Goal: Task Accomplishment & Management: Manage account settings

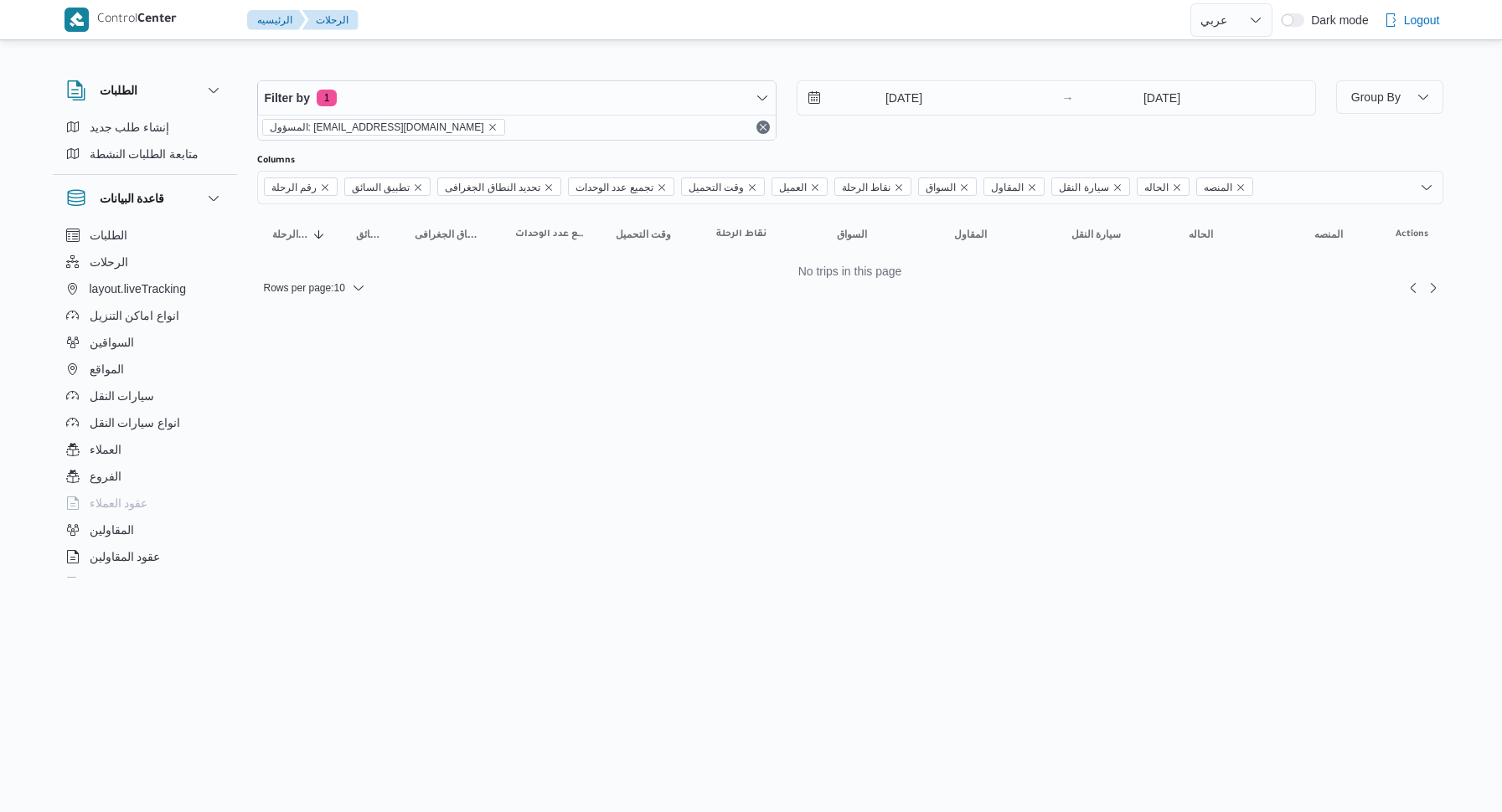
select select "ar"
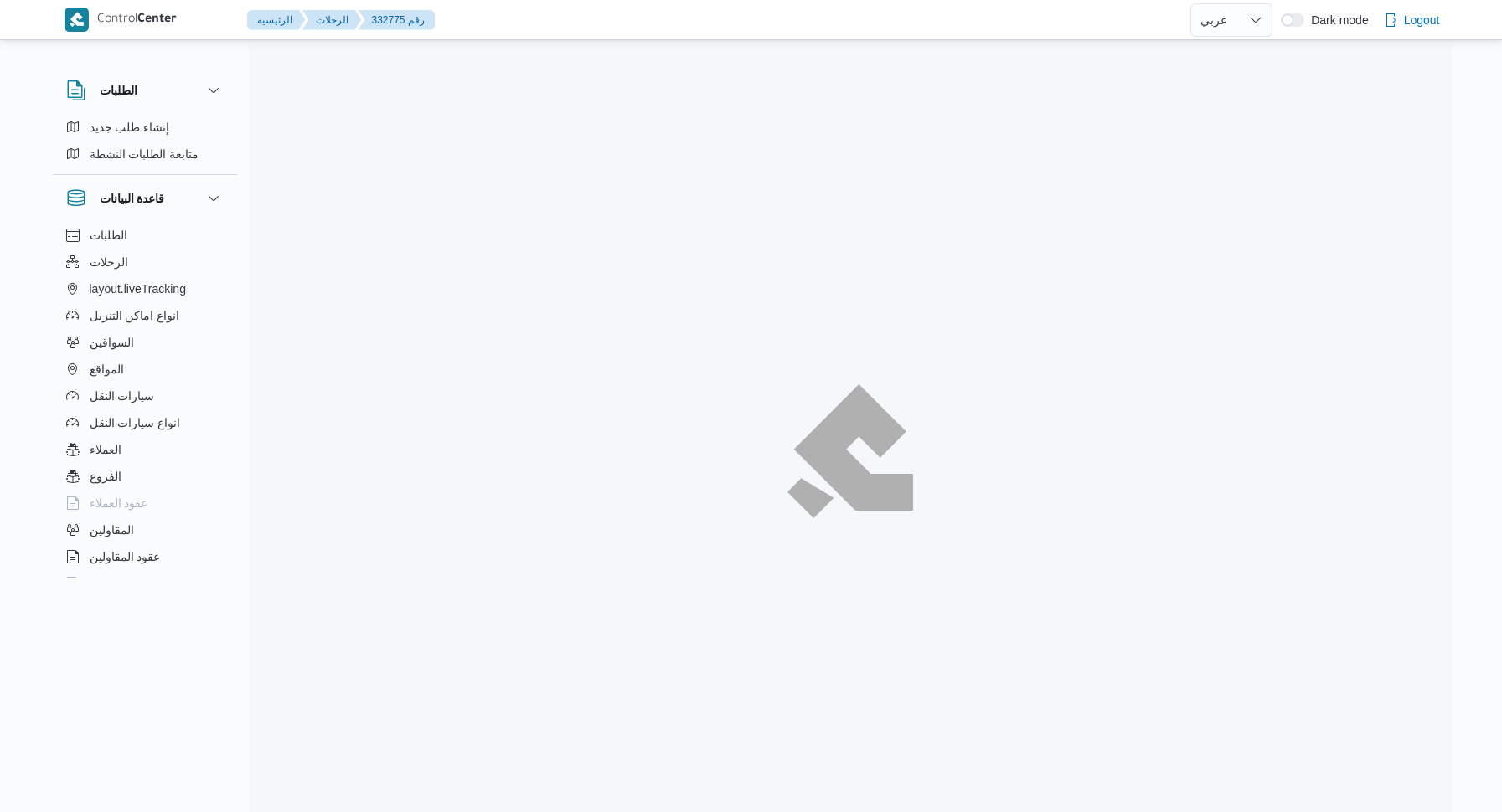
select select "ar"
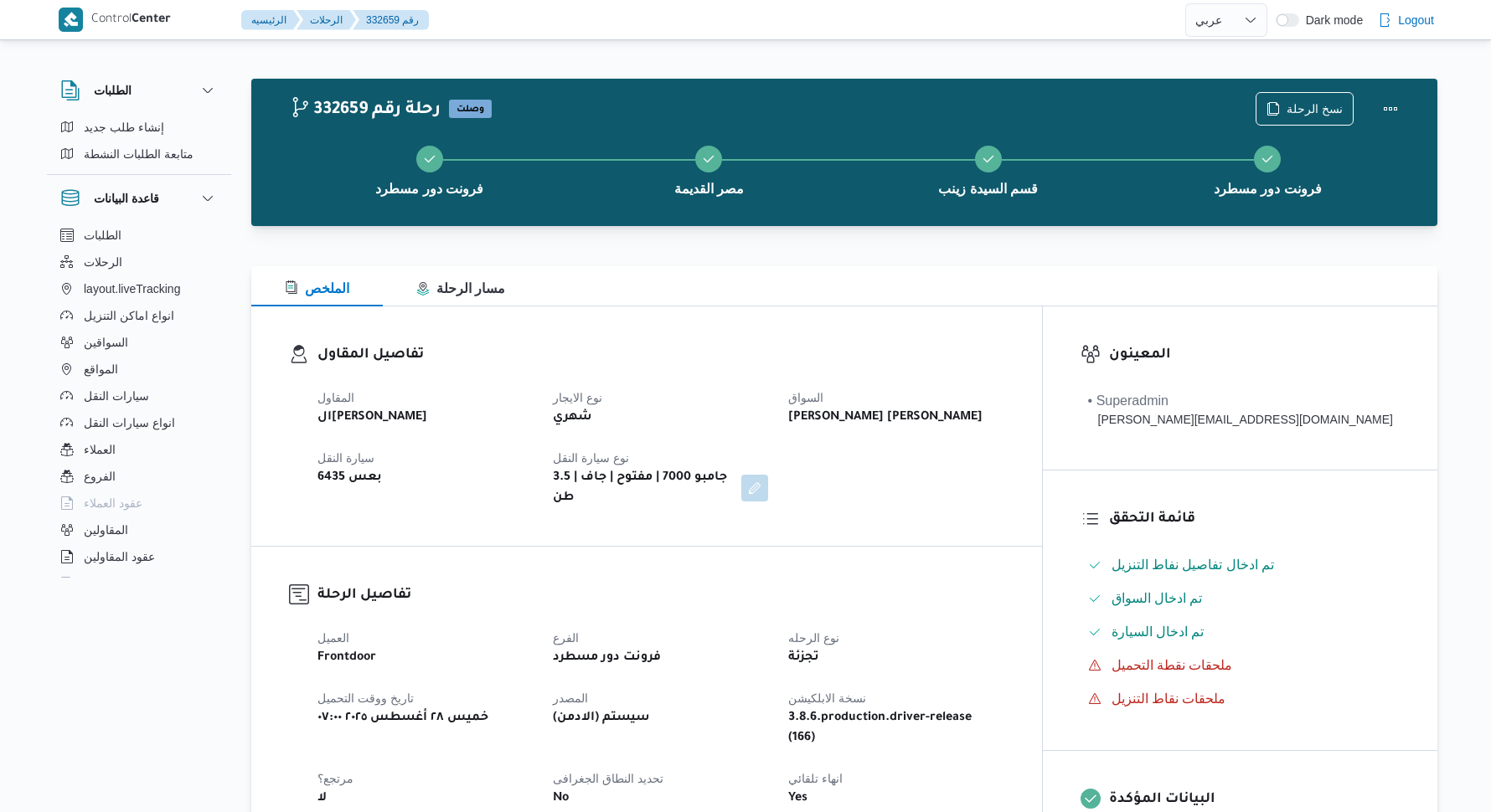
select select "ar"
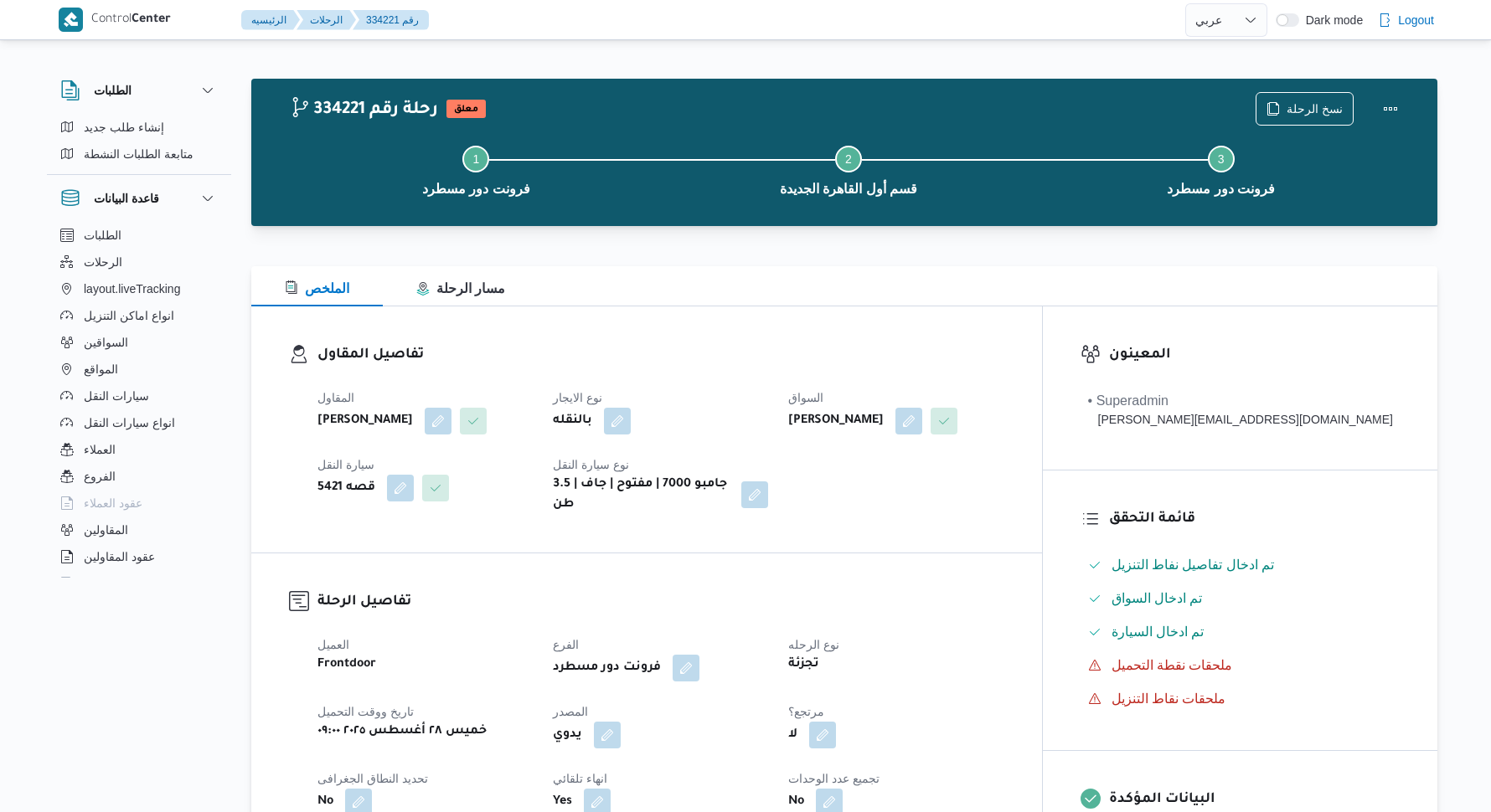
select select "ar"
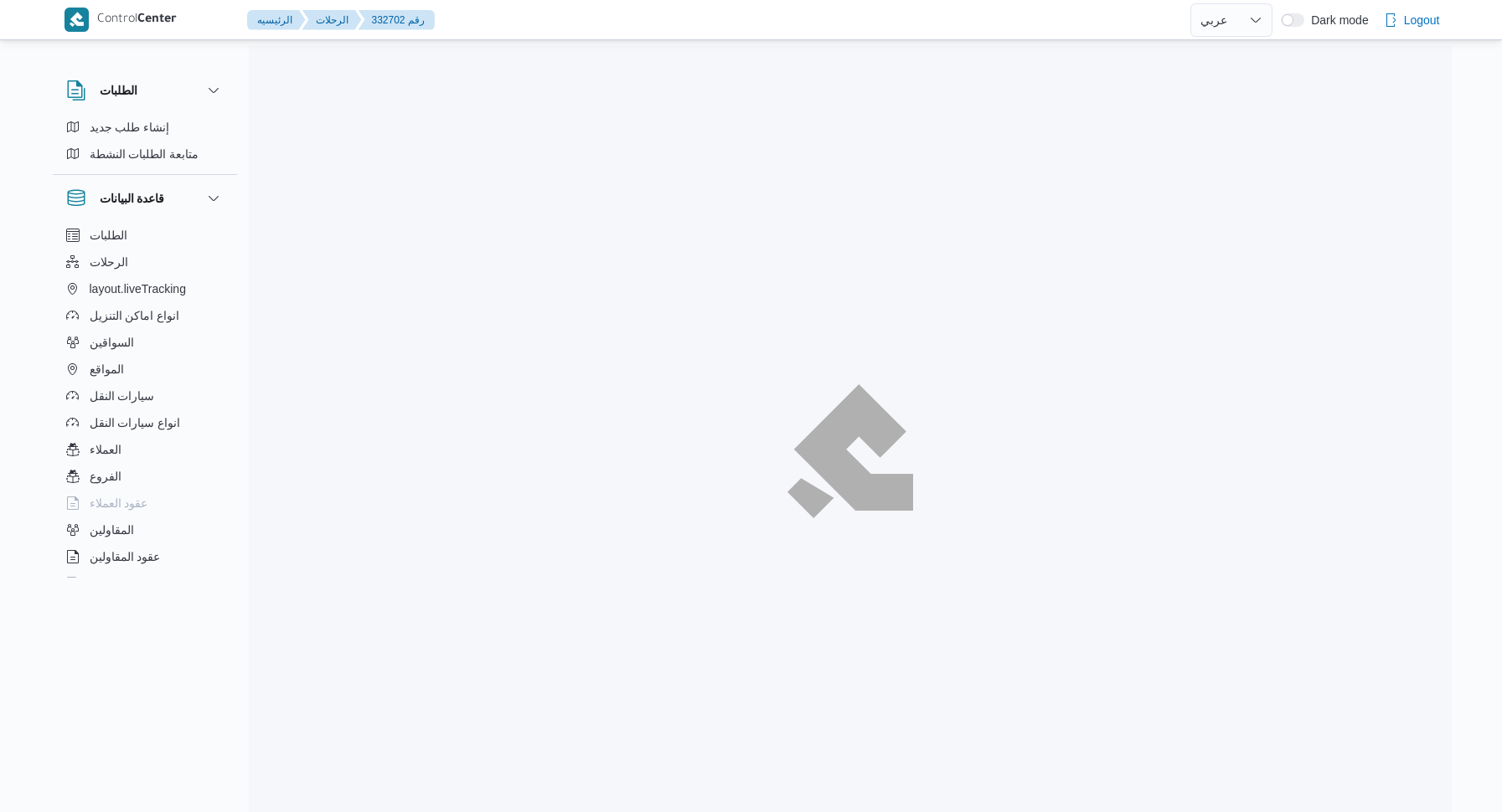
select select "ar"
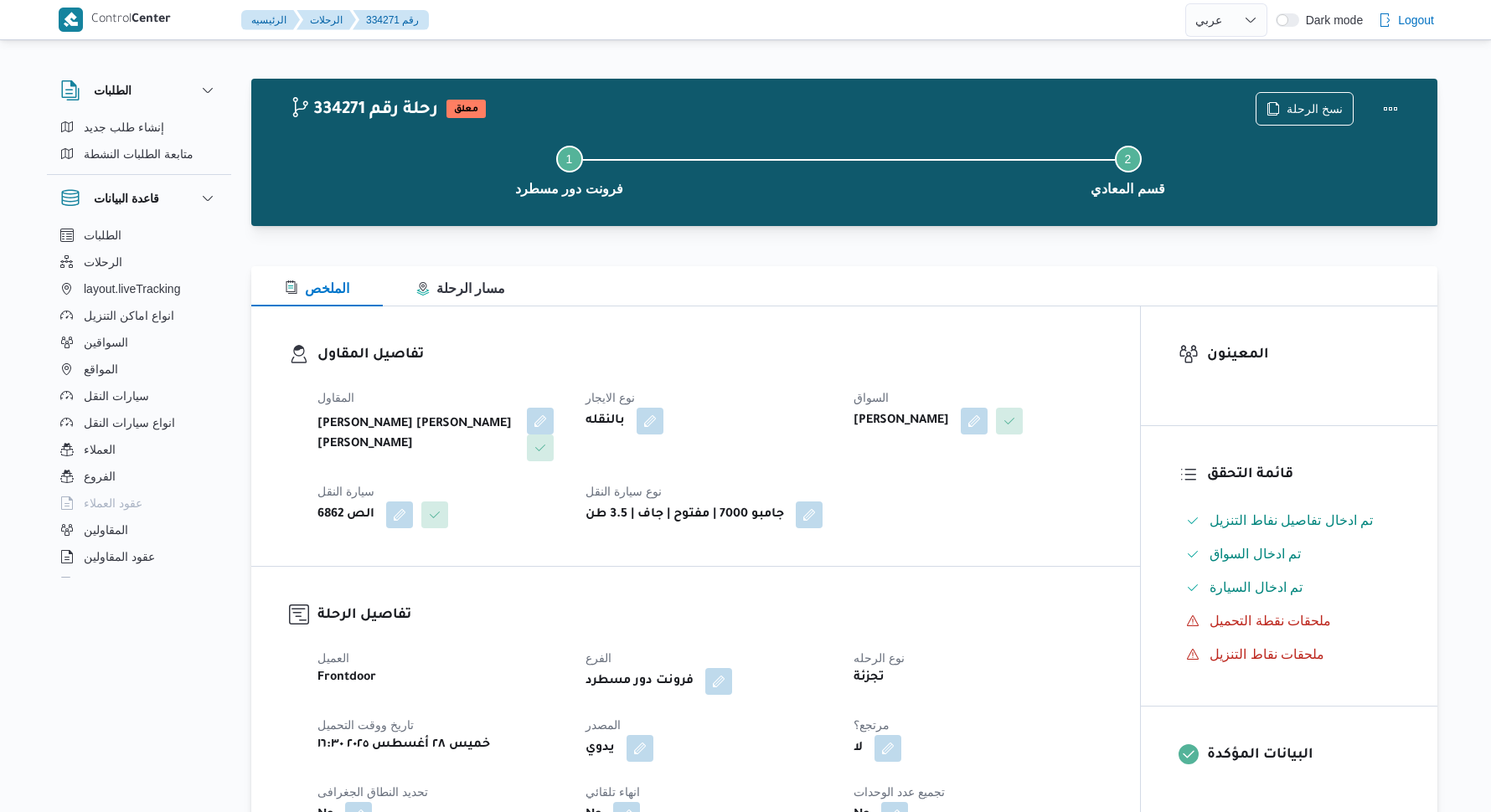
select select "ar"
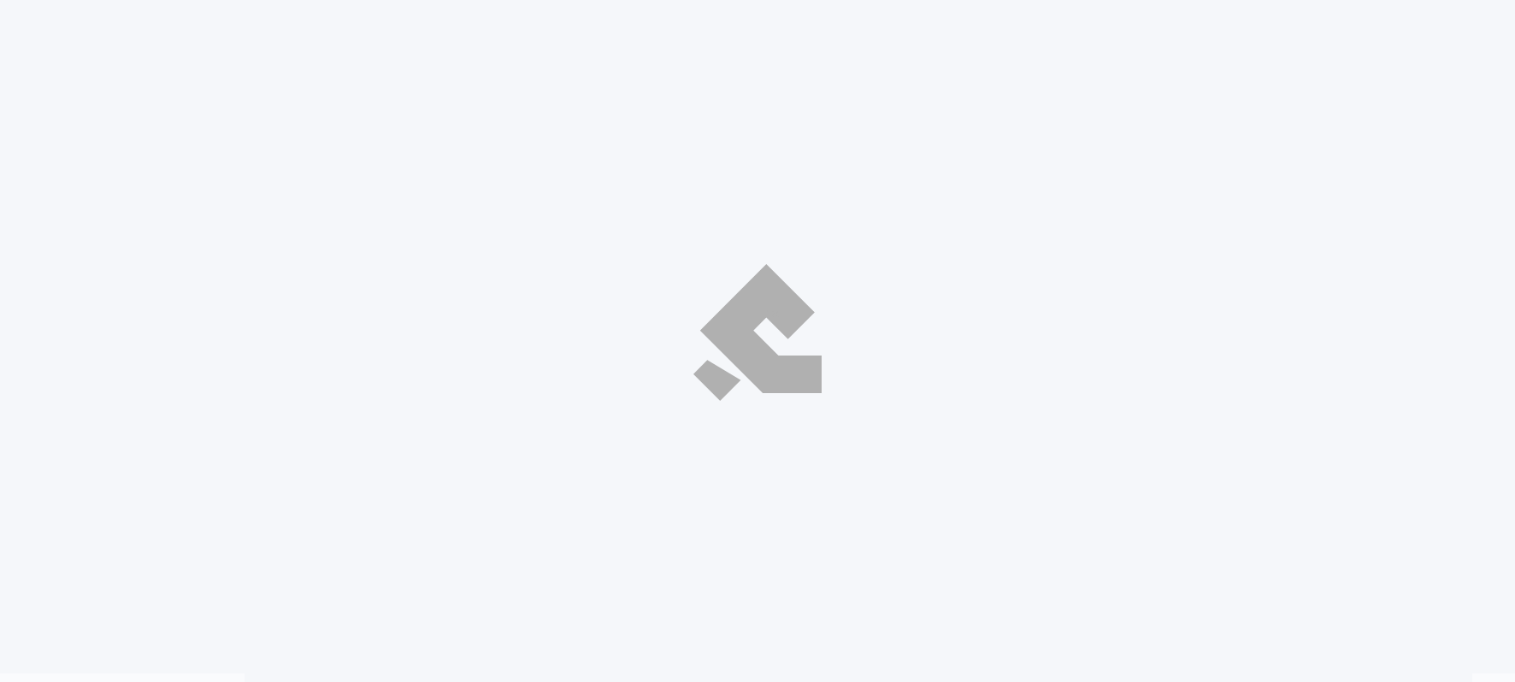
select select "ar"
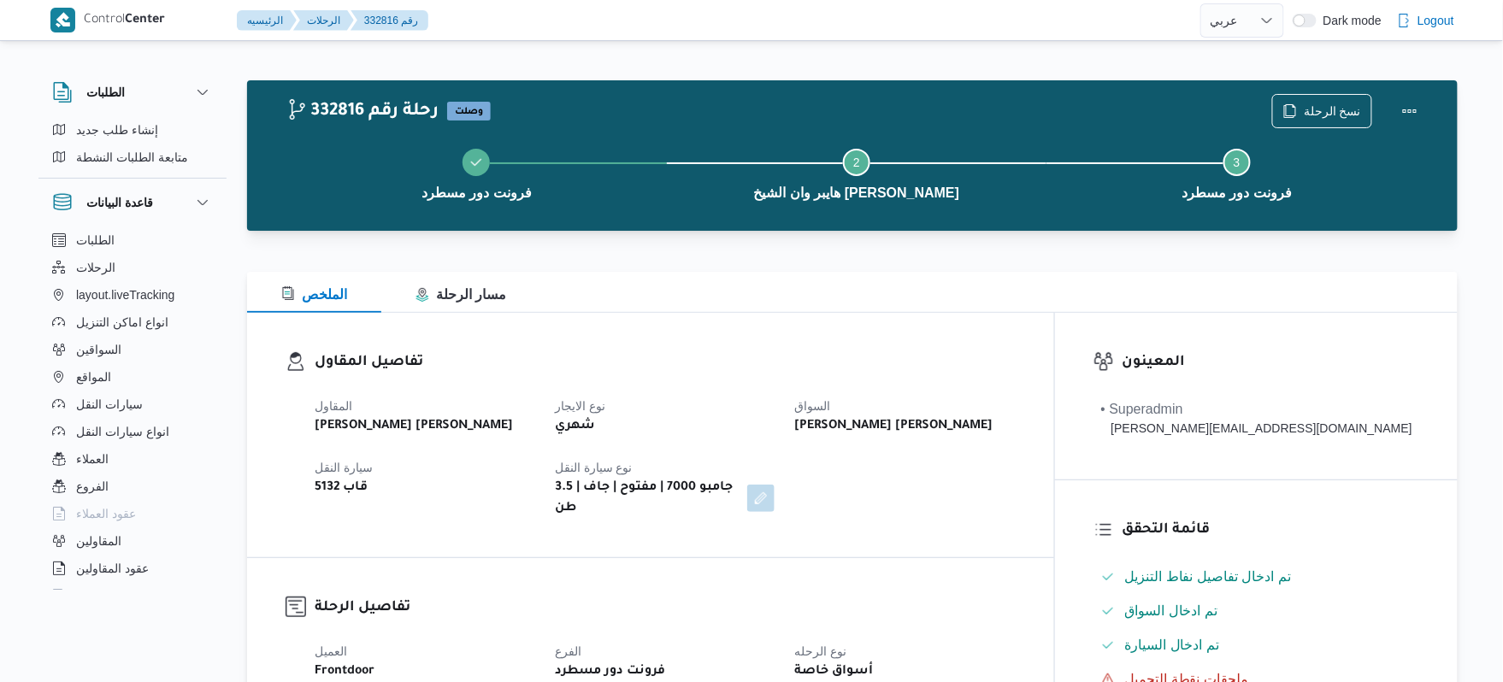
click at [858, 333] on div "تفاصيل المقاول المقاول [PERSON_NAME] [PERSON_NAME] نوع الايجار شهري السواق [PER…" at bounding box center [650, 435] width 807 height 245
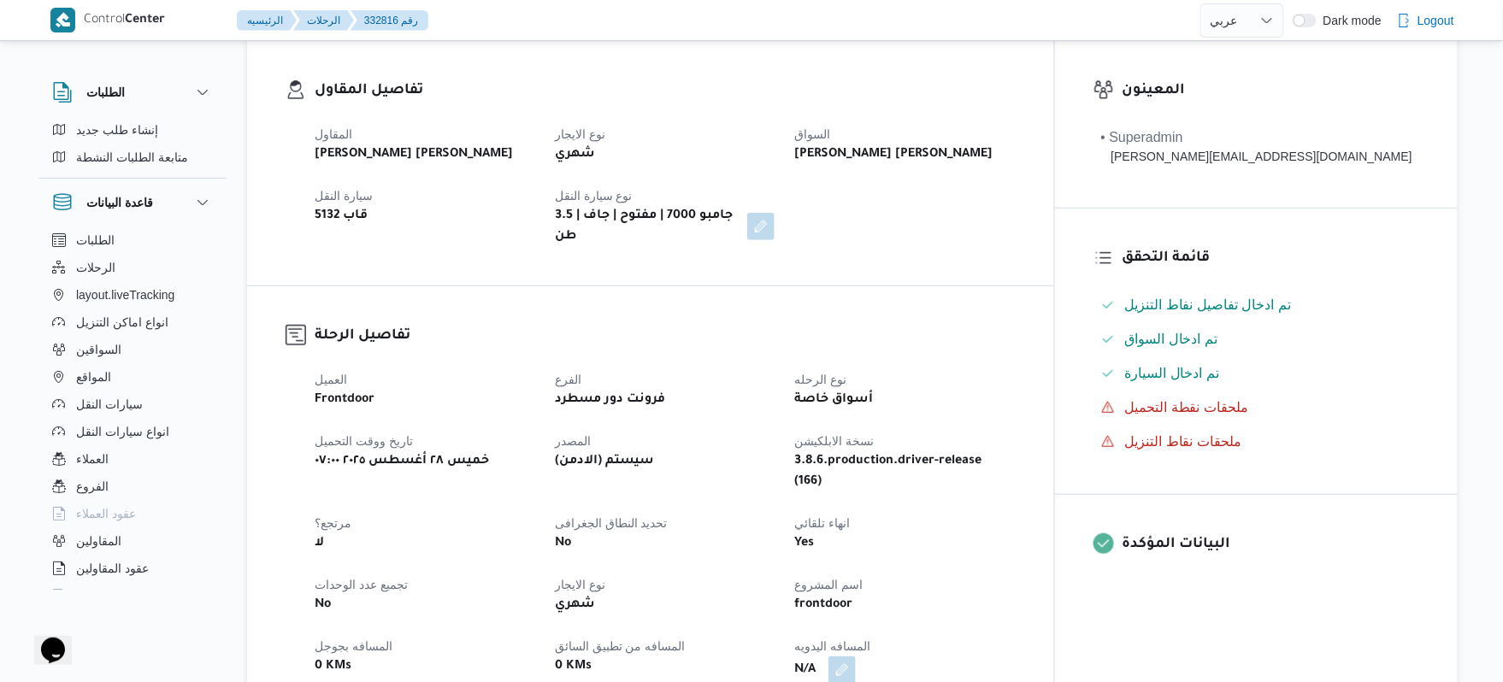
scroll to position [501, 0]
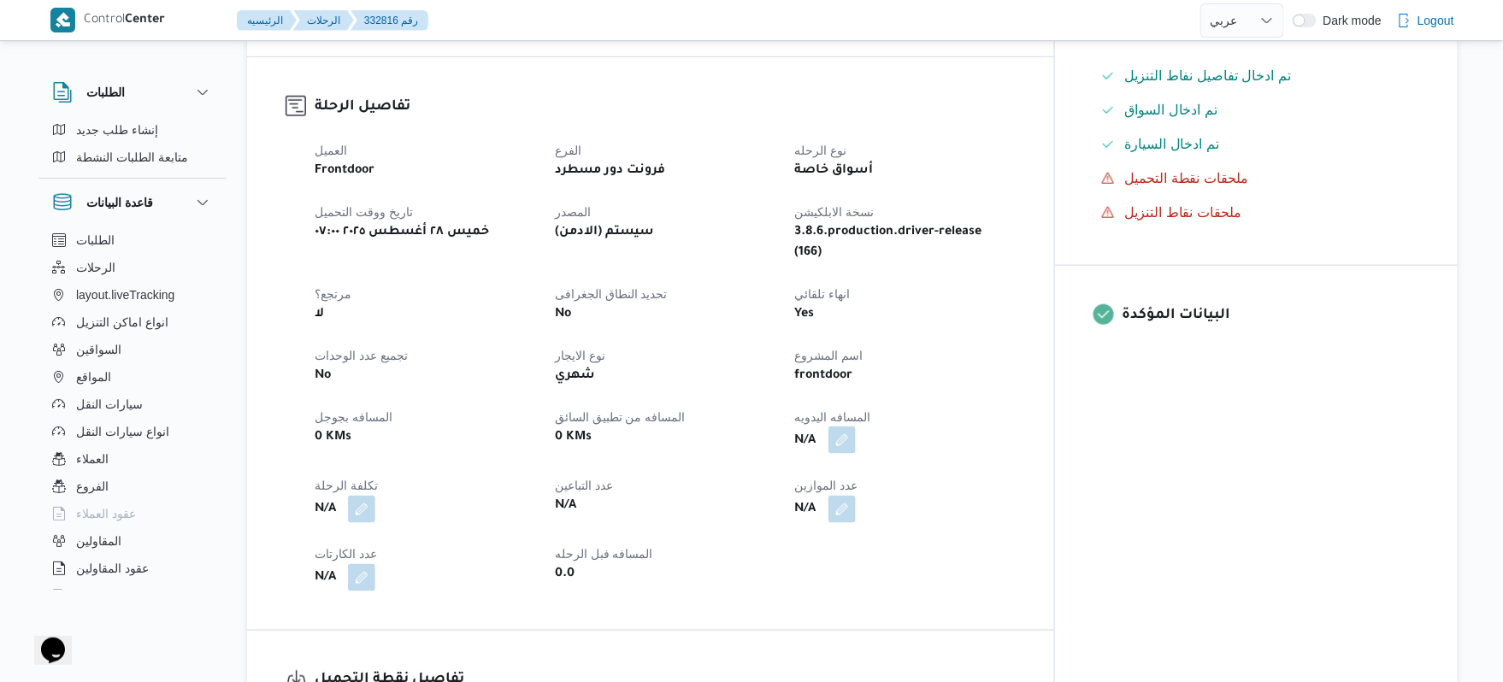
click at [856, 427] on button "button" at bounding box center [841, 440] width 27 height 27
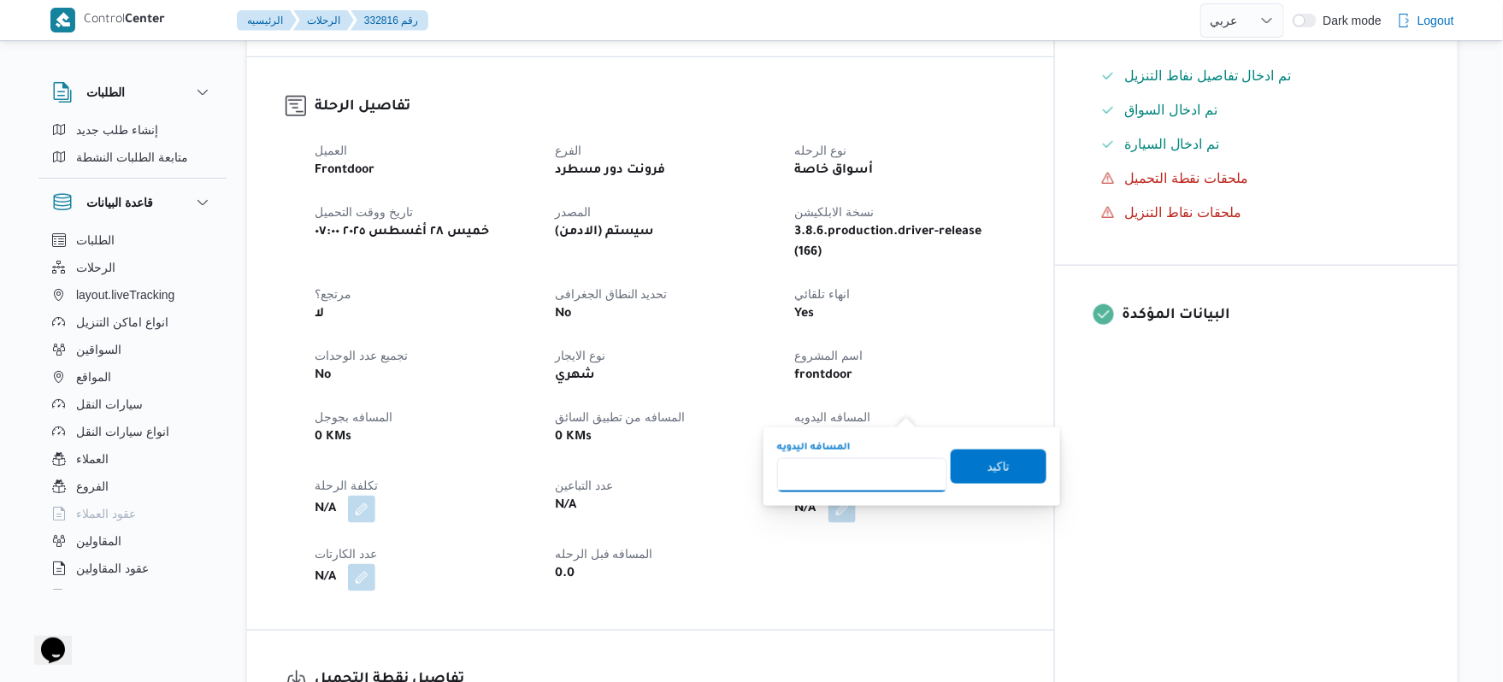
click at [849, 469] on input "المسافه اليدويه" at bounding box center [862, 475] width 170 height 34
type input "130"
click at [1012, 468] on span "تاكيد" at bounding box center [999, 467] width 96 height 34
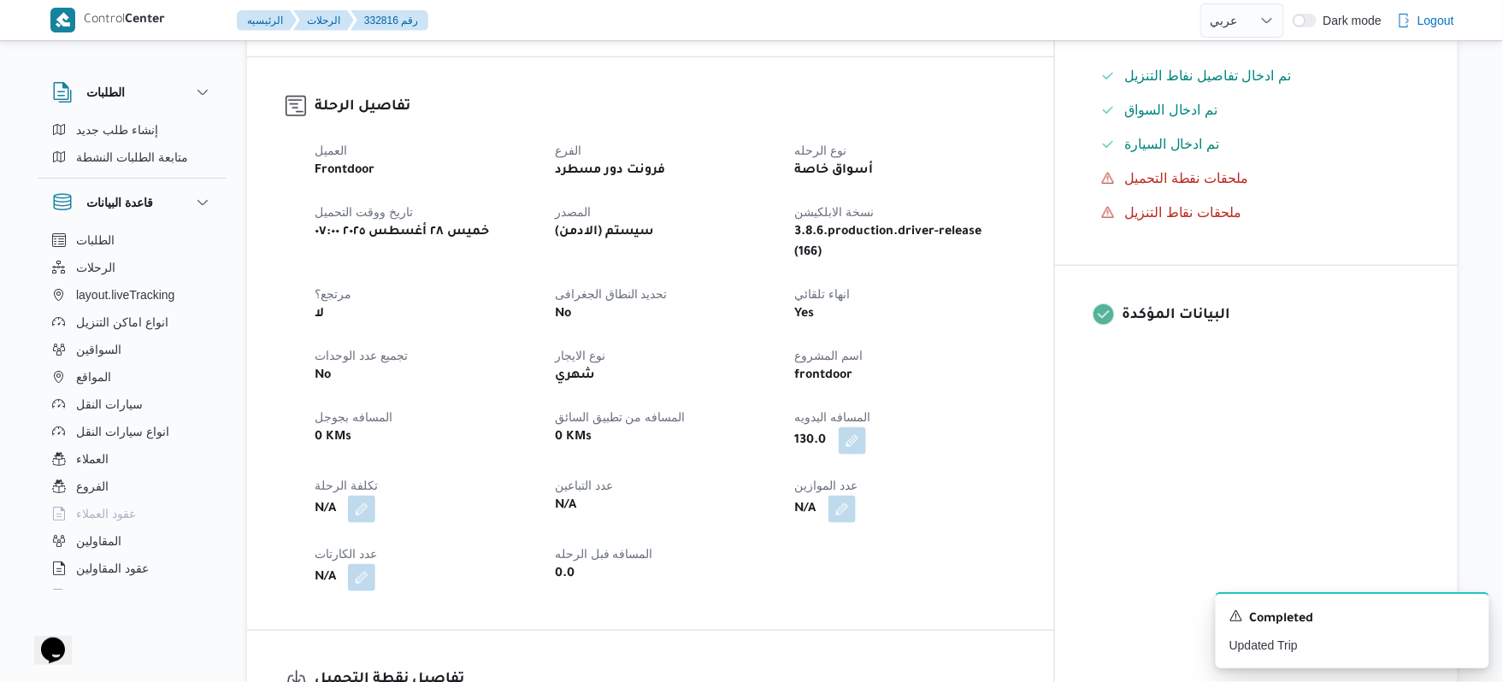
click at [1015, 284] on dt "انهاء تلقائي" at bounding box center [905, 294] width 220 height 21
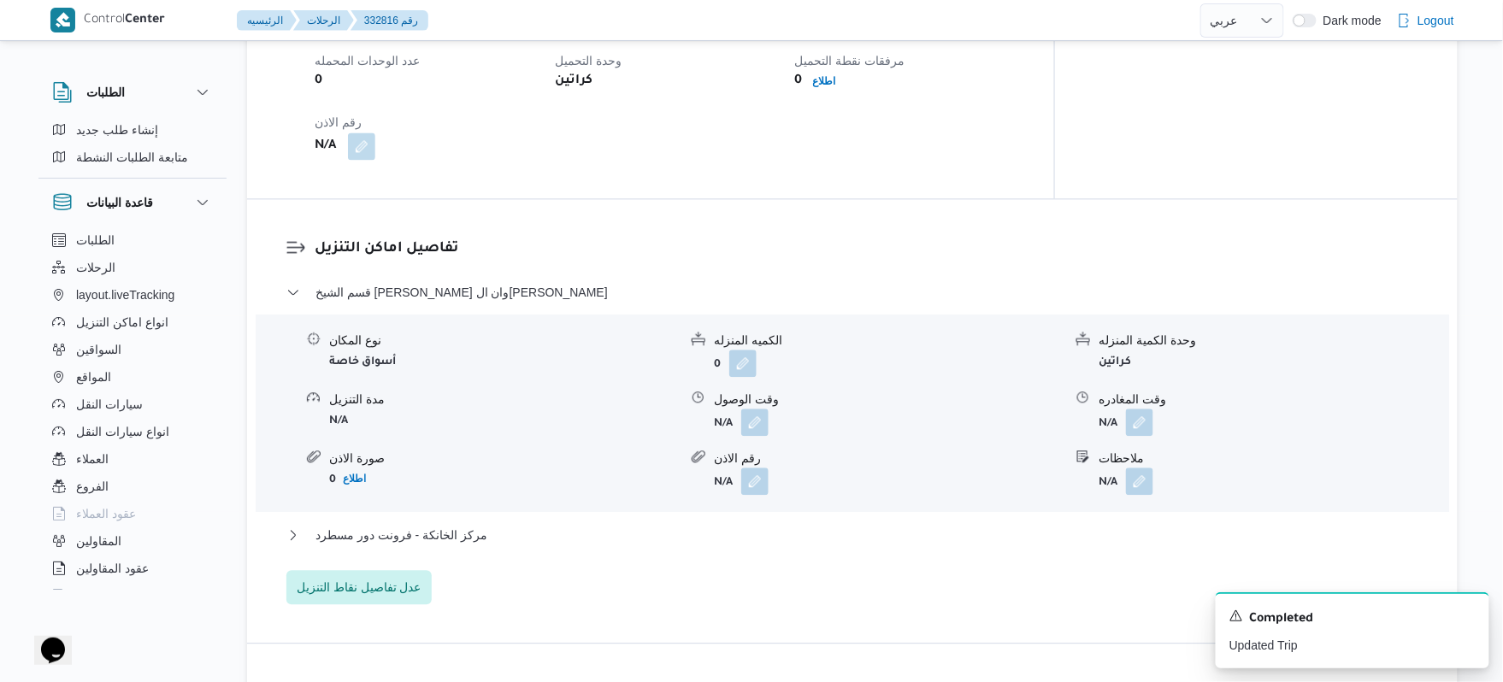
scroll to position [1231, 0]
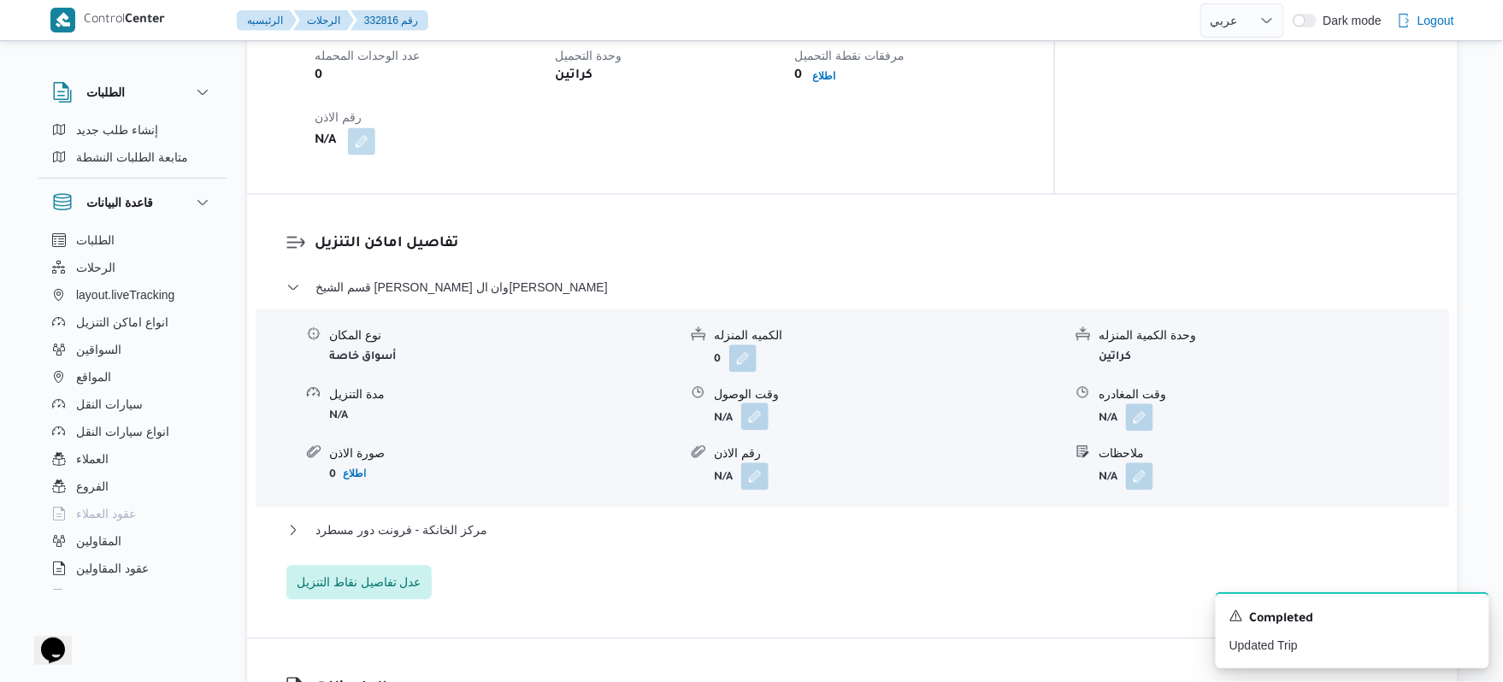
click at [753, 403] on button "button" at bounding box center [754, 416] width 27 height 27
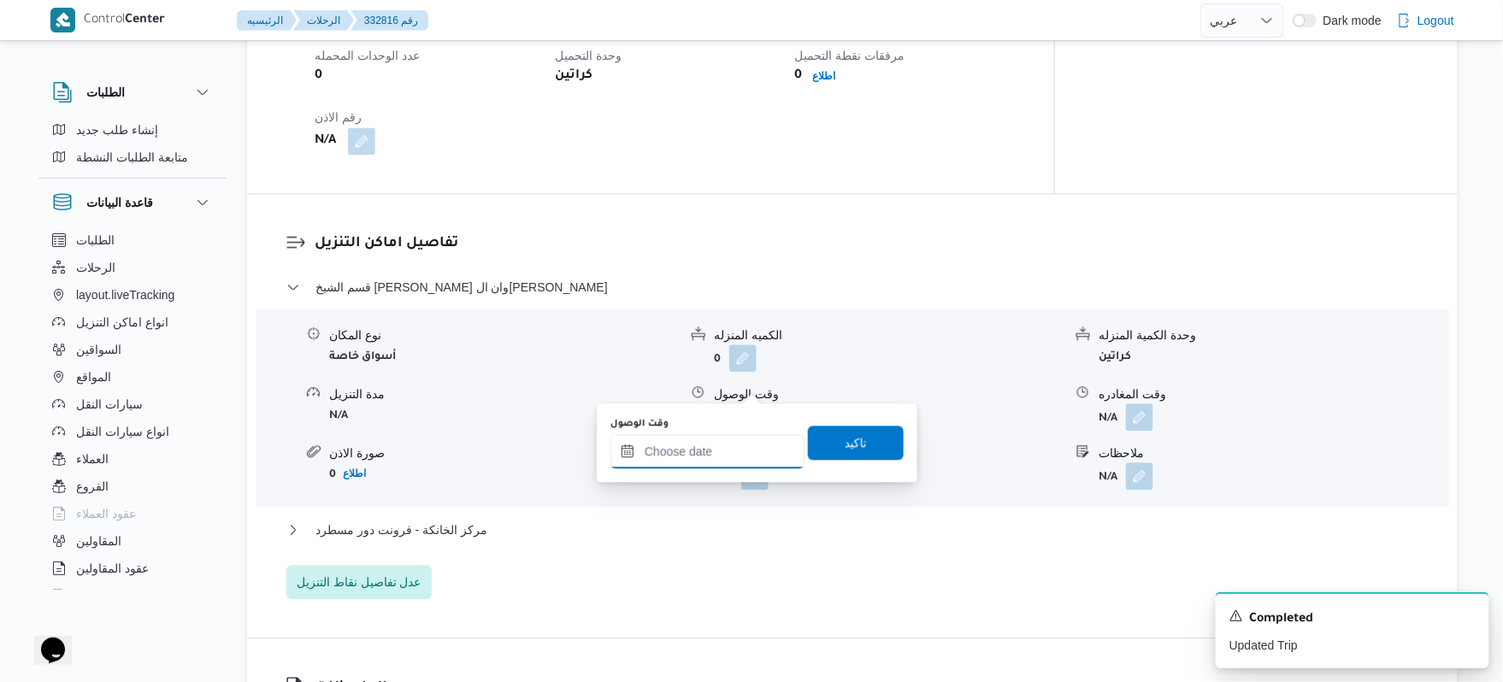
click at [696, 457] on input "وقت الوصول" at bounding box center [707, 451] width 194 height 34
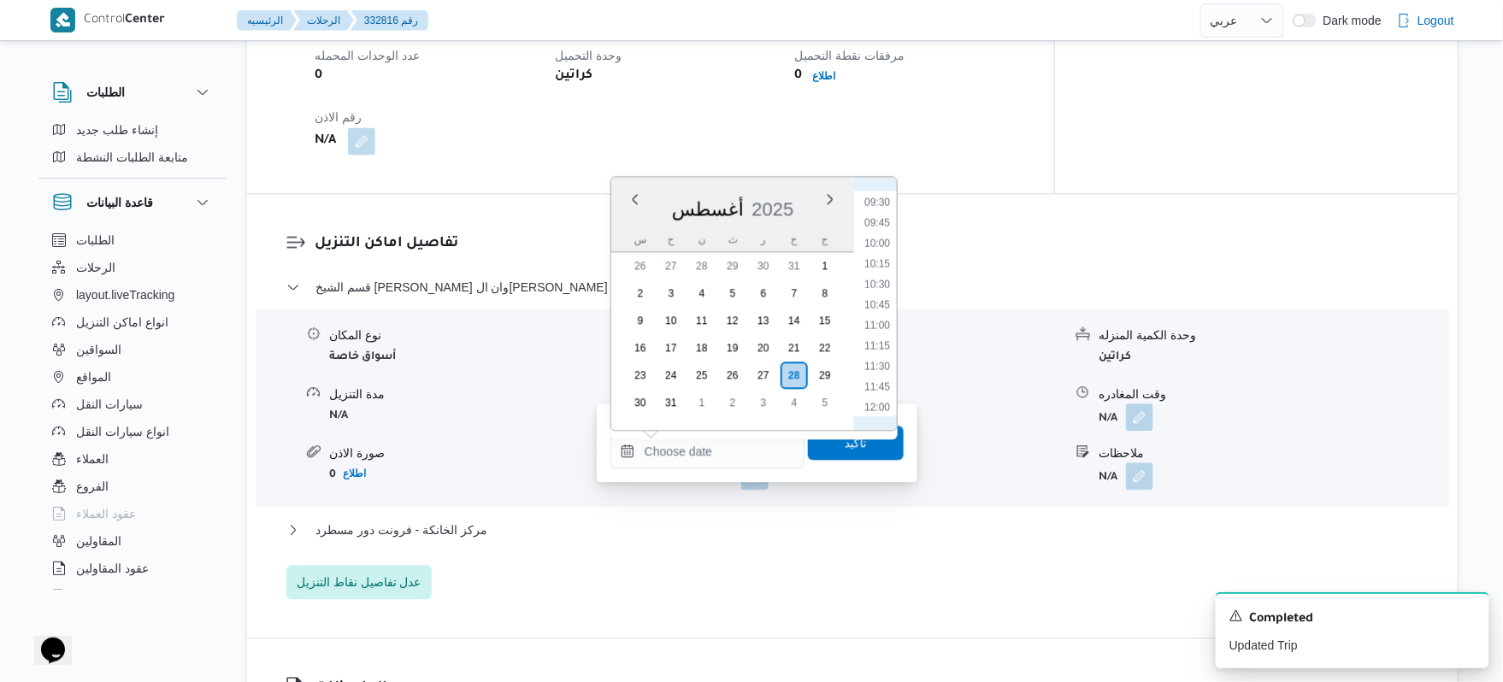
scroll to position [733, 0]
click at [875, 349] on li "10:45" at bounding box center [876, 348] width 39 height 17
type input "٢٨/٠٨/٢٠٢٥ ١٠:٤٥"
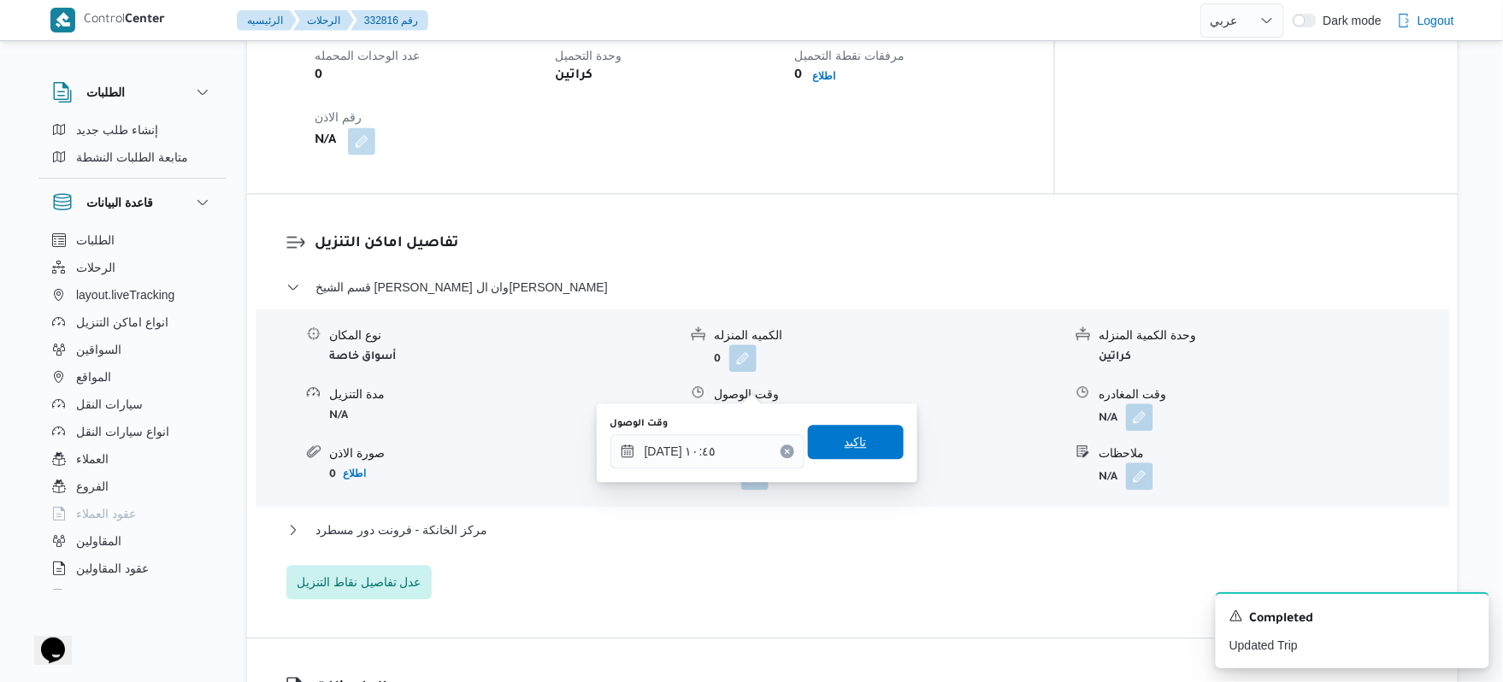
click at [845, 451] on span "تاكيد" at bounding box center [856, 442] width 22 height 21
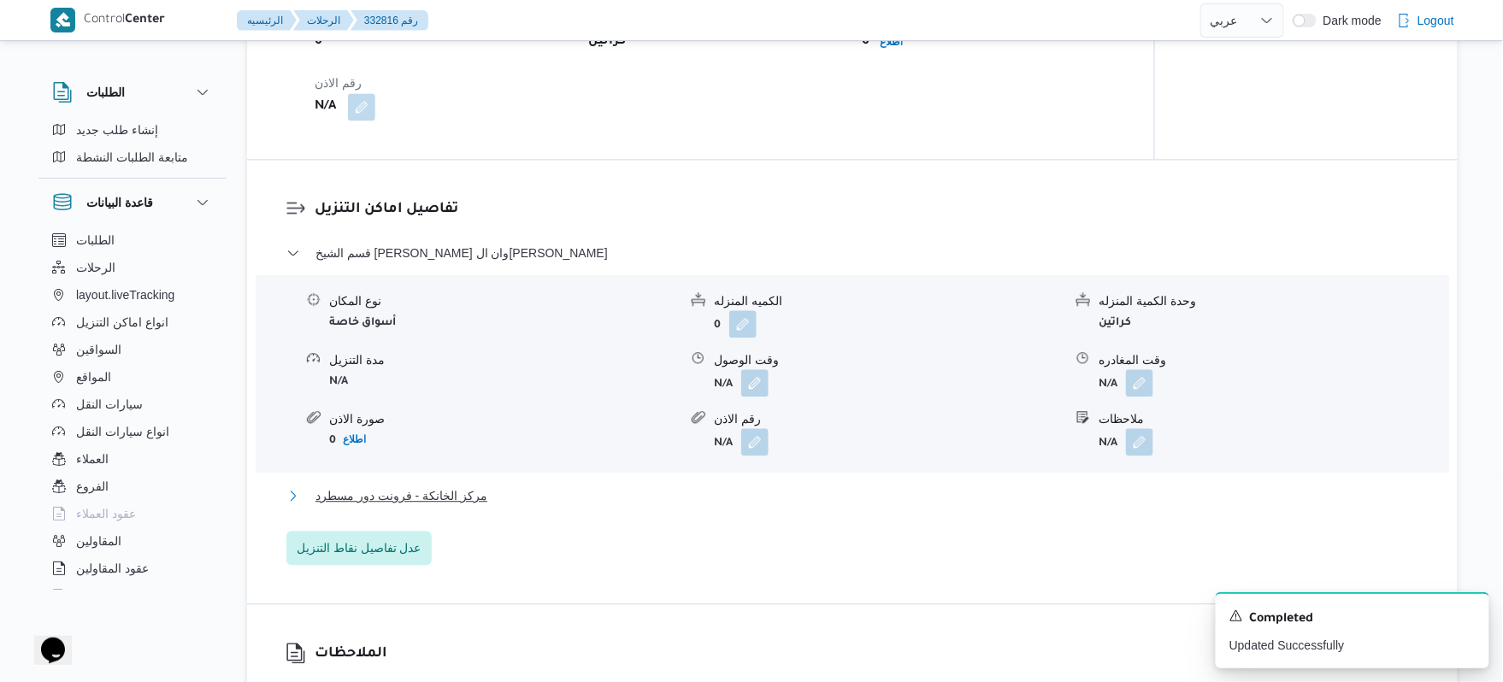
click at [769, 499] on button "مركز الخانكة - فرونت دور مسطرد" at bounding box center [852, 496] width 1133 height 21
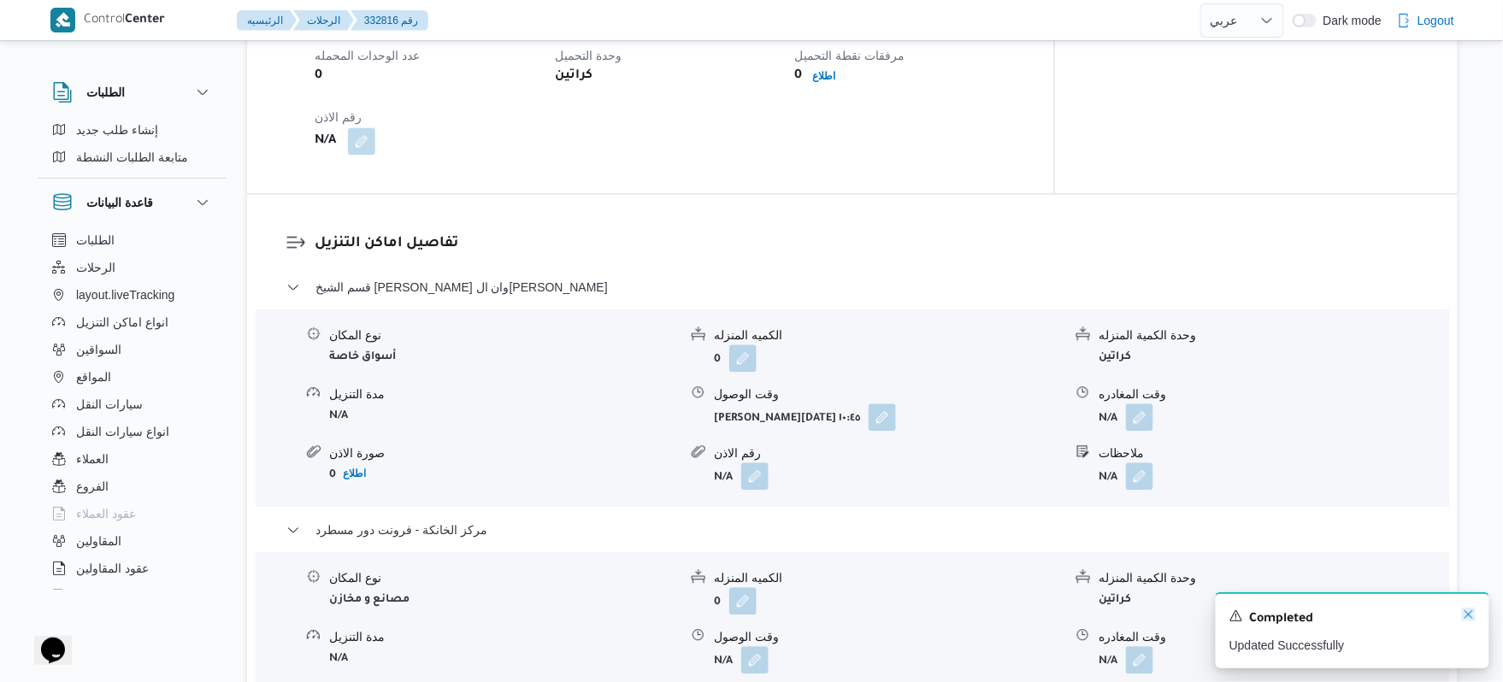
click at [1471, 613] on icon "Dismiss toast" at bounding box center [1469, 615] width 14 height 14
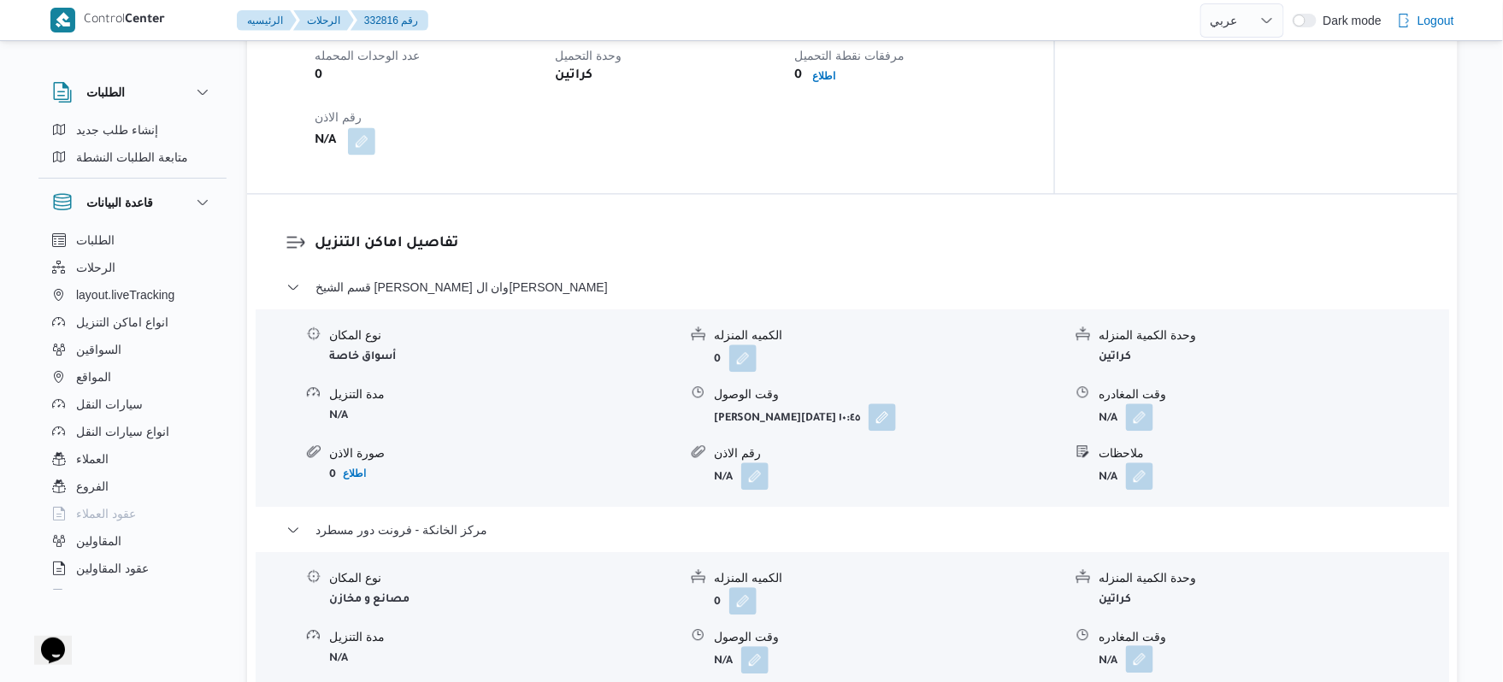
click at [1147, 645] on button "button" at bounding box center [1139, 658] width 27 height 27
click at [1088, 569] on input "وقت المغادره" at bounding box center [1092, 574] width 194 height 34
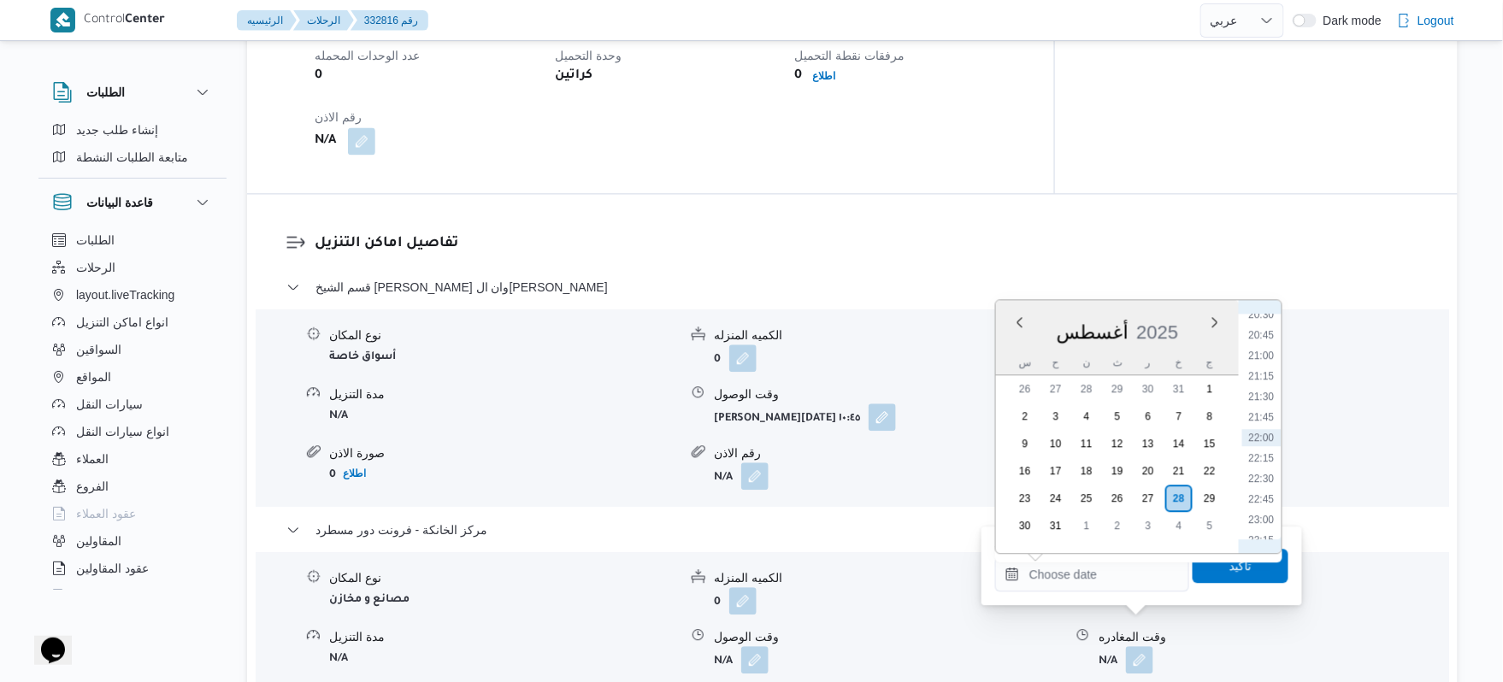
scroll to position [1499, 0]
click at [1274, 381] on li "19:00" at bounding box center [1261, 382] width 39 height 17
type input "[DATE] ١٩:٠٠"
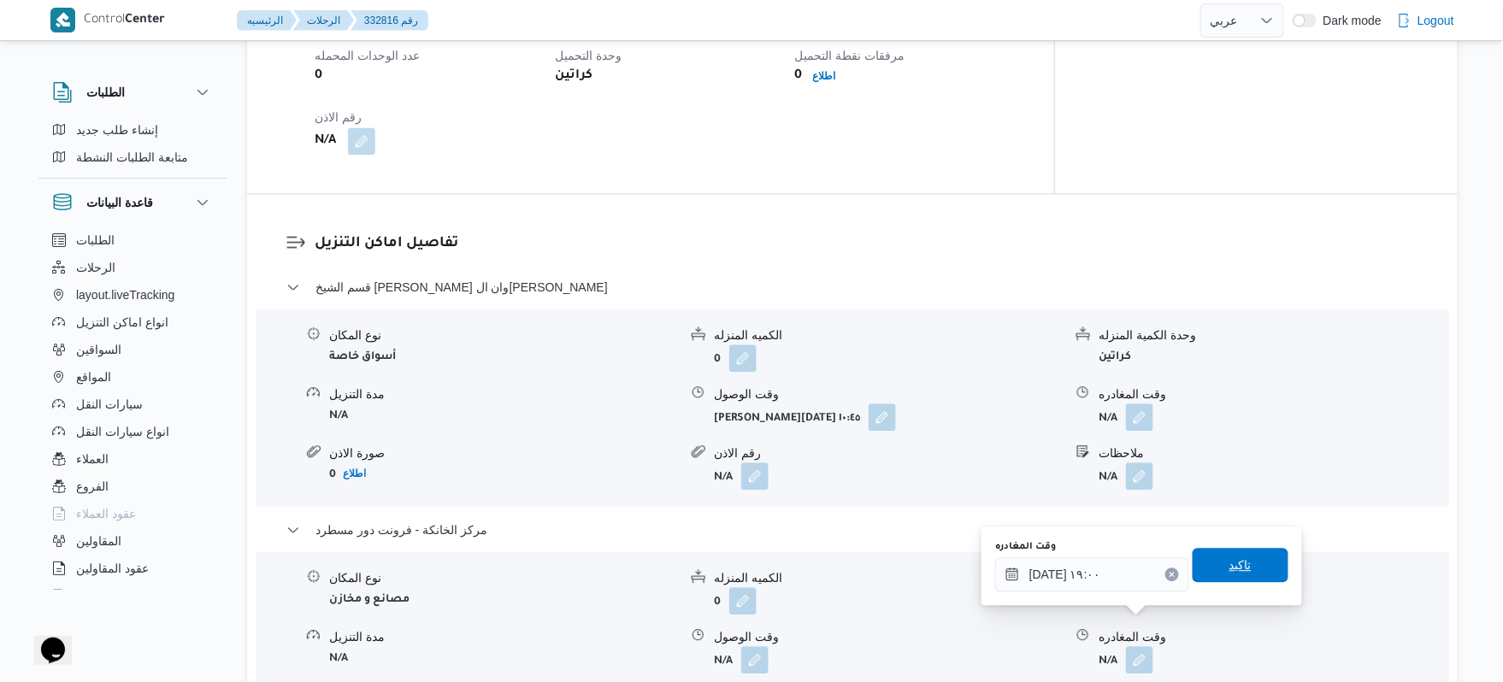
click at [1214, 568] on span "تاكيد" at bounding box center [1241, 565] width 96 height 34
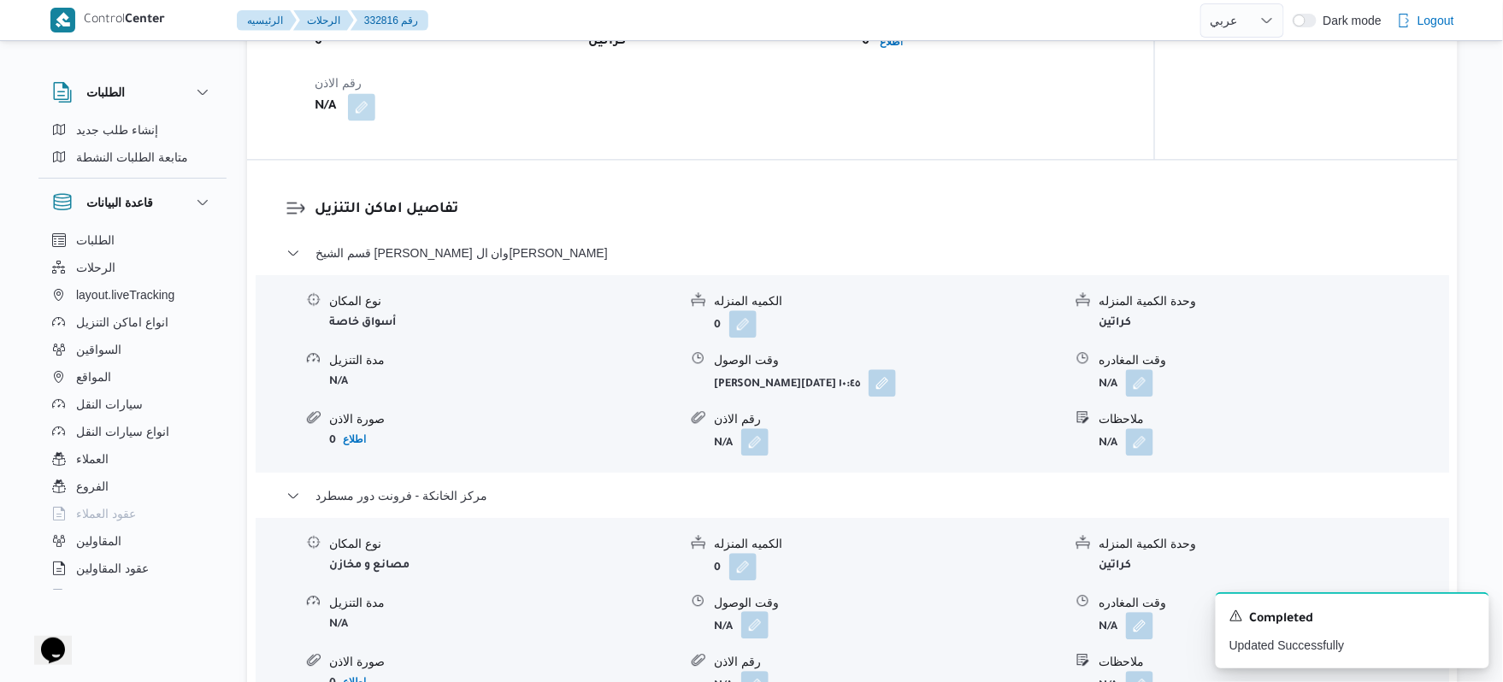
click at [763, 622] on button "button" at bounding box center [754, 624] width 27 height 27
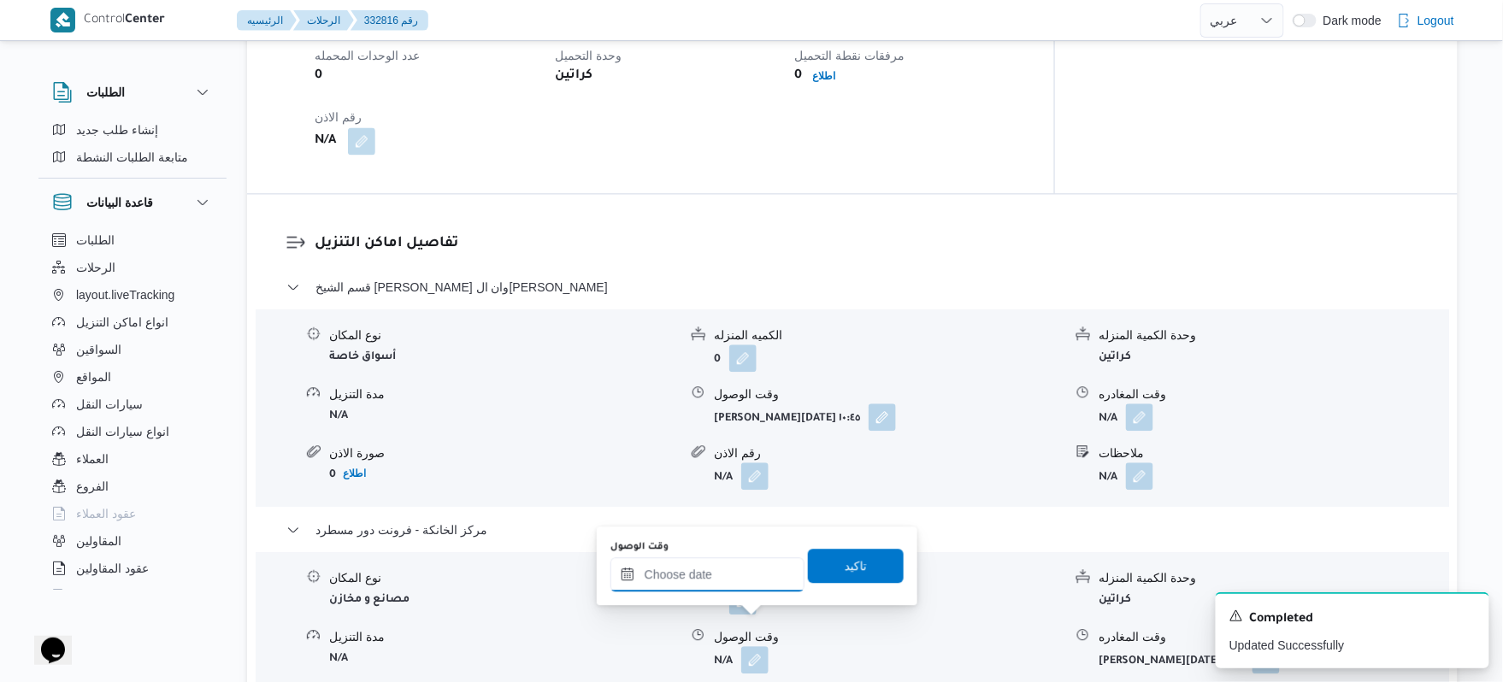
click at [743, 573] on input "وقت الوصول" at bounding box center [707, 574] width 194 height 34
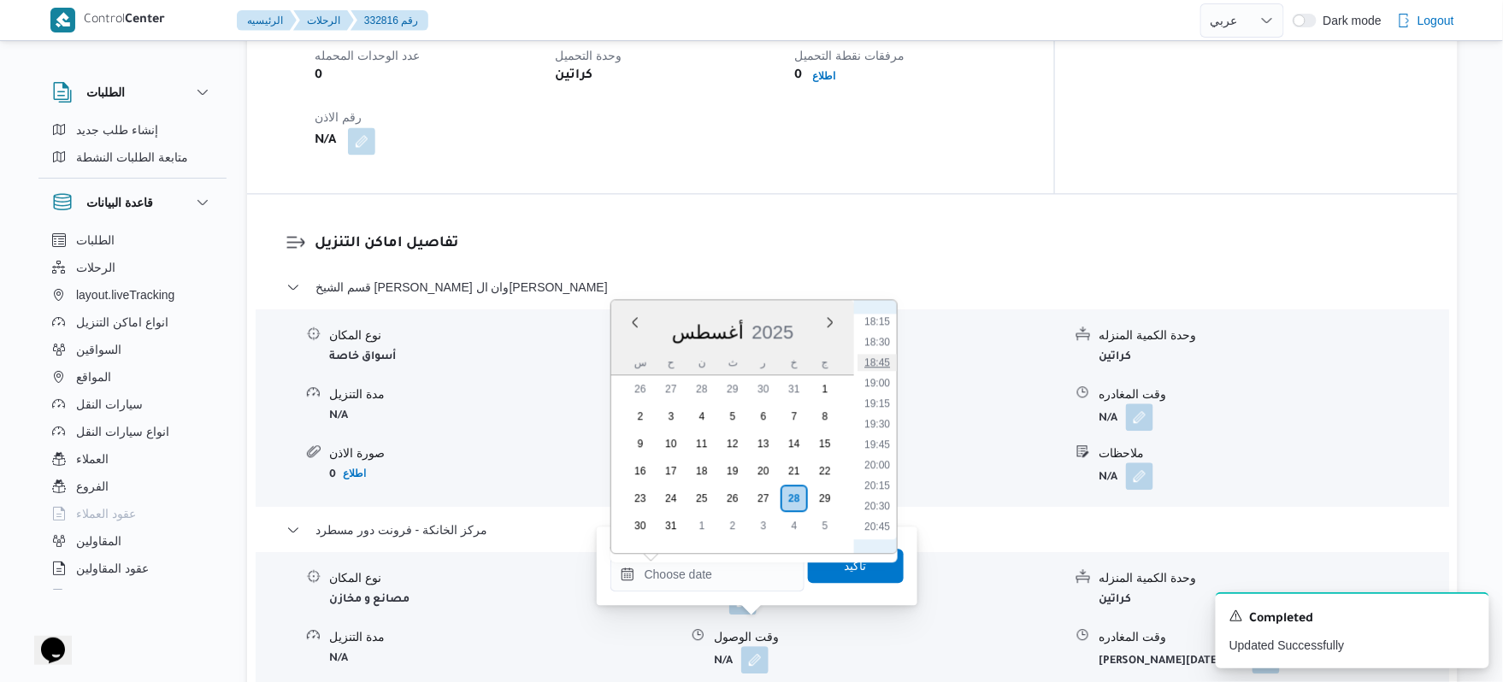
click at [877, 363] on li "18:45" at bounding box center [876, 362] width 39 height 17
type input "[DATE] ١٨:٤٥"
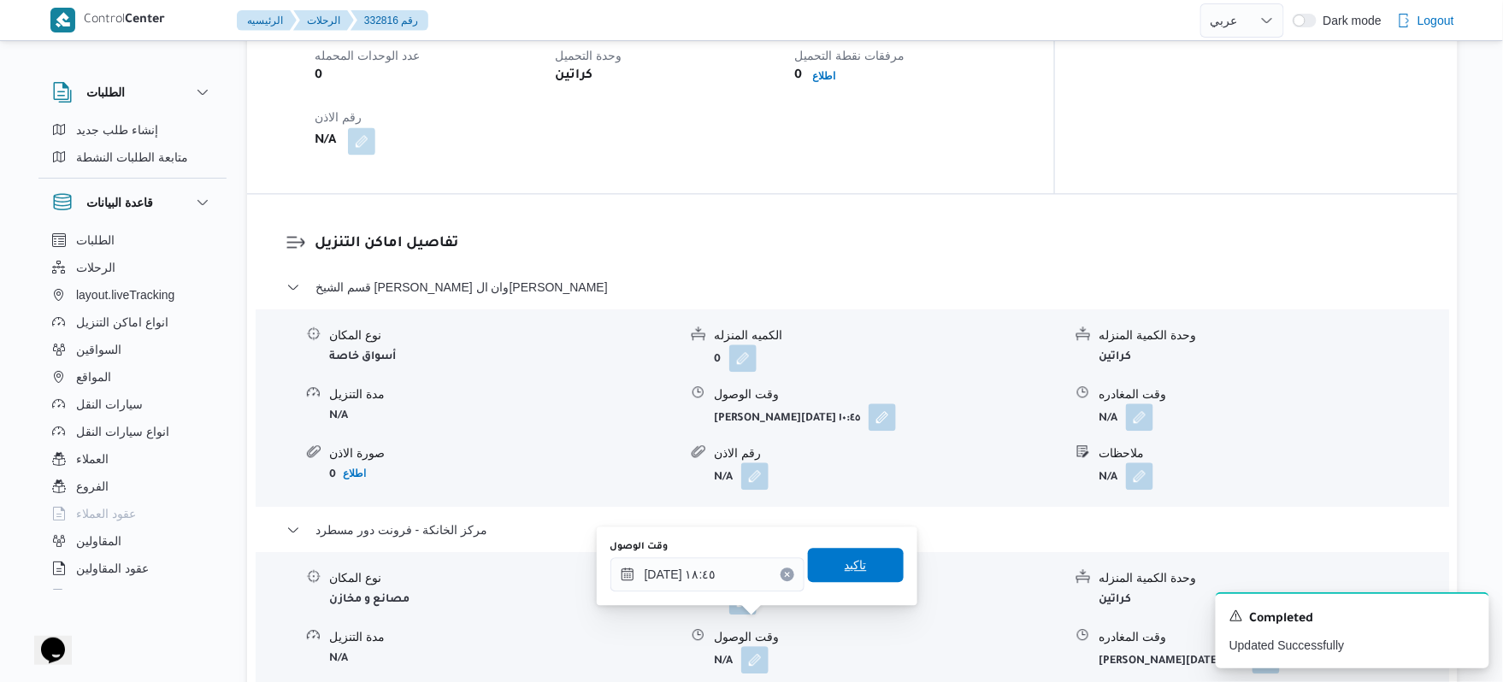
click at [829, 569] on span "تاكيد" at bounding box center [856, 565] width 96 height 34
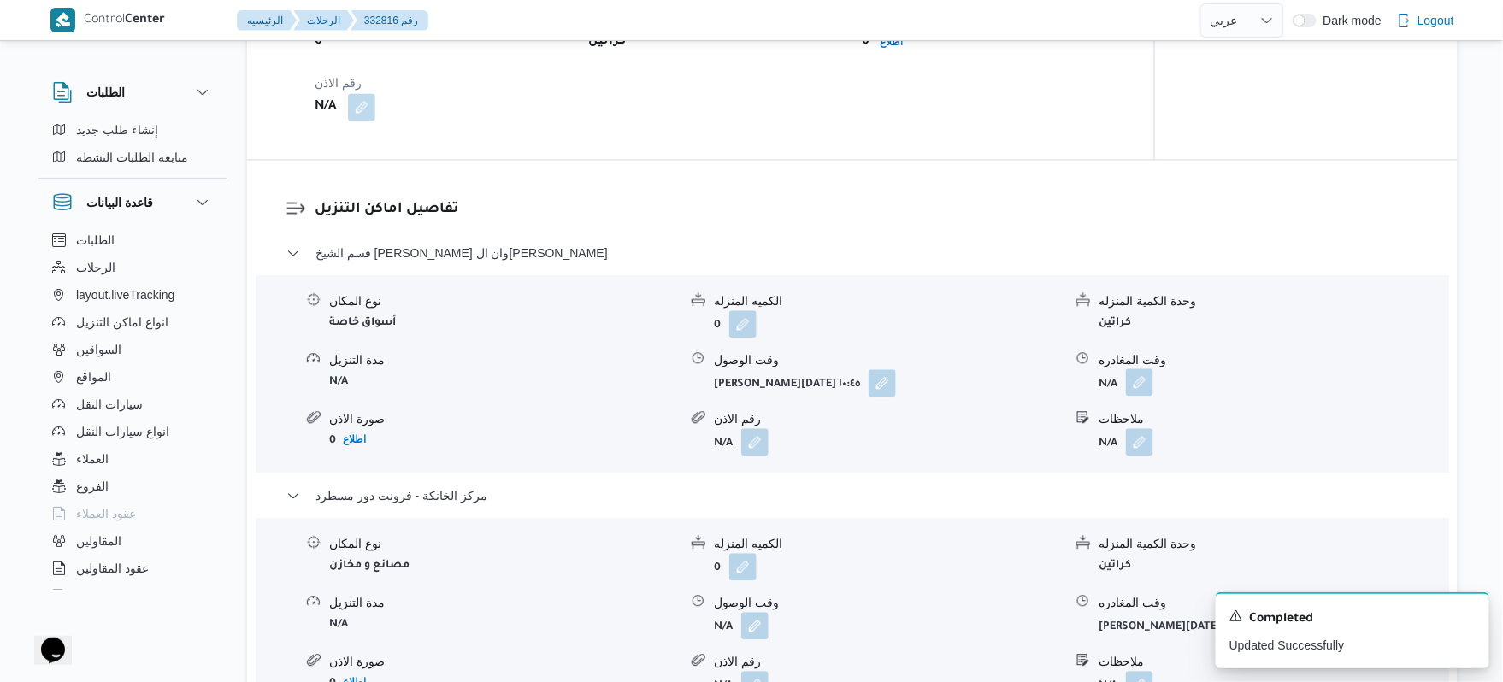
click at [1140, 388] on button "button" at bounding box center [1139, 381] width 27 height 27
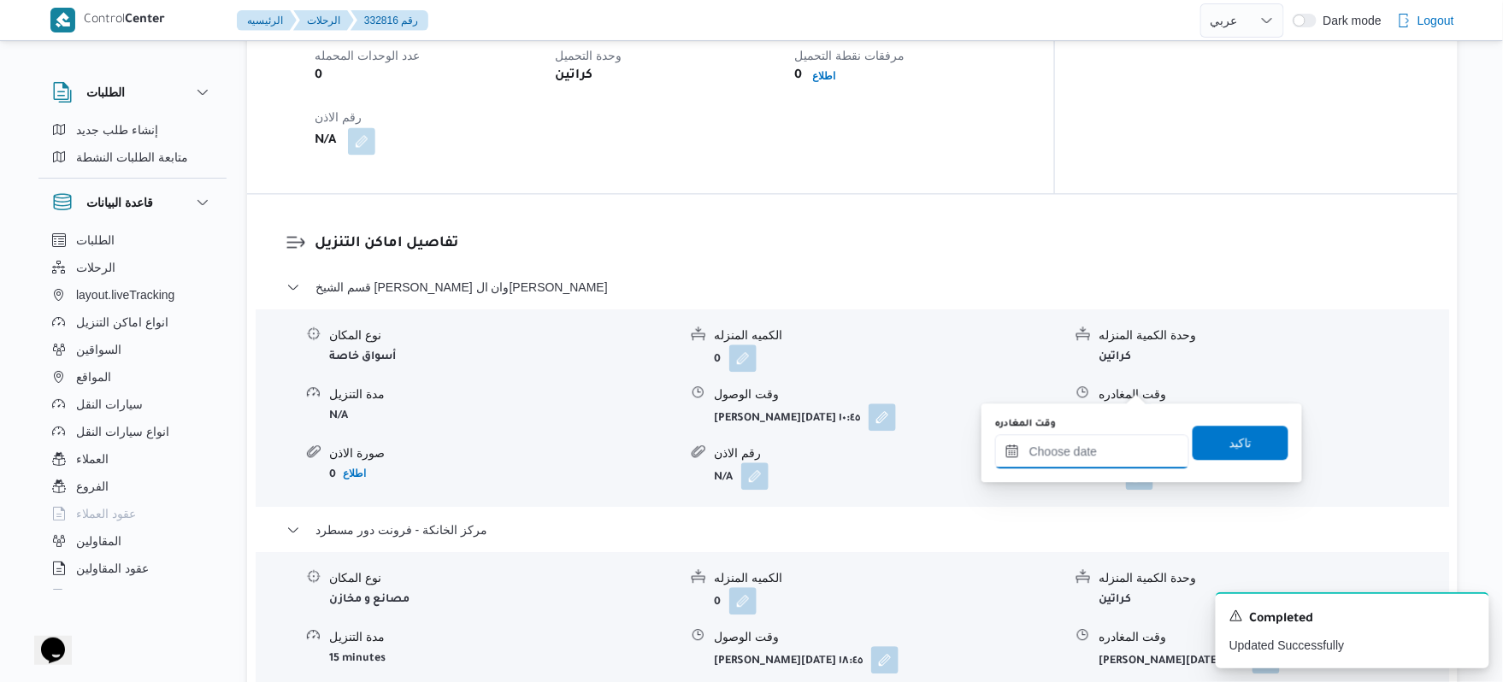
click at [1065, 439] on input "وقت المغادره" at bounding box center [1092, 451] width 194 height 34
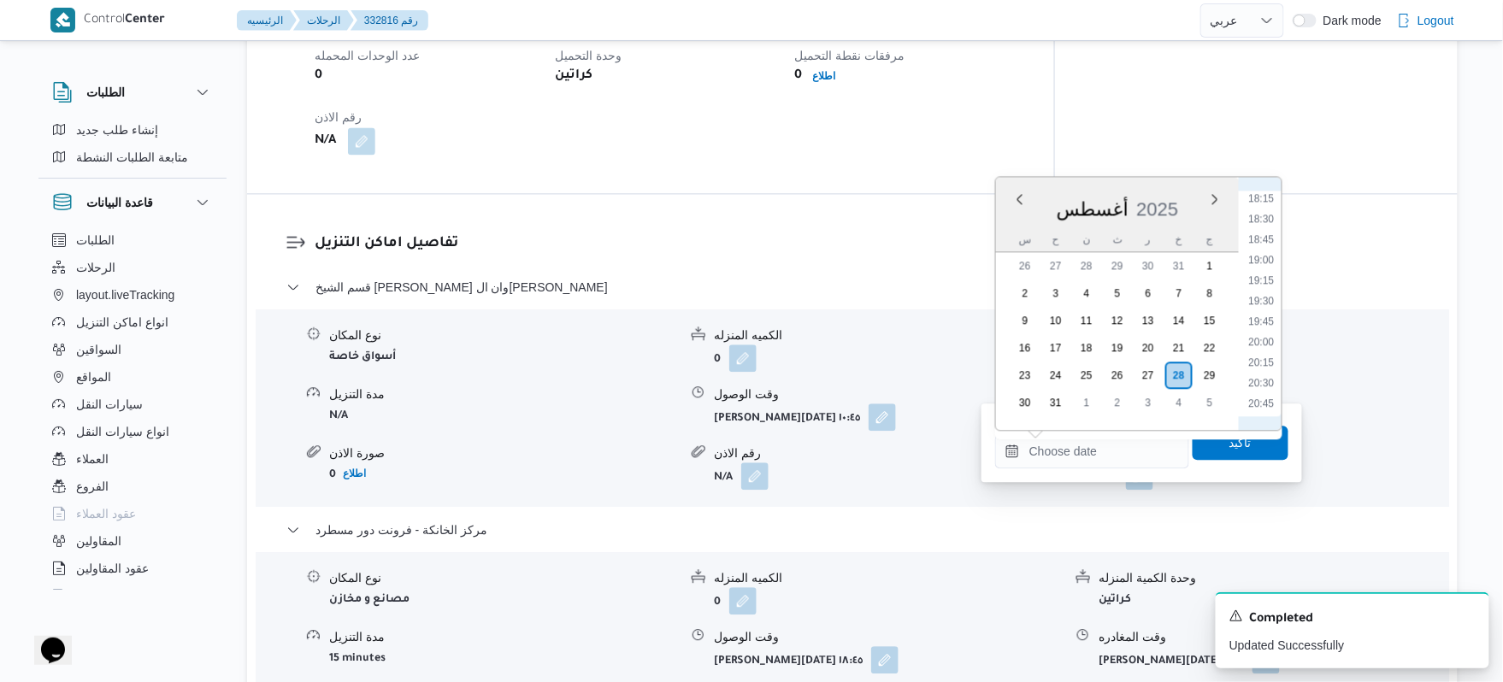
scroll to position [1307, 0]
click at [1262, 345] on li "17:45" at bounding box center [1261, 348] width 39 height 17
type input "٢٨/٠٨/٢٠٢٥ ١٧:٤٥"
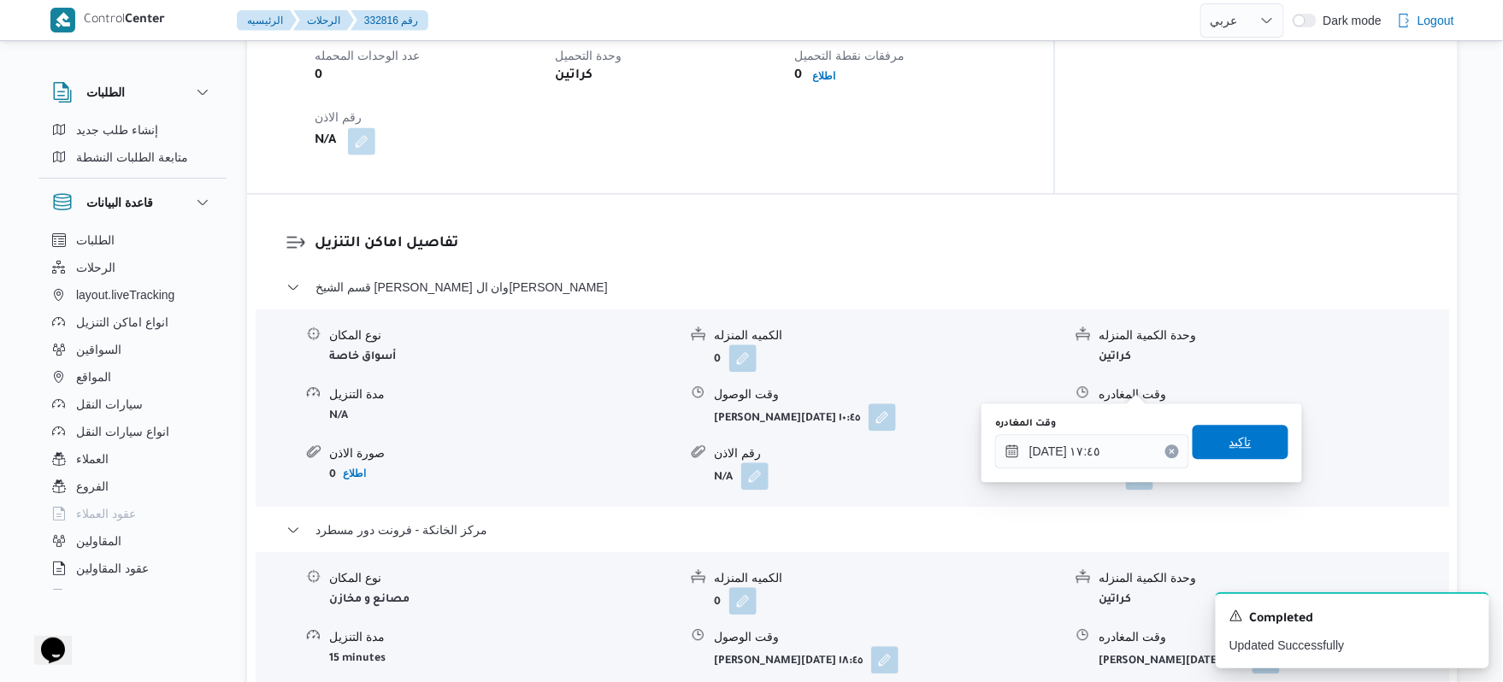
click at [1232, 438] on span "تاكيد" at bounding box center [1240, 442] width 22 height 21
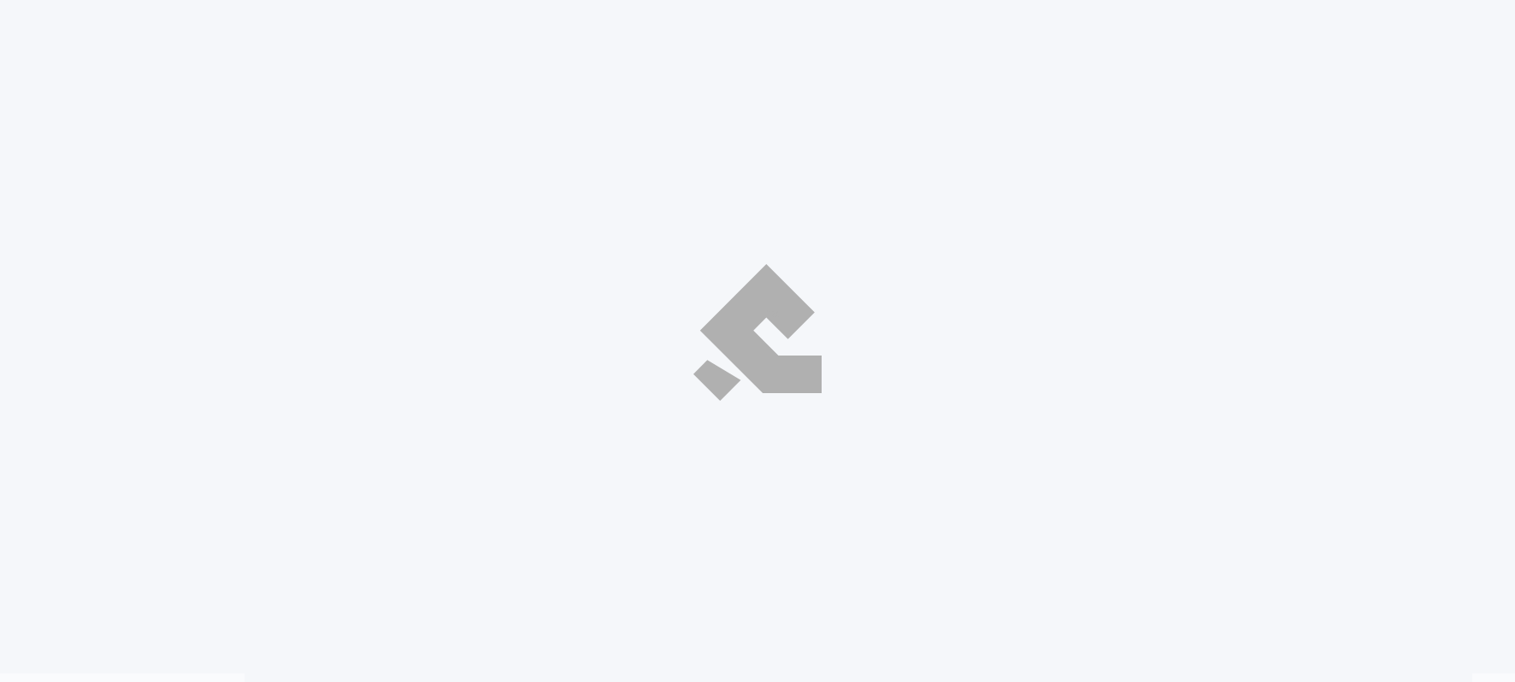
select select "ar"
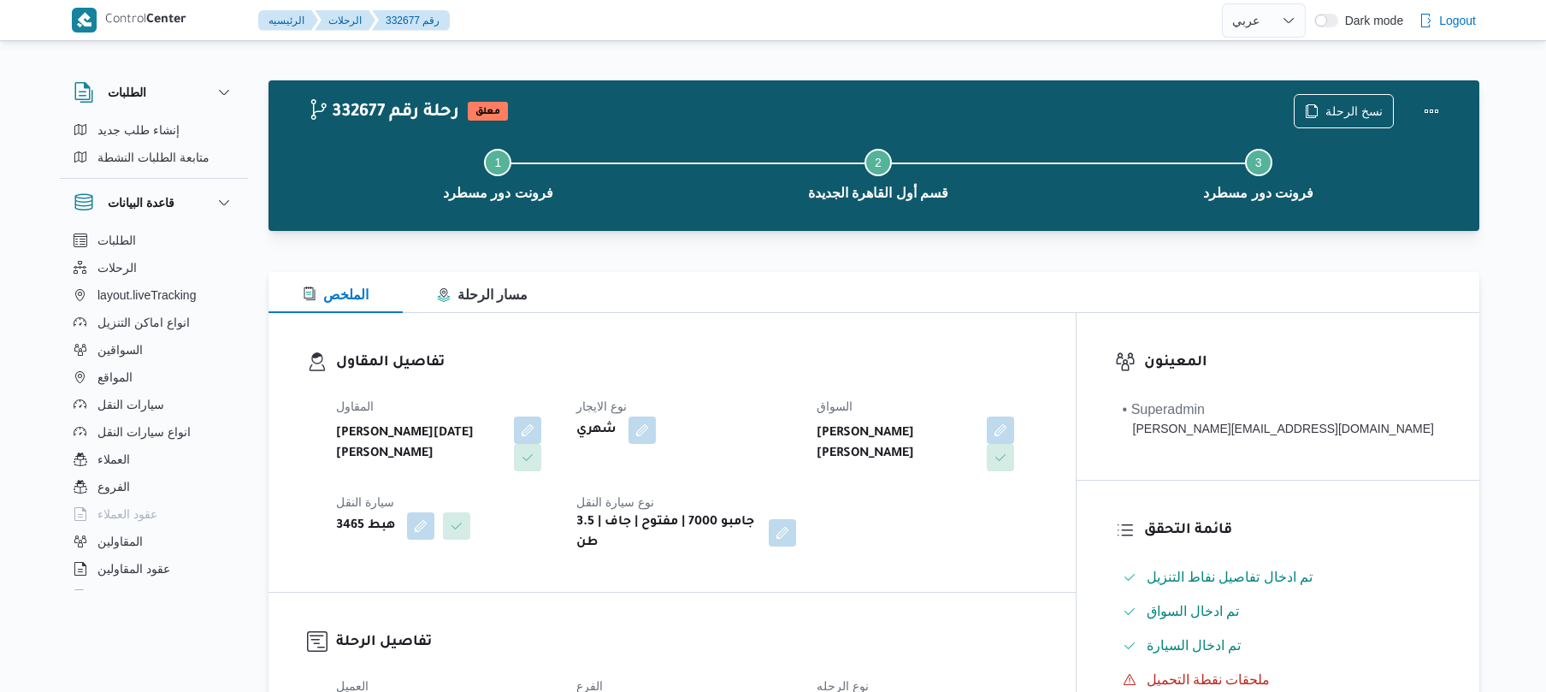
click at [798, 421] on div "شهري" at bounding box center [686, 430] width 223 height 31
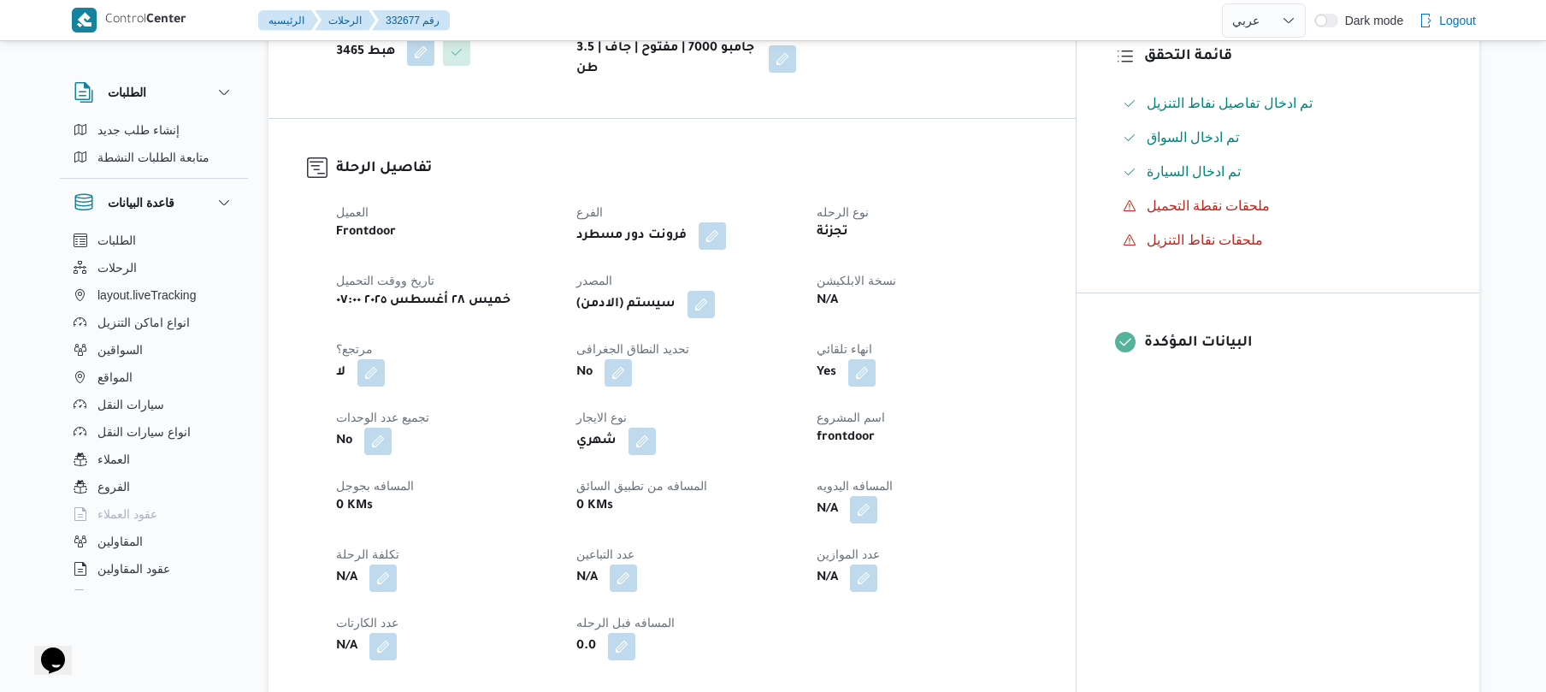
scroll to position [501, 0]
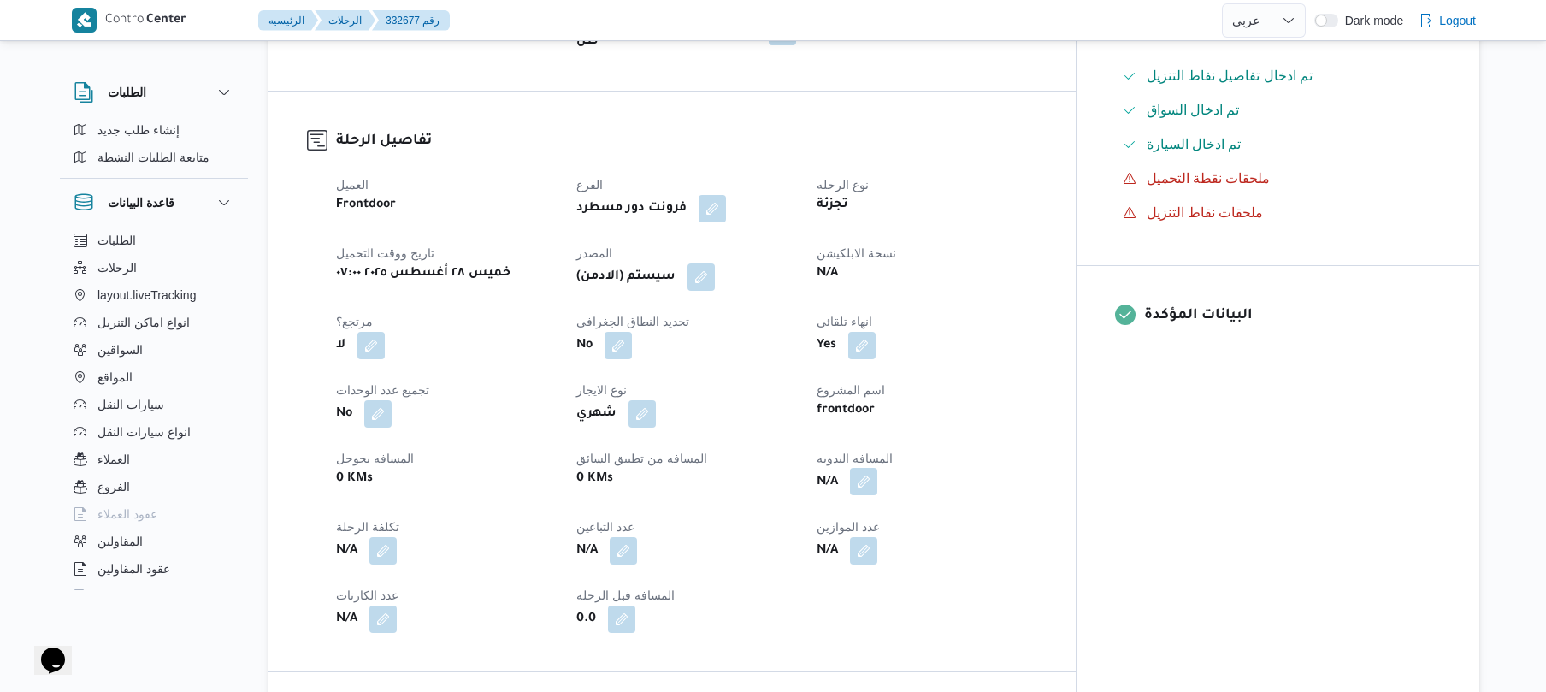
click at [877, 469] on button "button" at bounding box center [863, 481] width 27 height 27
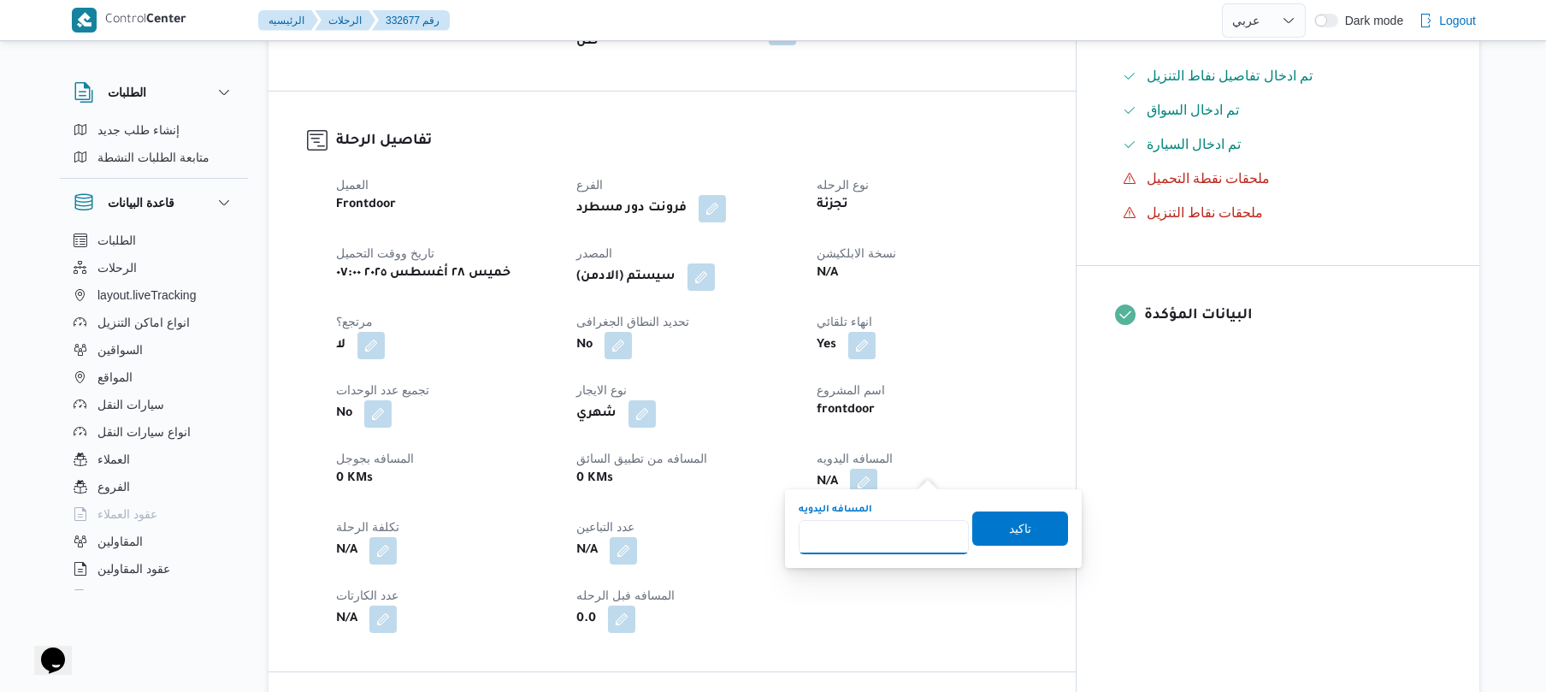
click at [853, 535] on input "المسافه اليدويه" at bounding box center [883, 537] width 170 height 34
type input "120"
click at [981, 533] on span "تاكيد" at bounding box center [1020, 527] width 96 height 34
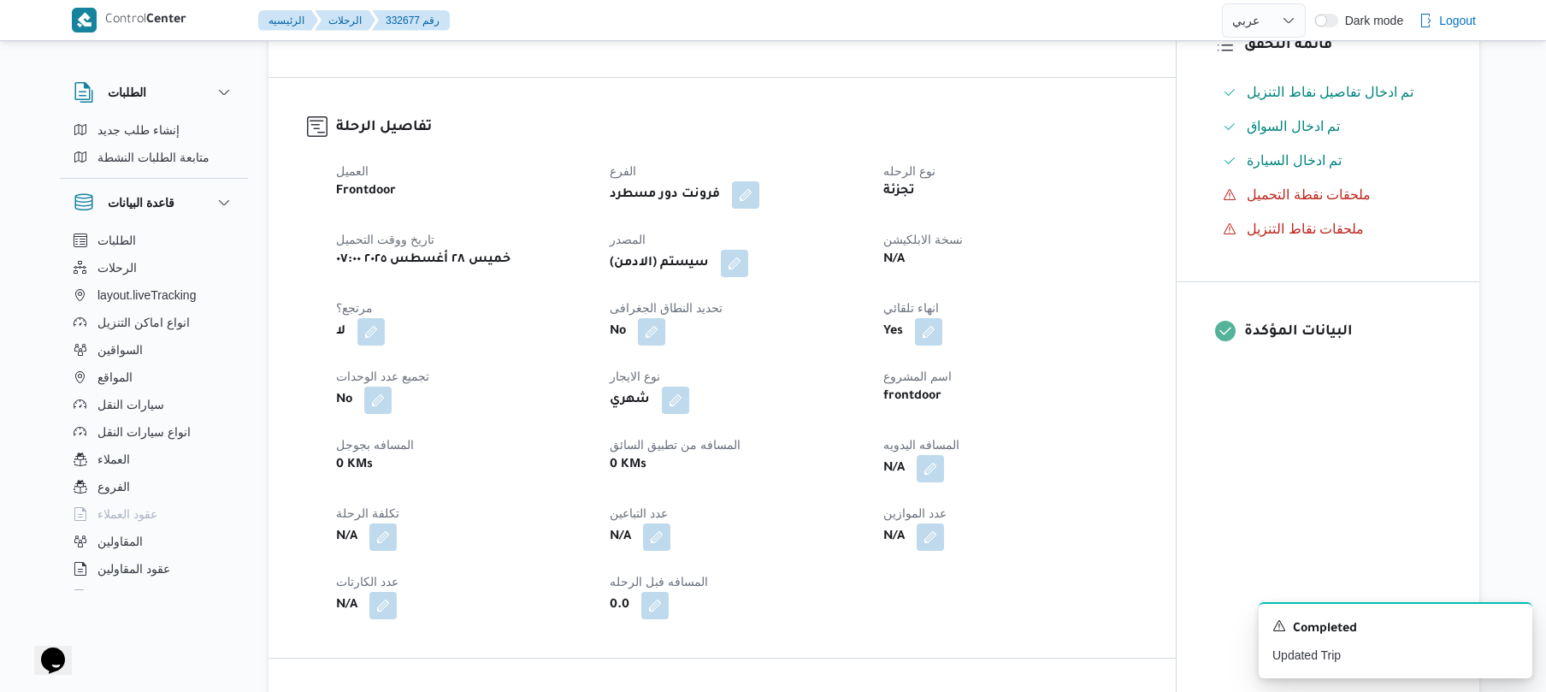
click at [767, 292] on div "العميل Frontdoor الفرع فرونت دور مسطرد نوع الرحله تجزئة تاريخ ووقت التحميل خميس…" at bounding box center [737, 389] width 822 height 479
click at [748, 263] on button "button" at bounding box center [734, 262] width 27 height 27
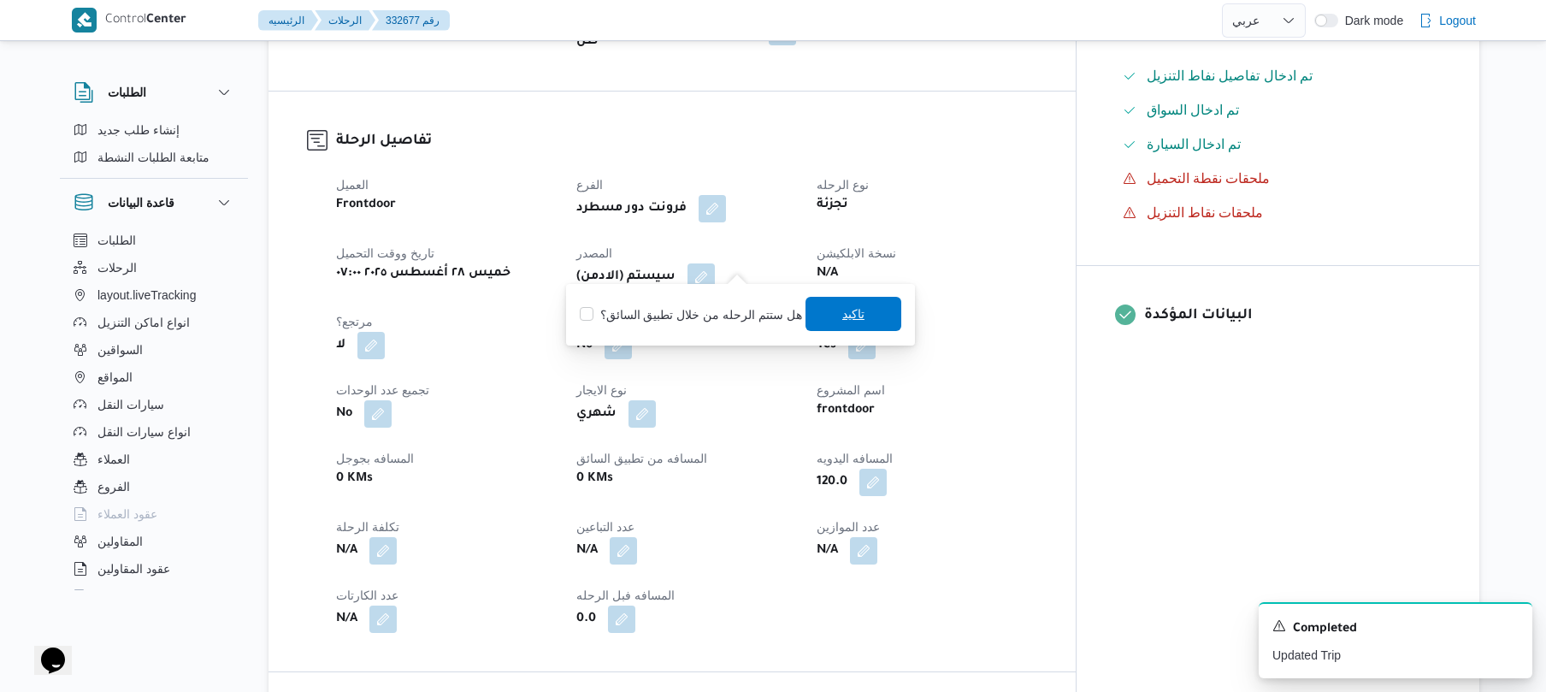
click at [863, 321] on span "تاكيد" at bounding box center [853, 314] width 96 height 34
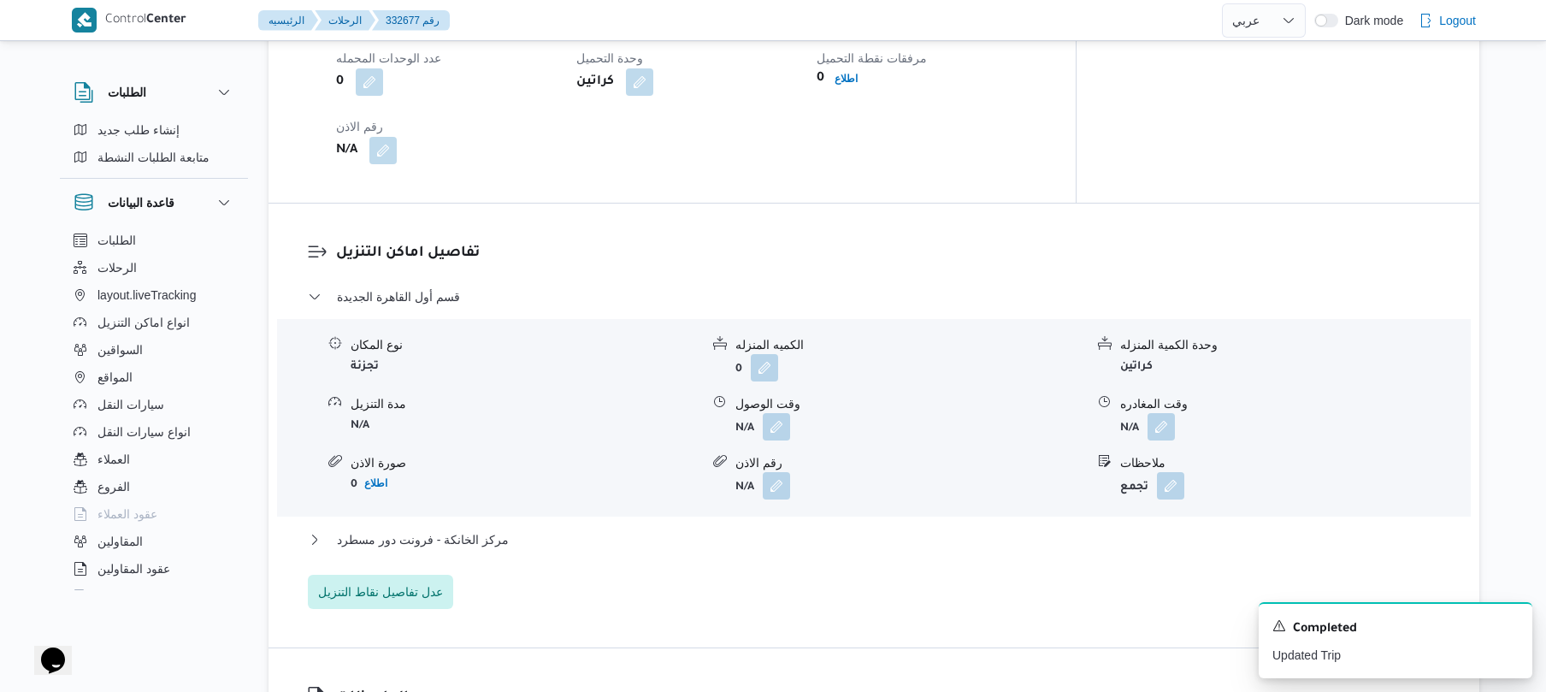
scroll to position [1322, 0]
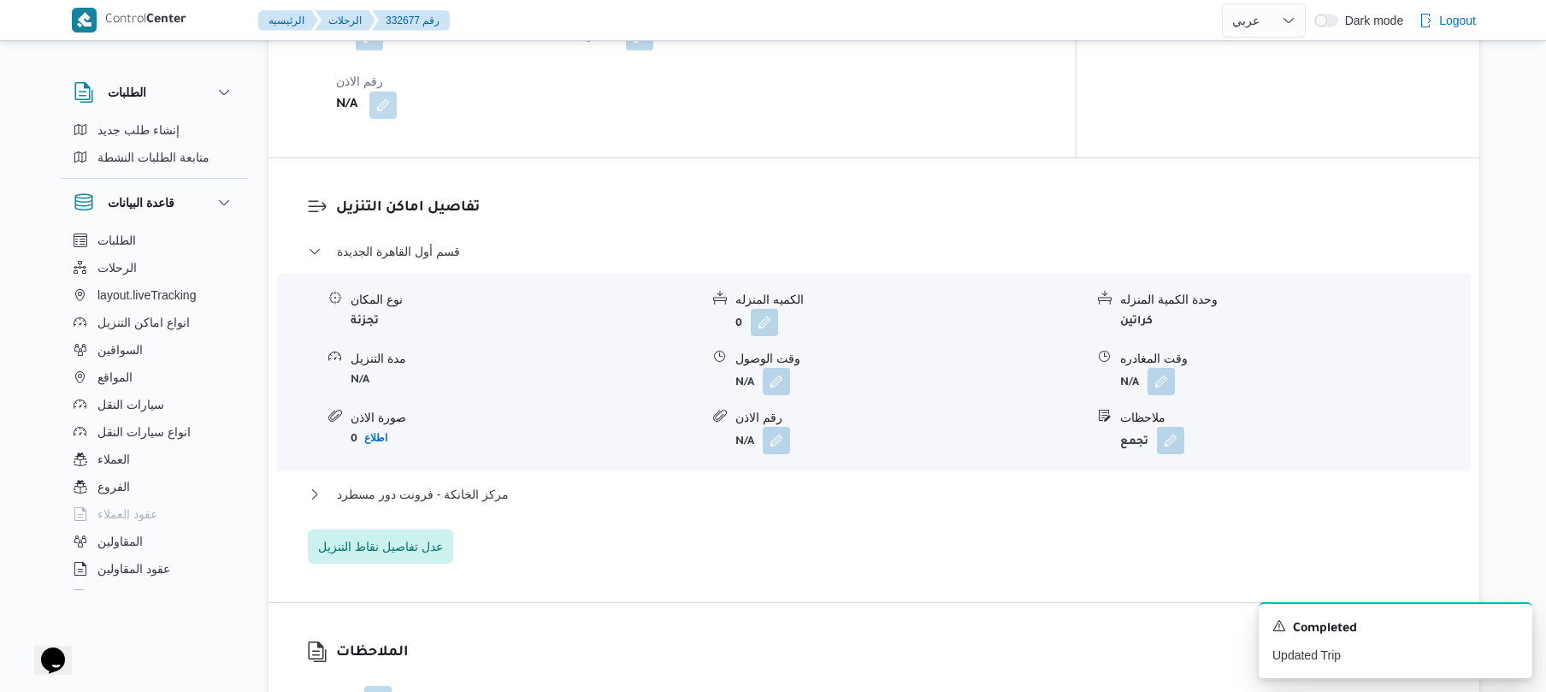
click at [760, 376] on span at bounding box center [772, 381] width 36 height 27
click at [781, 367] on button "button" at bounding box center [776, 380] width 27 height 27
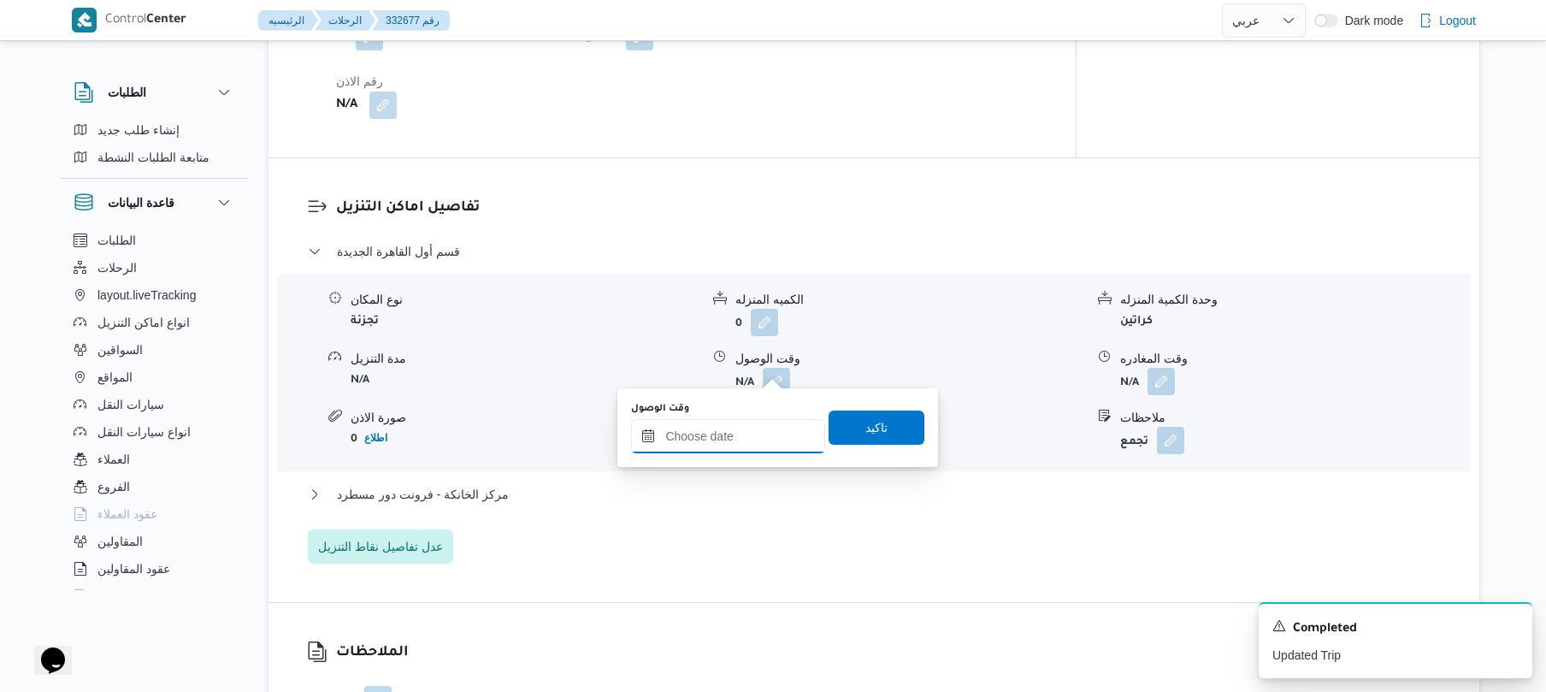
click at [734, 428] on input "وقت الوصول" at bounding box center [728, 436] width 194 height 34
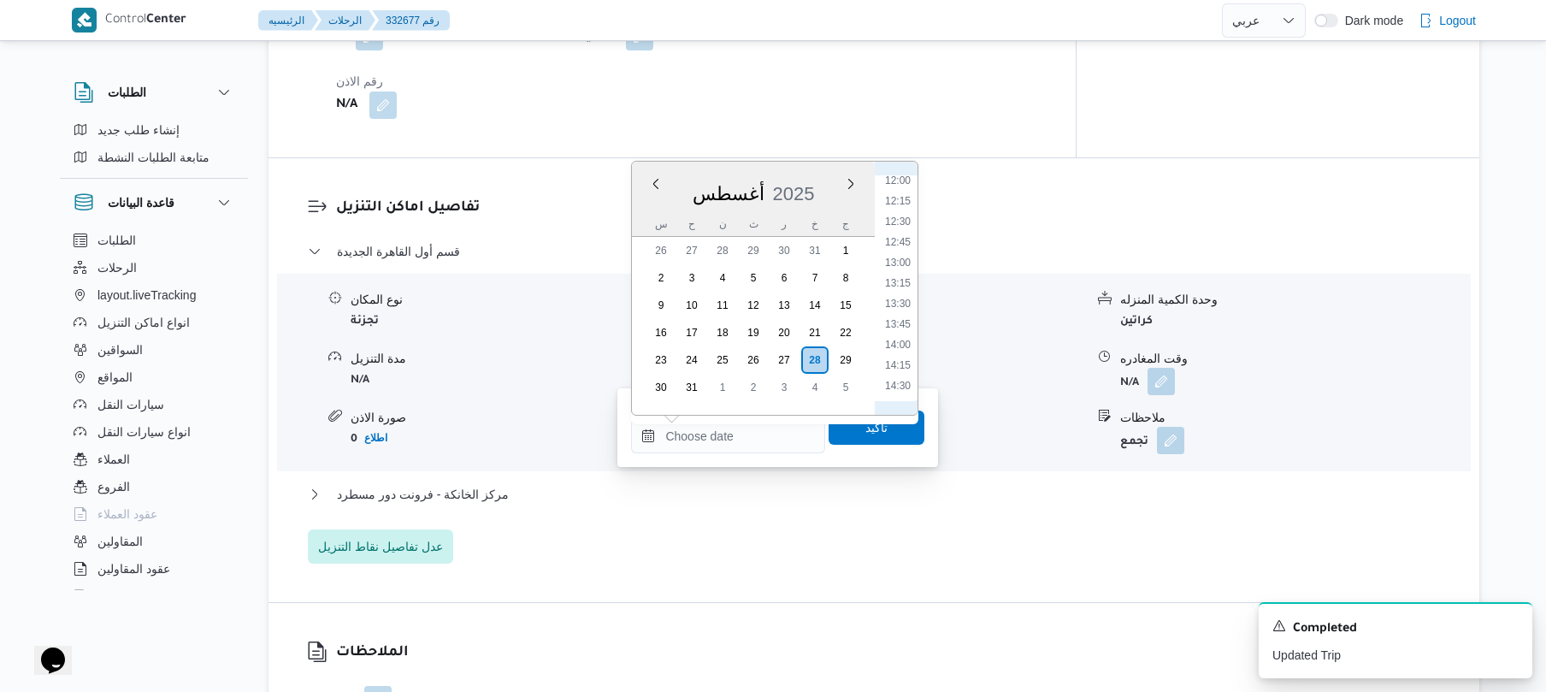
scroll to position [797, 0]
click at [904, 308] on li "11:15" at bounding box center [897, 310] width 39 height 17
type input "[DATE] ١١:١٥"
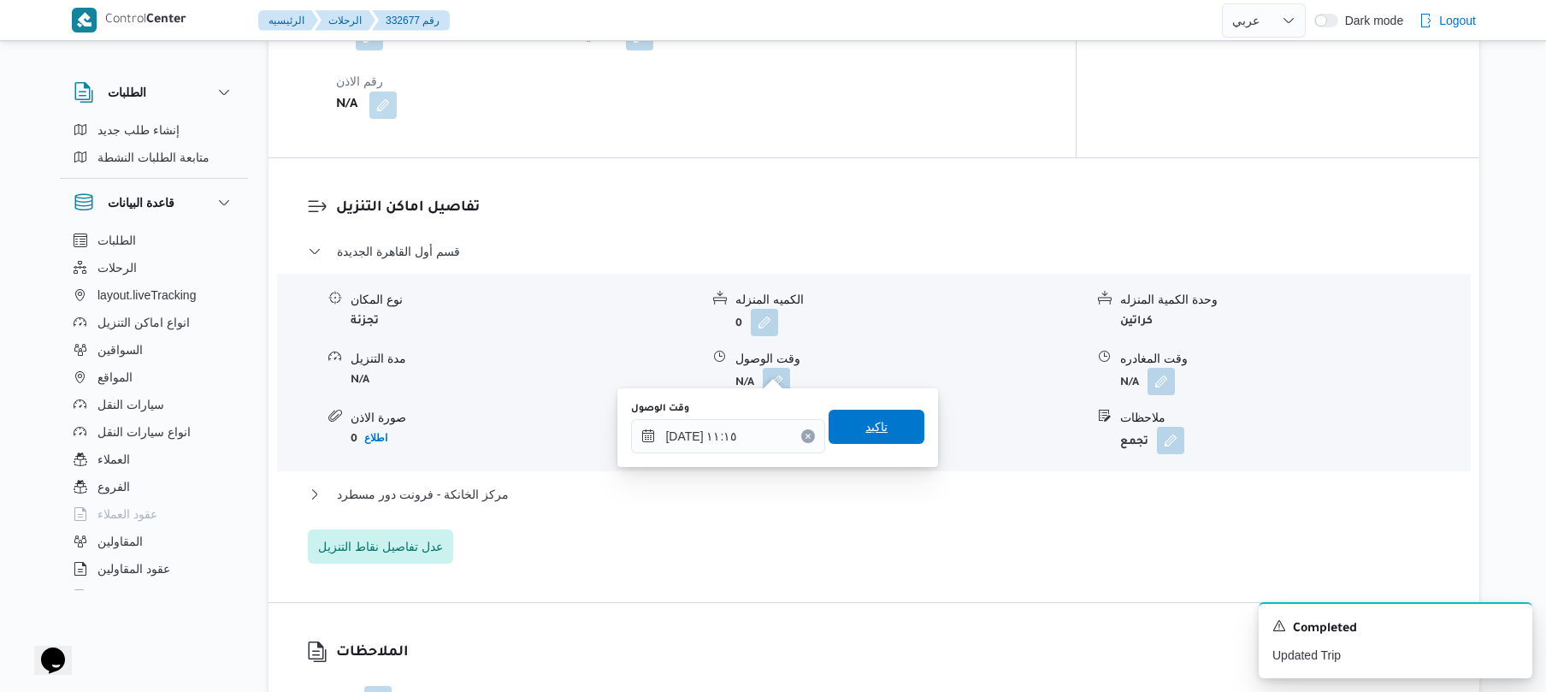
click at [865, 421] on span "تاكيد" at bounding box center [876, 426] width 22 height 21
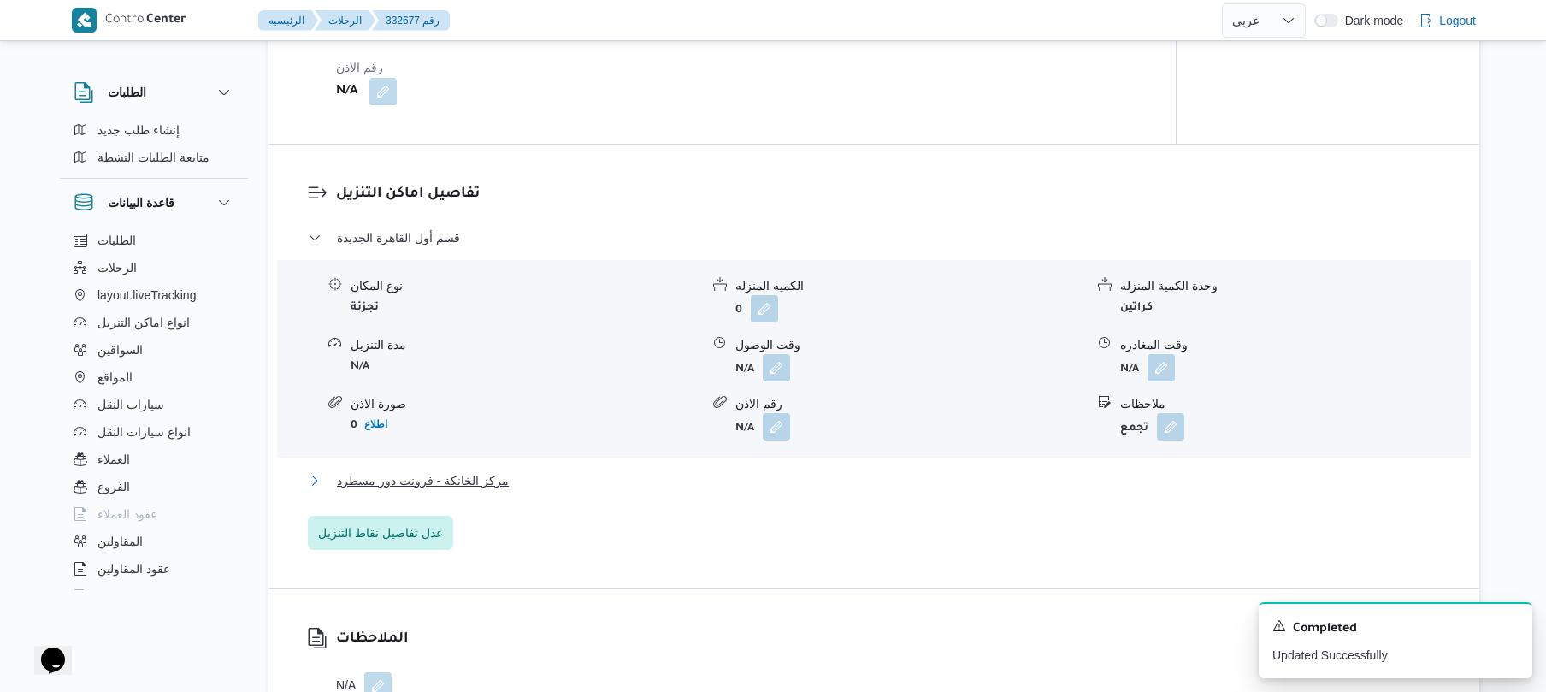
click at [770, 477] on button "مركز الخانكة - فرونت دور مسطرد" at bounding box center [874, 480] width 1133 height 21
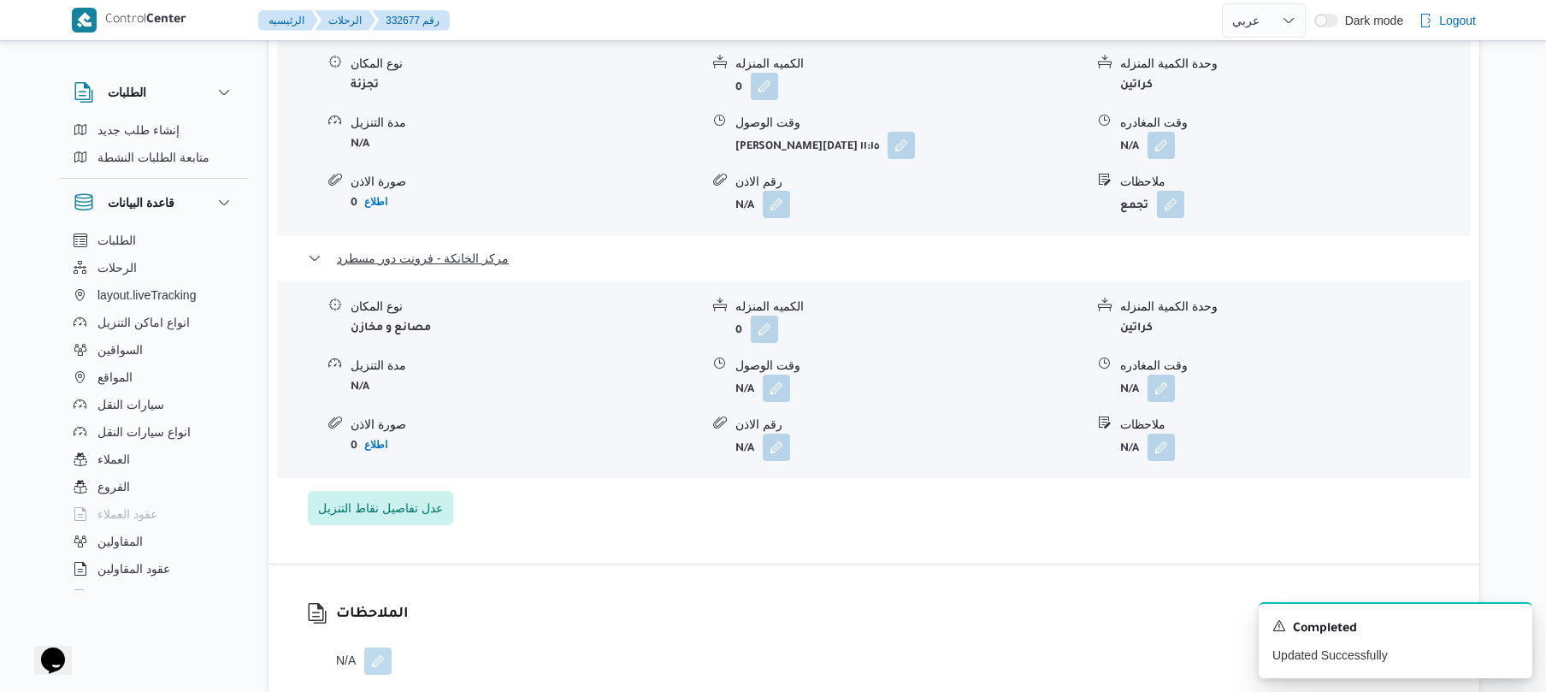
scroll to position [1778, 0]
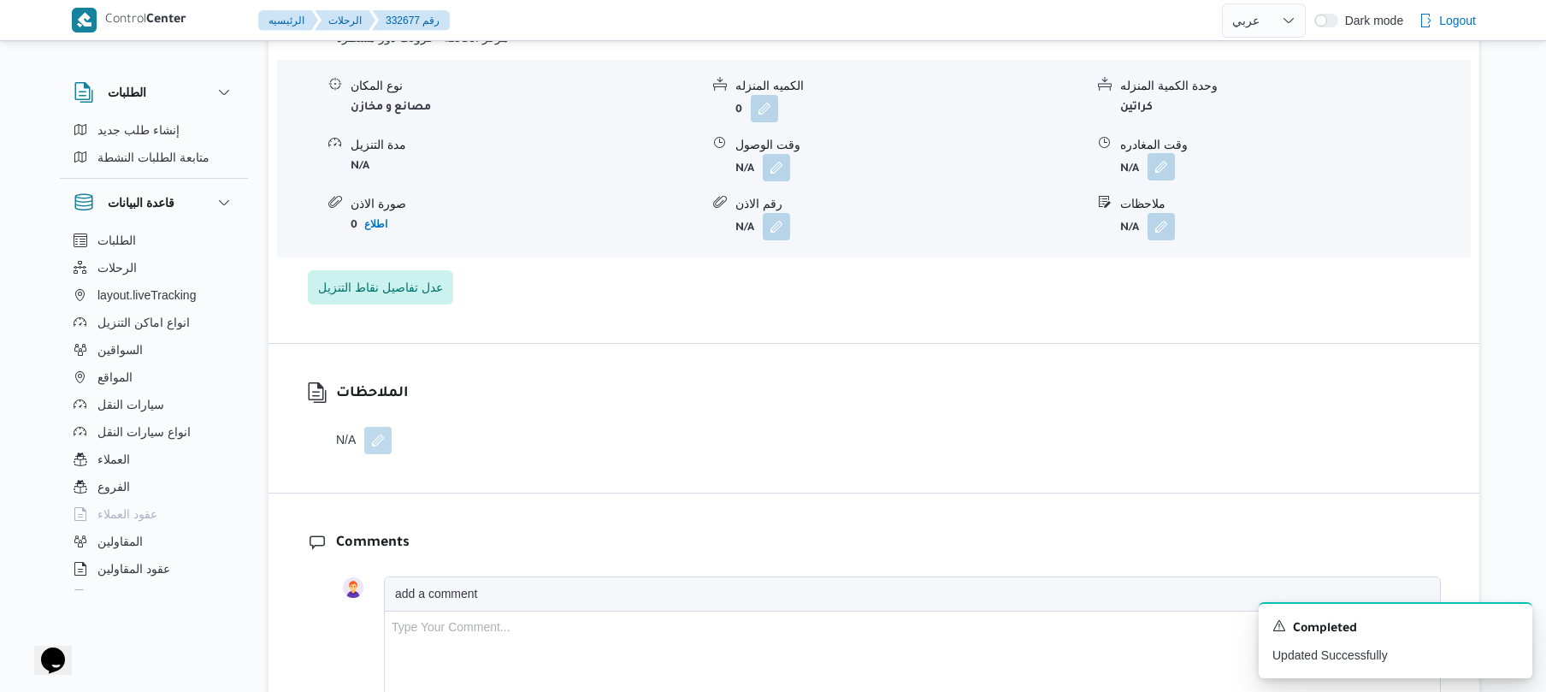
click at [1160, 157] on button "button" at bounding box center [1160, 166] width 27 height 27
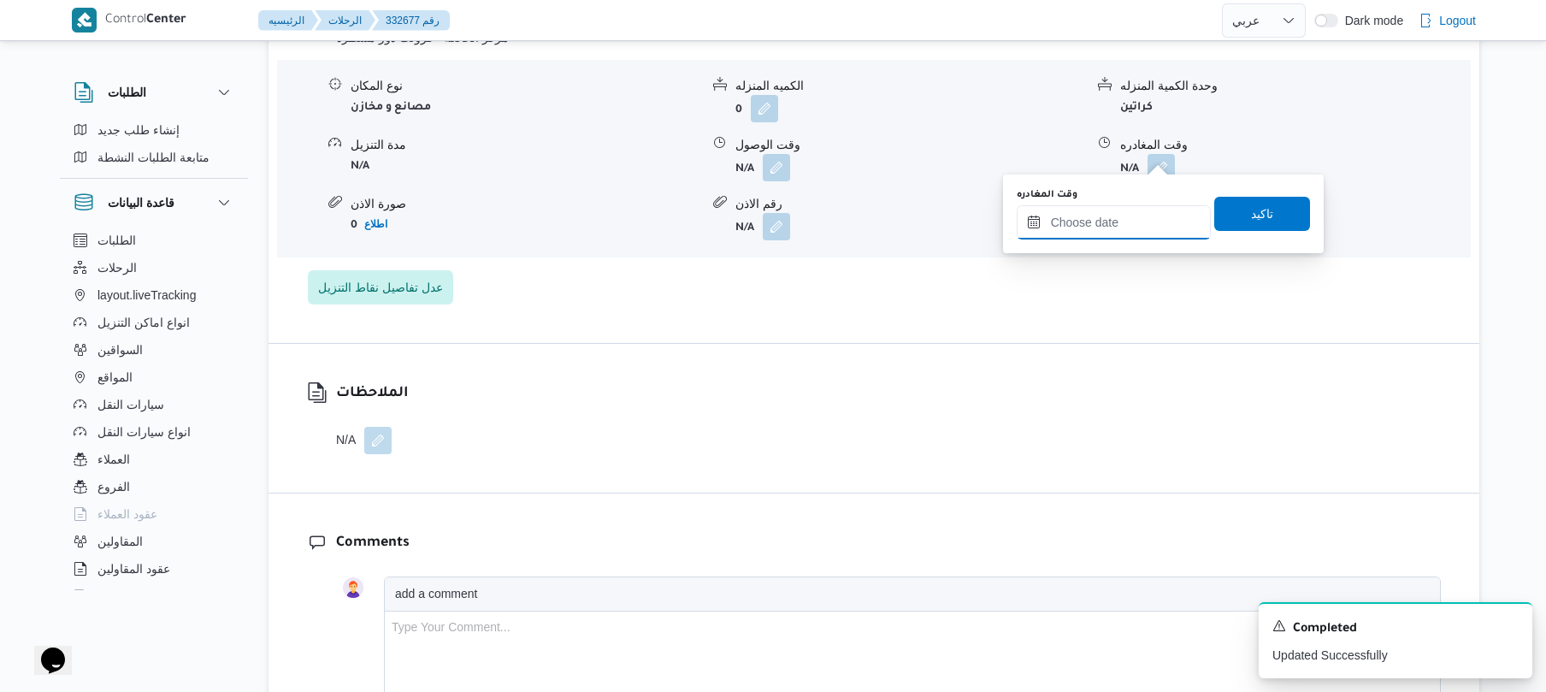
click at [1082, 230] on input "وقت المغادره" at bounding box center [1113, 222] width 194 height 34
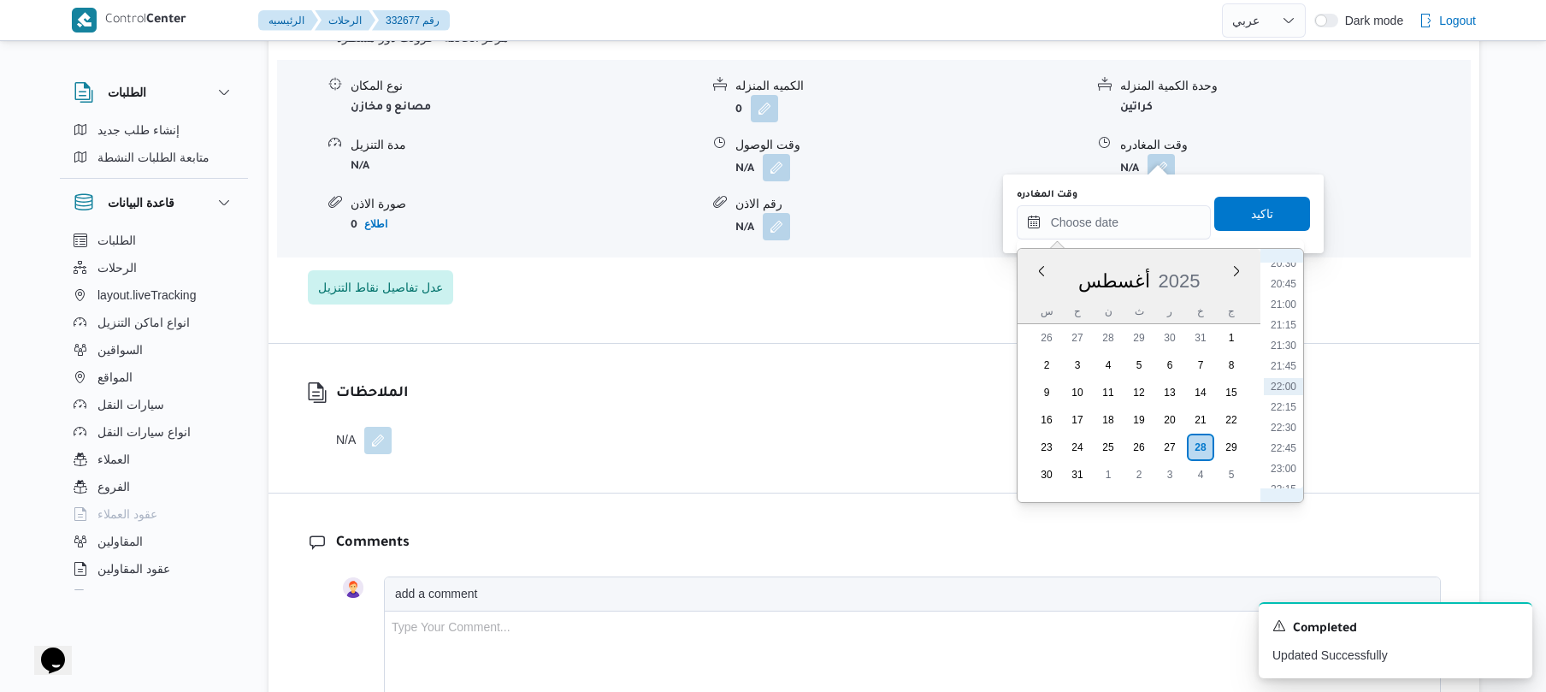
scroll to position [1499, 0]
click at [1289, 336] on li "19:00" at bounding box center [1283, 331] width 39 height 17
type input "[DATE] ١٩:٠٠"
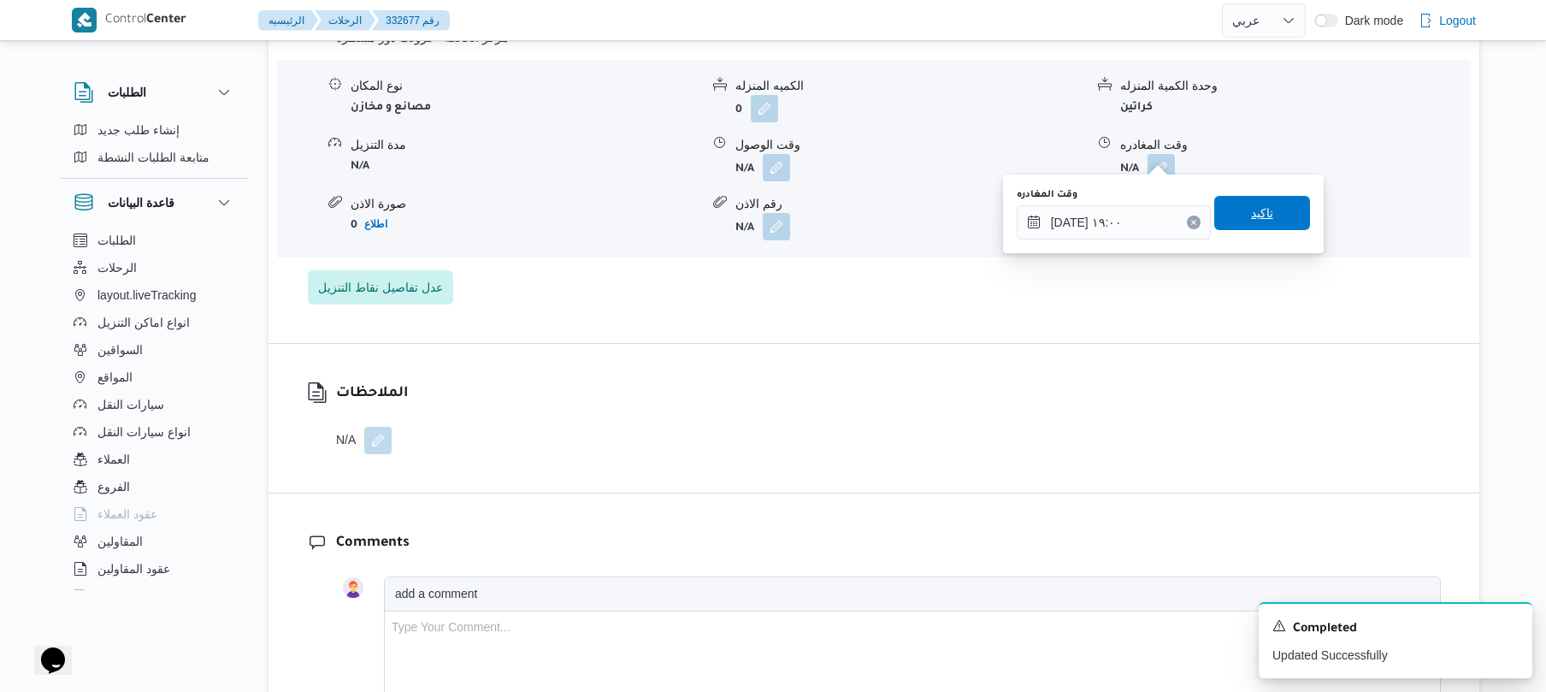
click at [1251, 209] on span "تاكيد" at bounding box center [1262, 213] width 22 height 21
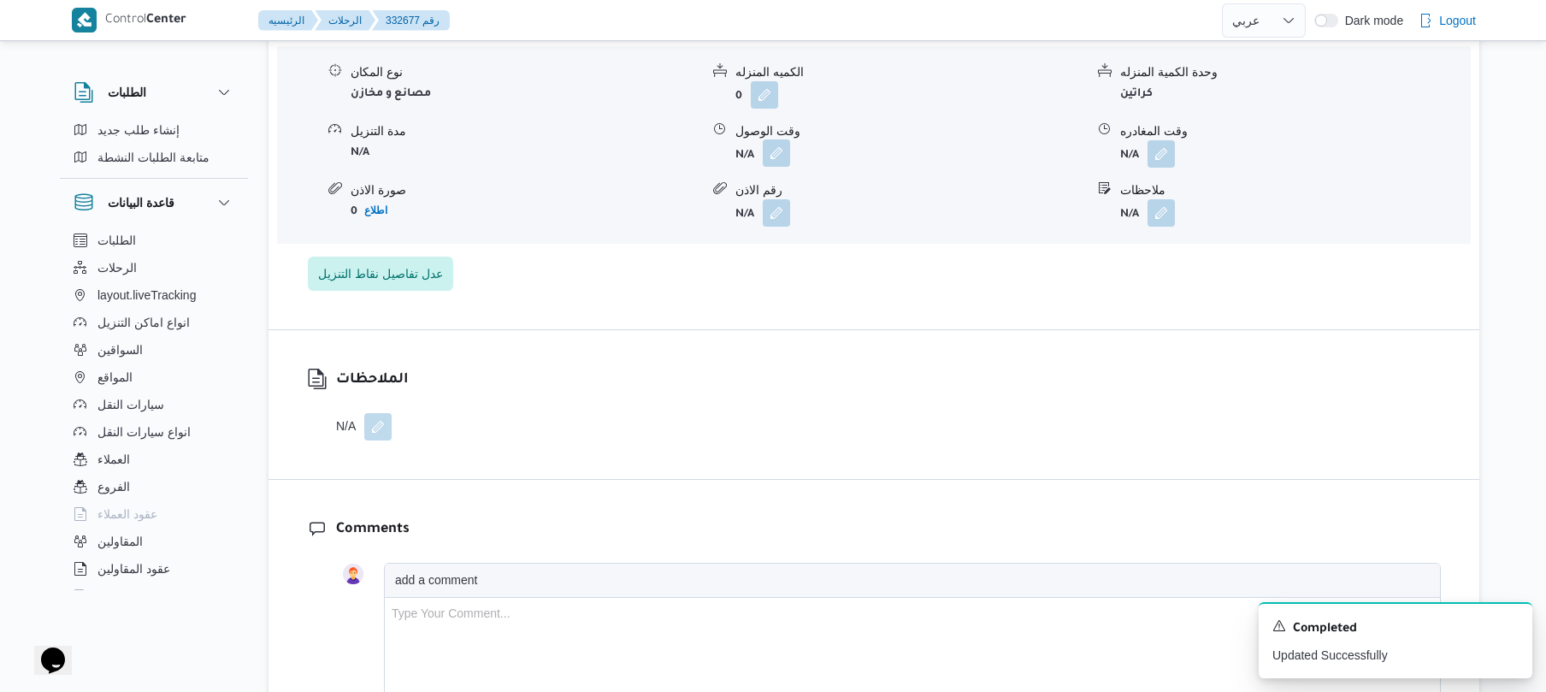
click at [781, 162] on button "button" at bounding box center [776, 152] width 27 height 27
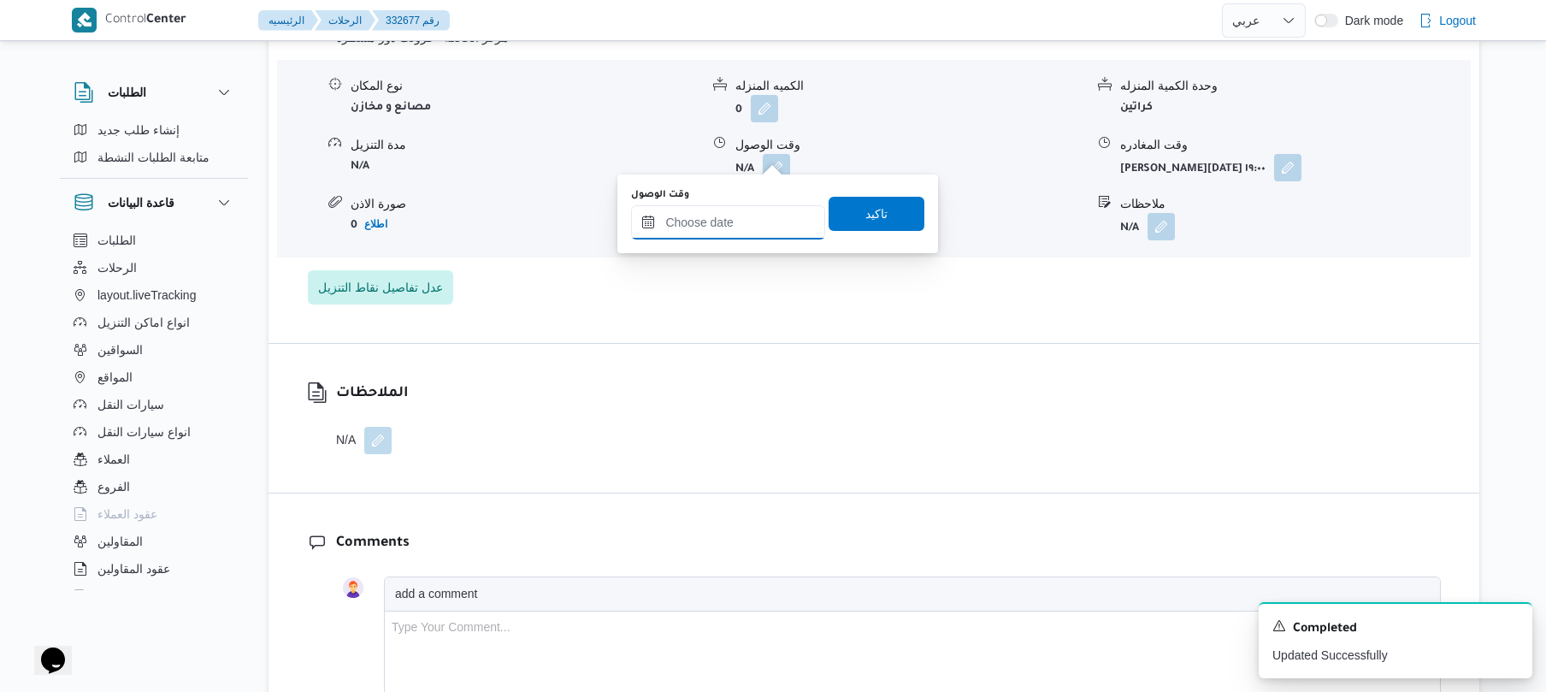
click at [735, 219] on input "وقت الوصول" at bounding box center [728, 222] width 194 height 34
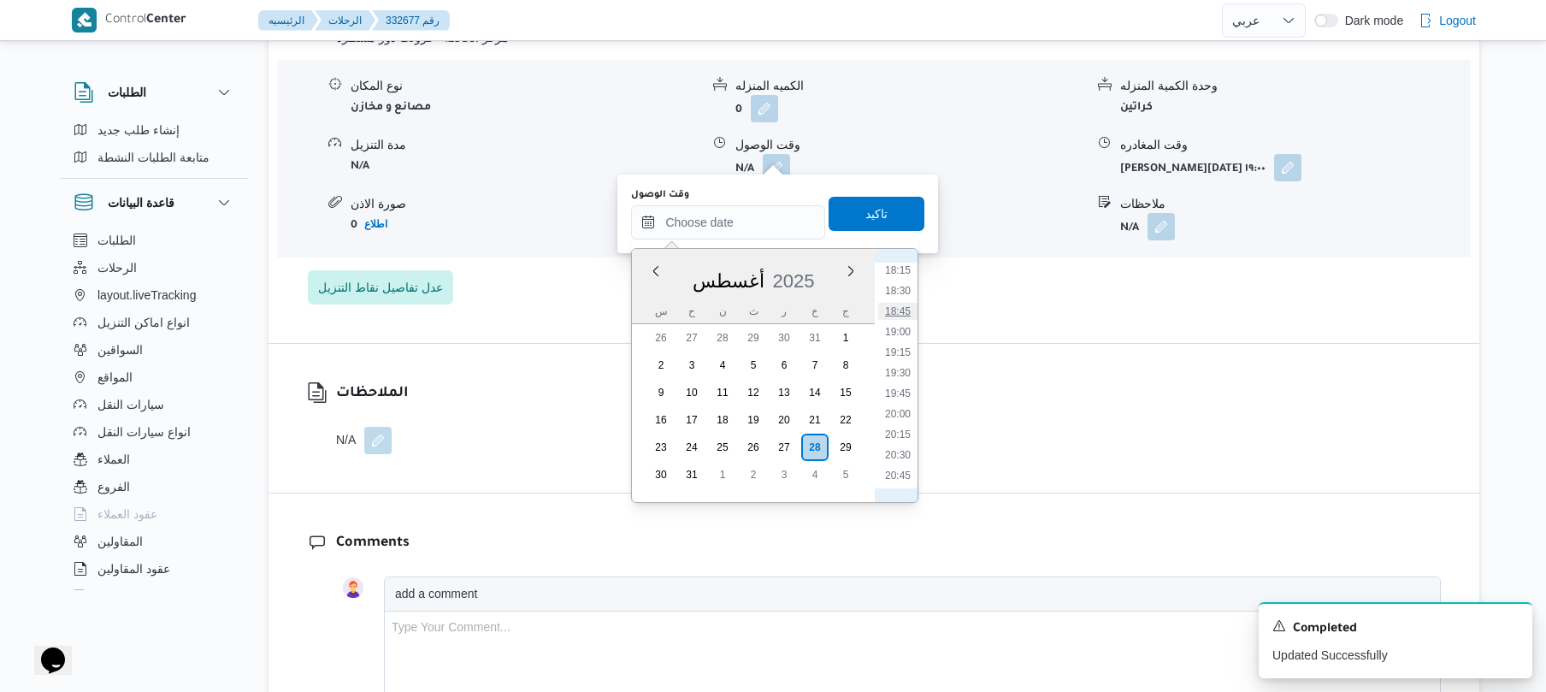
click at [906, 303] on li "18:45" at bounding box center [897, 311] width 39 height 17
type input "٢٨/٠٨/٢٠٢٥ ١٨:٤٥"
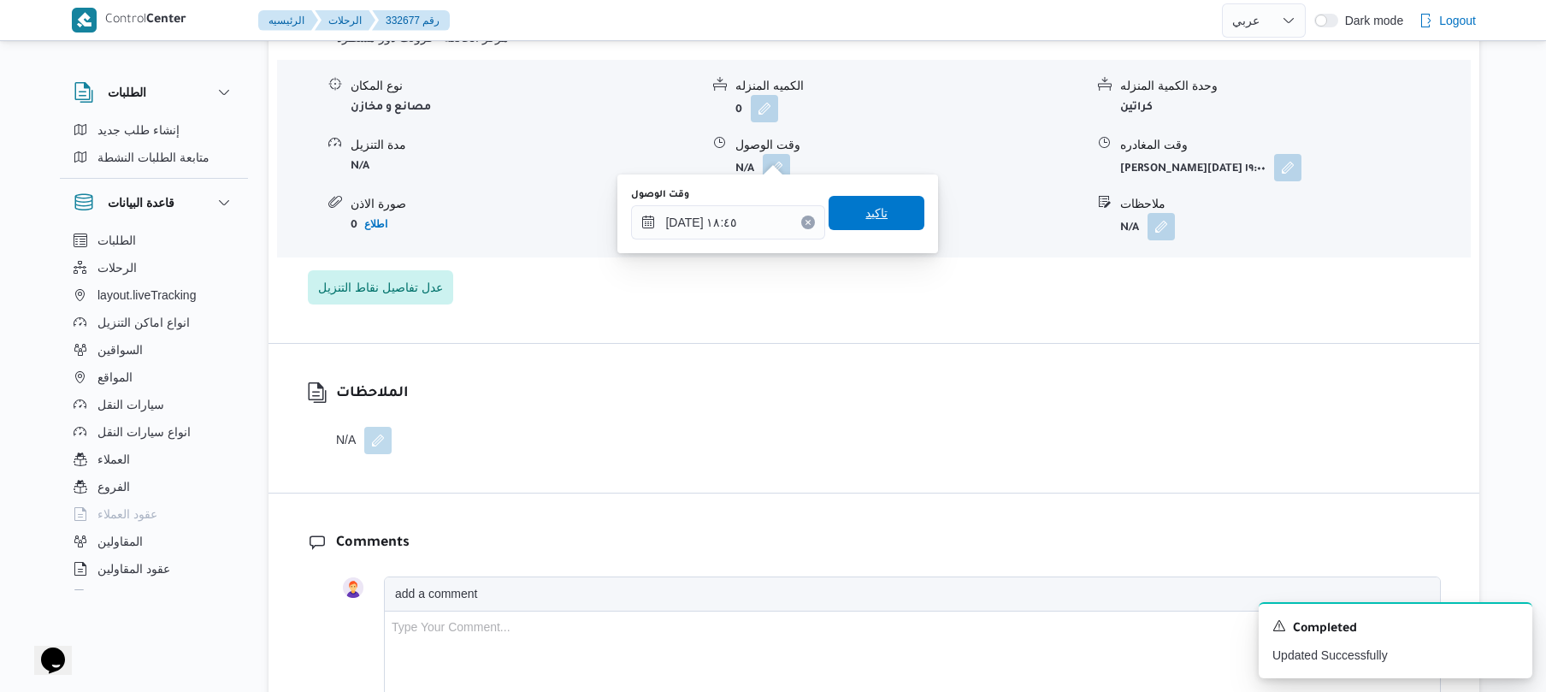
click at [890, 226] on span "تاكيد" at bounding box center [876, 213] width 96 height 34
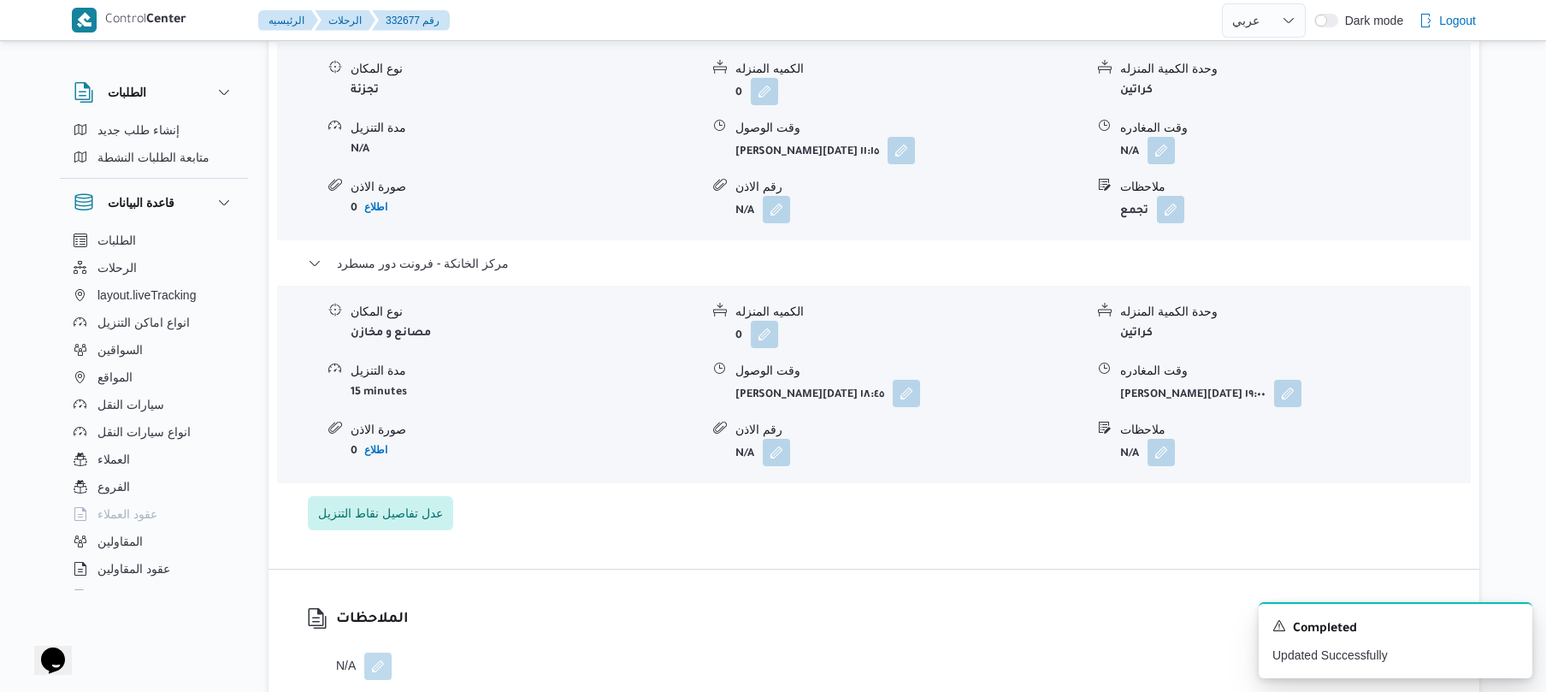
scroll to position [1550, 0]
click at [1167, 138] on button "button" at bounding box center [1160, 151] width 27 height 27
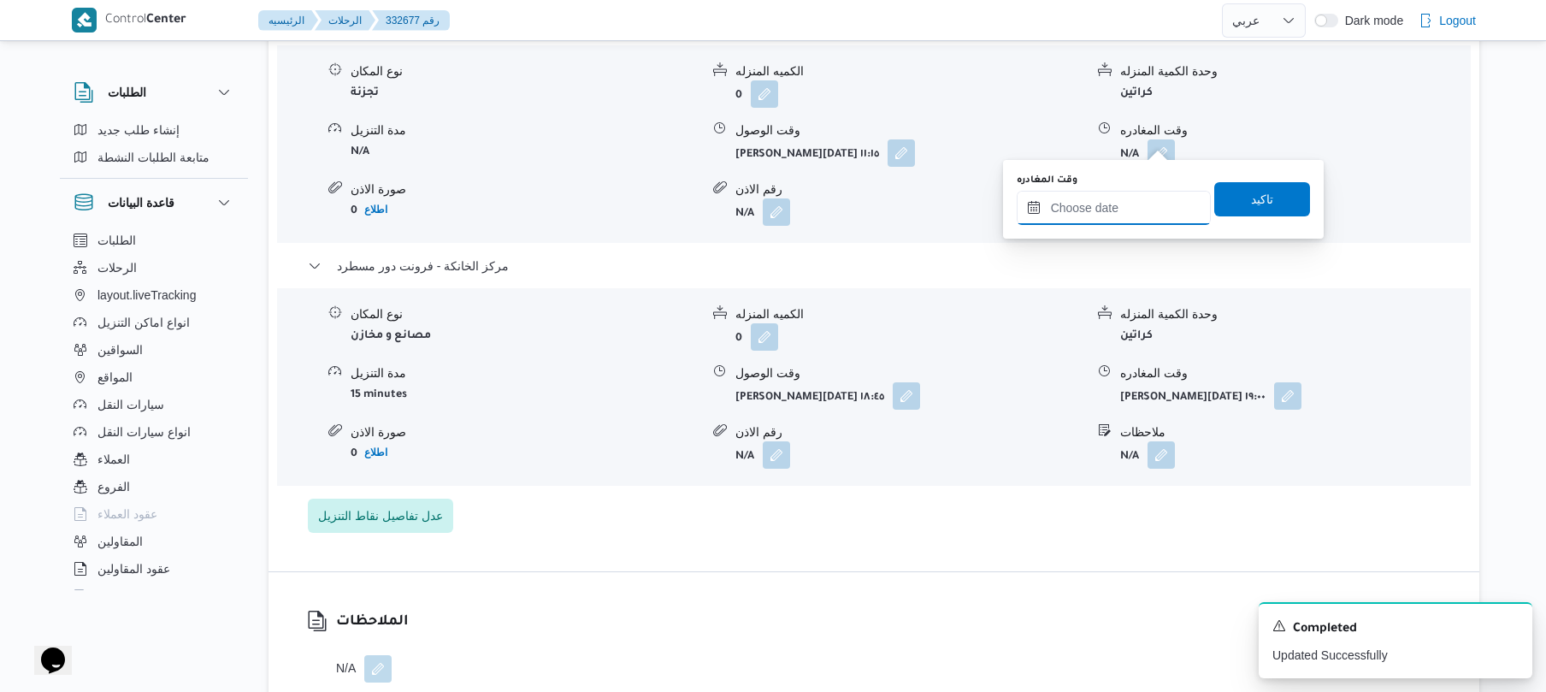
click at [1084, 205] on input "وقت المغادره" at bounding box center [1113, 208] width 194 height 34
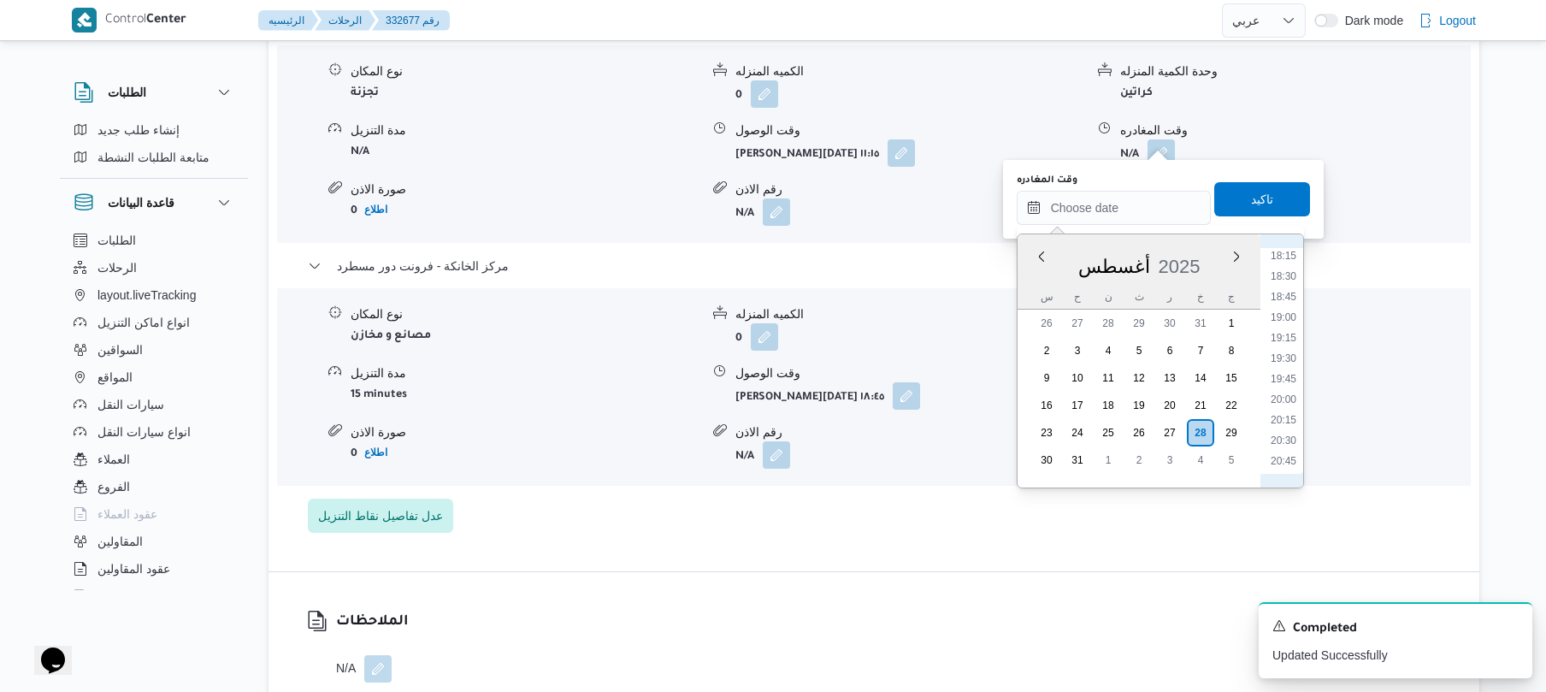
scroll to position [1307, 0]
click at [1287, 424] on li "18:00" at bounding box center [1283, 426] width 39 height 17
type input "٢٨/٠٨/٢٠٢٥ ١٨:٠٠"
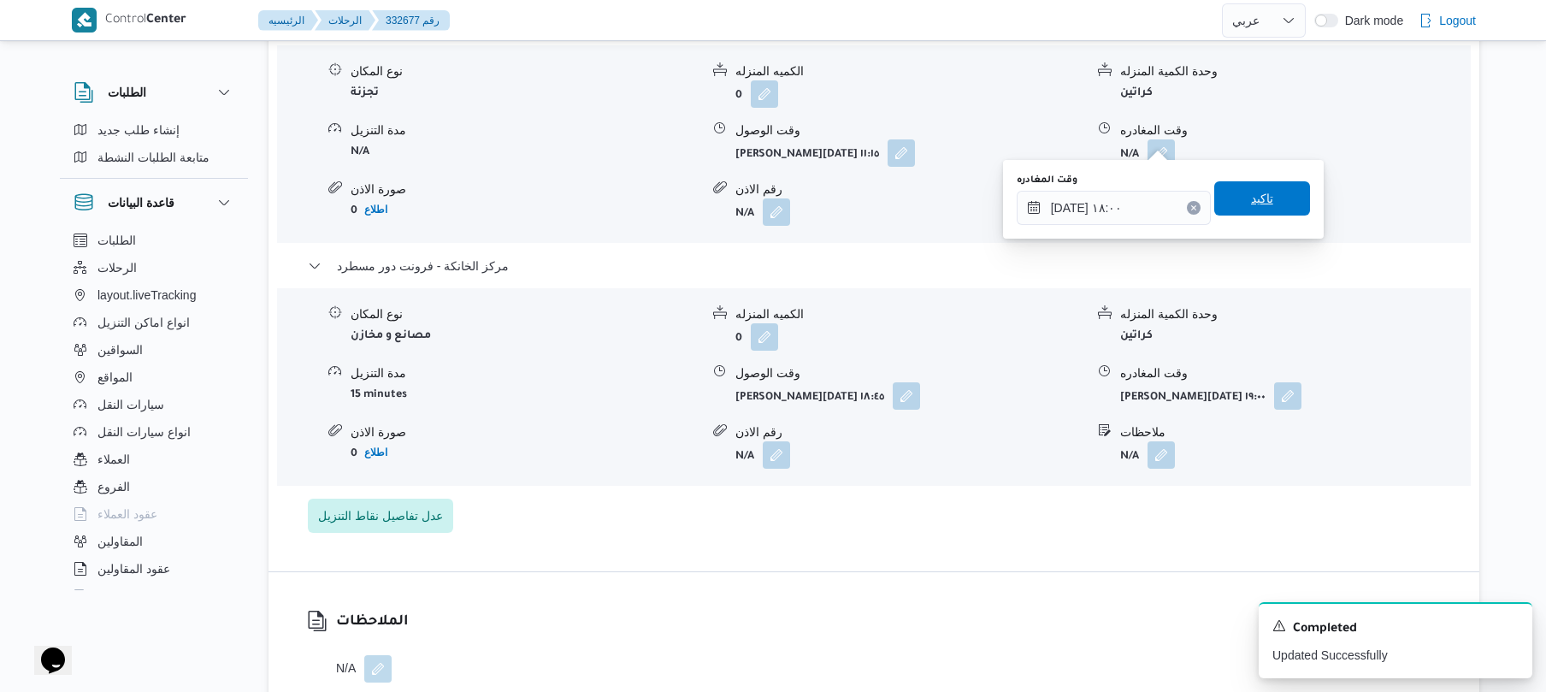
click at [1248, 186] on span "تاكيد" at bounding box center [1262, 198] width 96 height 34
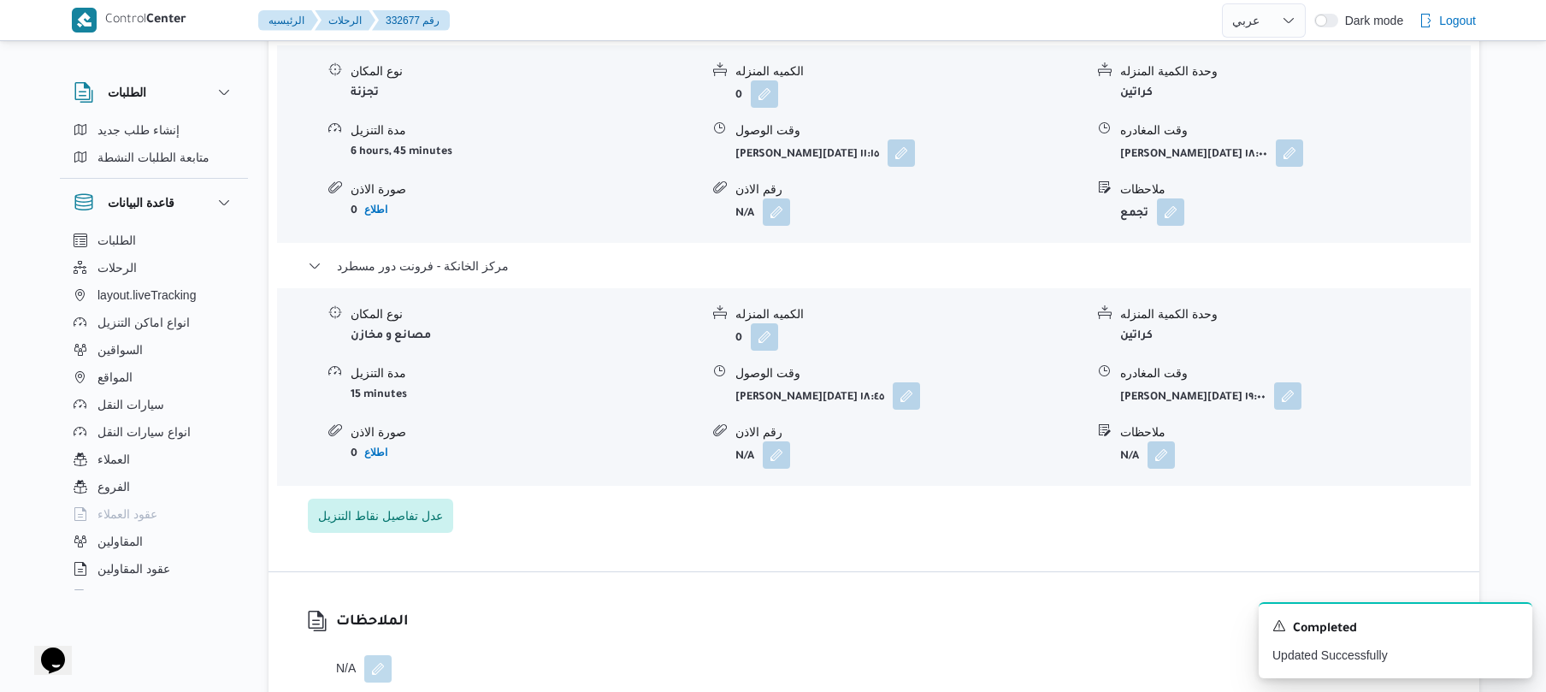
click at [1436, 206] on form "تجمع" at bounding box center [1294, 211] width 349 height 27
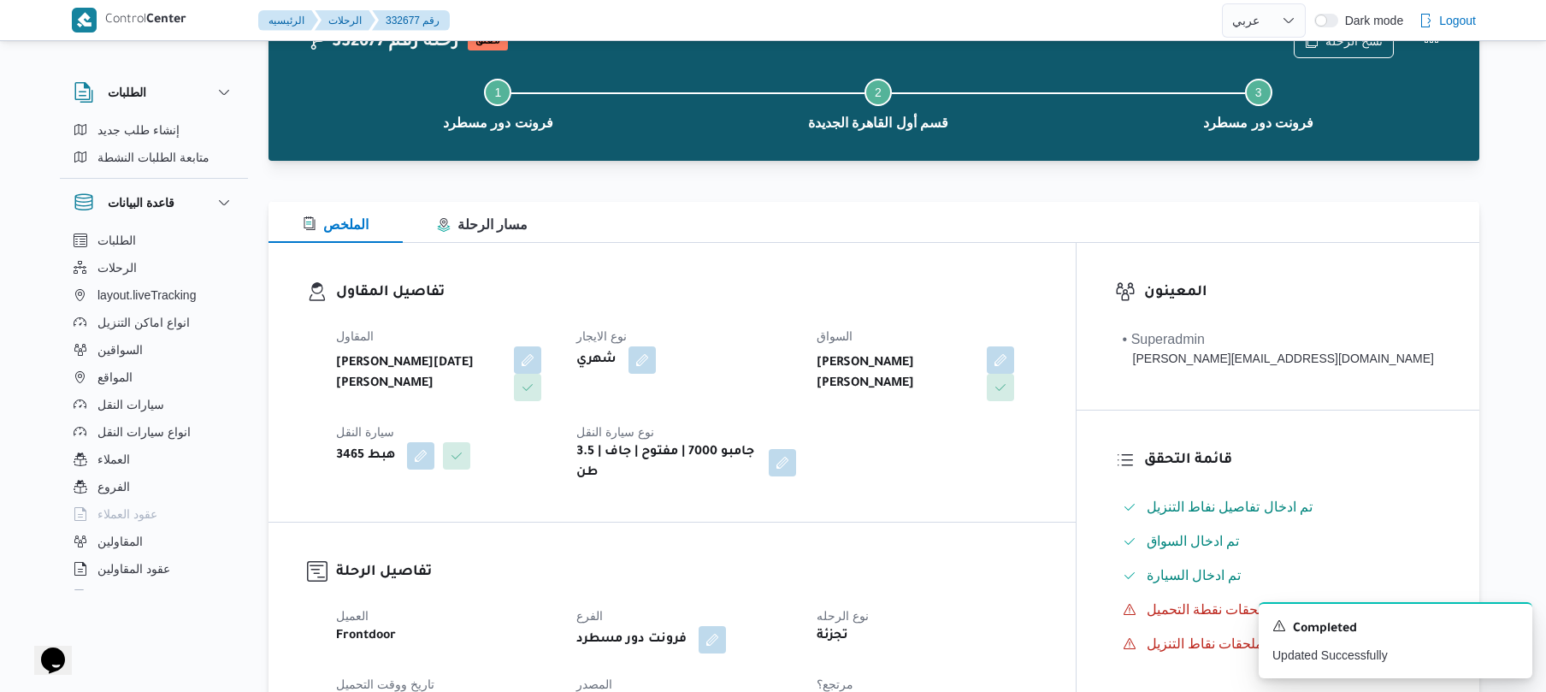
scroll to position [0, 0]
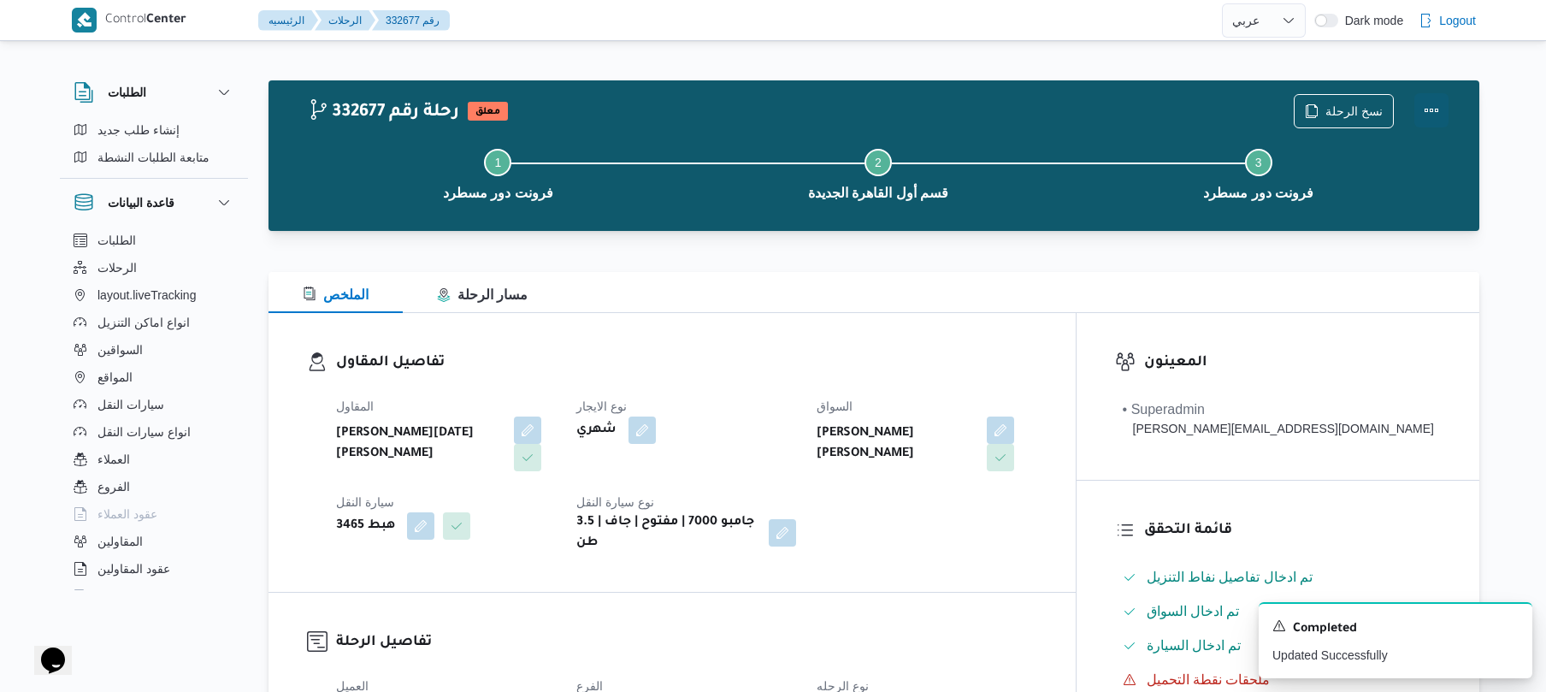
click at [1437, 116] on button "Actions" at bounding box center [1431, 110] width 34 height 34
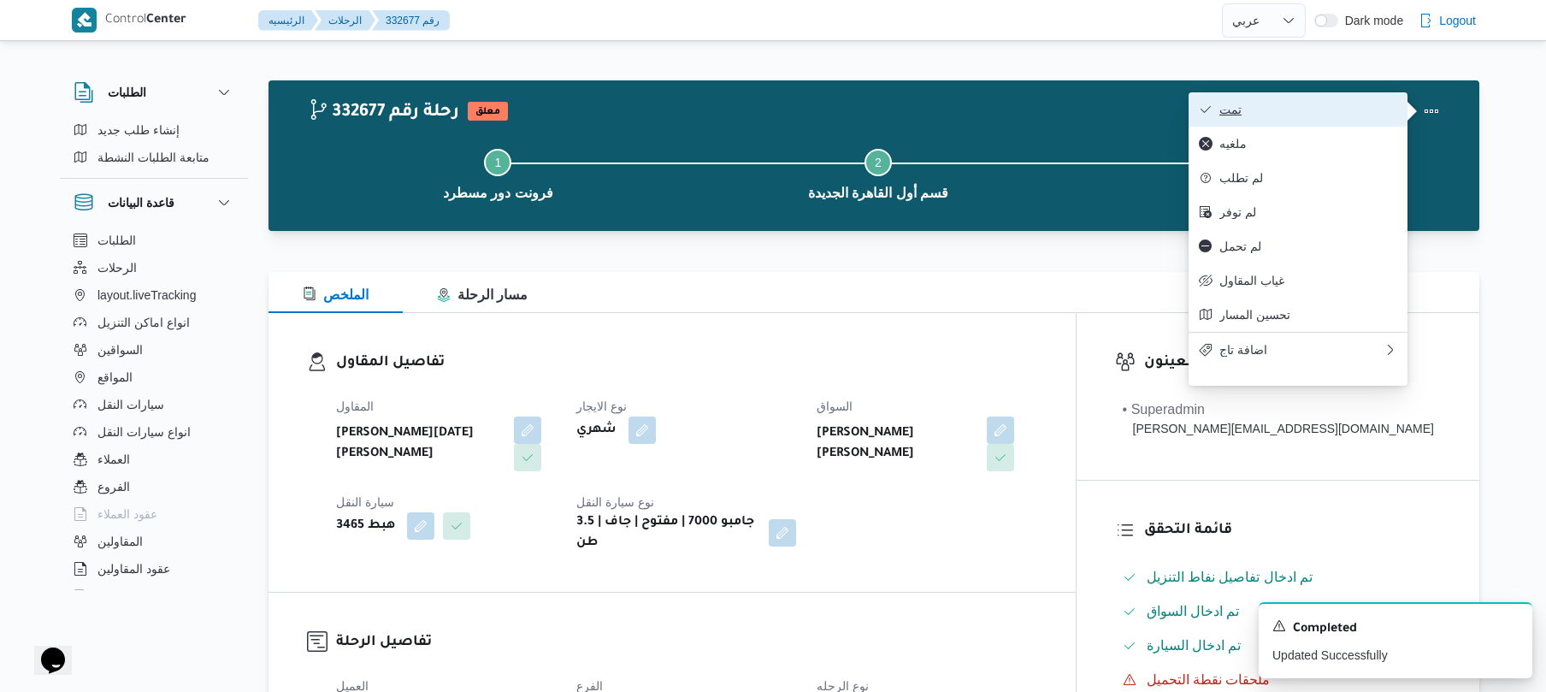
click at [1304, 121] on button "تمت" at bounding box center [1297, 109] width 219 height 34
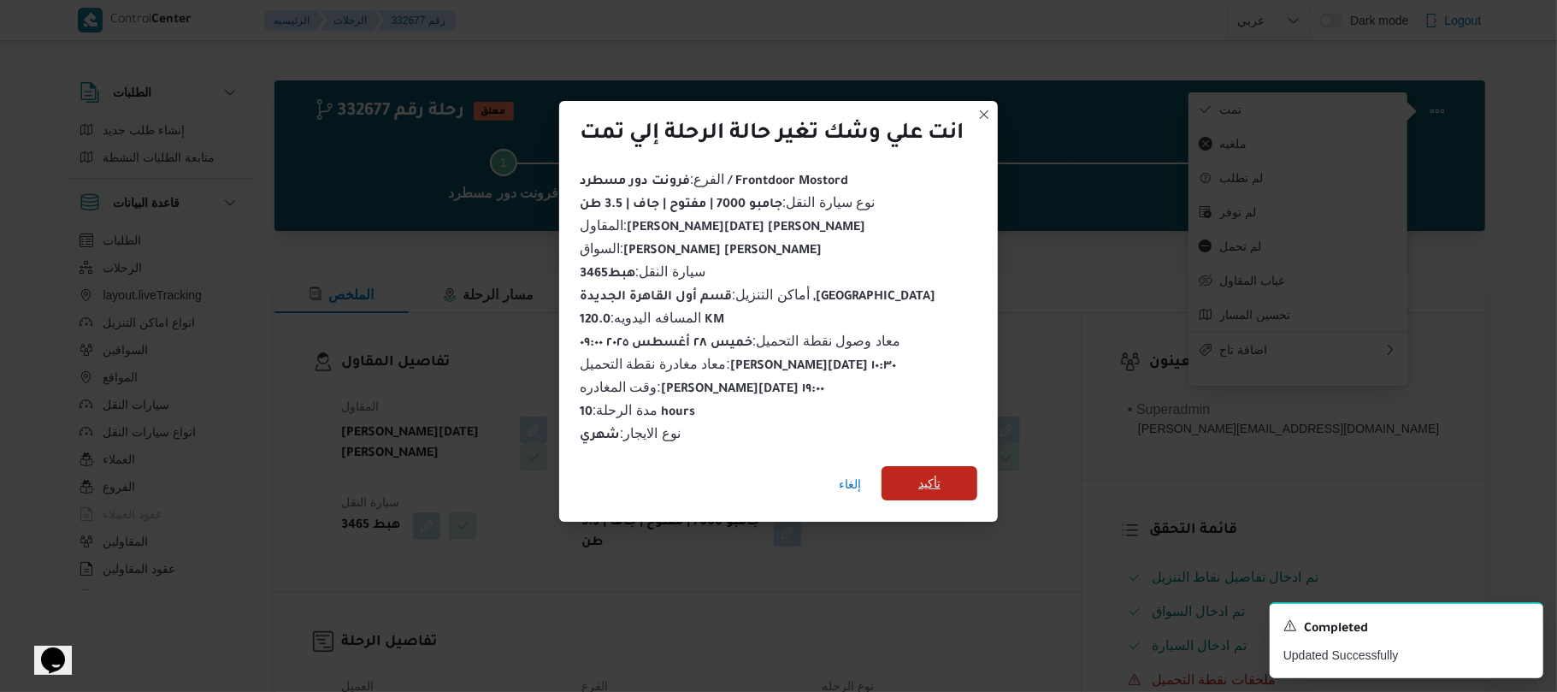
click at [920, 477] on span "تأكيد" at bounding box center [929, 483] width 22 height 21
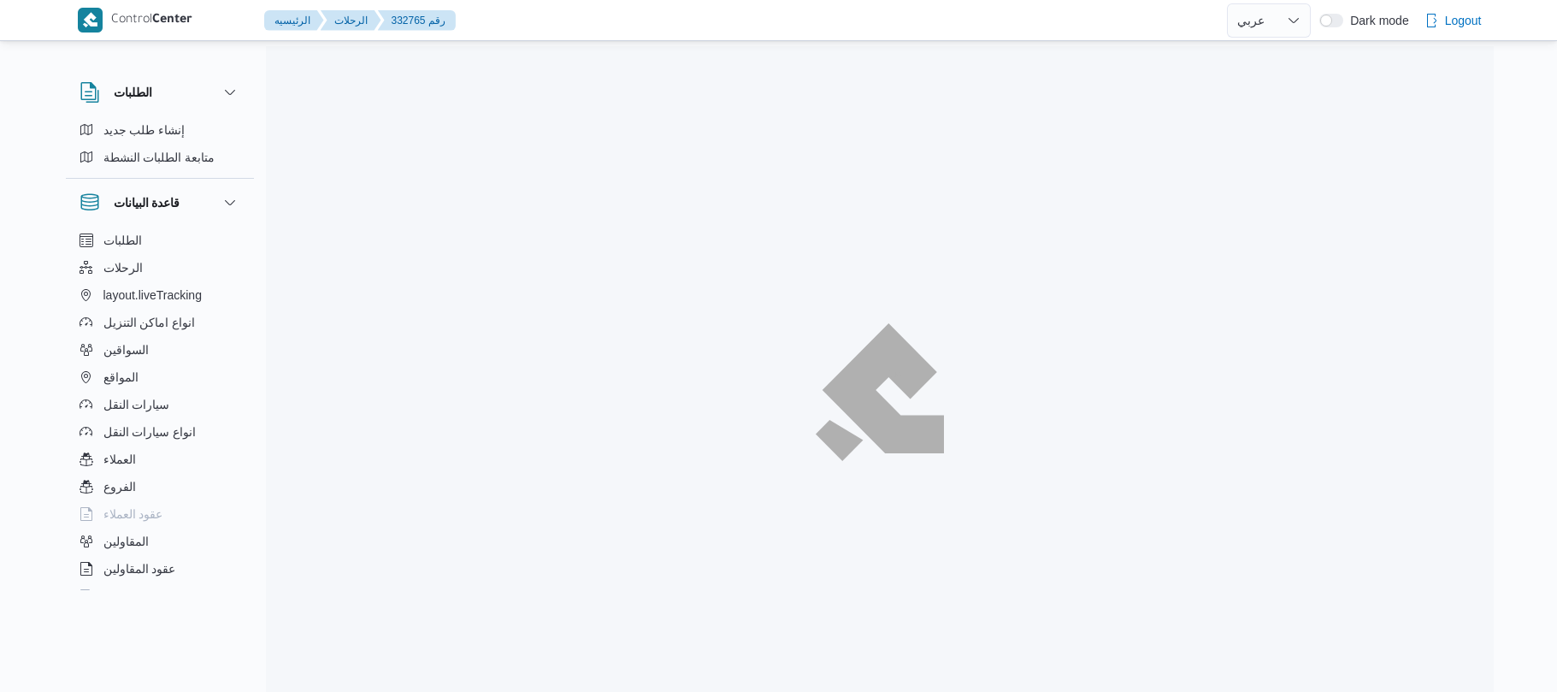
select select "ar"
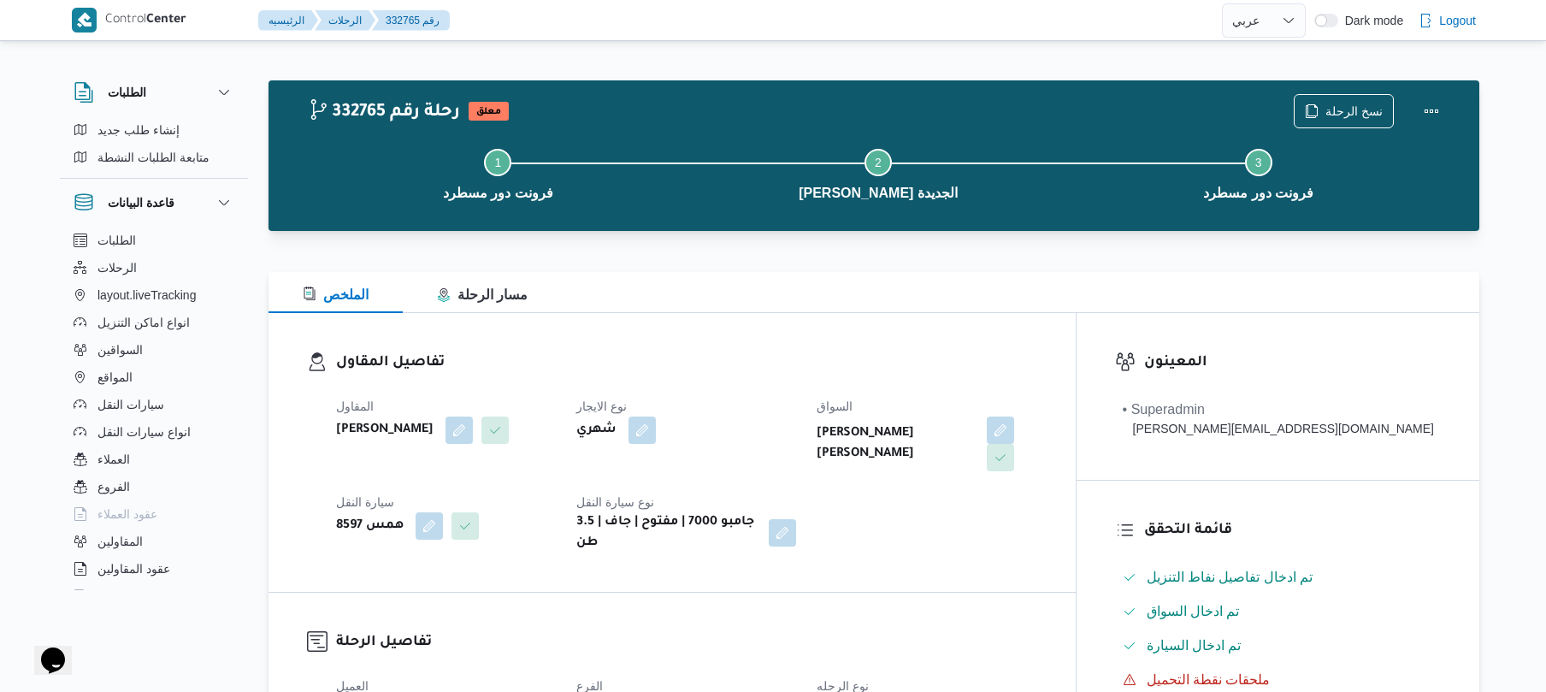
click at [1127, 309] on div "الملخص مسار الرحلة" at bounding box center [873, 292] width 1211 height 41
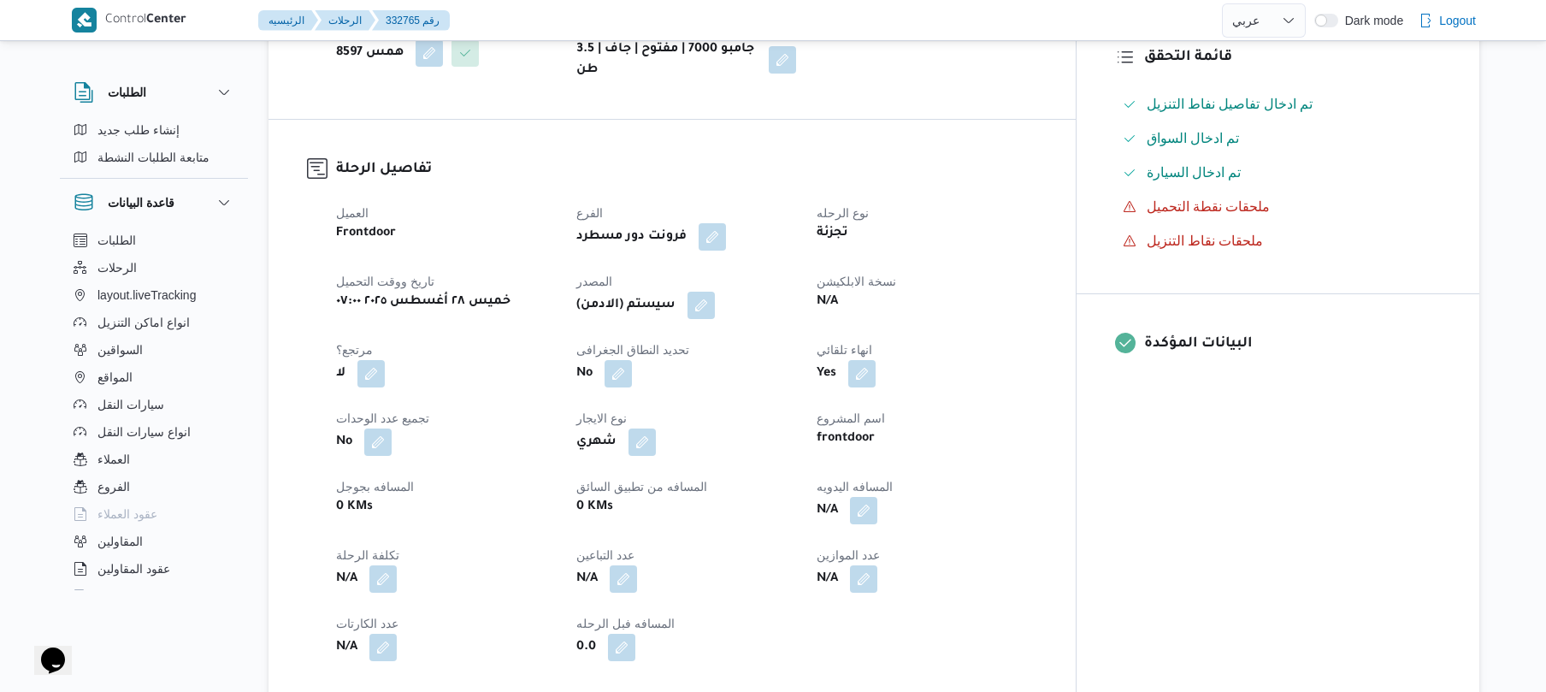
scroll to position [501, 0]
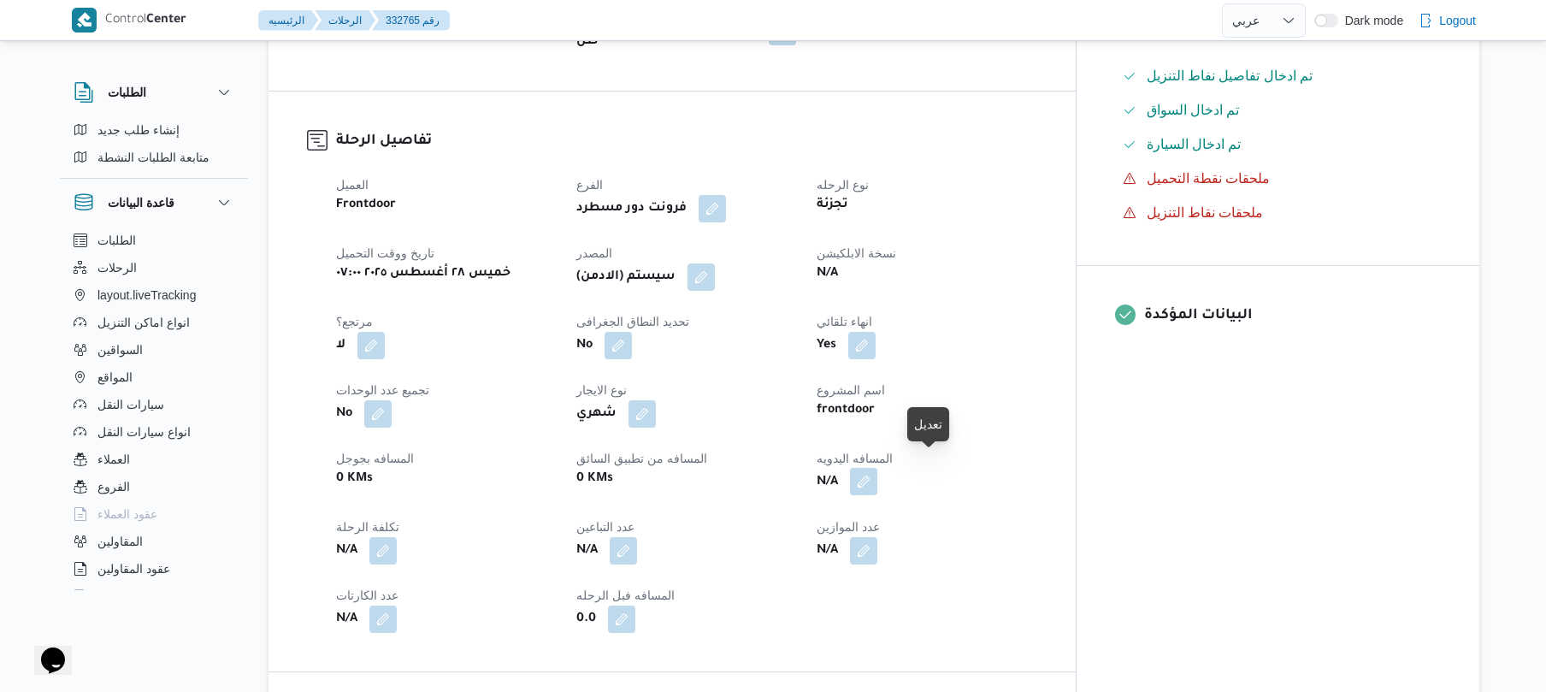
click at [877, 468] on button "button" at bounding box center [863, 481] width 27 height 27
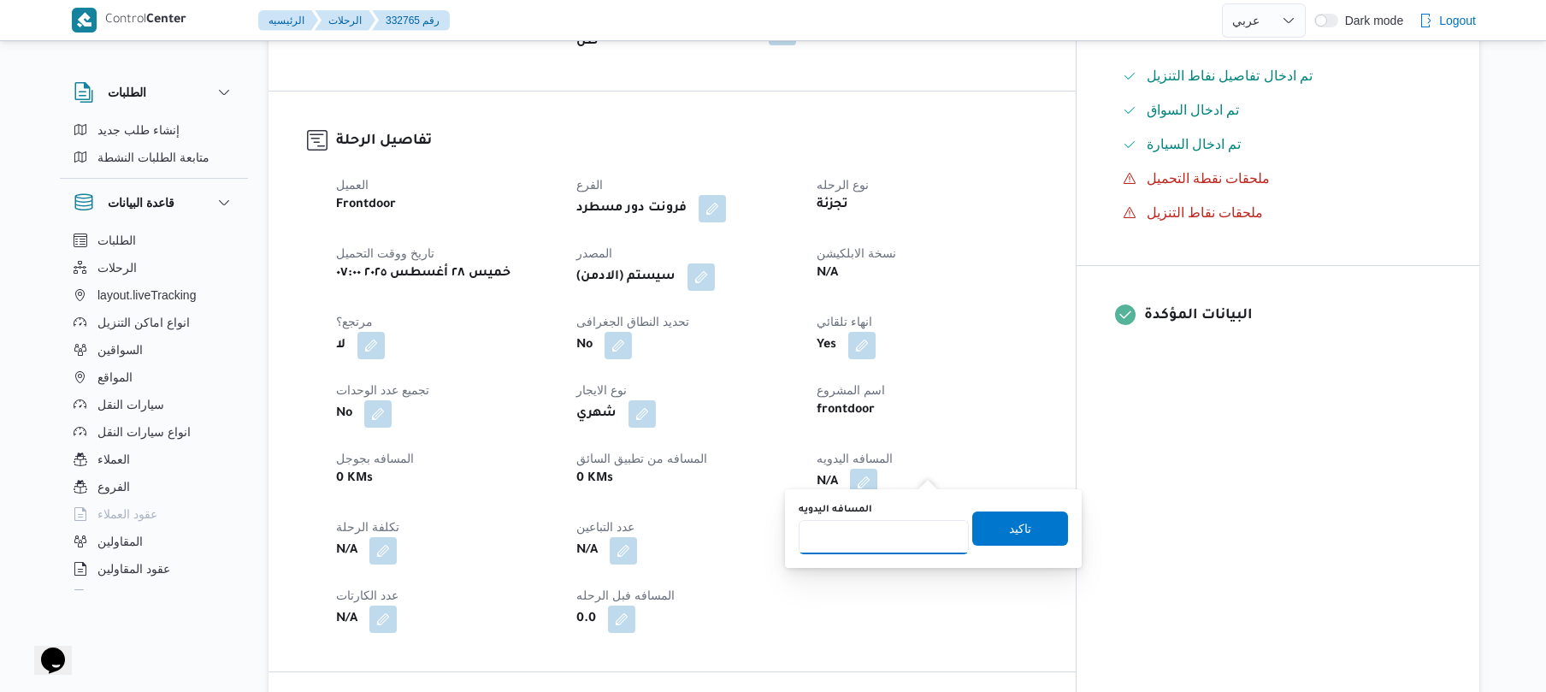
click at [866, 537] on input "المسافه اليدويه" at bounding box center [883, 537] width 170 height 34
type input "120"
click at [986, 530] on span "تاكيد" at bounding box center [1020, 527] width 96 height 34
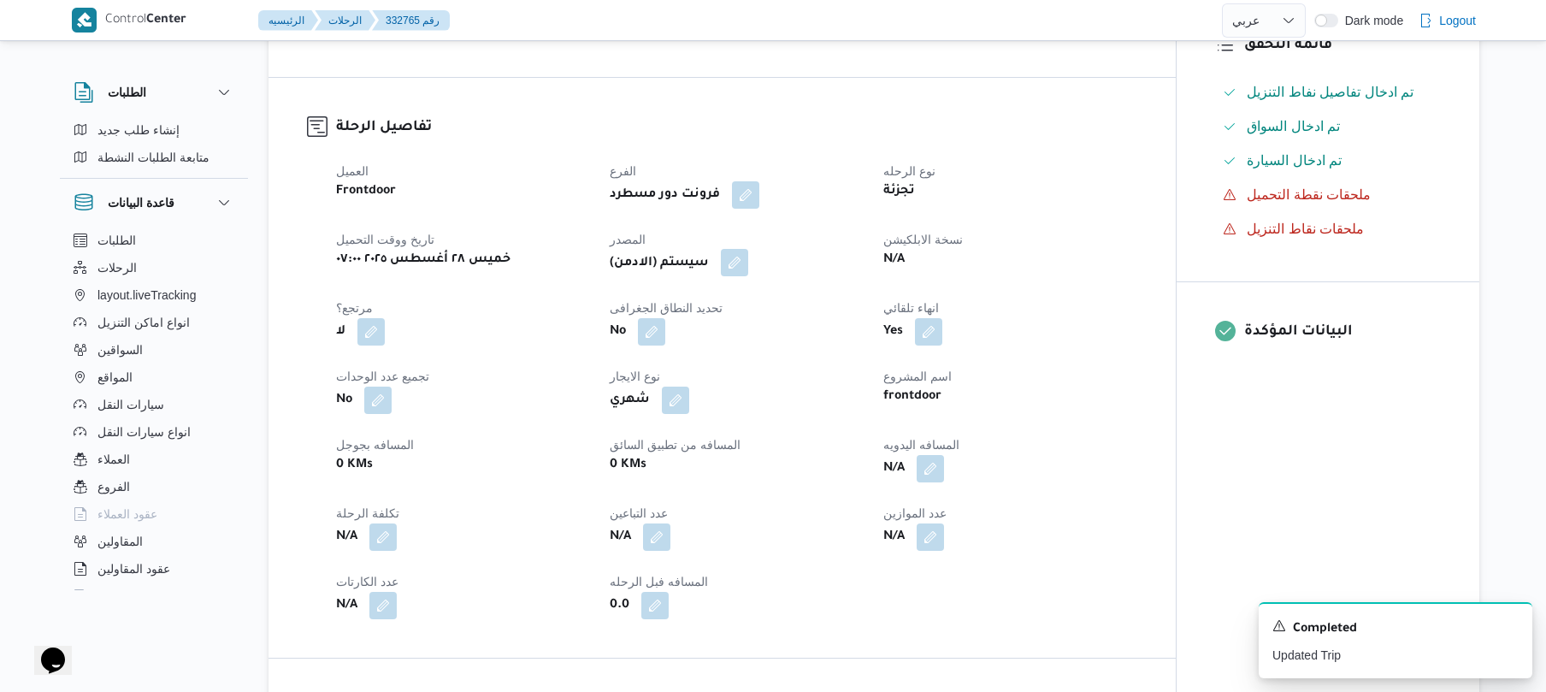
click at [748, 260] on button "button" at bounding box center [734, 262] width 27 height 27
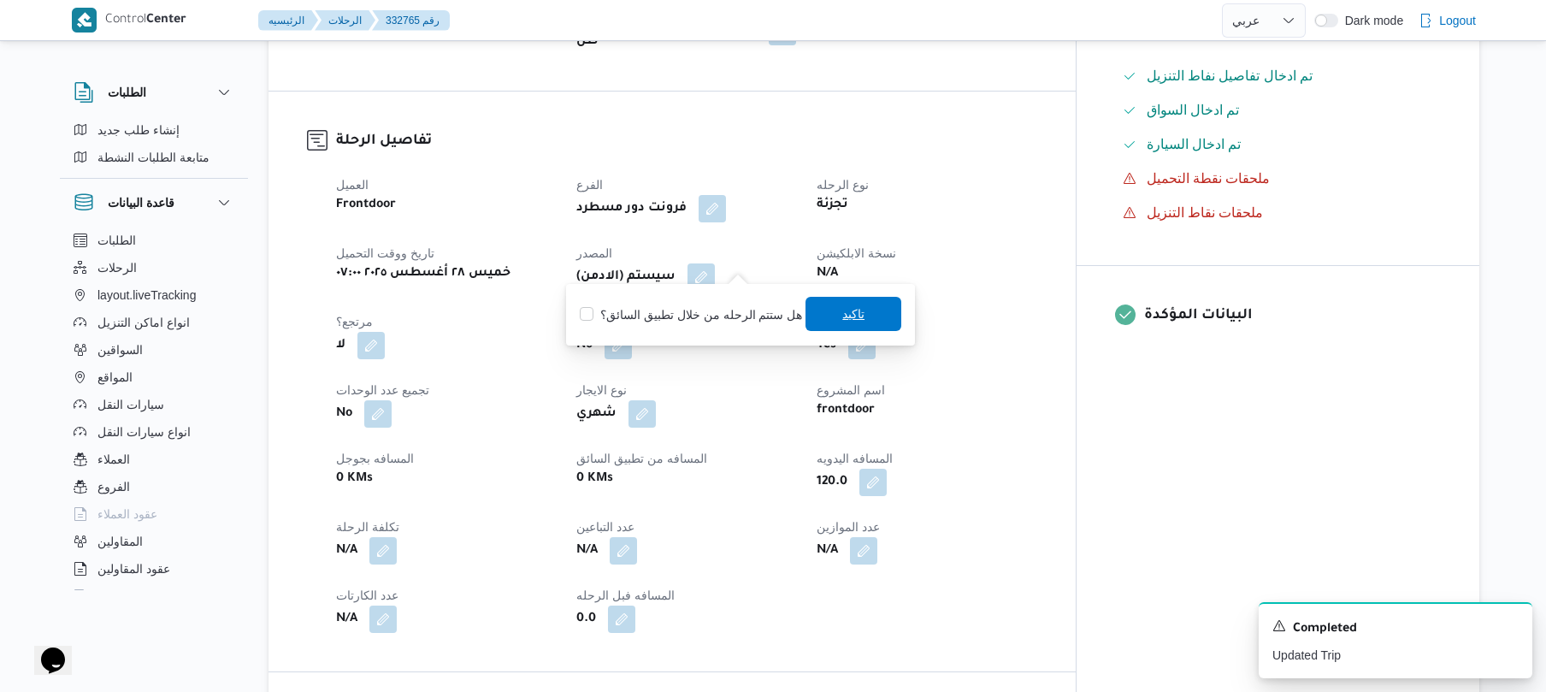
click at [850, 308] on span "تاكيد" at bounding box center [853, 313] width 22 height 21
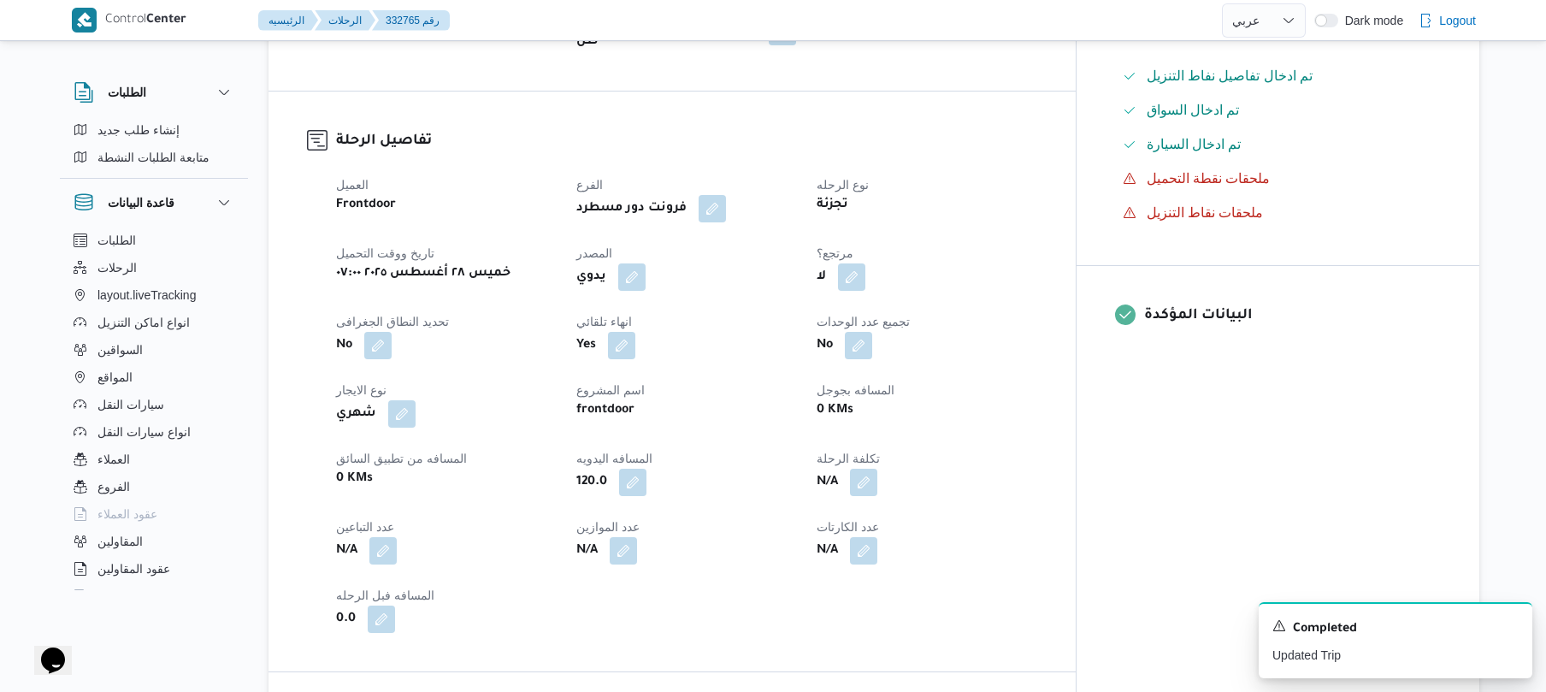
click at [798, 330] on div "Yes" at bounding box center [686, 345] width 223 height 31
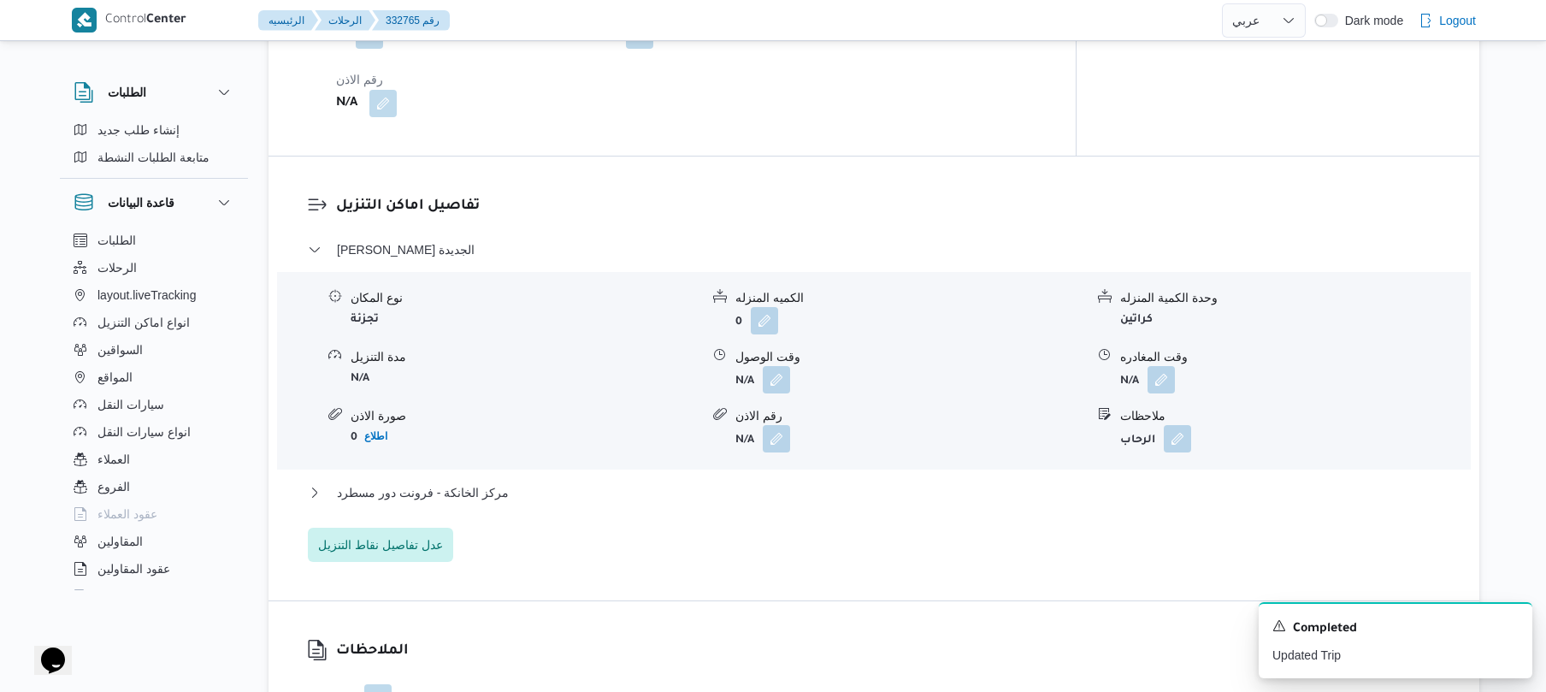
scroll to position [1322, 0]
click at [715, 487] on button "مركز الخانكة - فرونت دور مسطرد" at bounding box center [874, 494] width 1133 height 21
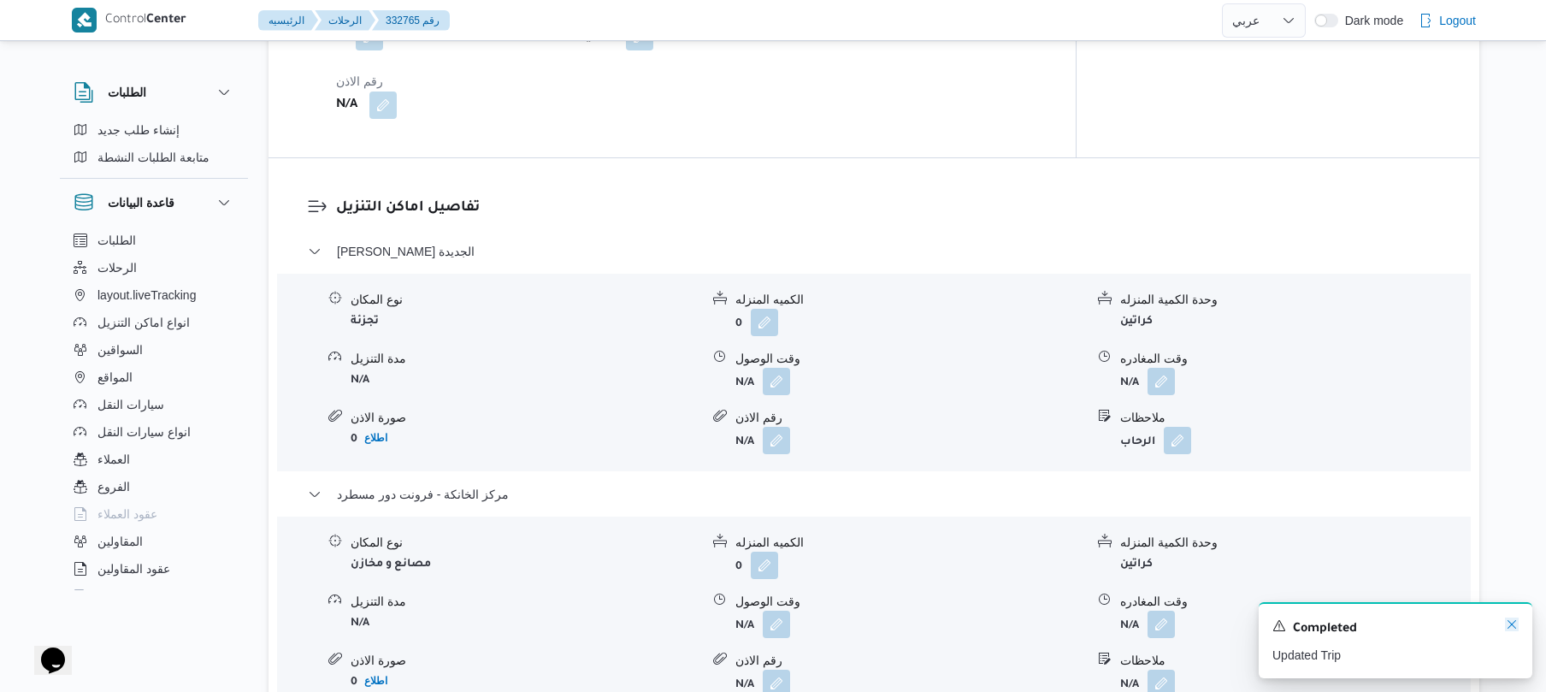
click at [1512, 626] on icon "Dismiss toast" at bounding box center [1512, 624] width 14 height 14
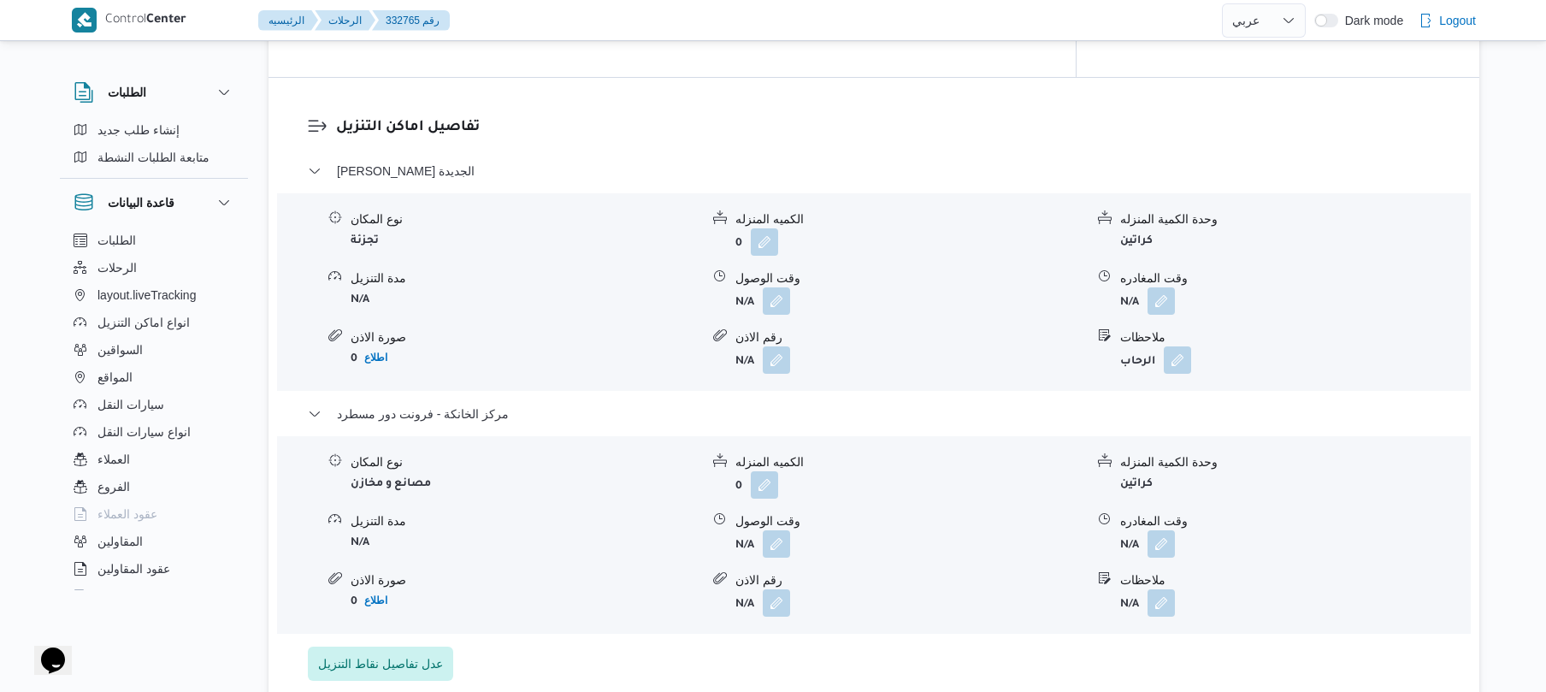
scroll to position [1458, 0]
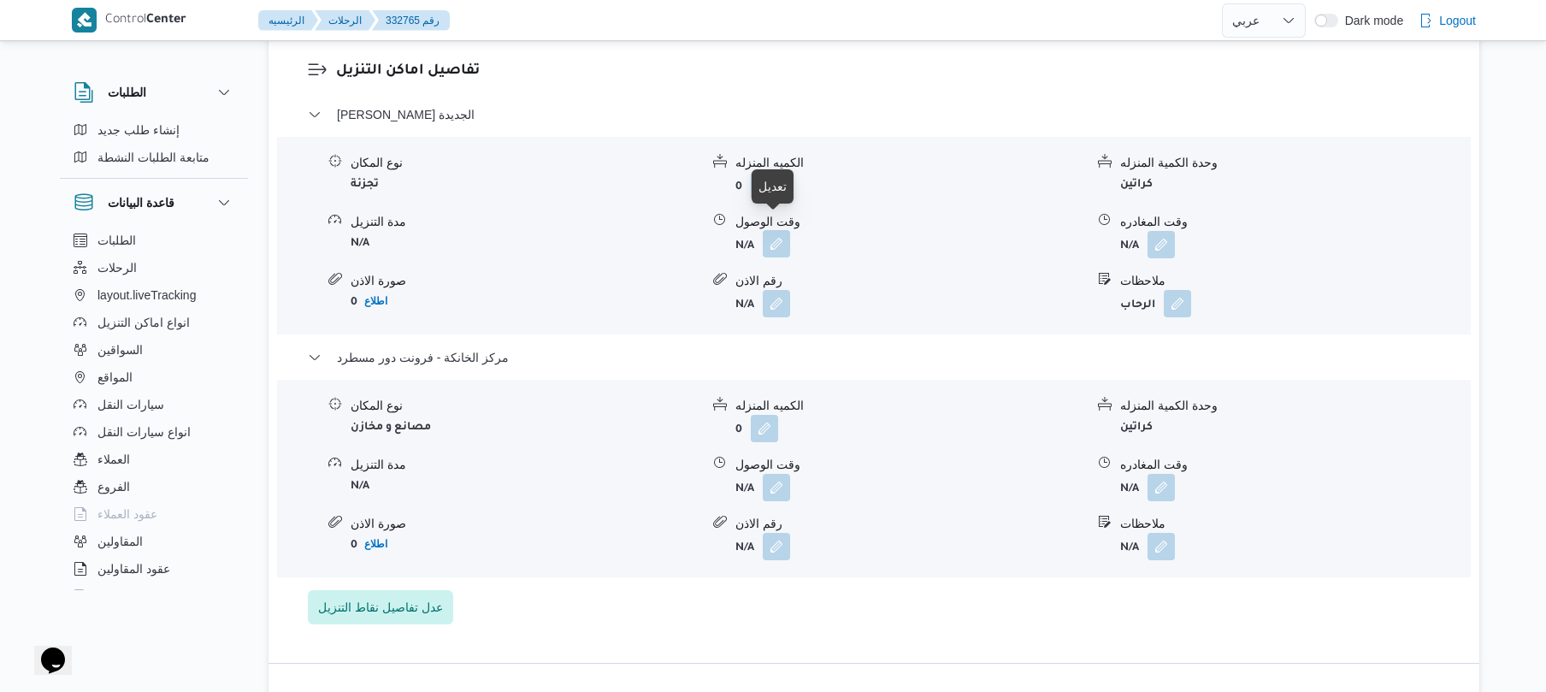
click at [769, 231] on button "button" at bounding box center [776, 243] width 27 height 27
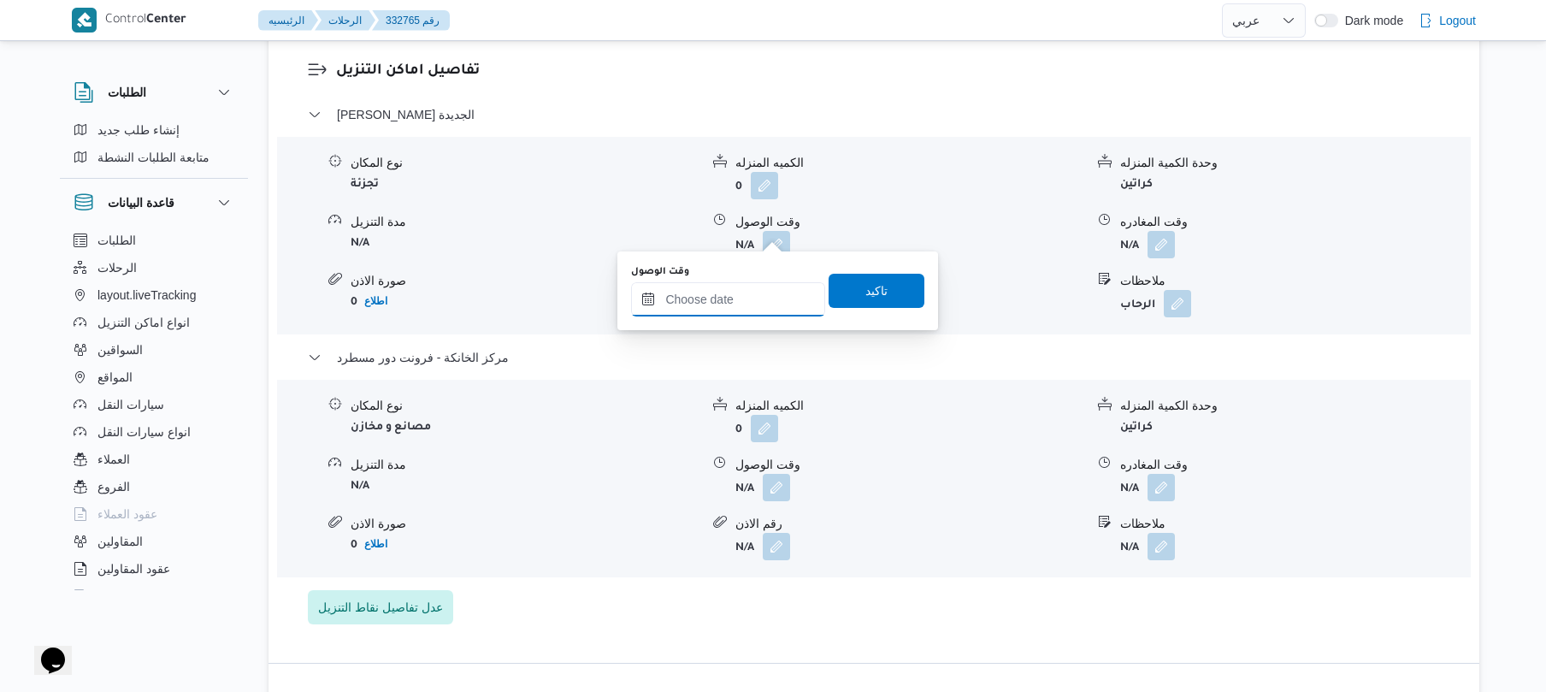
click at [725, 309] on input "وقت الوصول" at bounding box center [728, 299] width 194 height 34
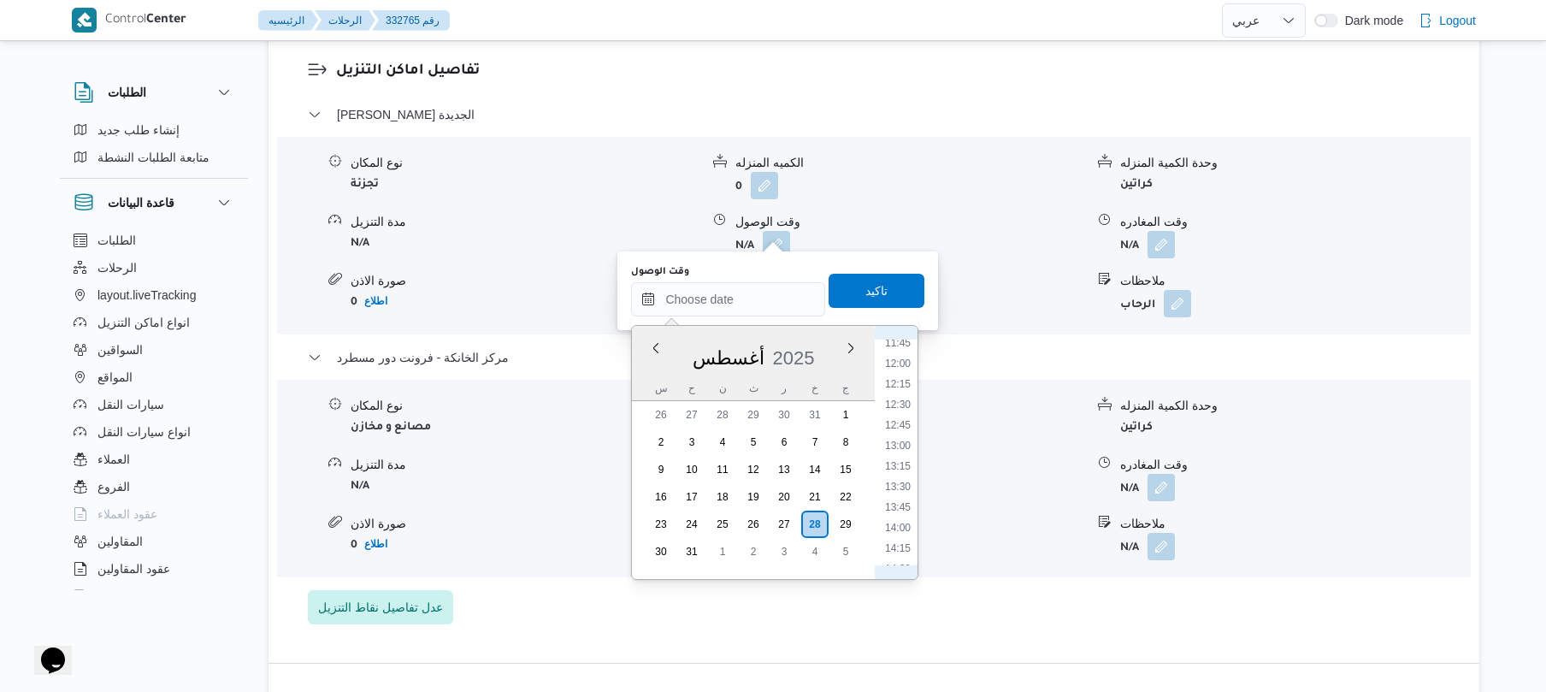
scroll to position [924, 0]
click at [900, 349] on li "11:15" at bounding box center [897, 347] width 39 height 17
type input "٢٨/٠٨/٢٠٢٥ ١١:١٥"
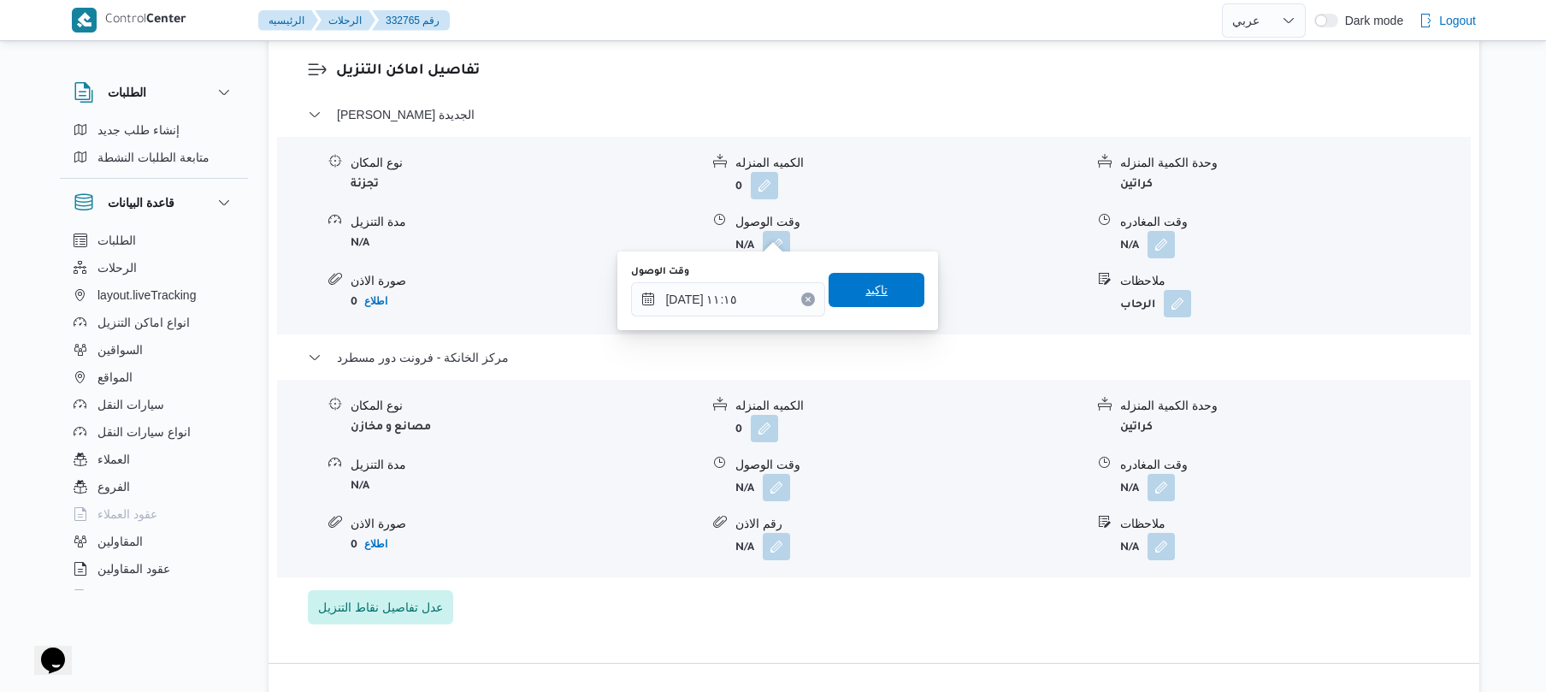
click at [883, 289] on span "تاكيد" at bounding box center [876, 290] width 96 height 34
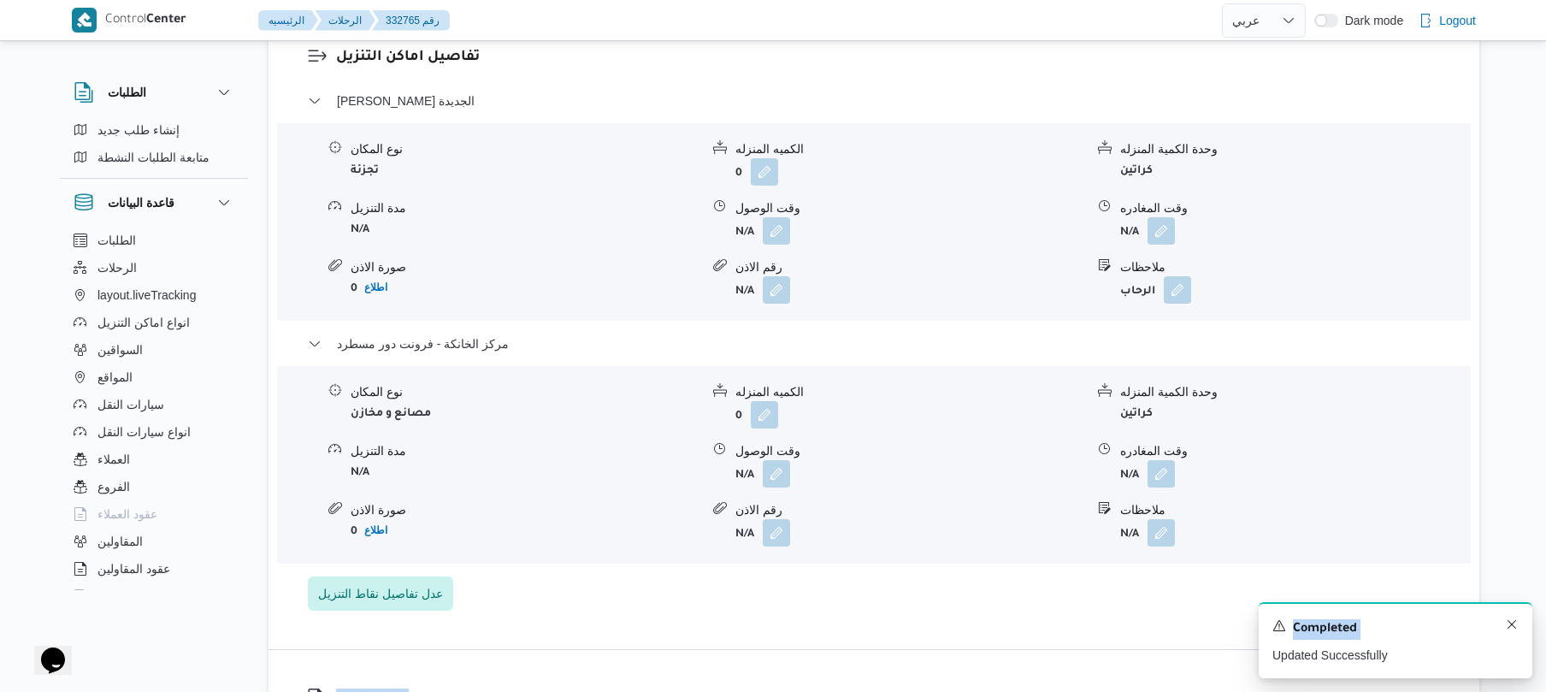
drag, startPoint x: 1410, startPoint y: 586, endPoint x: 1511, endPoint y: 626, distance: 109.1
click at [1511, 626] on div "Control Center الرئيسيه الرحلات 332765 رقم English عربي Dark mode Logout الطلبا…" at bounding box center [773, 347] width 1546 height 3610
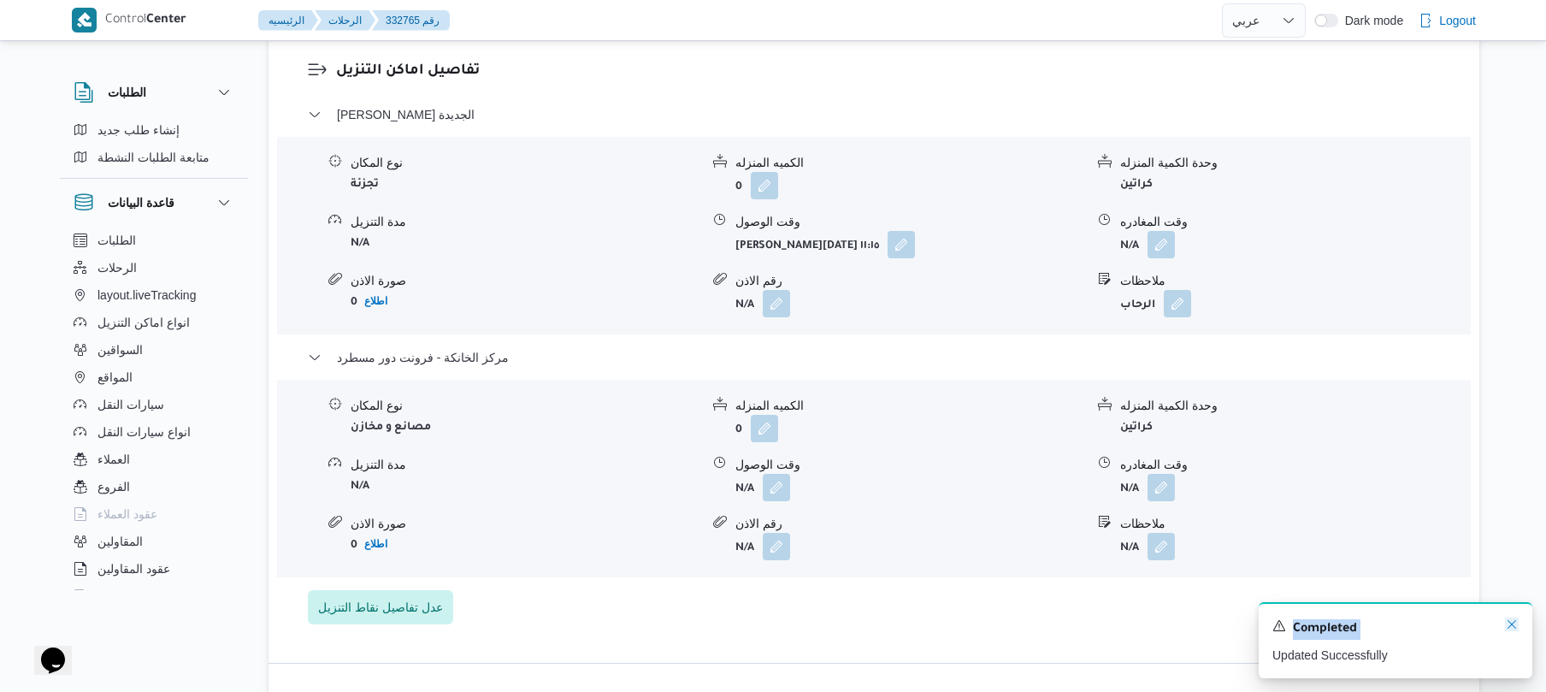
click at [1510, 621] on icon "Dismiss toast" at bounding box center [1512, 624] width 14 height 14
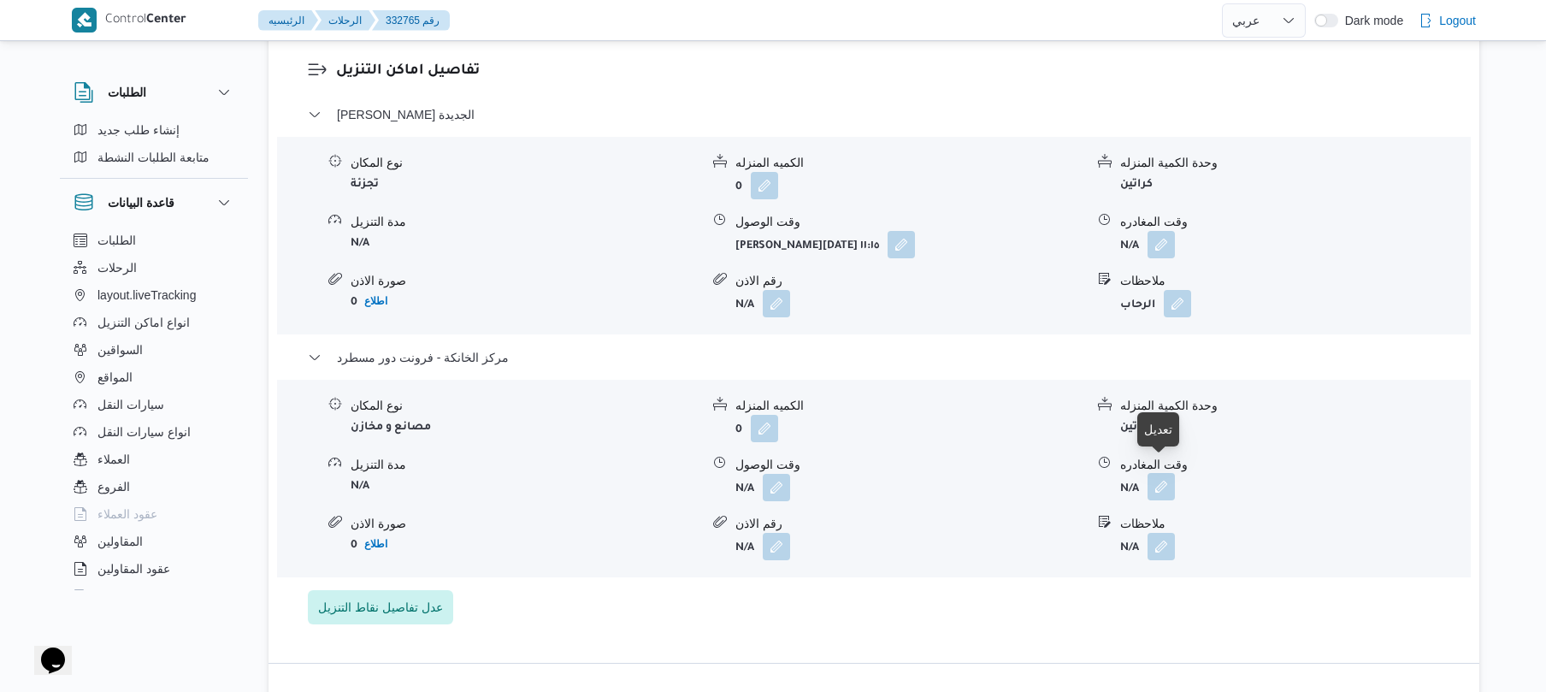
click at [1171, 473] on button "button" at bounding box center [1160, 486] width 27 height 27
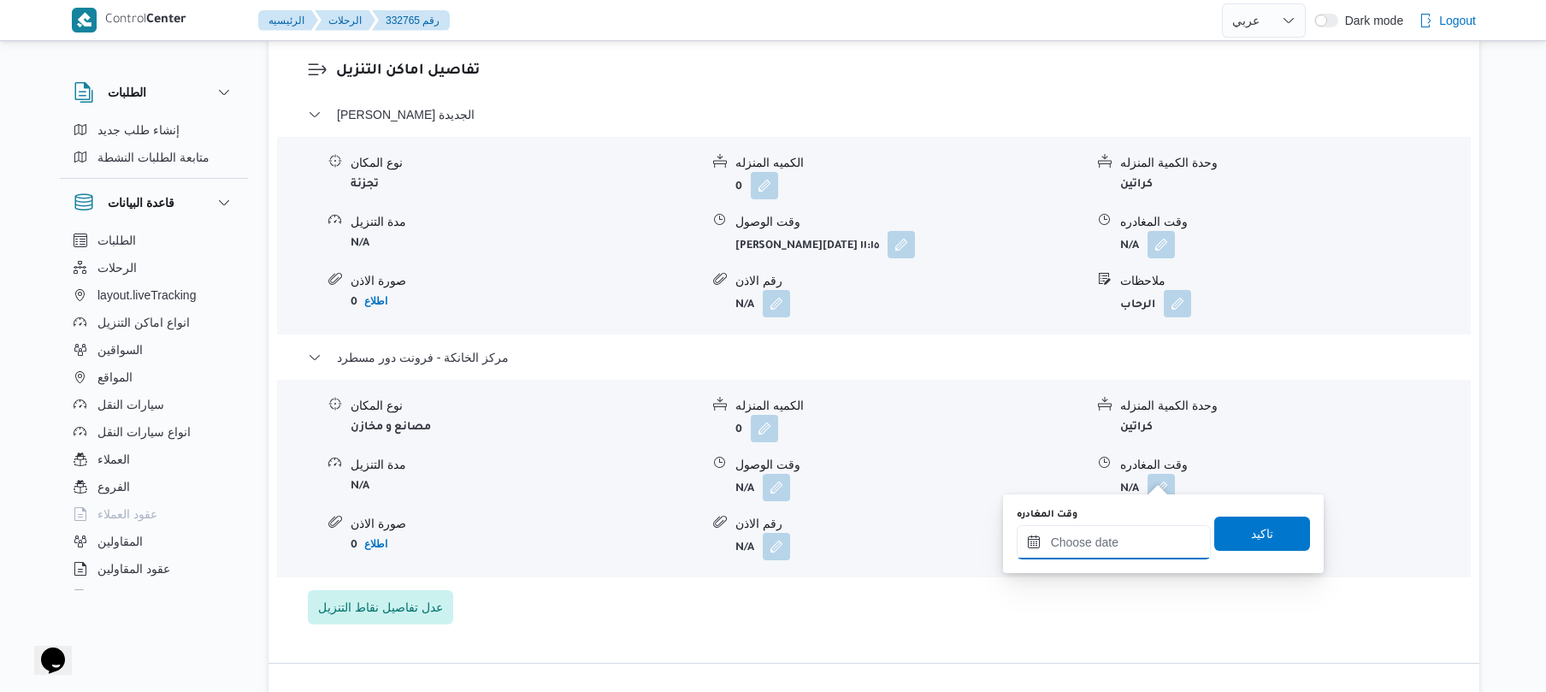
click at [1092, 538] on input "وقت المغادره" at bounding box center [1113, 542] width 194 height 34
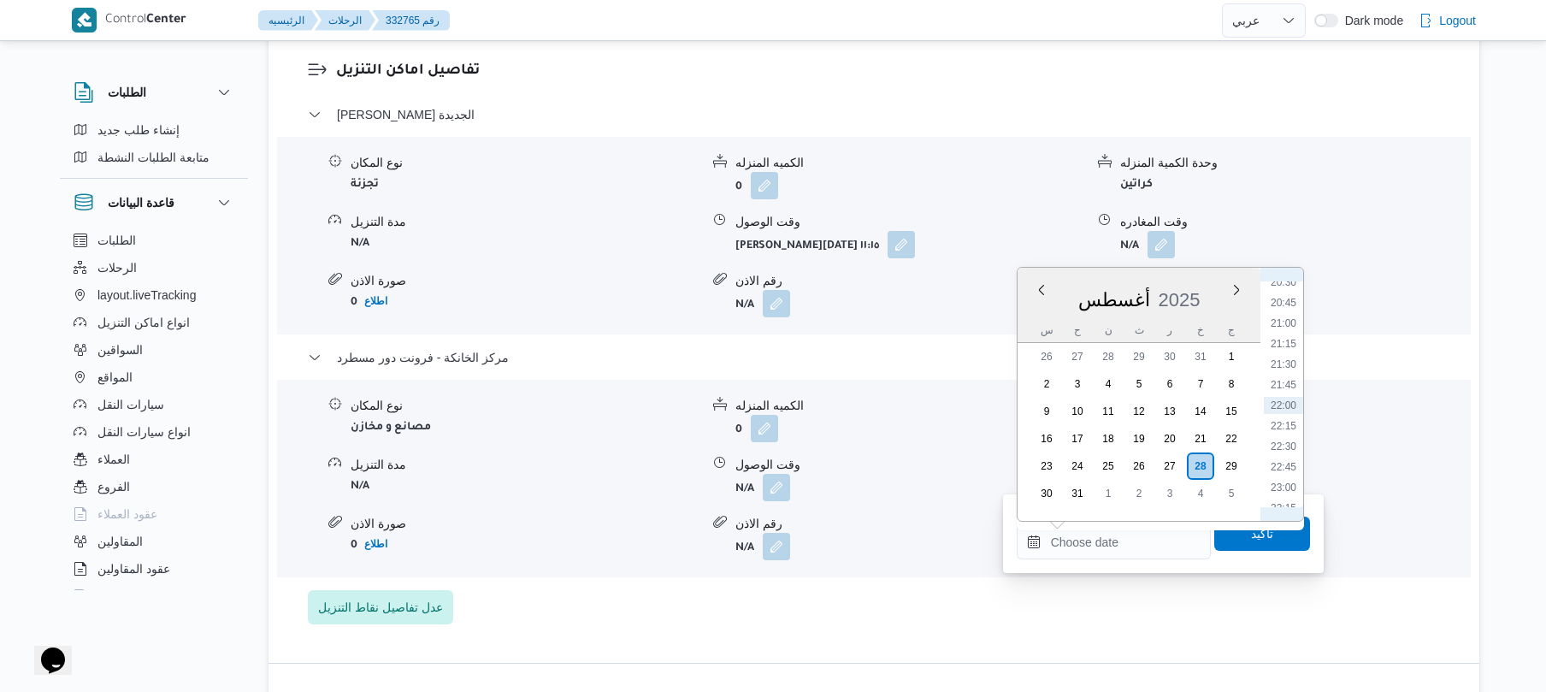
scroll to position [1499, 0]
click at [1280, 354] on li "19:00" at bounding box center [1283, 350] width 39 height 17
type input "٢٨/٠٨/٢٠٢٥ ١٩:٠٠"
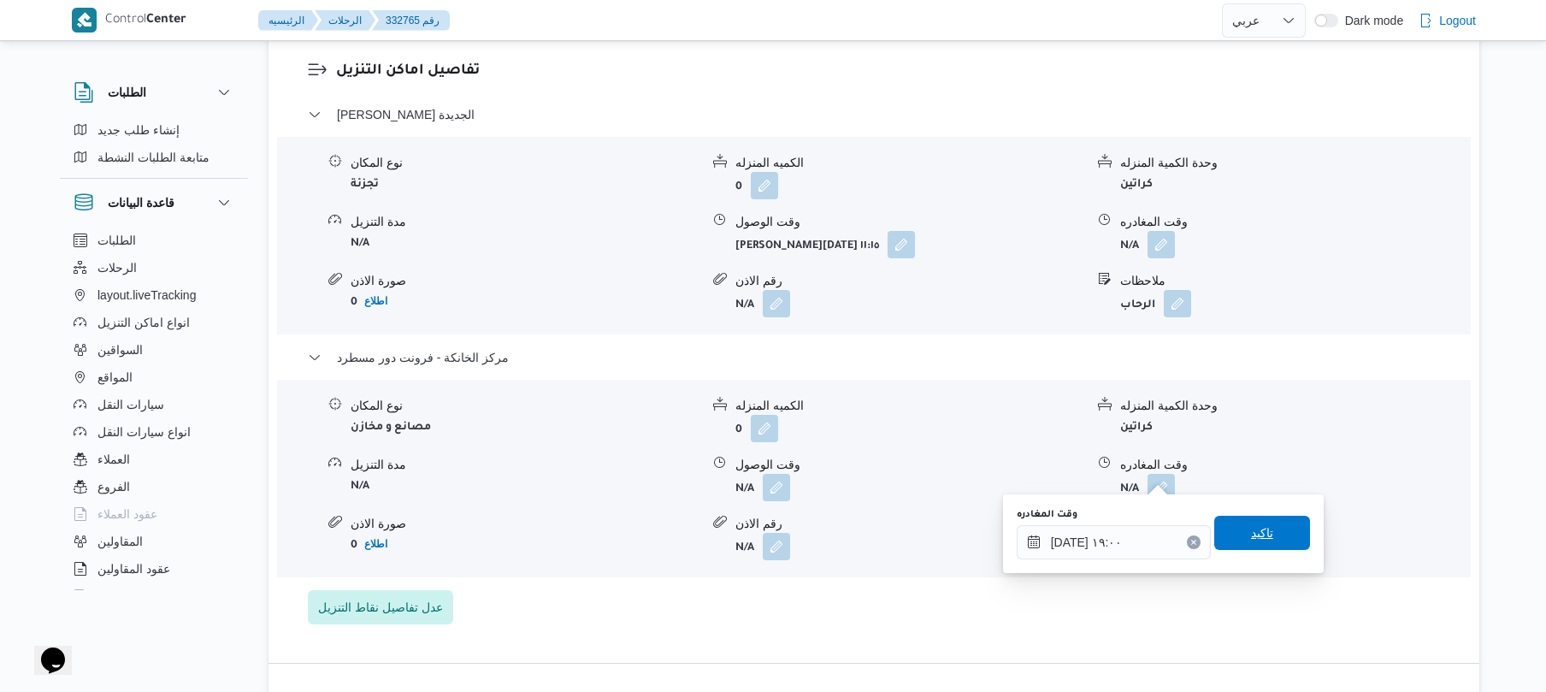
click at [1232, 533] on span "تاكيد" at bounding box center [1262, 533] width 96 height 34
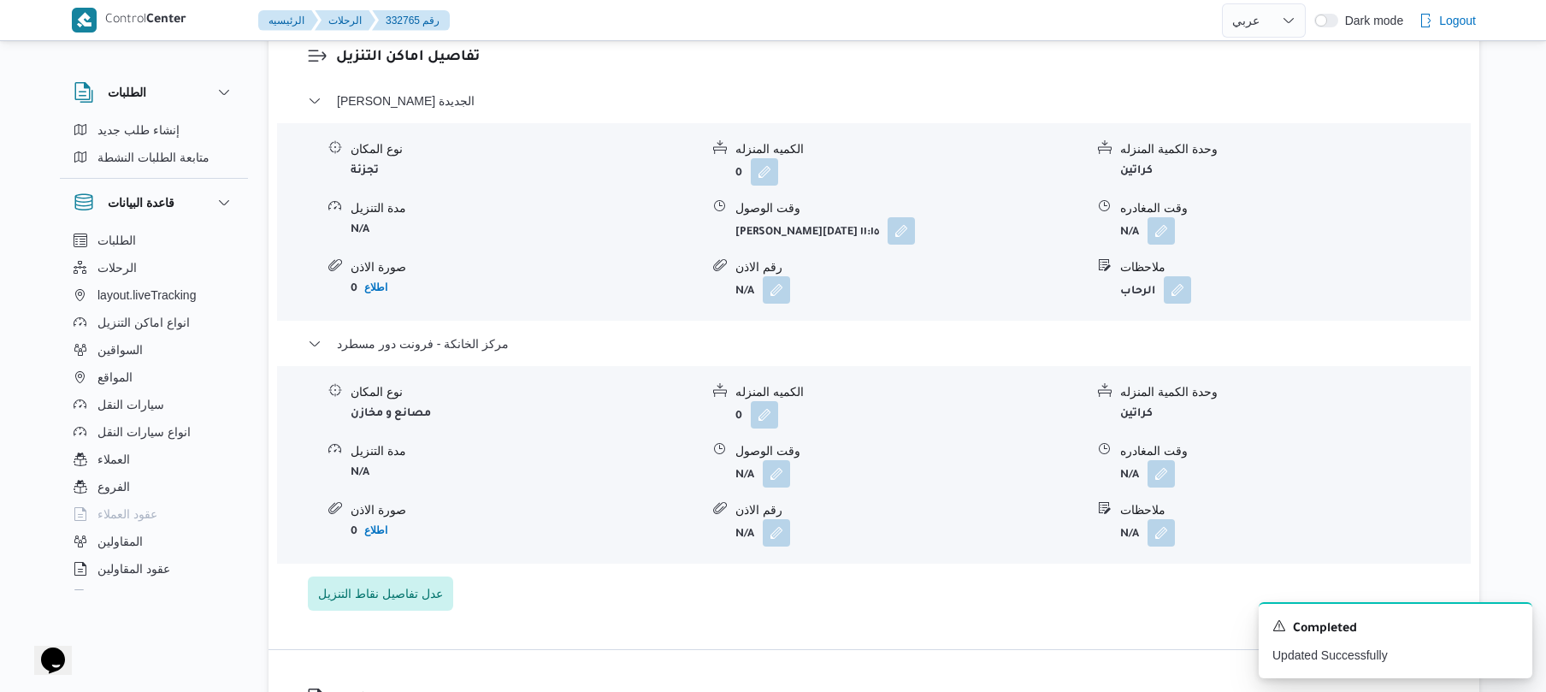
click at [763, 452] on div "وقت الوصول" at bounding box center [909, 451] width 349 height 18
click at [783, 483] on button "button" at bounding box center [776, 472] width 27 height 27
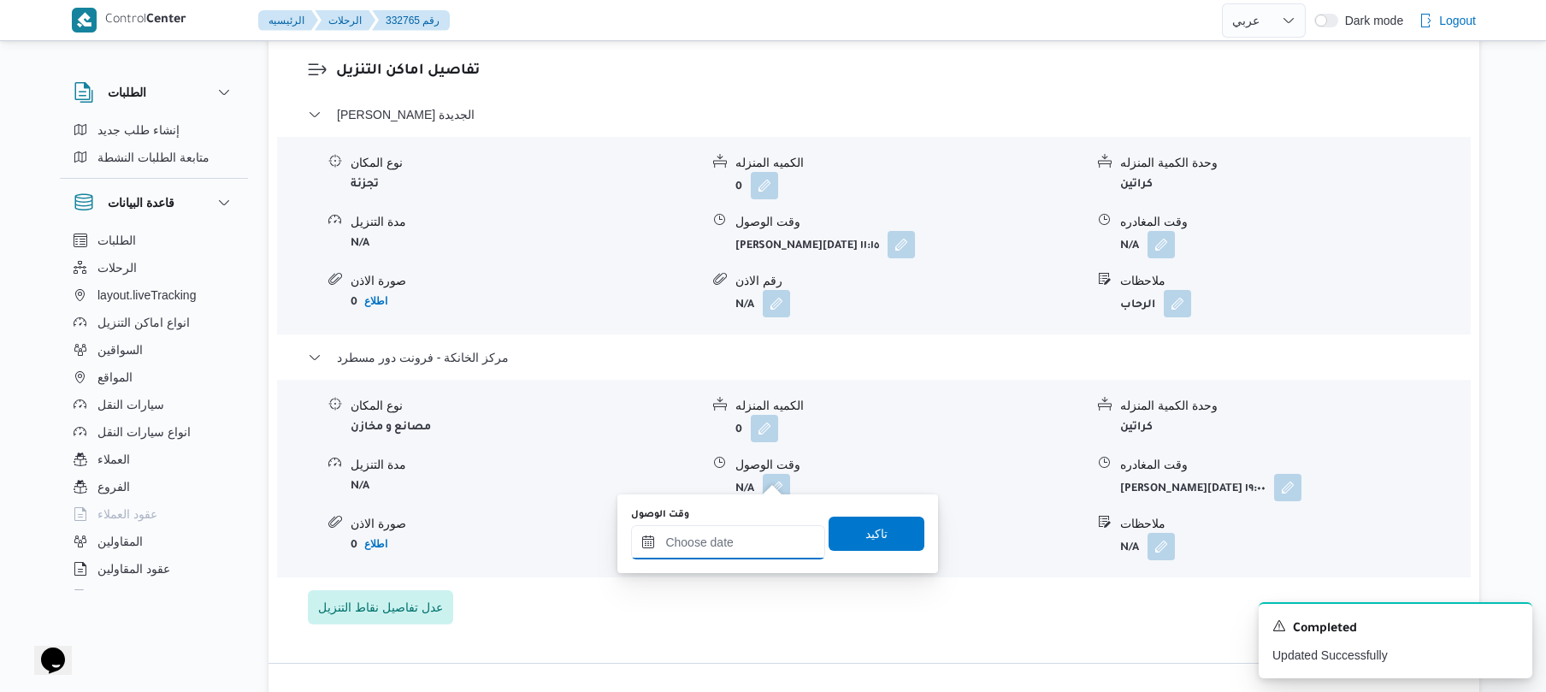
click at [733, 542] on input "وقت الوصول" at bounding box center [728, 542] width 194 height 34
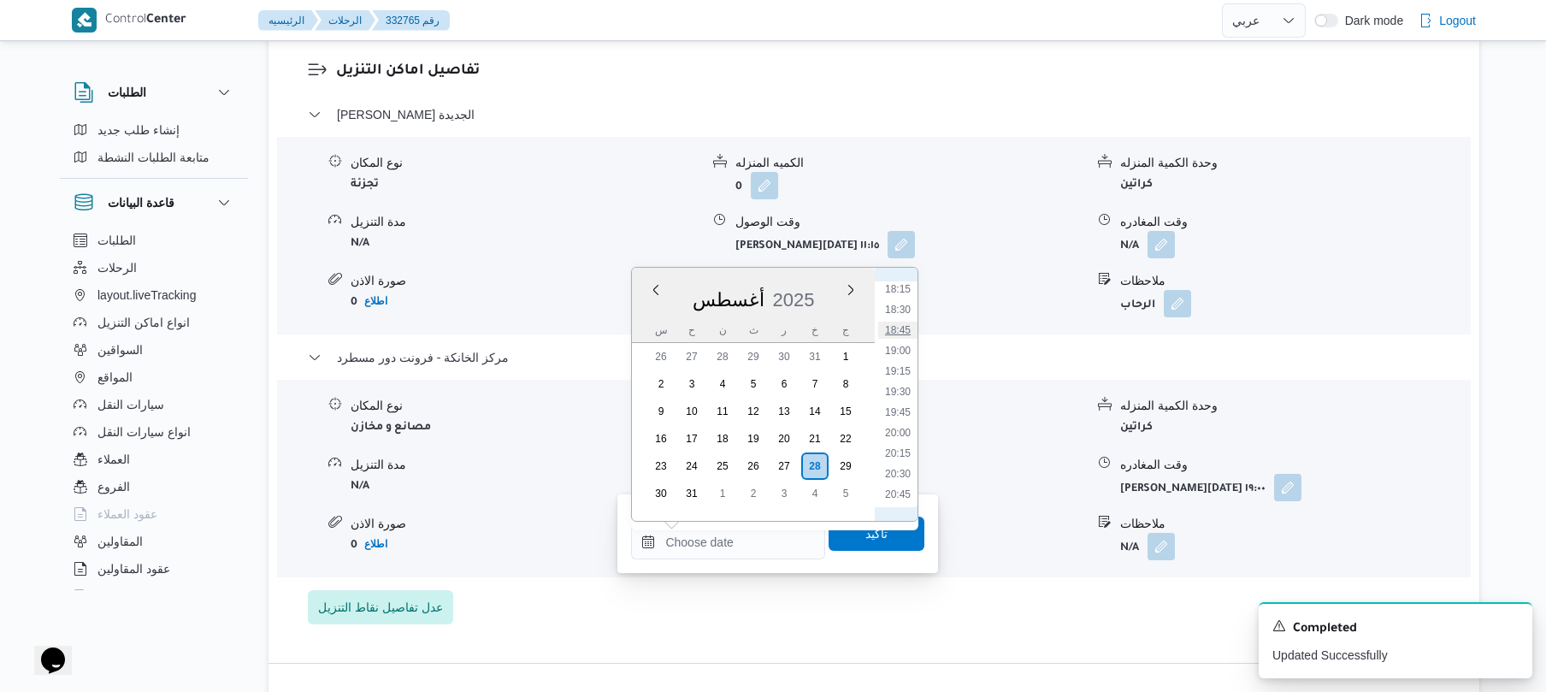
click at [904, 332] on li "18:45" at bounding box center [897, 329] width 39 height 17
type input "٢٨/٠٨/٢٠٢٥ ١٨:٤٥"
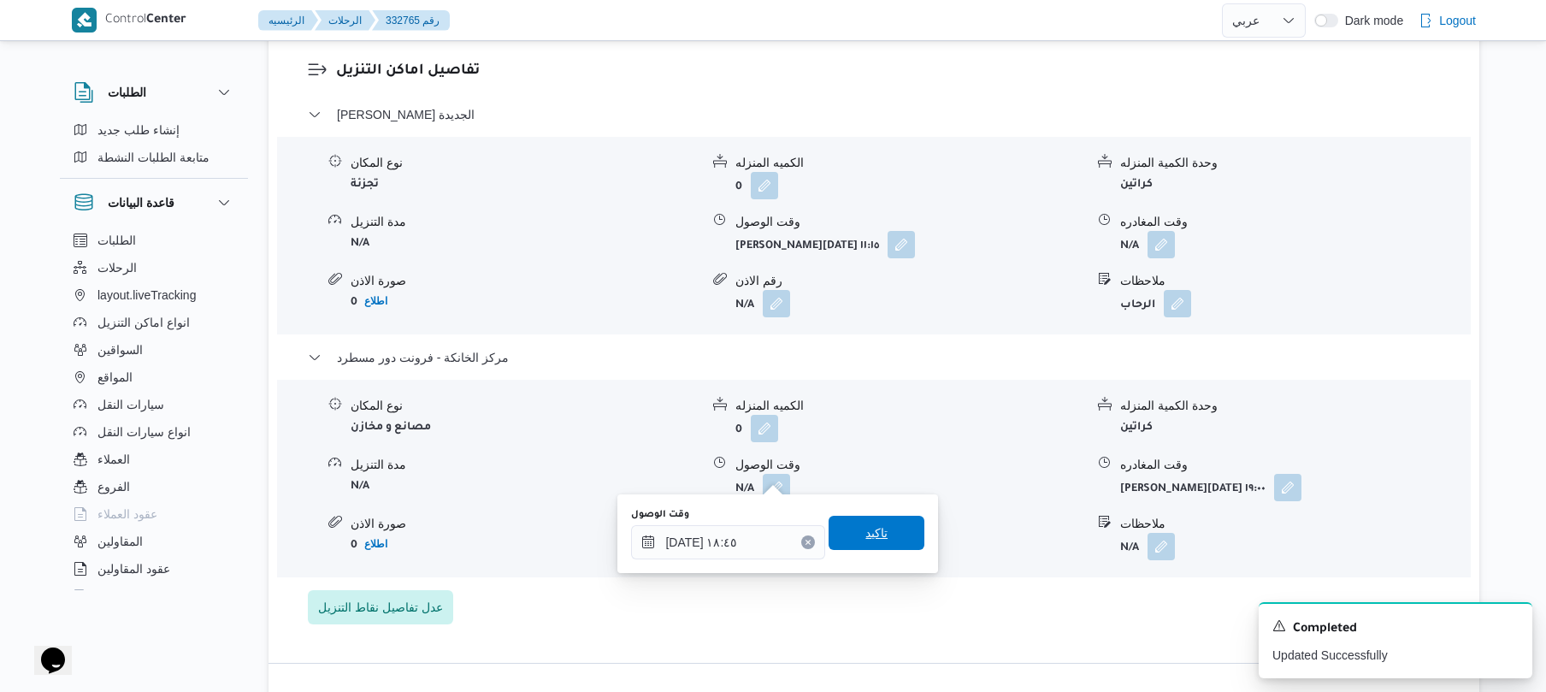
click at [865, 528] on span "تاكيد" at bounding box center [876, 532] width 22 height 21
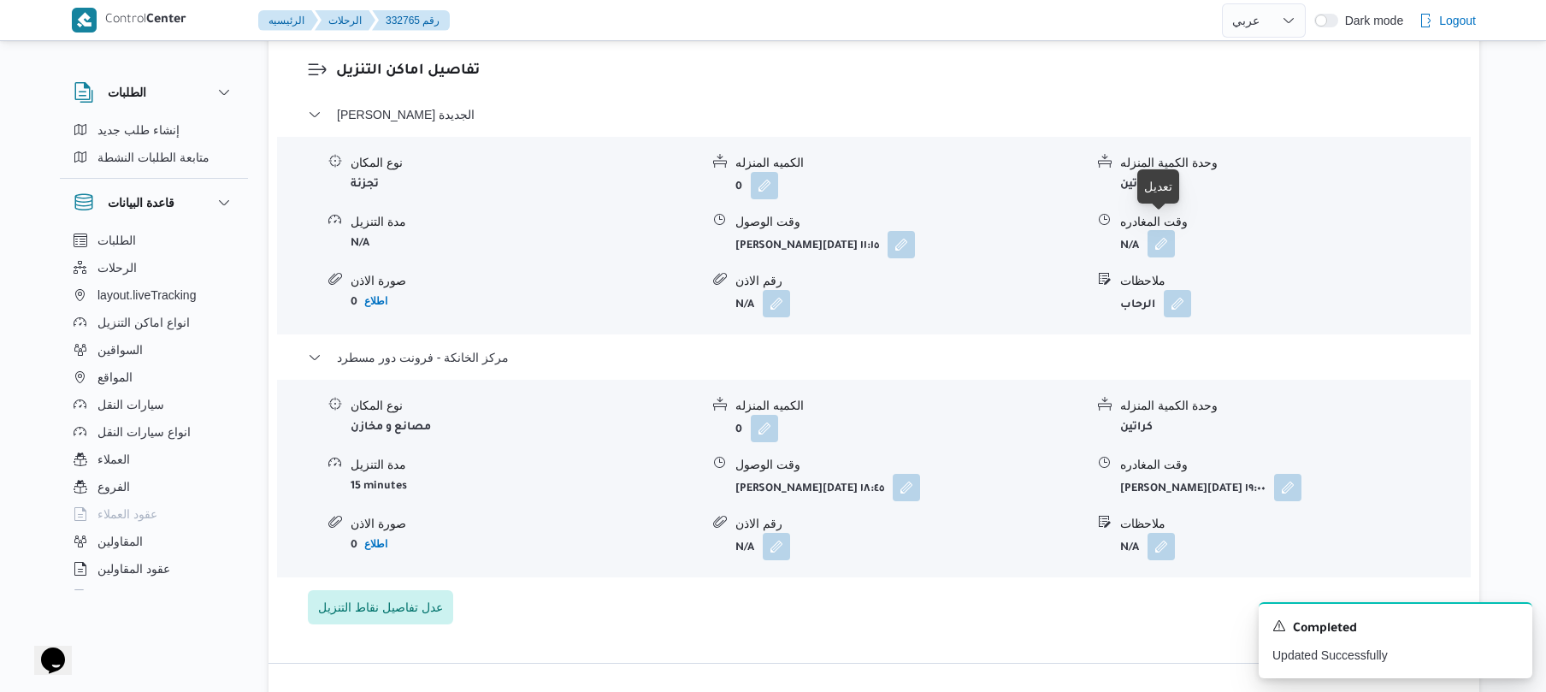
click at [1167, 234] on button "button" at bounding box center [1160, 243] width 27 height 27
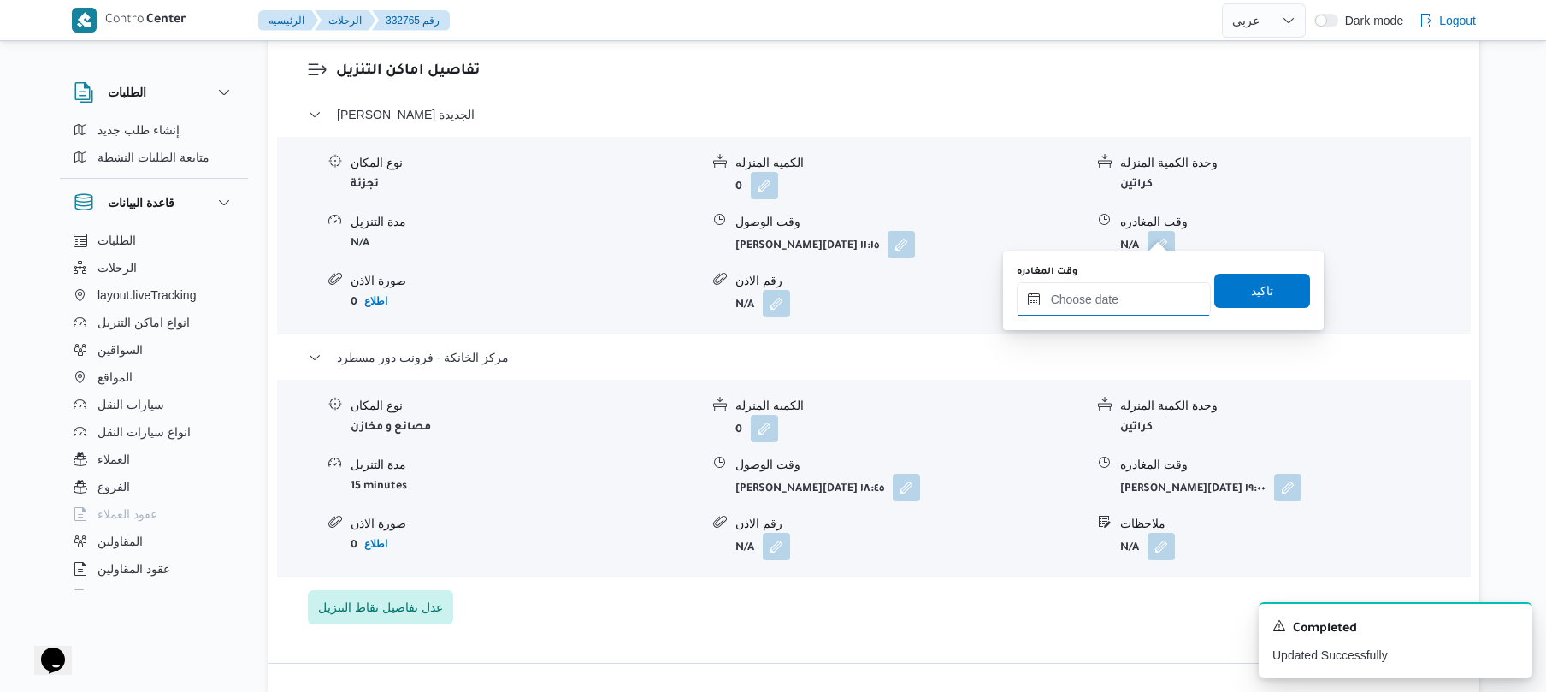
click at [1102, 296] on input "وقت المغادره" at bounding box center [1113, 299] width 194 height 34
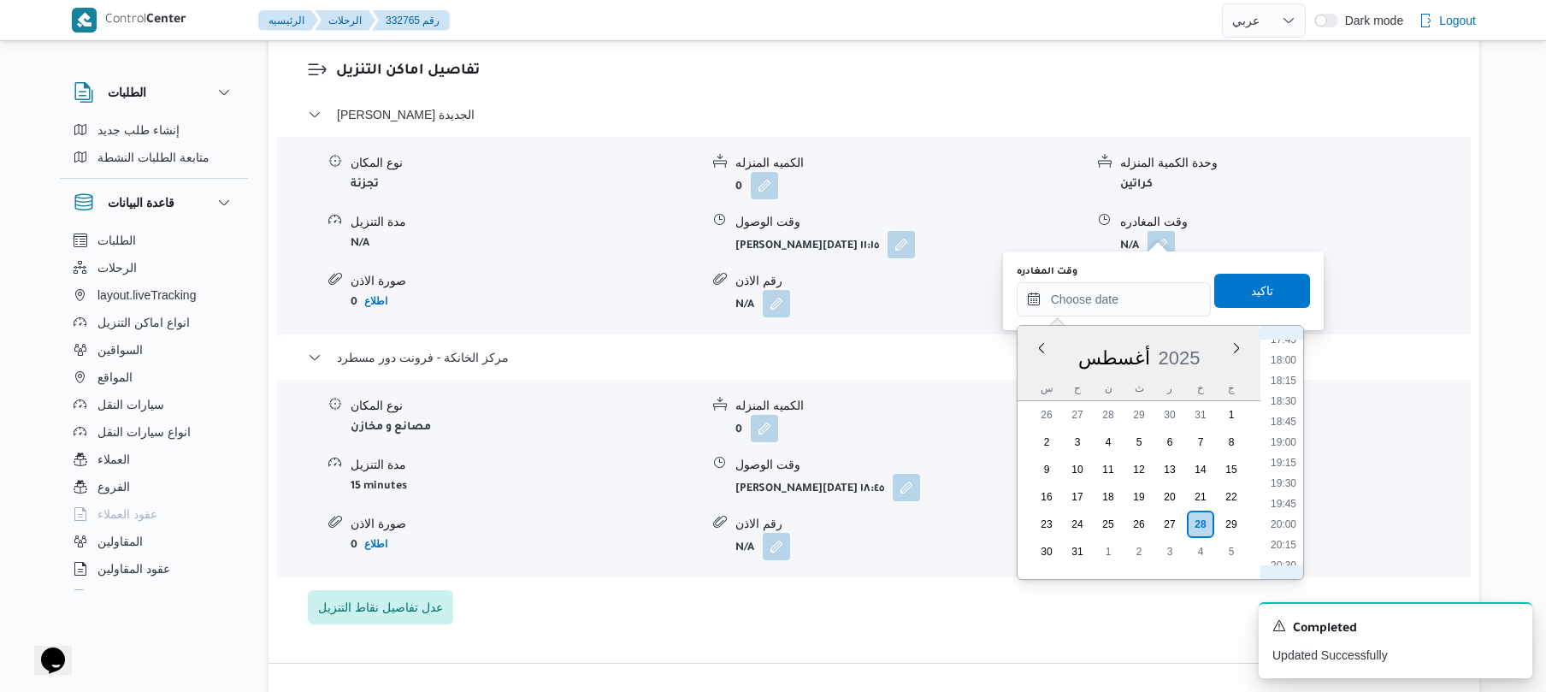
scroll to position [1307, 0]
click at [1284, 518] on li "18:00" at bounding box center [1283, 518] width 39 height 17
type input "٢٨/٠٨/٢٠٢٥ ١٨:٠٠"
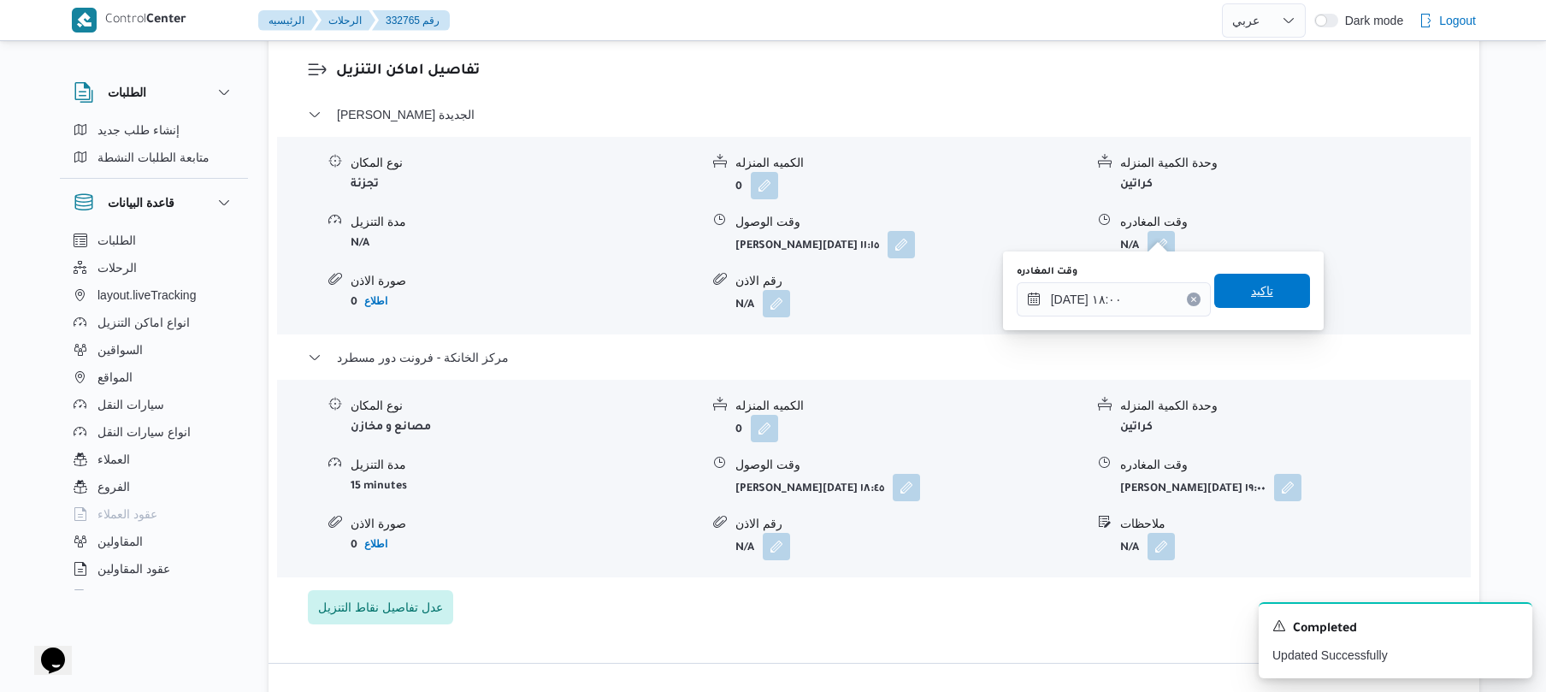
click at [1276, 289] on span "تاكيد" at bounding box center [1262, 291] width 96 height 34
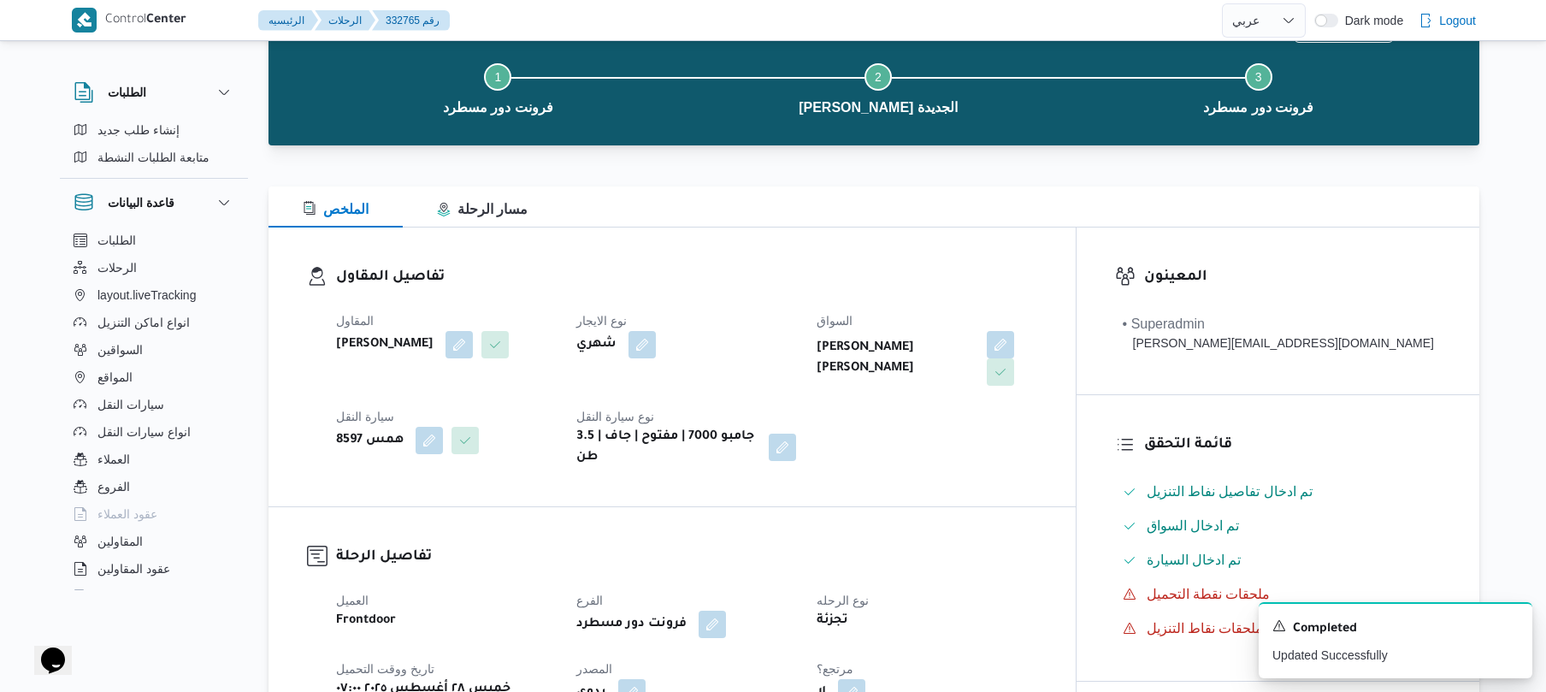
scroll to position [0, 0]
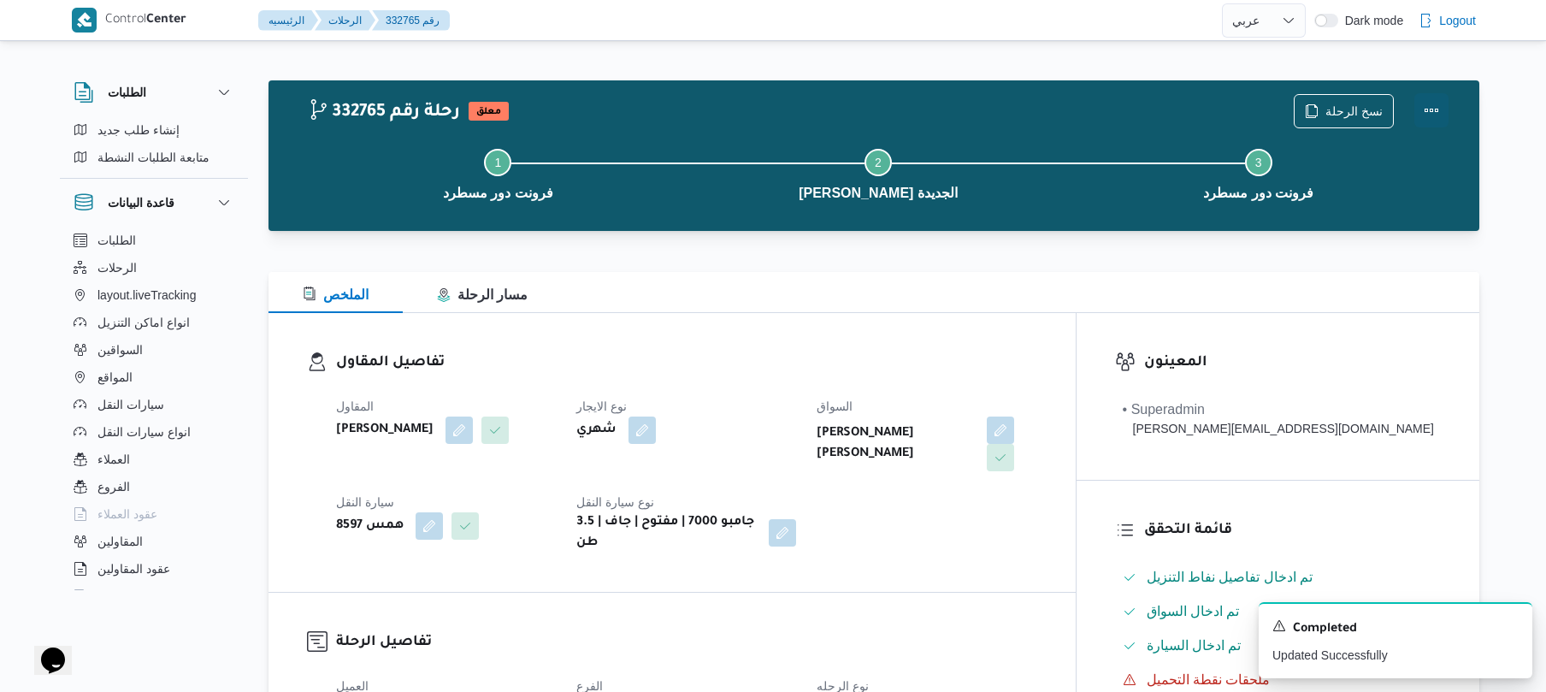
click at [1423, 111] on button "Actions" at bounding box center [1431, 110] width 34 height 34
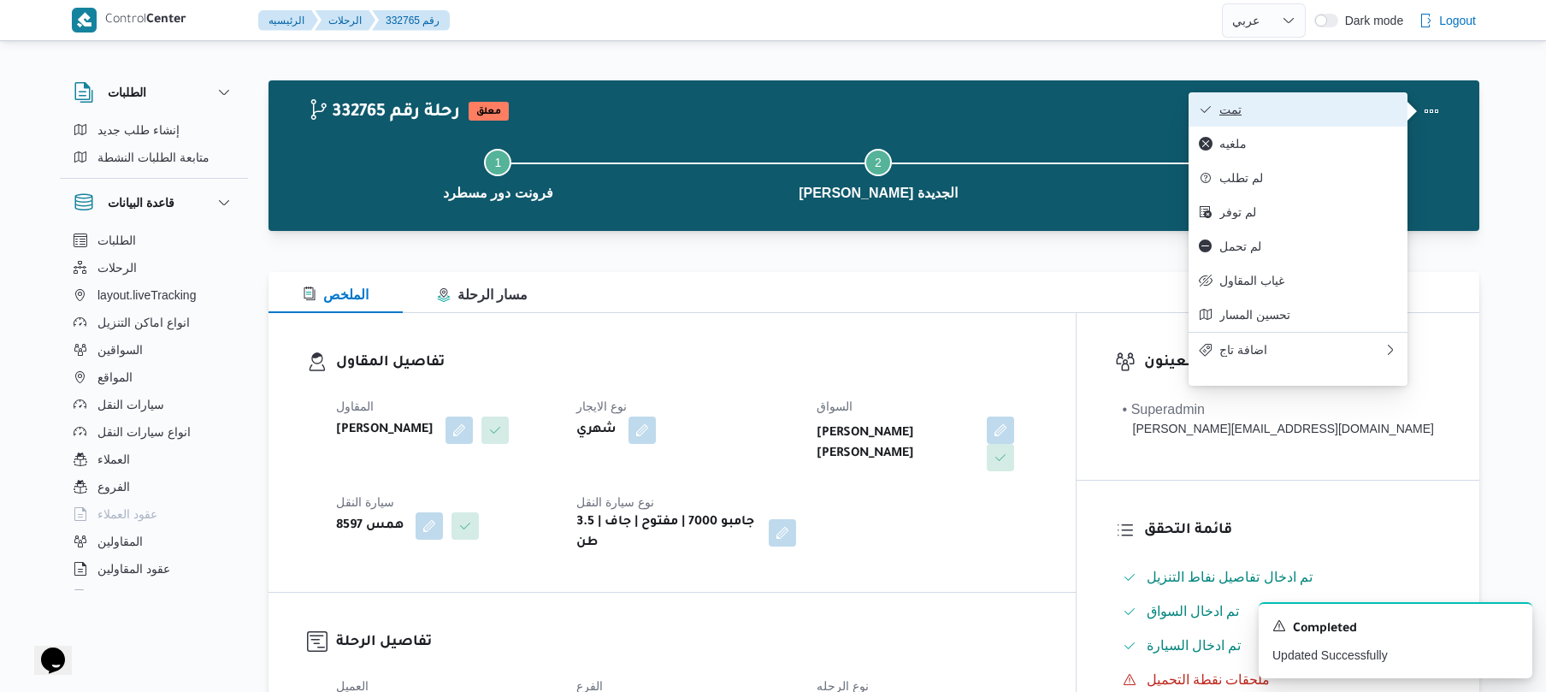
click at [1313, 108] on span "تمت" at bounding box center [1308, 110] width 178 height 14
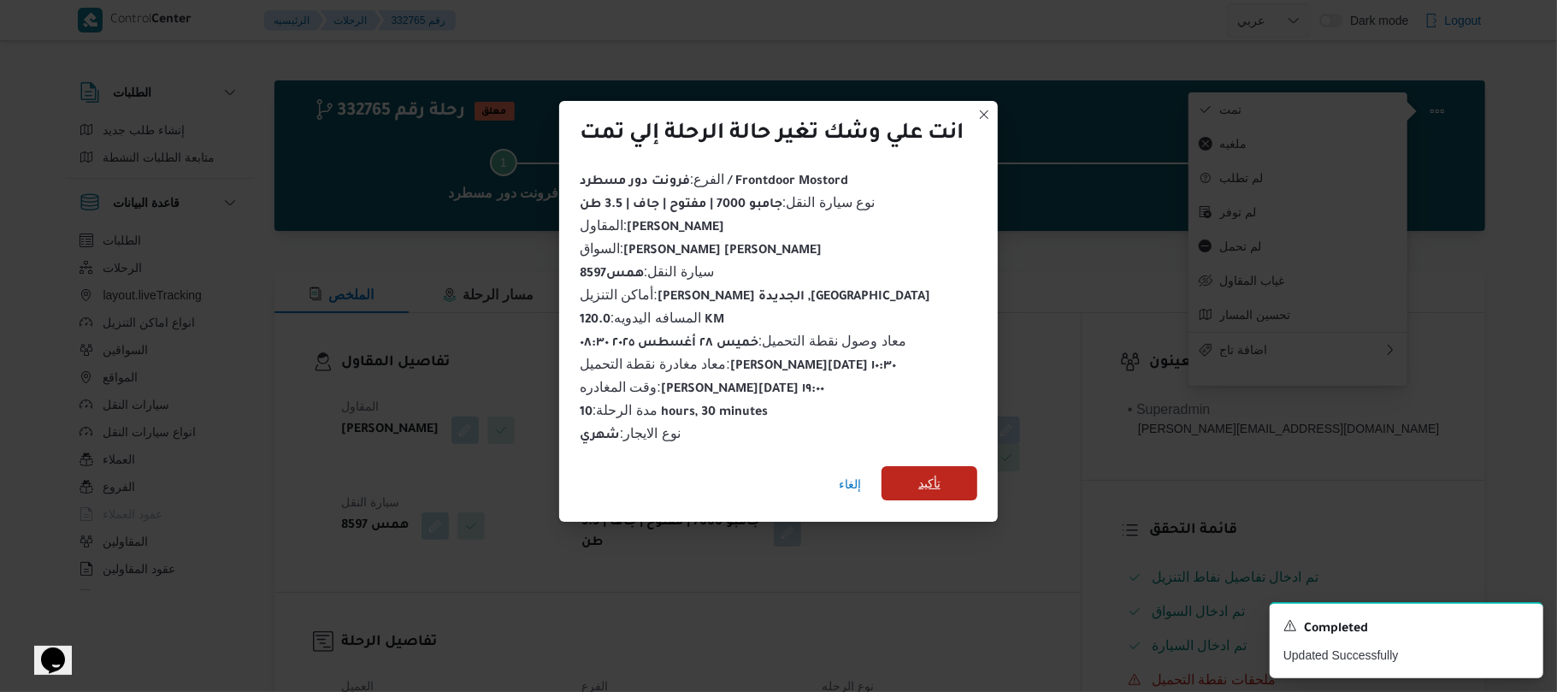
click at [956, 470] on span "تأكيد" at bounding box center [929, 483] width 96 height 34
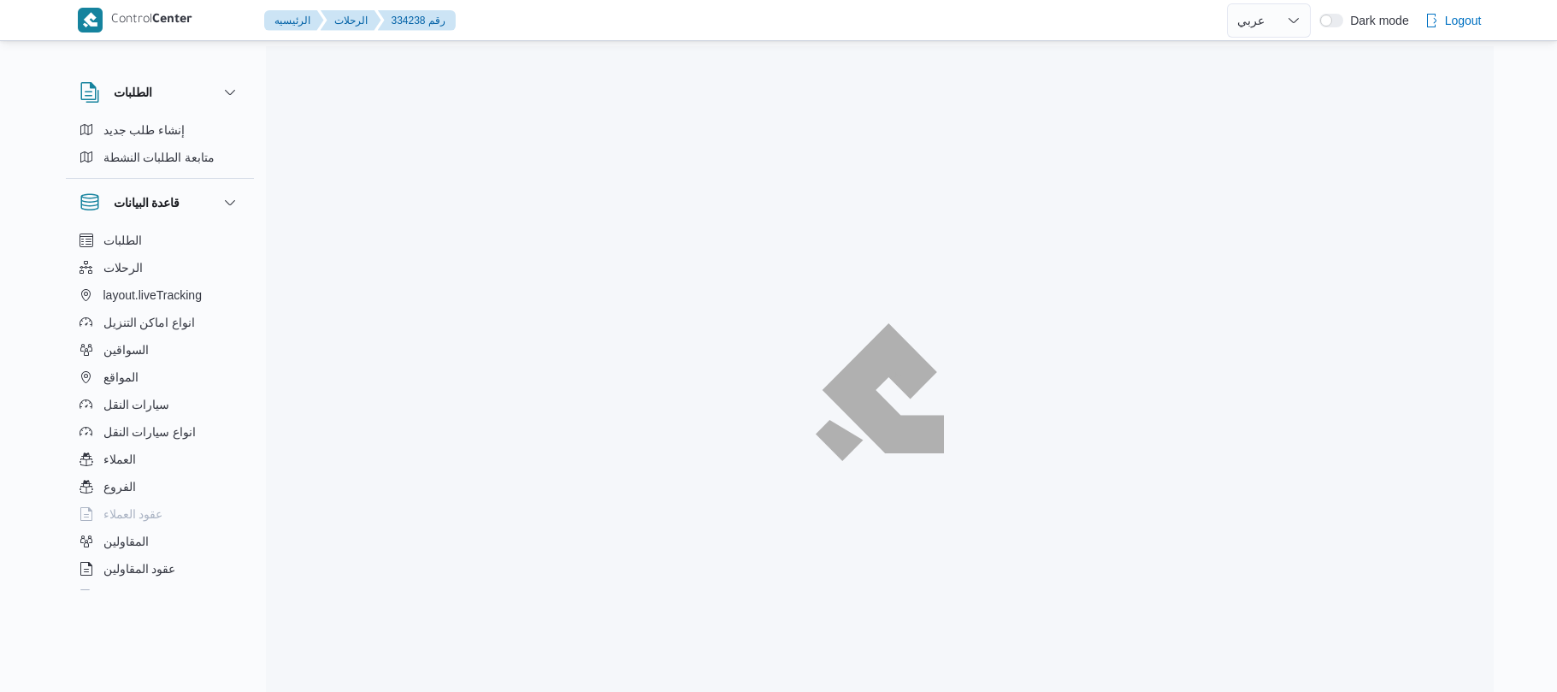
select select "ar"
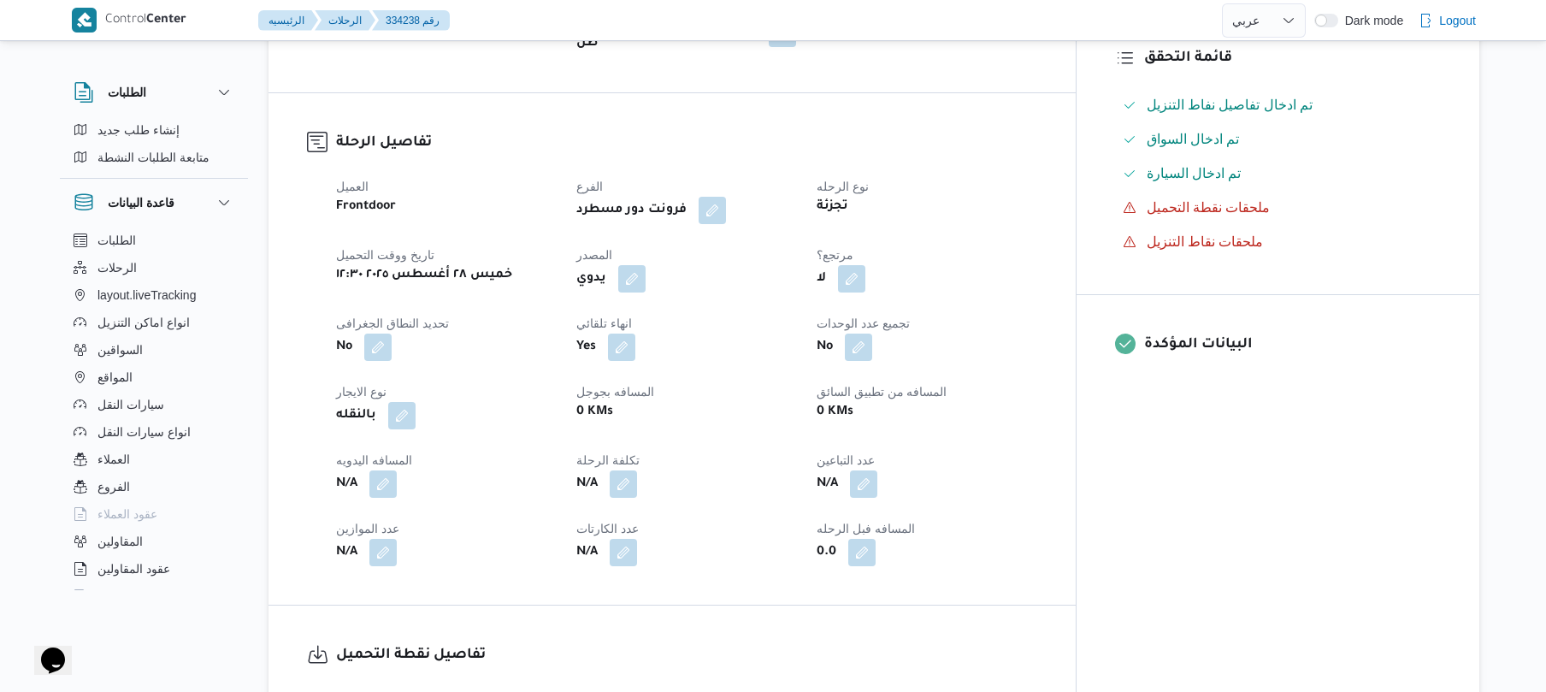
scroll to position [501, 0]
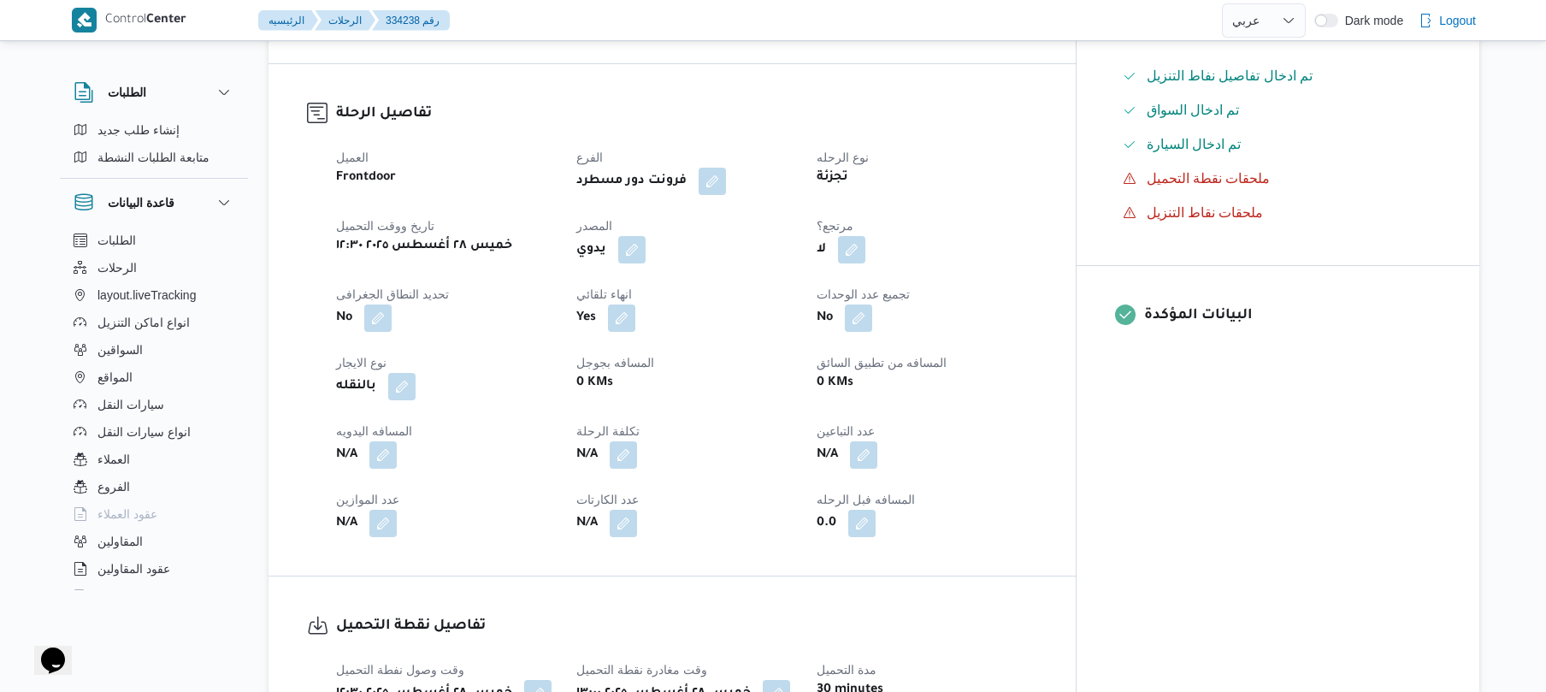
click at [349, 357] on div "العميل Frontdoor الفرع فرونت دور مسطرد نوع الرحله تجزئة تاريخ ووقت التحميل خميس…" at bounding box center [687, 342] width 722 height 410
click at [480, 493] on div "العميل Frontdoor الفرع فرونت دور مسطرد نوع الرحله تجزئة تاريخ ووقت التحميل خميس…" at bounding box center [687, 342] width 722 height 410
click at [380, 468] on button "button" at bounding box center [382, 453] width 27 height 27
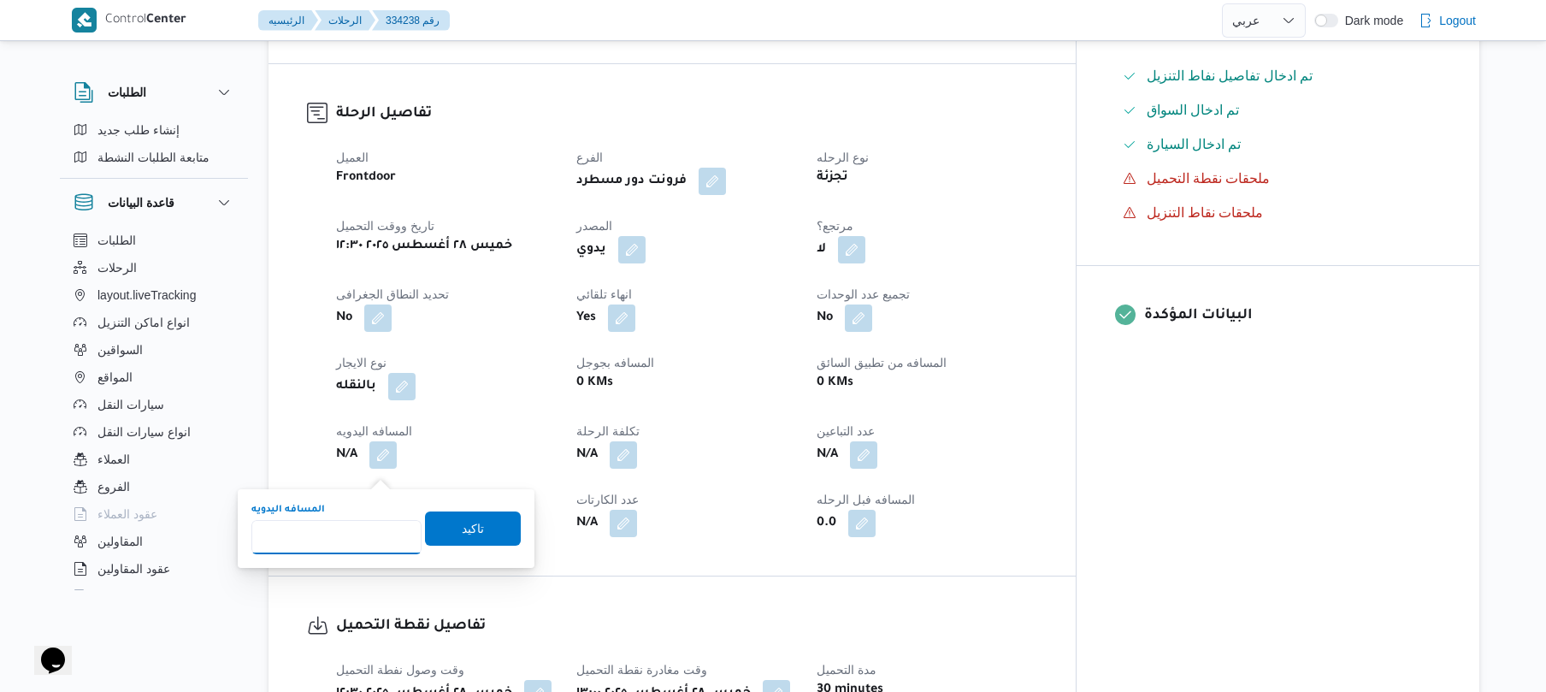
click at [380, 545] on input "المسافه اليدويه" at bounding box center [336, 537] width 170 height 34
type input "60"
click at [475, 533] on span "تاكيد" at bounding box center [473, 527] width 96 height 34
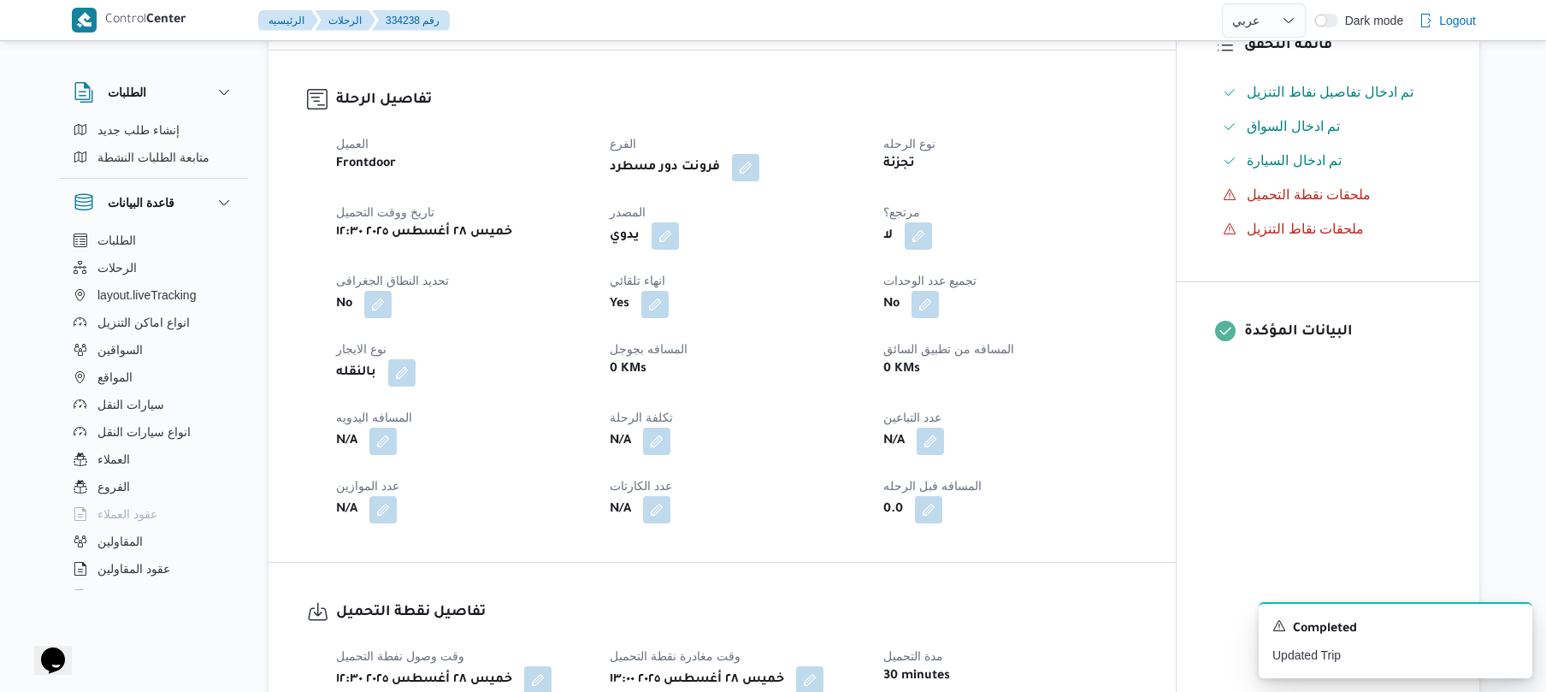
click at [877, 419] on div "العميل Frontdoor الفرع فرونت دور مسطرد نوع الرحله تجزئة تاريخ ووقت التحميل خميس…" at bounding box center [737, 328] width 822 height 410
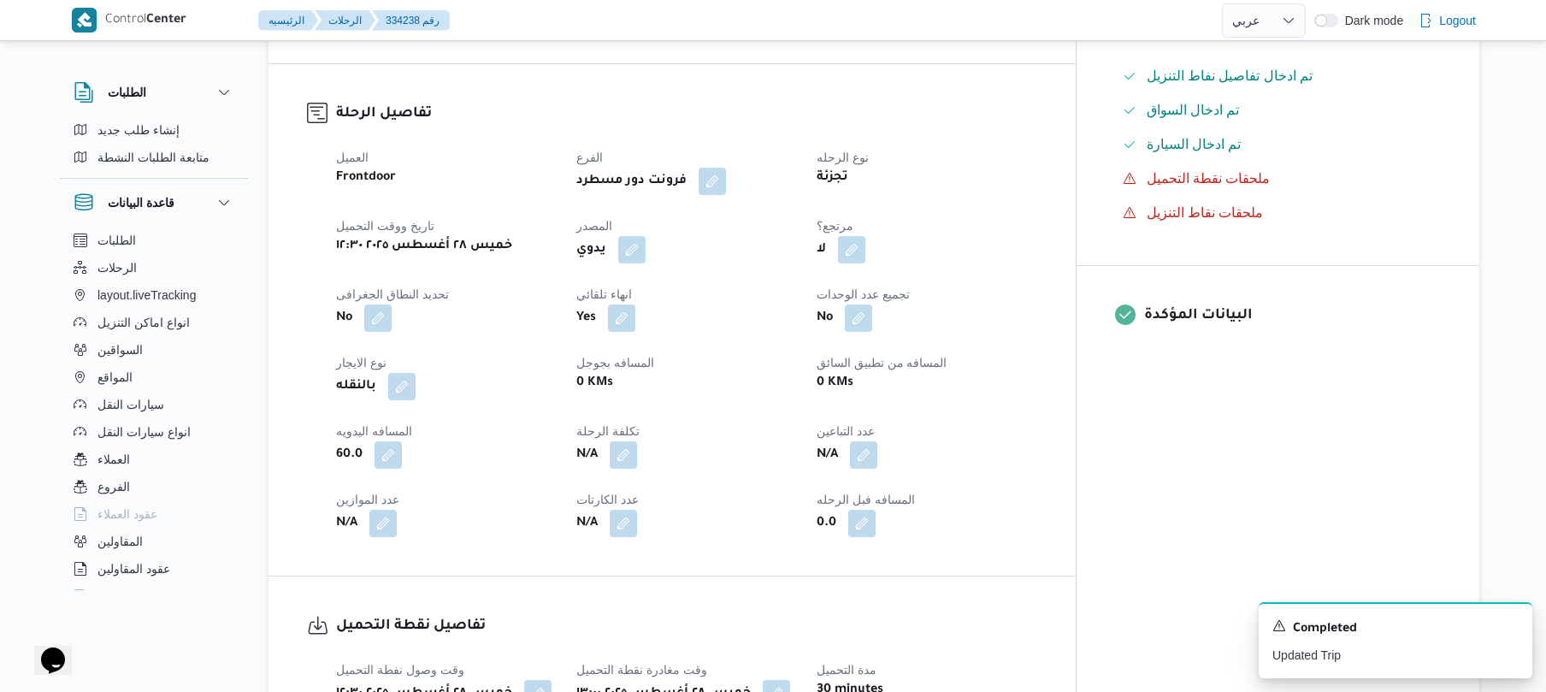
click at [761, 441] on dt "تكلفة الرحلة" at bounding box center [686, 431] width 220 height 21
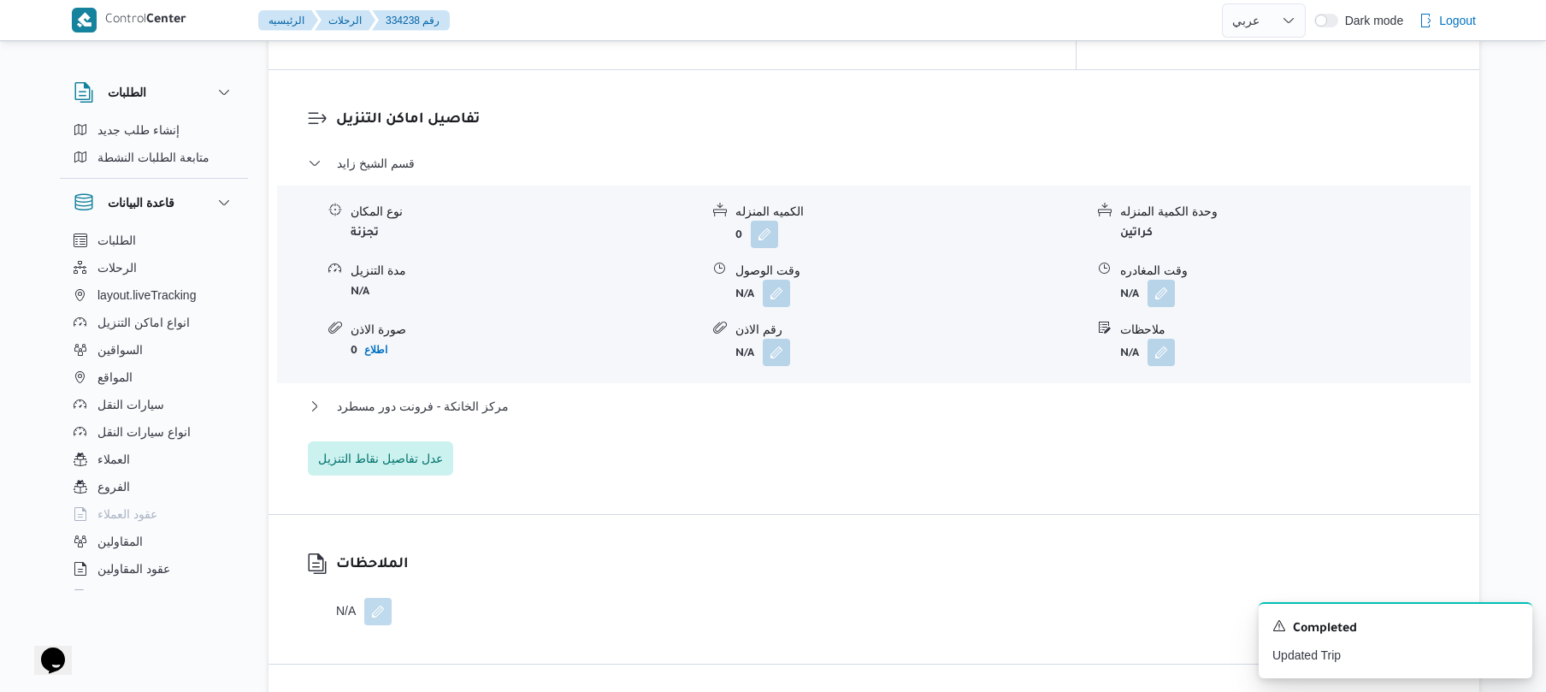
scroll to position [1322, 0]
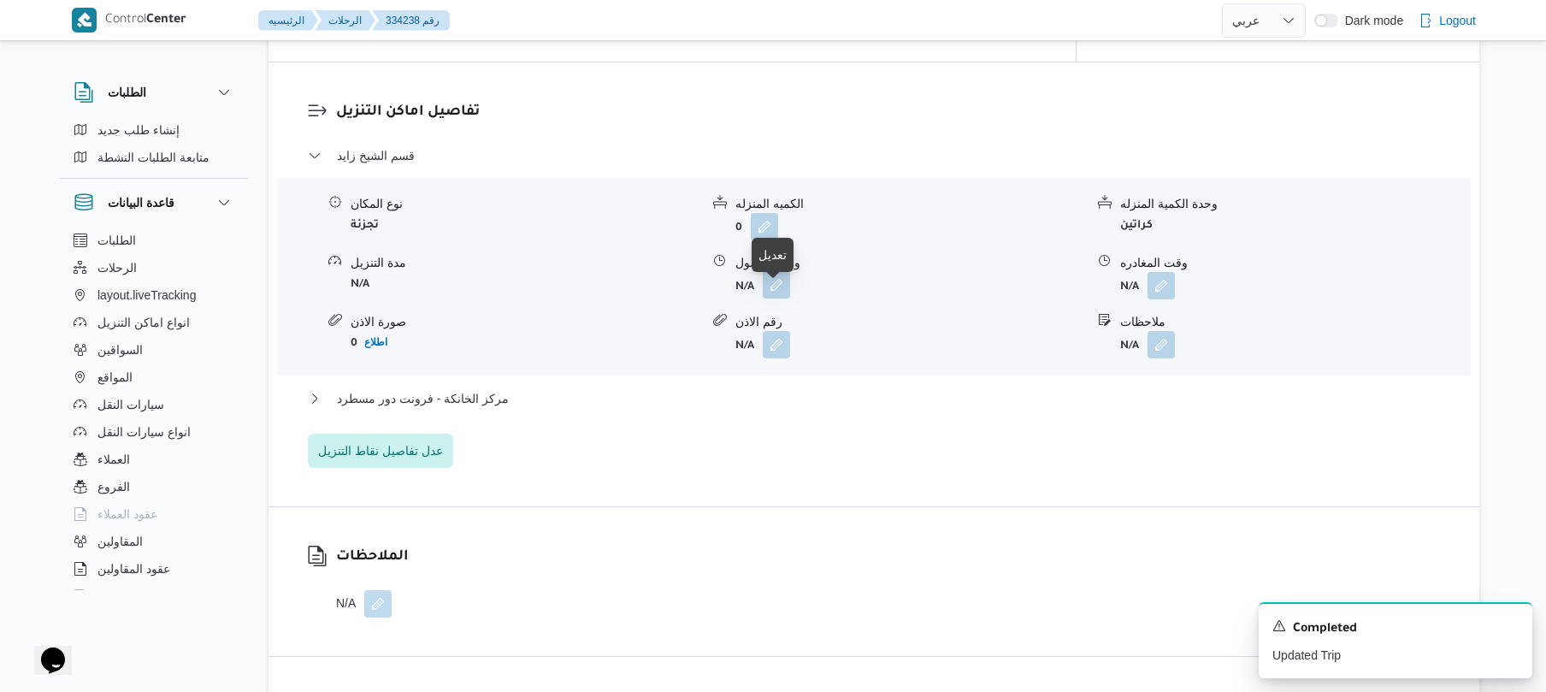
click at [774, 296] on button "button" at bounding box center [776, 284] width 27 height 27
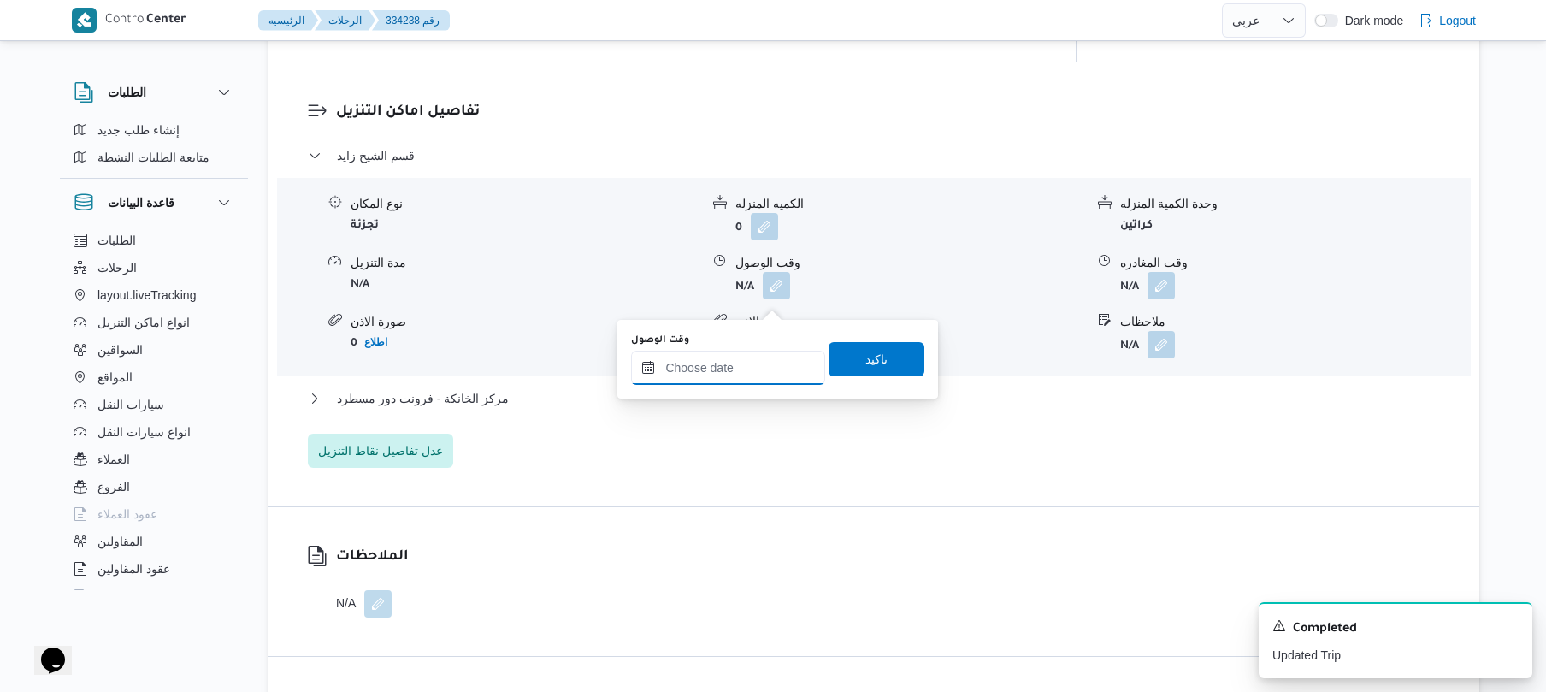
click at [726, 356] on input "وقت الوصول" at bounding box center [728, 368] width 194 height 34
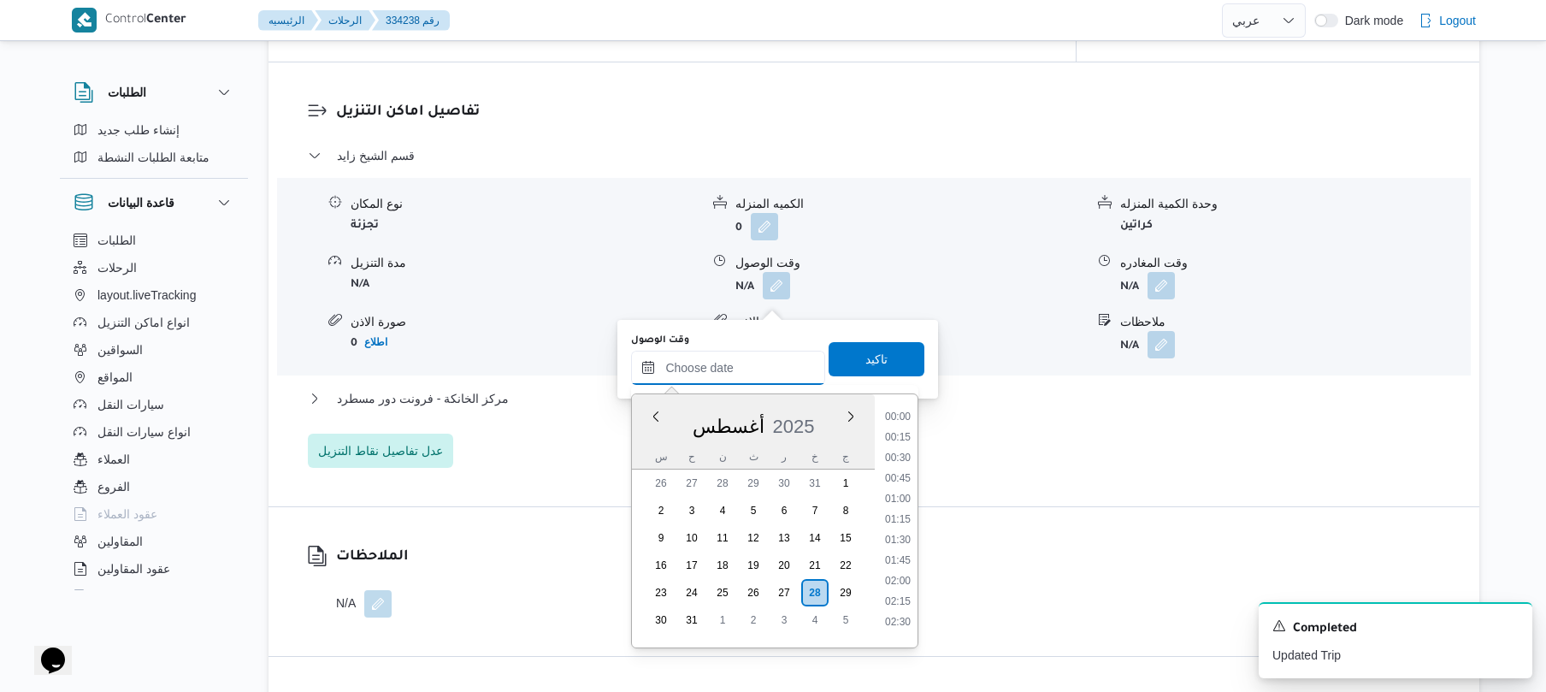
scroll to position [1690, 0]
click at [911, 455] on li "21:00" at bounding box center [897, 449] width 39 height 17
type input "٢٨/٠٨/٢٠٢٥ ٢١:٠٠"
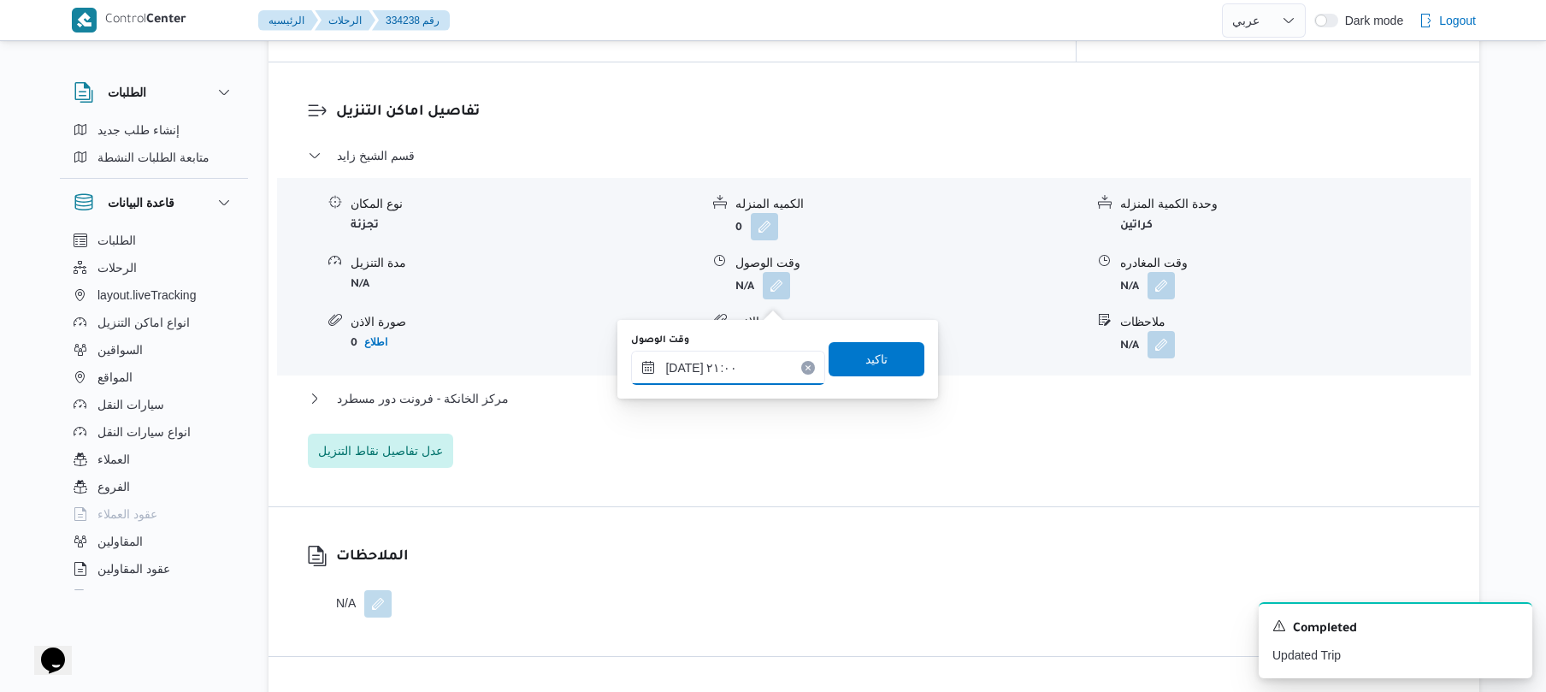
click at [774, 360] on input "٢٨/٠٨/٢٠٢٥ ٢١:٠٠" at bounding box center [728, 368] width 194 height 34
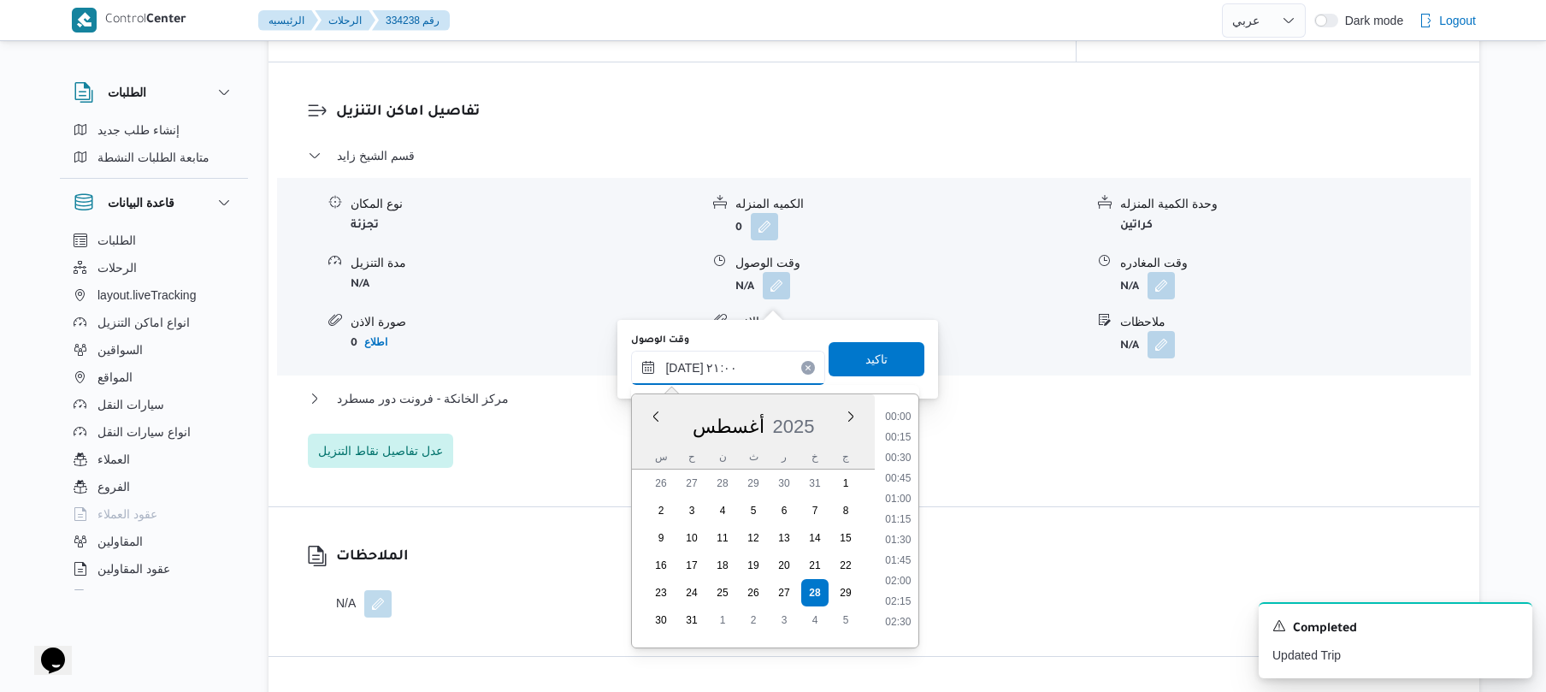
scroll to position [1608, 0]
click at [983, 525] on div "الملاحظات N/A" at bounding box center [873, 581] width 1211 height 149
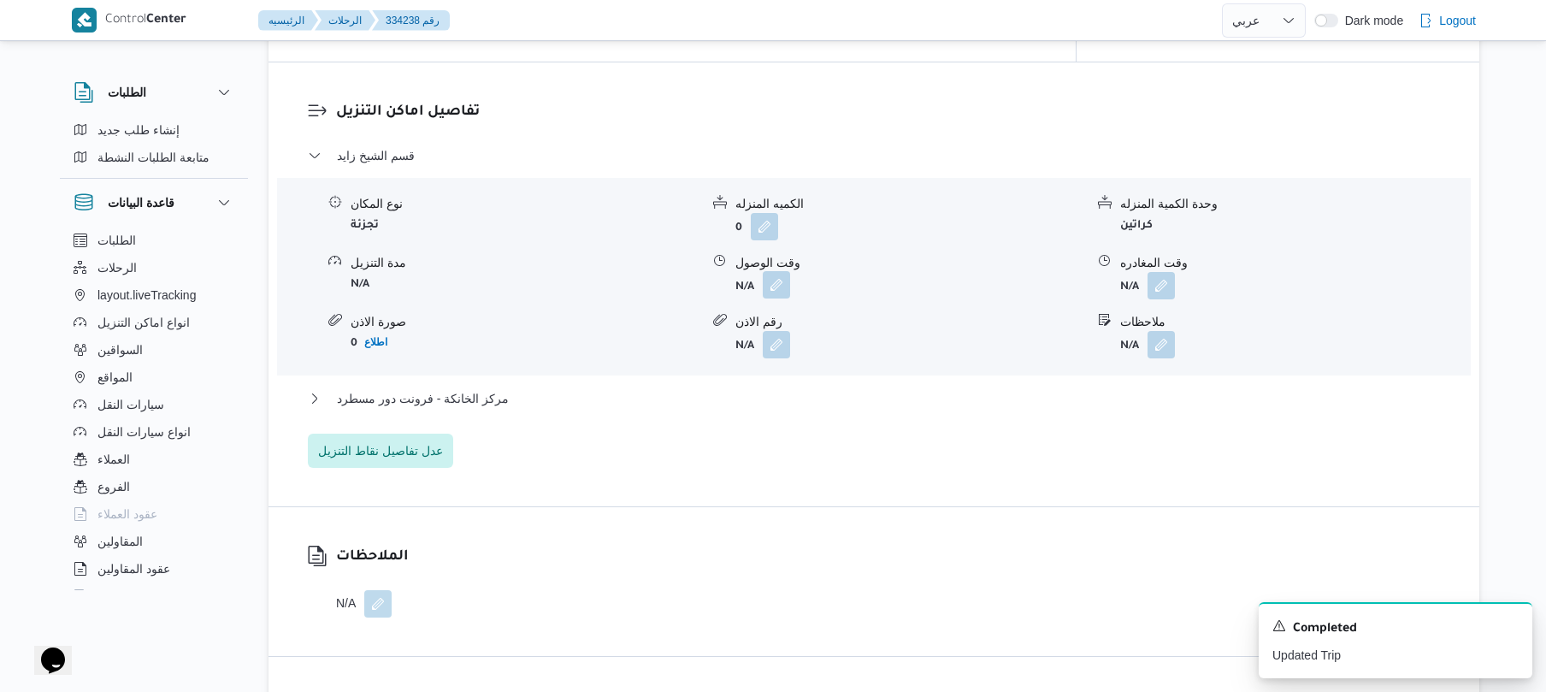
click at [778, 289] on button "button" at bounding box center [776, 284] width 27 height 27
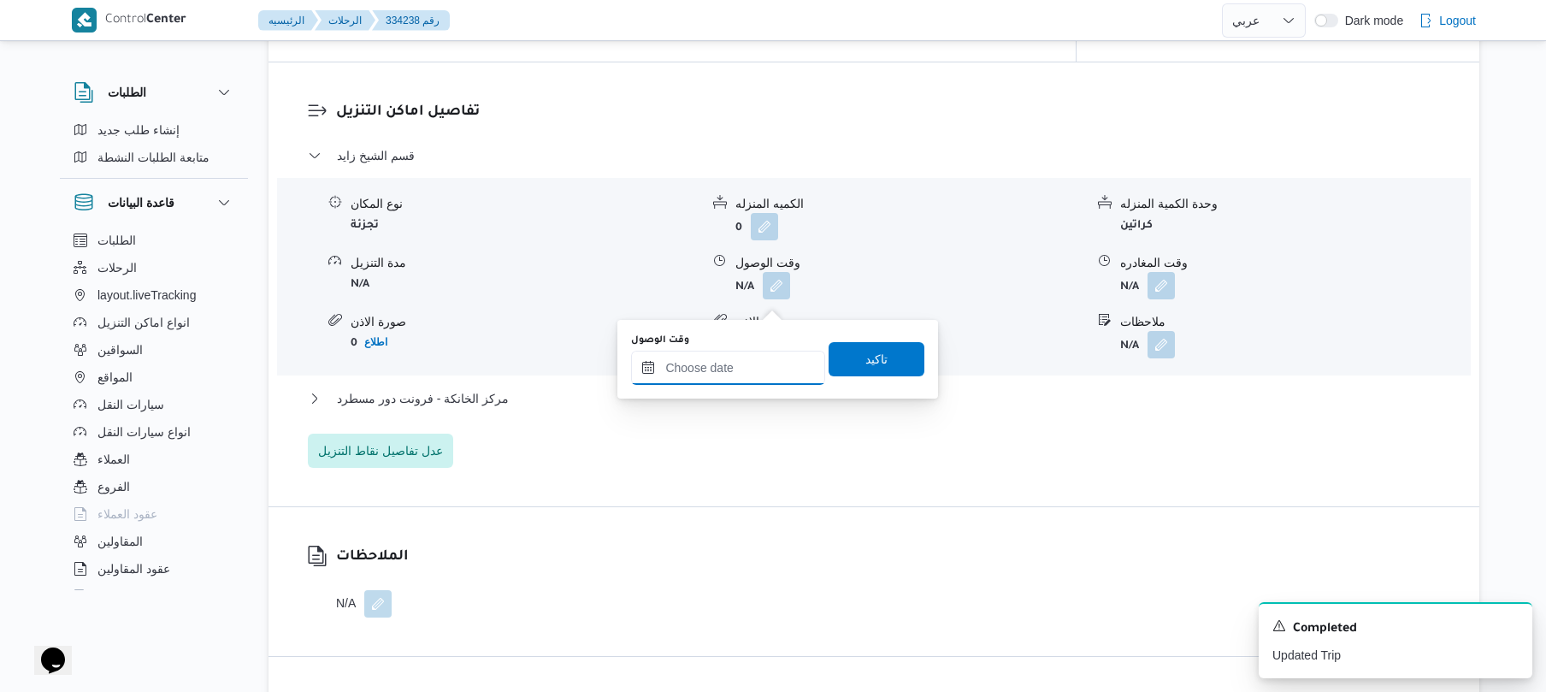
click at [729, 363] on input "وقت الوصول" at bounding box center [728, 368] width 194 height 34
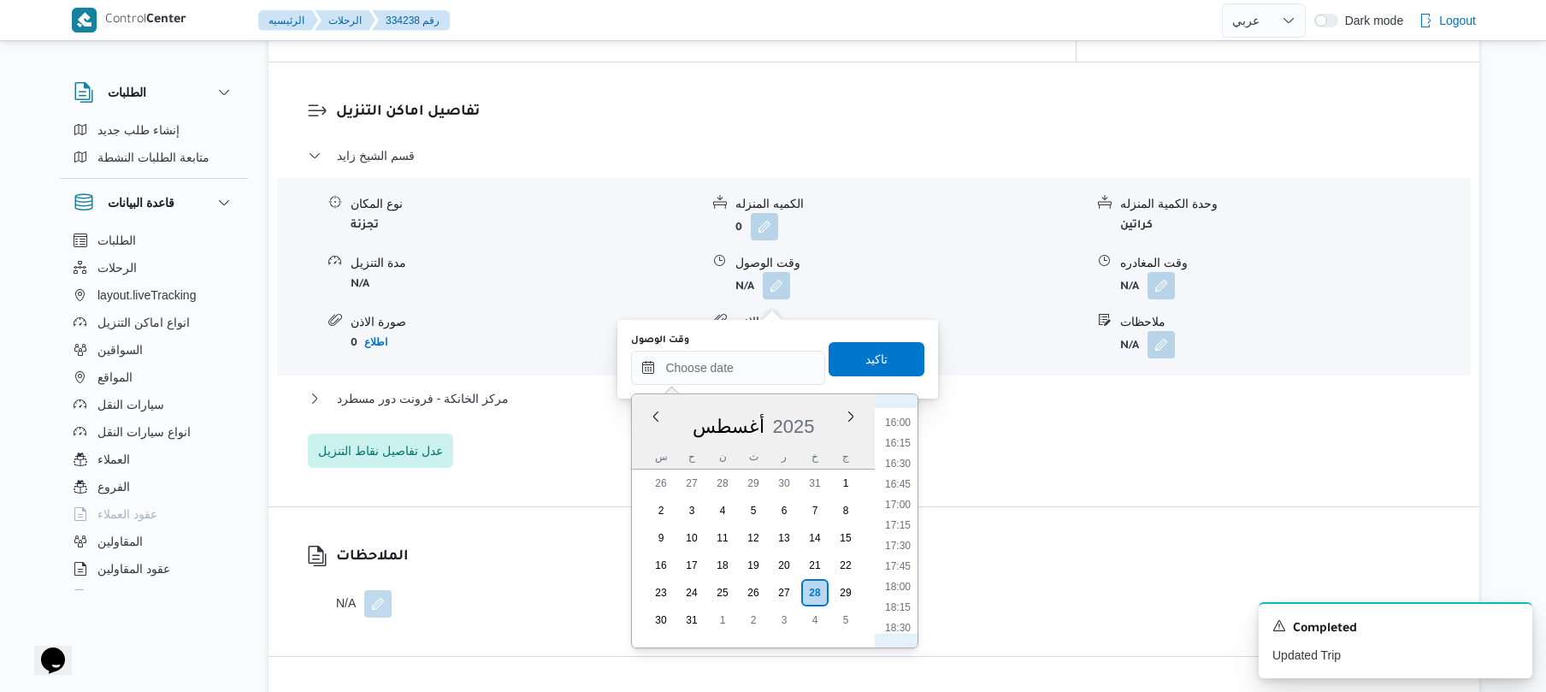
scroll to position [1116, 0]
click at [906, 452] on li "14:00" at bounding box center [897, 449] width 39 height 17
type input "٢٨/٠٨/٢٠٢٥ ١٤:٠٠"
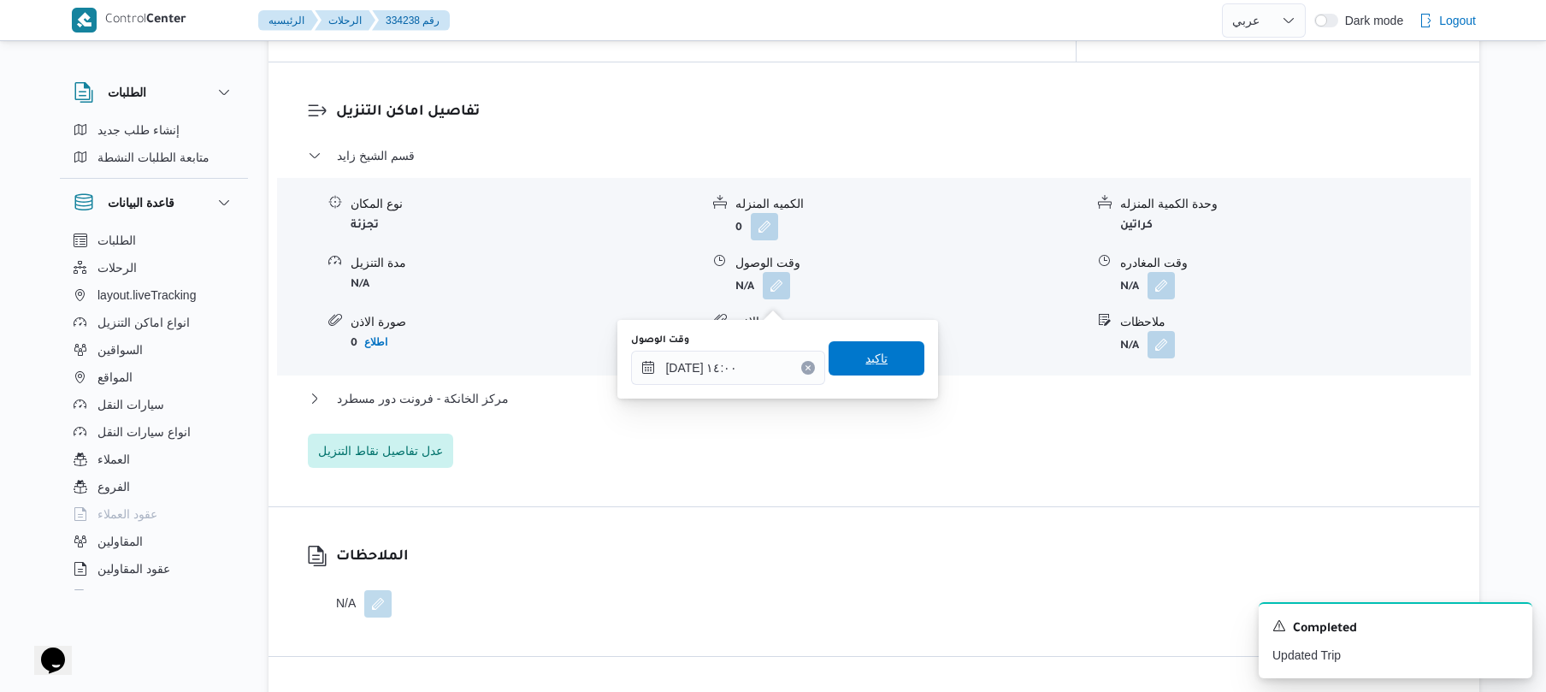
click at [887, 368] on span "تاكيد" at bounding box center [876, 358] width 96 height 34
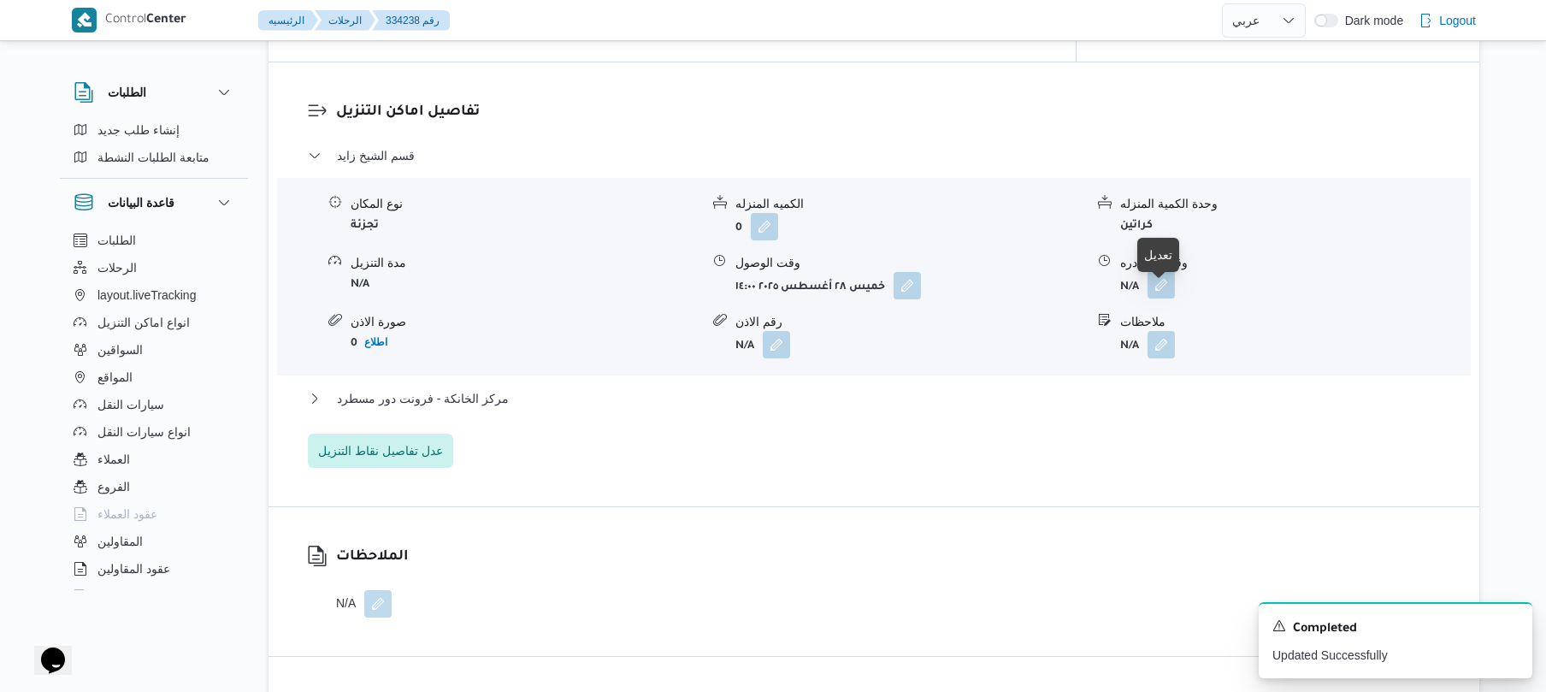
click at [1164, 296] on button "button" at bounding box center [1160, 284] width 27 height 27
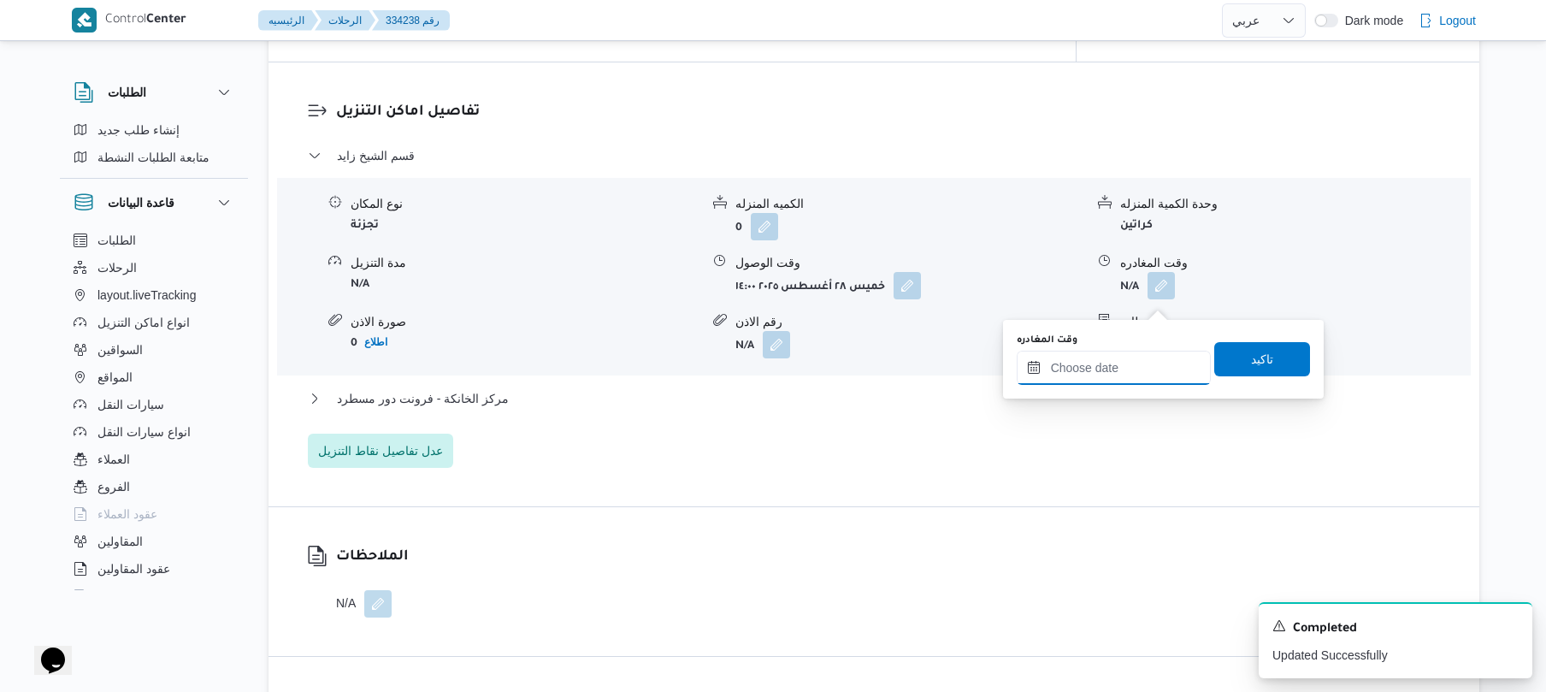
click at [1095, 363] on input "وقت المغادره" at bounding box center [1113, 368] width 194 height 34
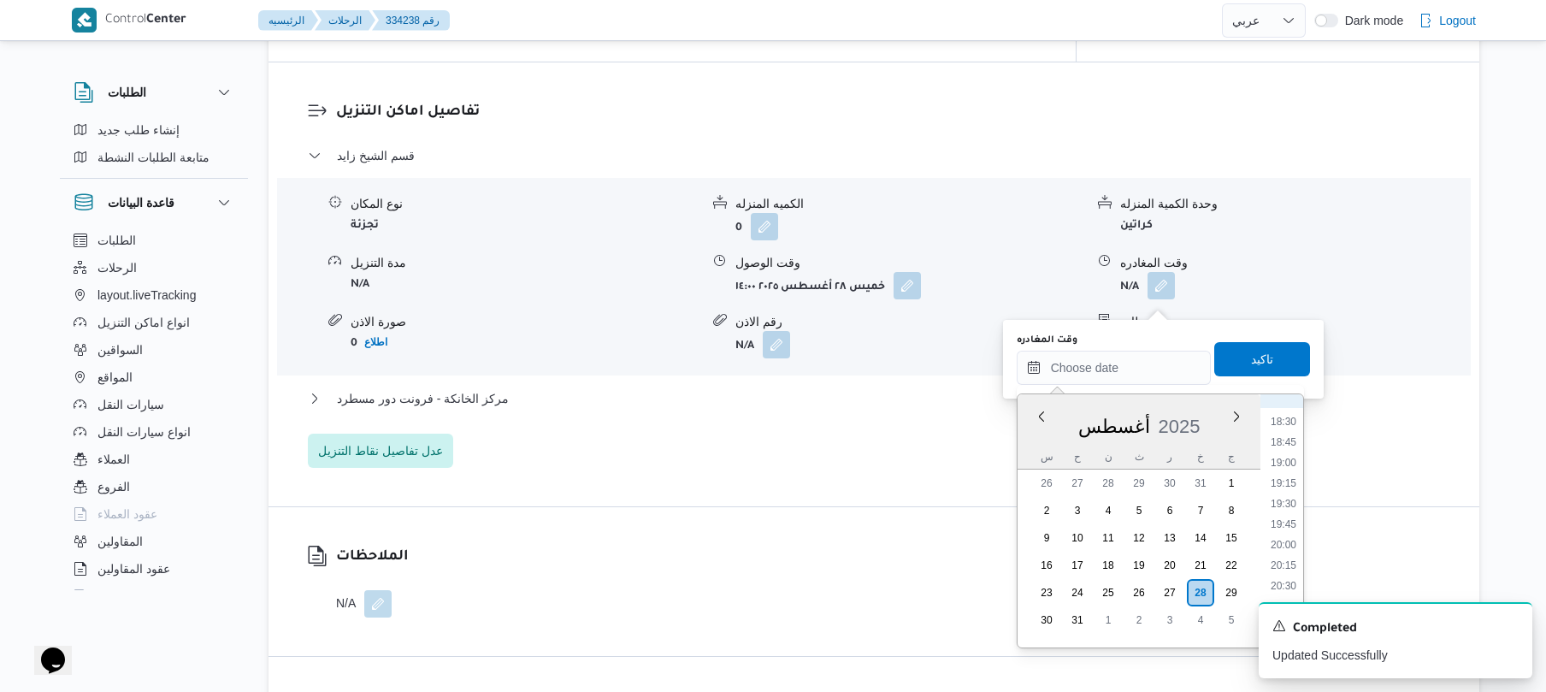
scroll to position [1499, 0]
click at [1283, 479] on li "19:00" at bounding box center [1283, 476] width 39 height 17
type input "[DATE] ١٩:٠٠"
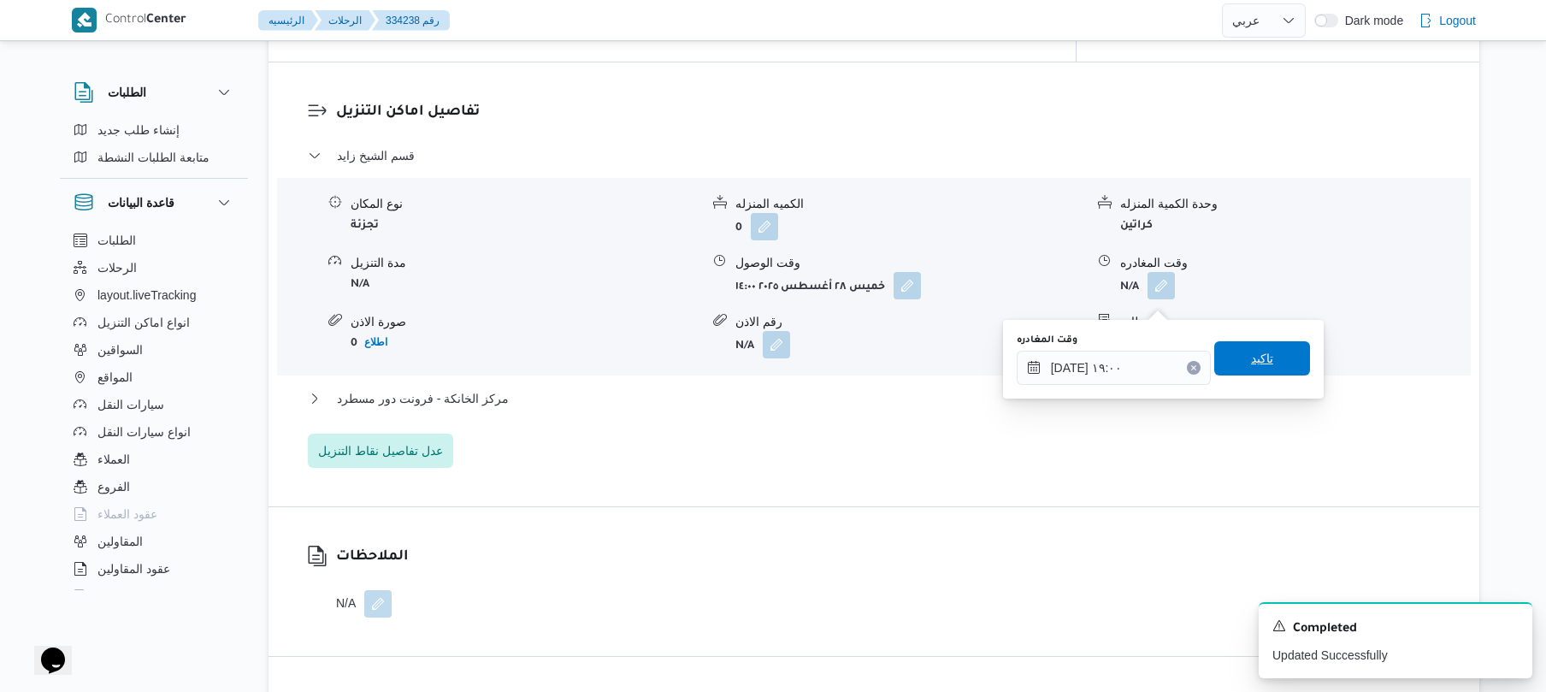
click at [1269, 353] on span "تاكيد" at bounding box center [1262, 358] width 96 height 34
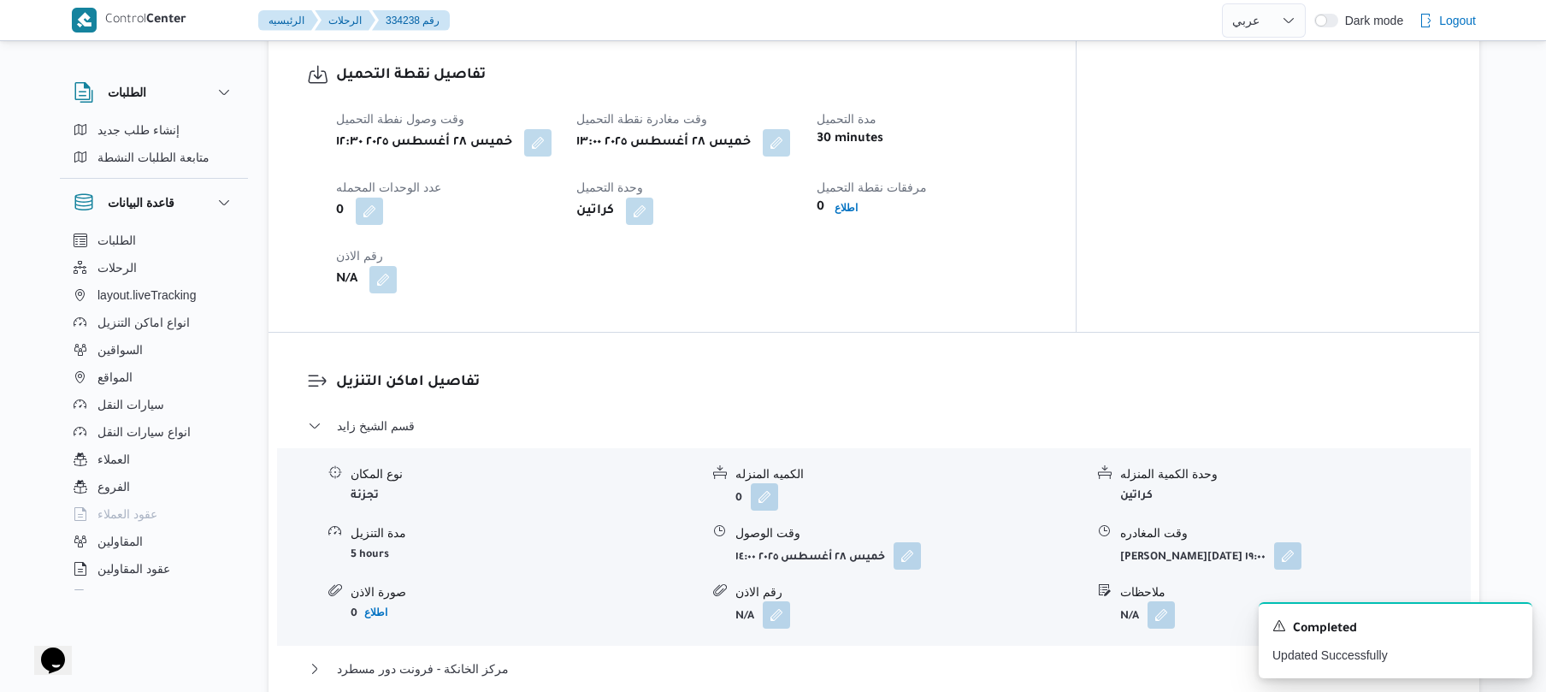
scroll to position [1048, 0]
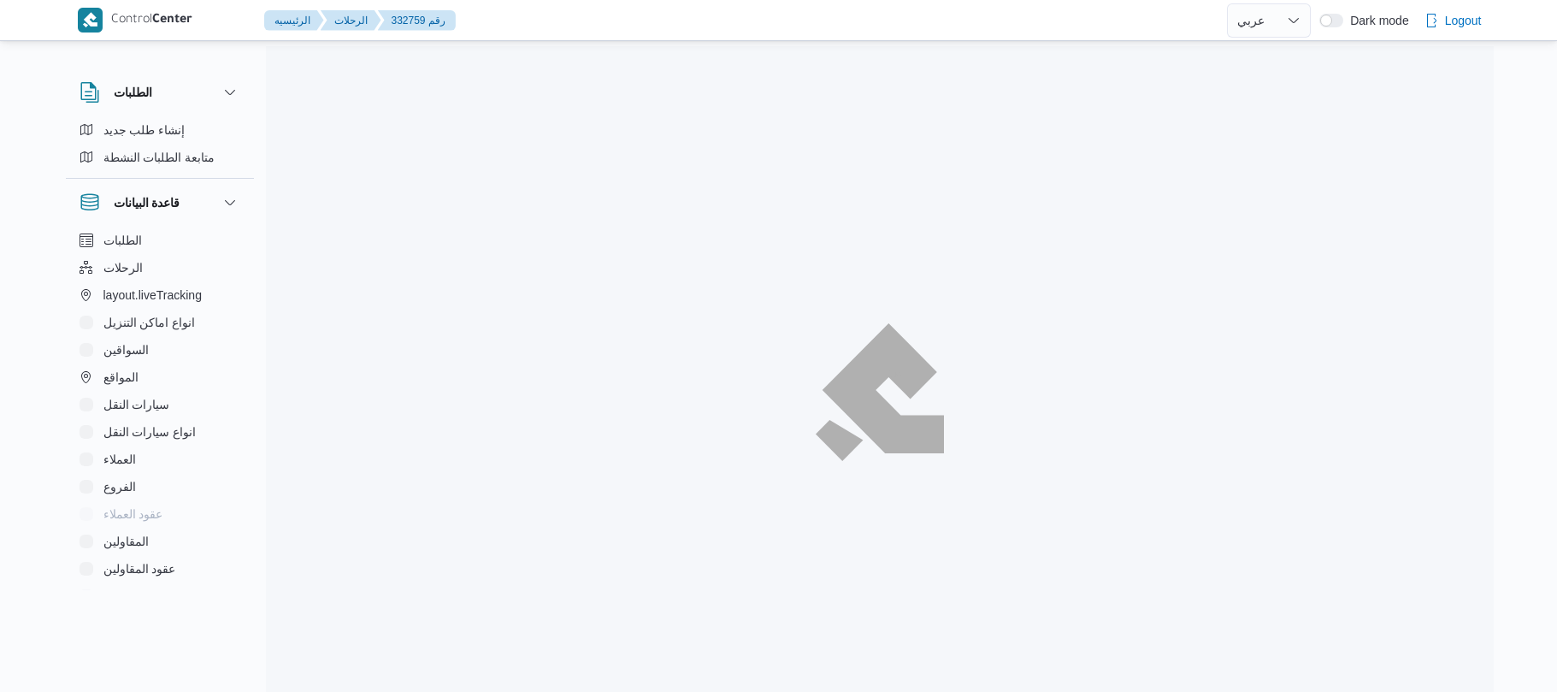
select select "ar"
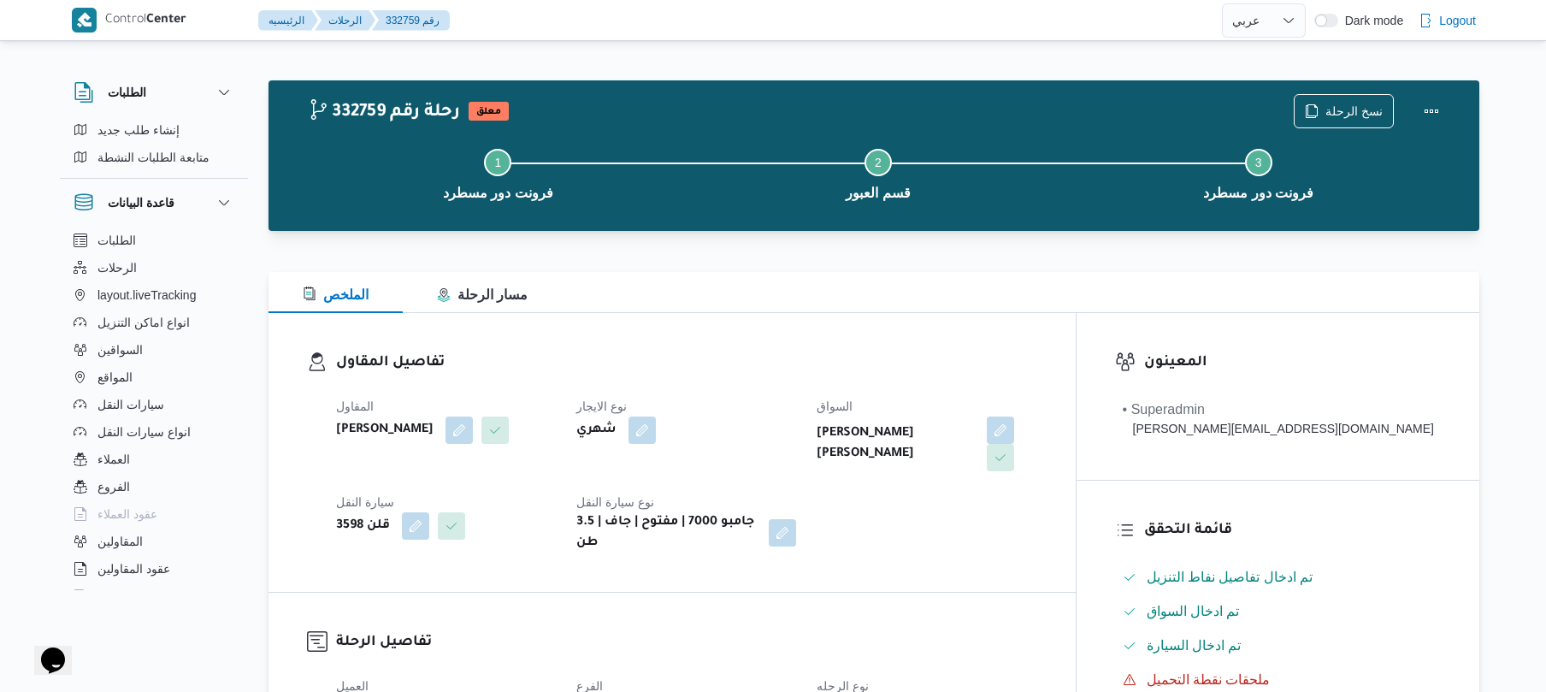
click at [796, 407] on dt "نوع الايجار" at bounding box center [686, 406] width 220 height 21
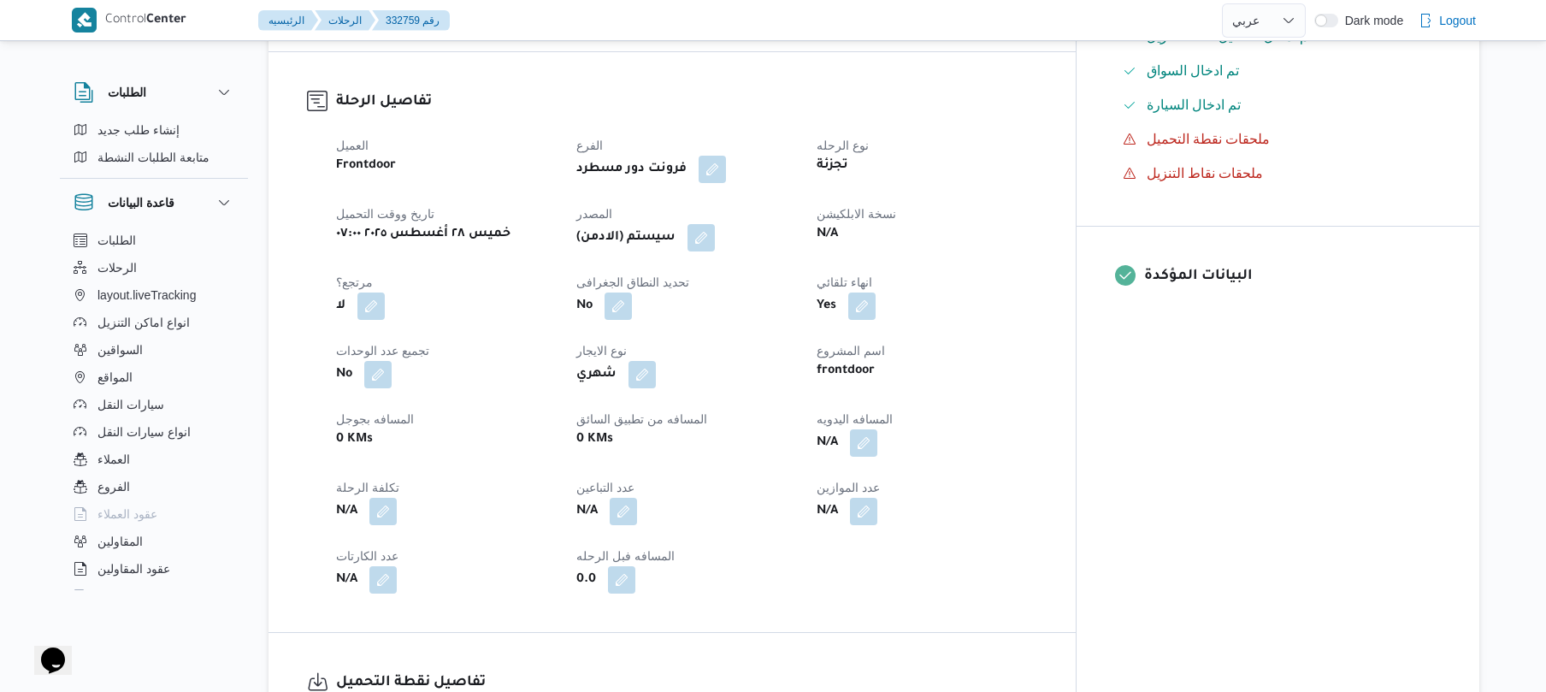
scroll to position [547, 0]
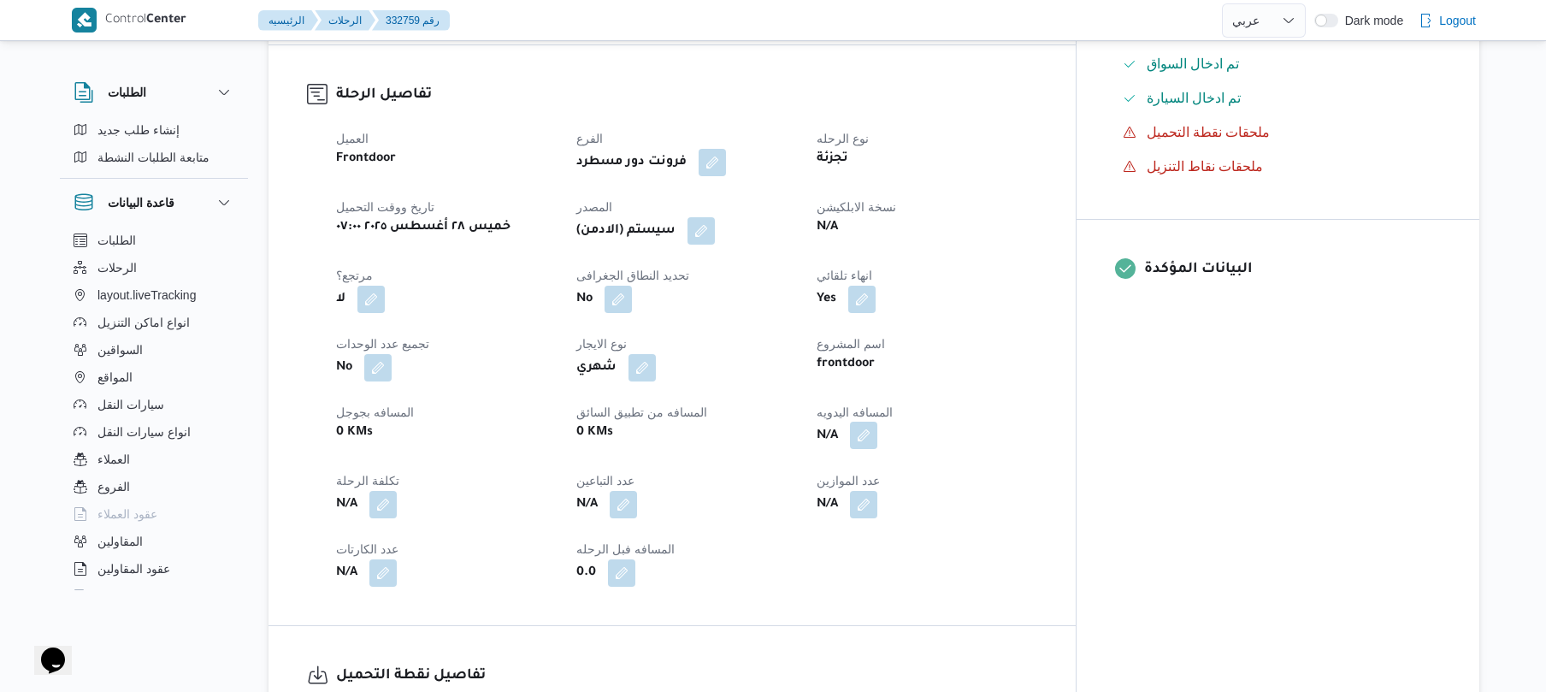
click at [877, 421] on button "button" at bounding box center [863, 434] width 27 height 27
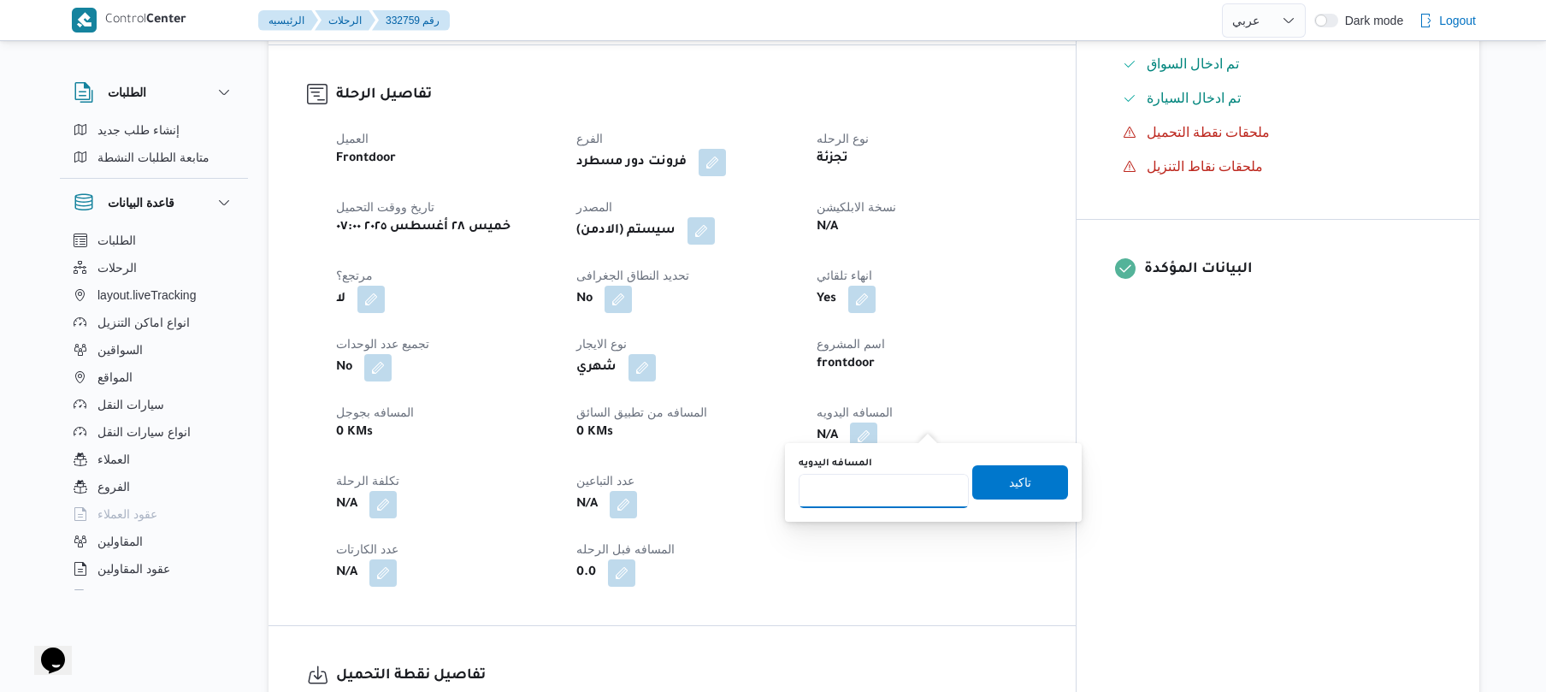
click at [877, 487] on input "المسافه اليدويه" at bounding box center [883, 491] width 170 height 34
type input "60"
click at [996, 470] on span "تاكيد" at bounding box center [1020, 481] width 96 height 34
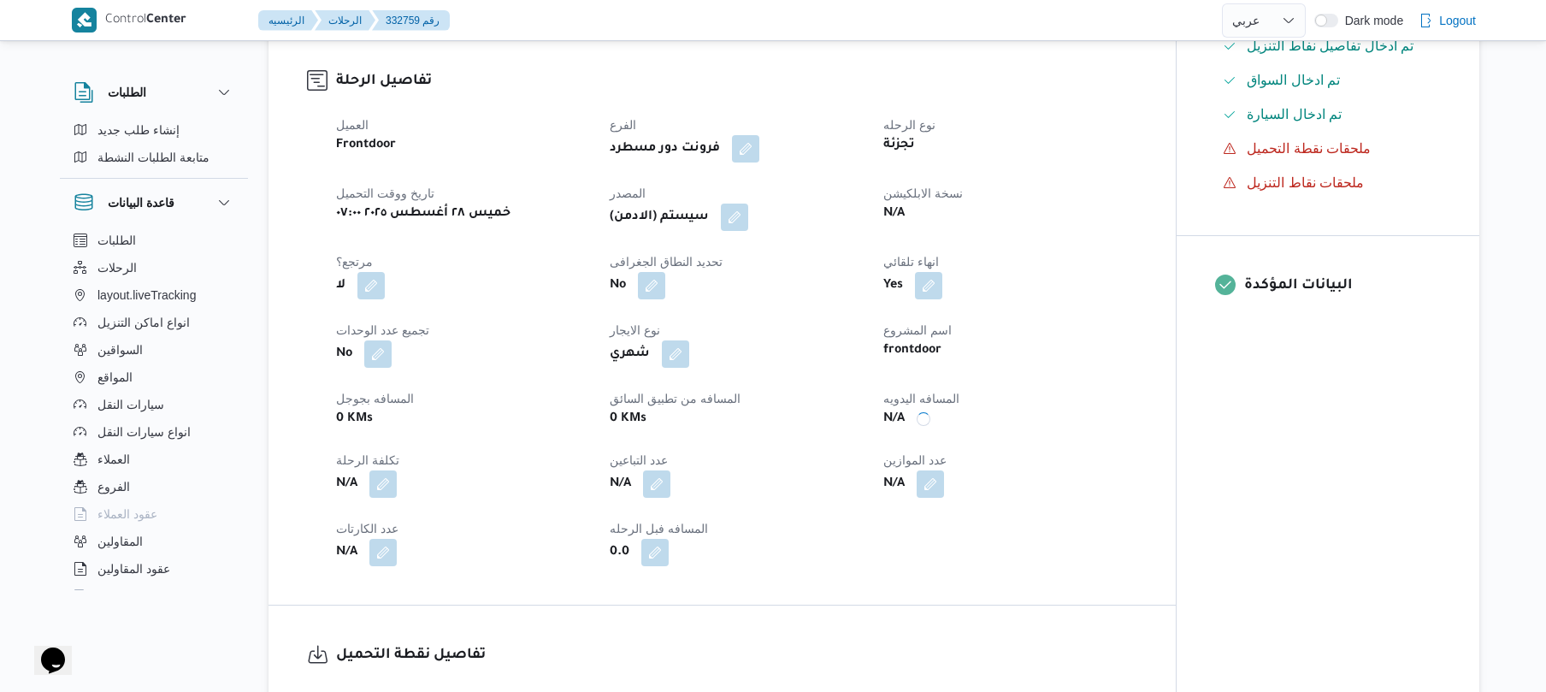
click at [757, 233] on div "العميل Frontdoor الفرع فرونت دور مسطرد نوع الرحله تجزئة تاريخ ووقت التحميل [PER…" at bounding box center [737, 340] width 822 height 472
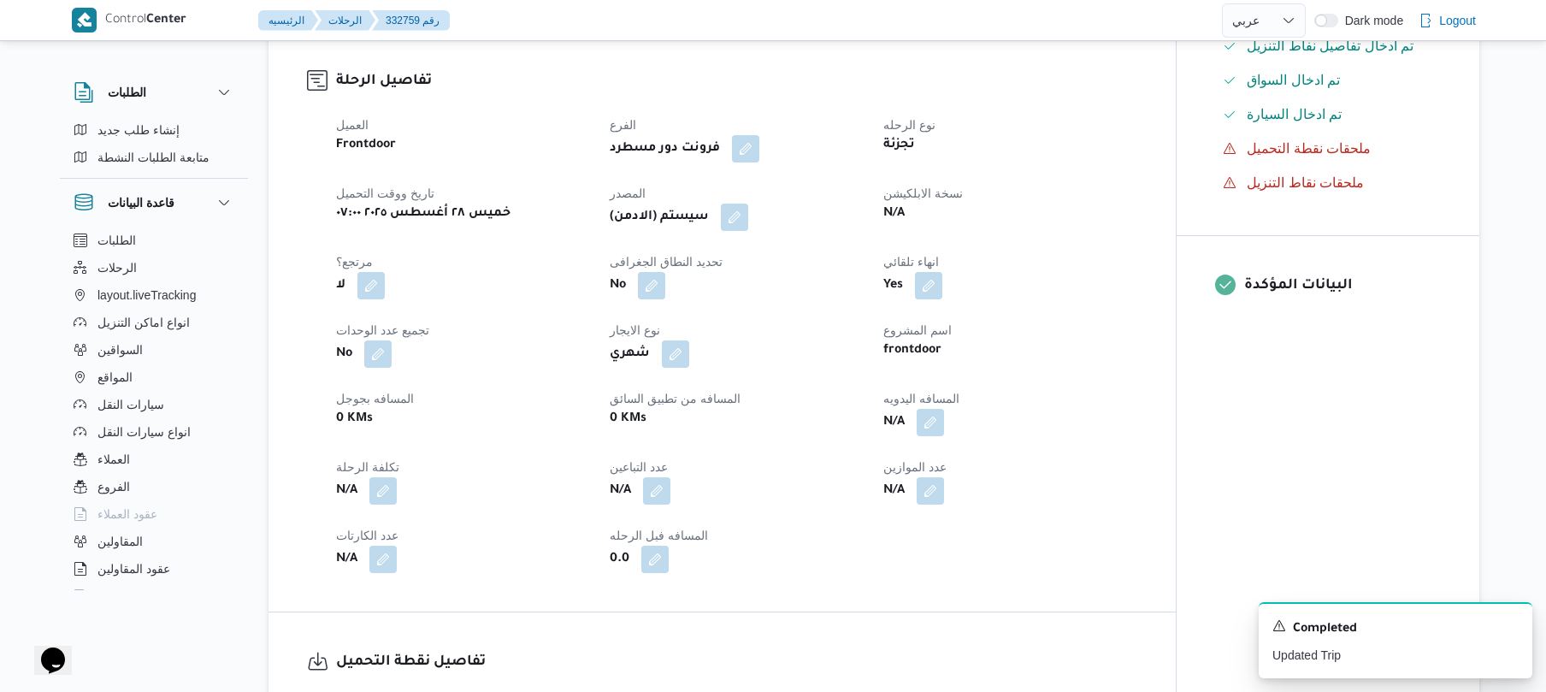
click at [757, 236] on div "العميل Frontdoor الفرع فرونت دور مسطرد نوع الرحله تجزئة تاريخ ووقت التحميل [PER…" at bounding box center [737, 343] width 822 height 479
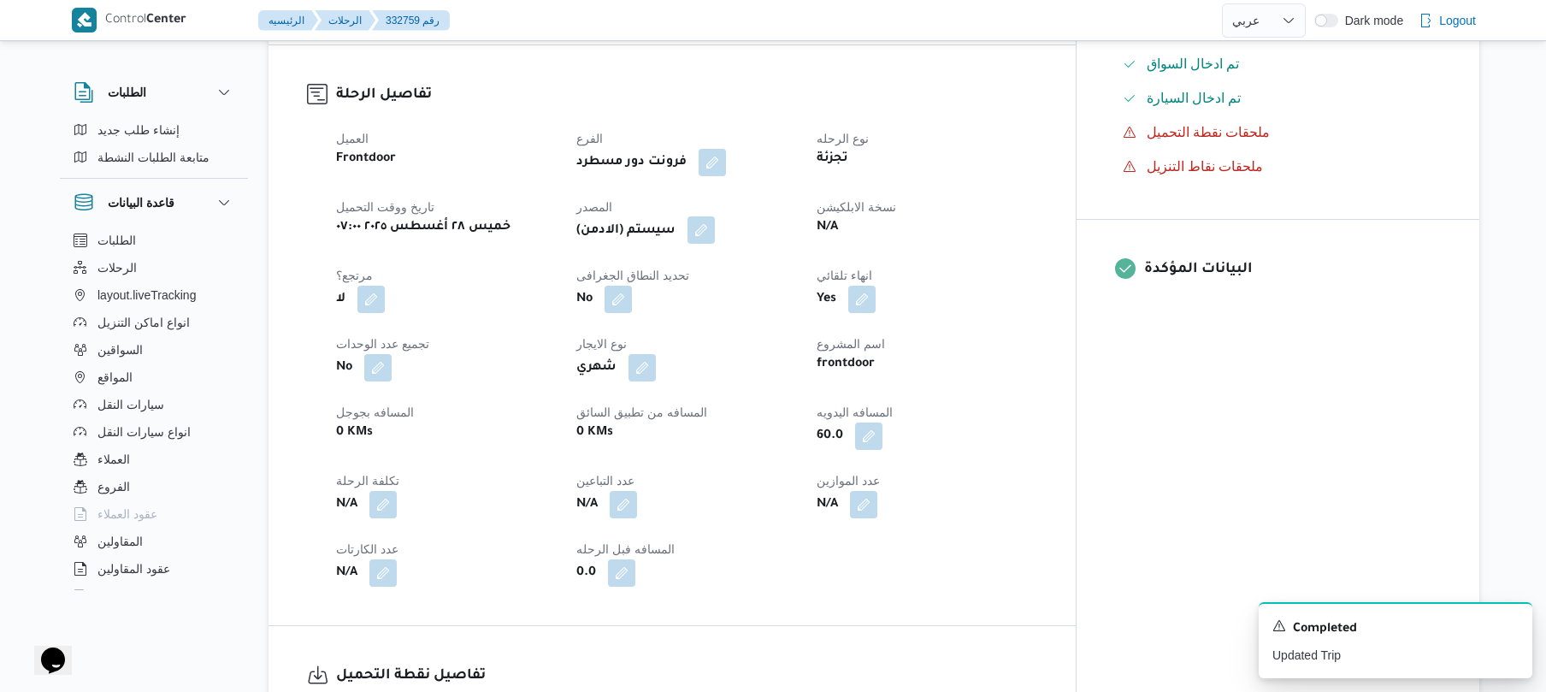
click at [715, 224] on button "button" at bounding box center [700, 229] width 27 height 27
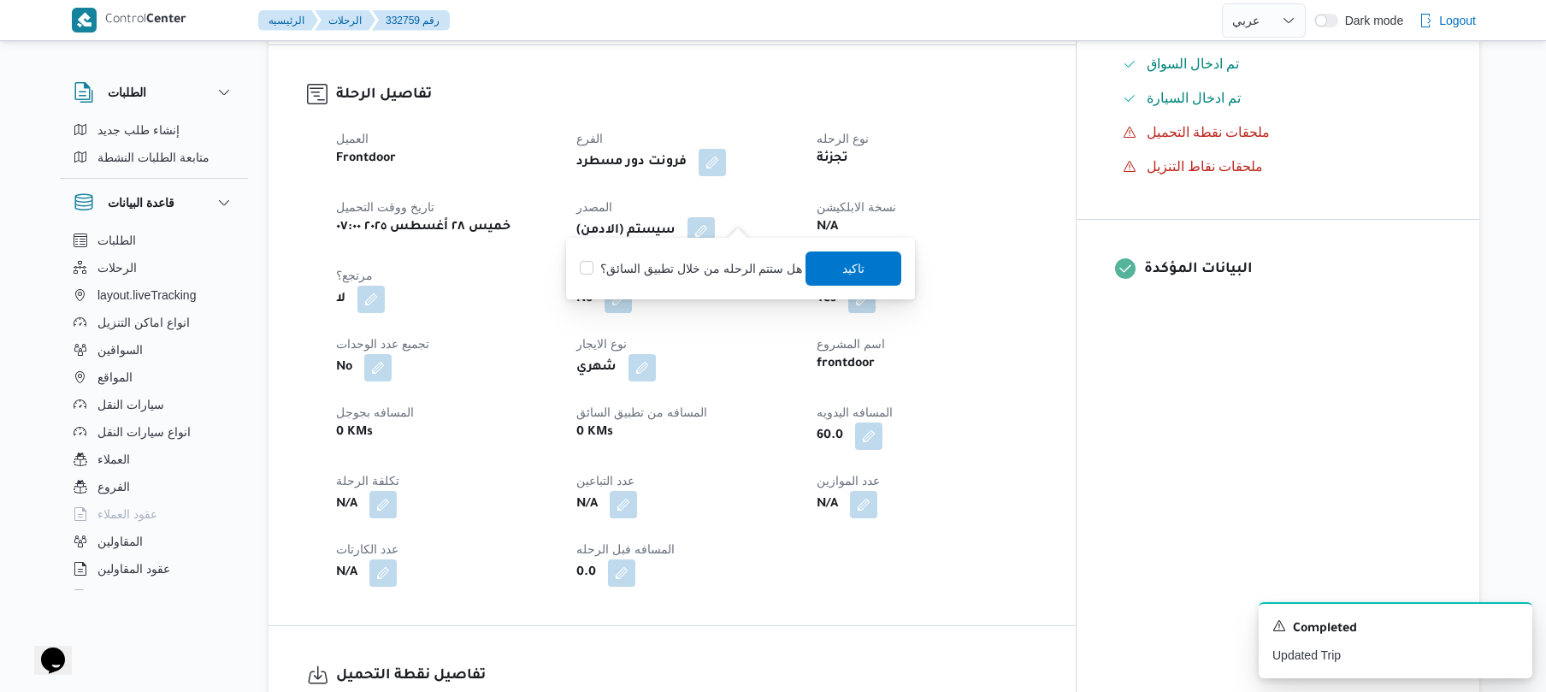
click at [849, 292] on div "You are in a dialog. To close this dialog, hit escape. هل ستتم الرحله من خلال ت…" at bounding box center [740, 269] width 349 height 62
click at [849, 275] on span "تاكيد" at bounding box center [853, 267] width 22 height 21
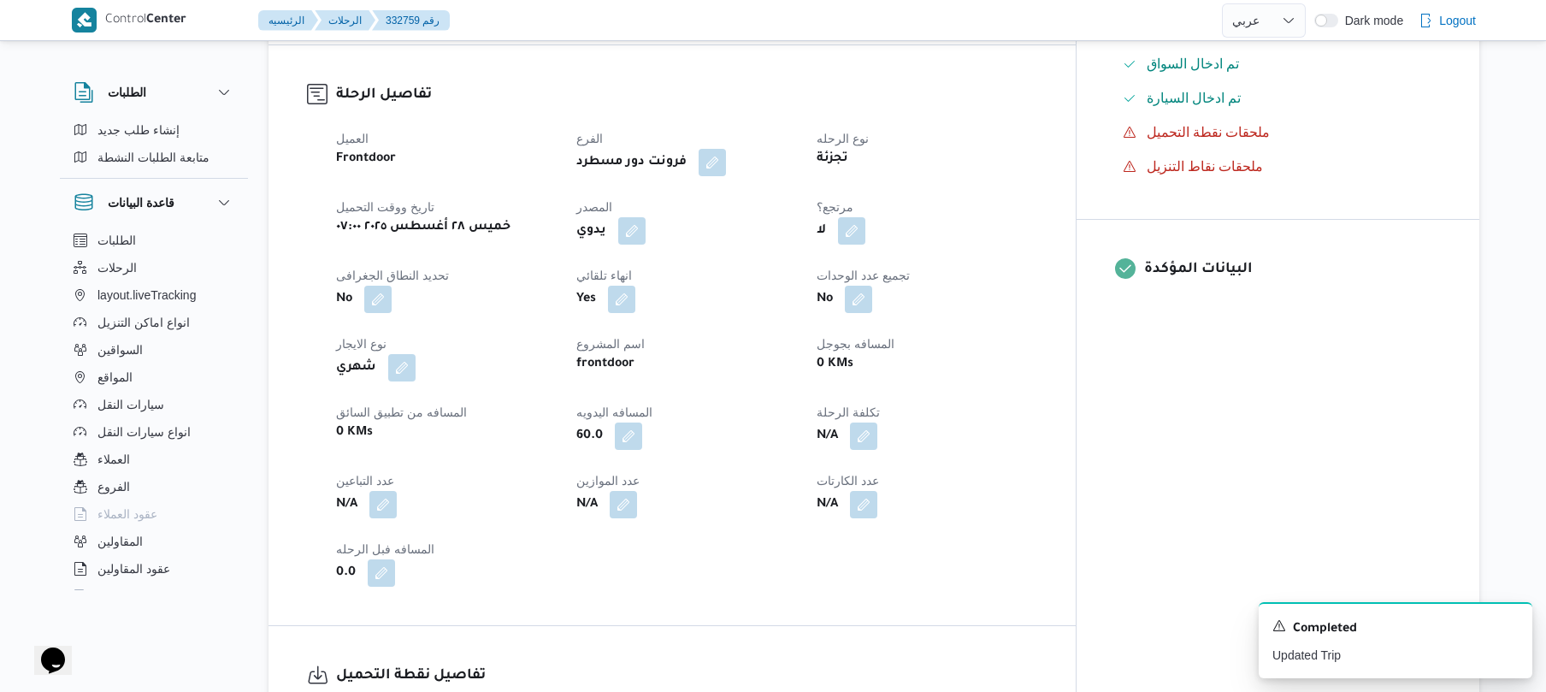
click at [785, 336] on dt "اسم المشروع" at bounding box center [686, 343] width 220 height 21
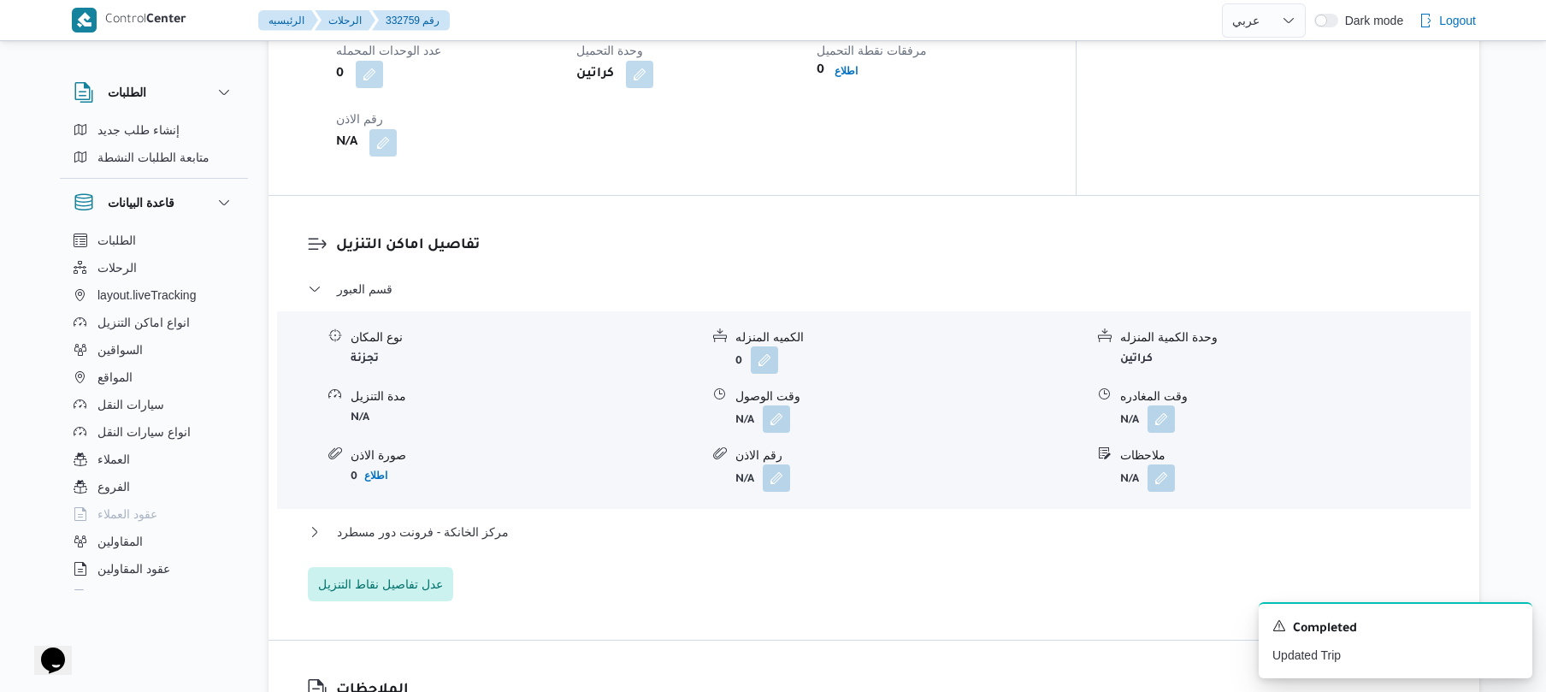
scroll to position [1322, 0]
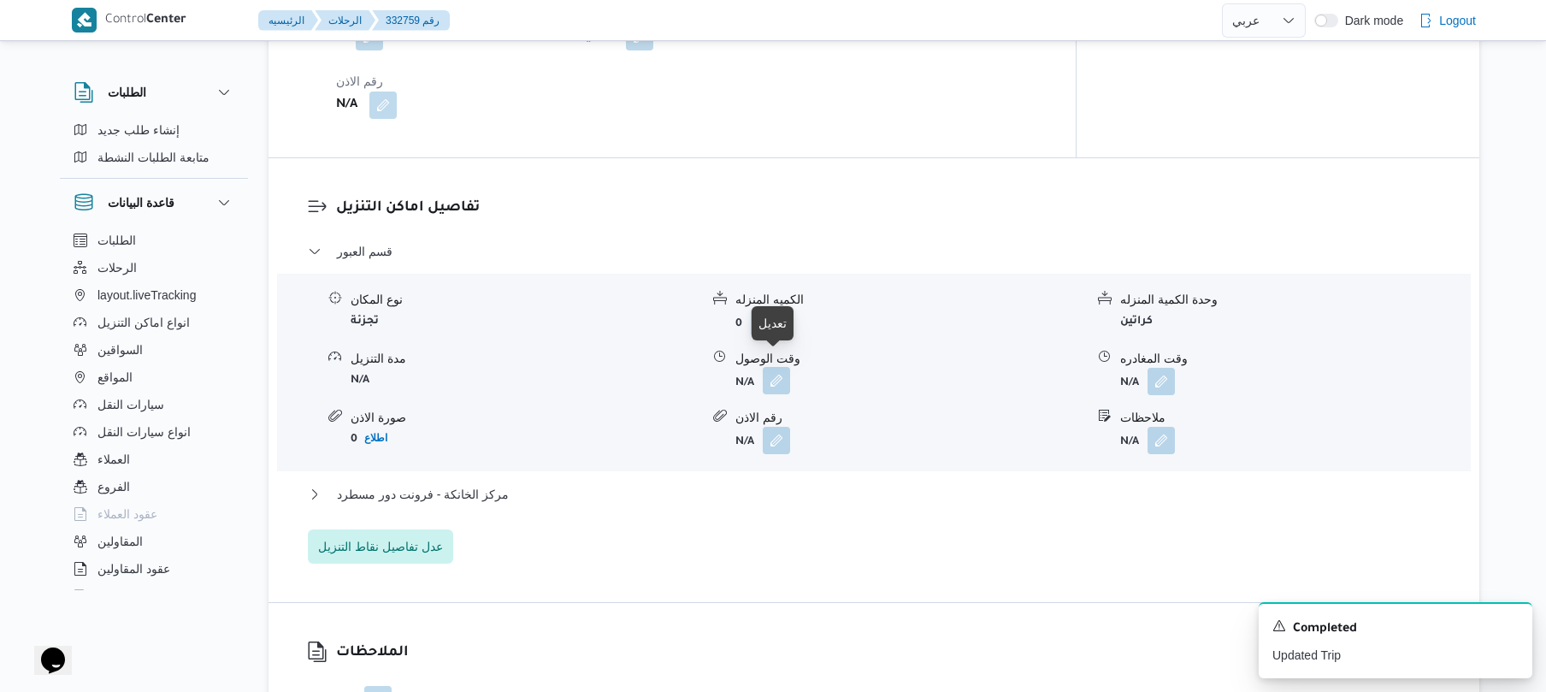
click at [770, 369] on button "button" at bounding box center [776, 380] width 27 height 27
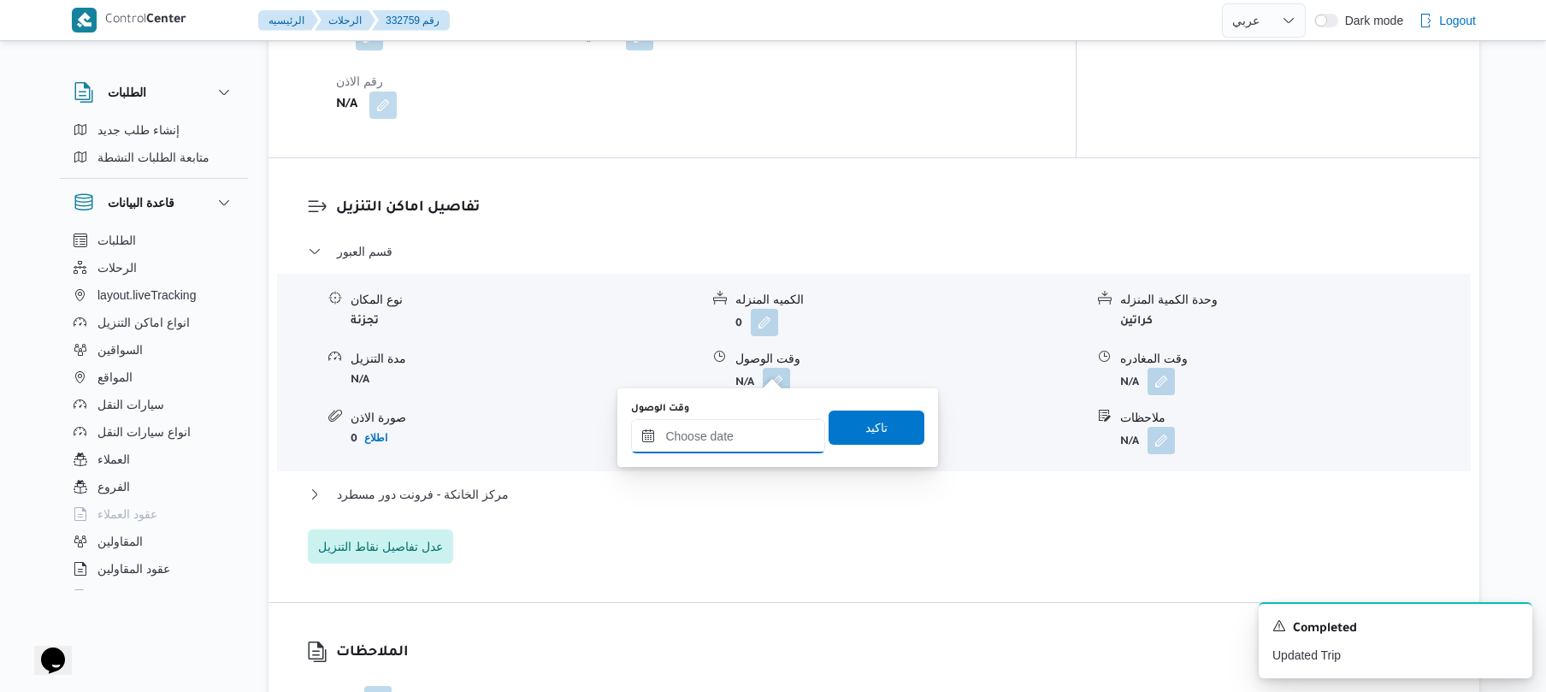
click at [722, 439] on input "وقت الوصول" at bounding box center [728, 436] width 194 height 34
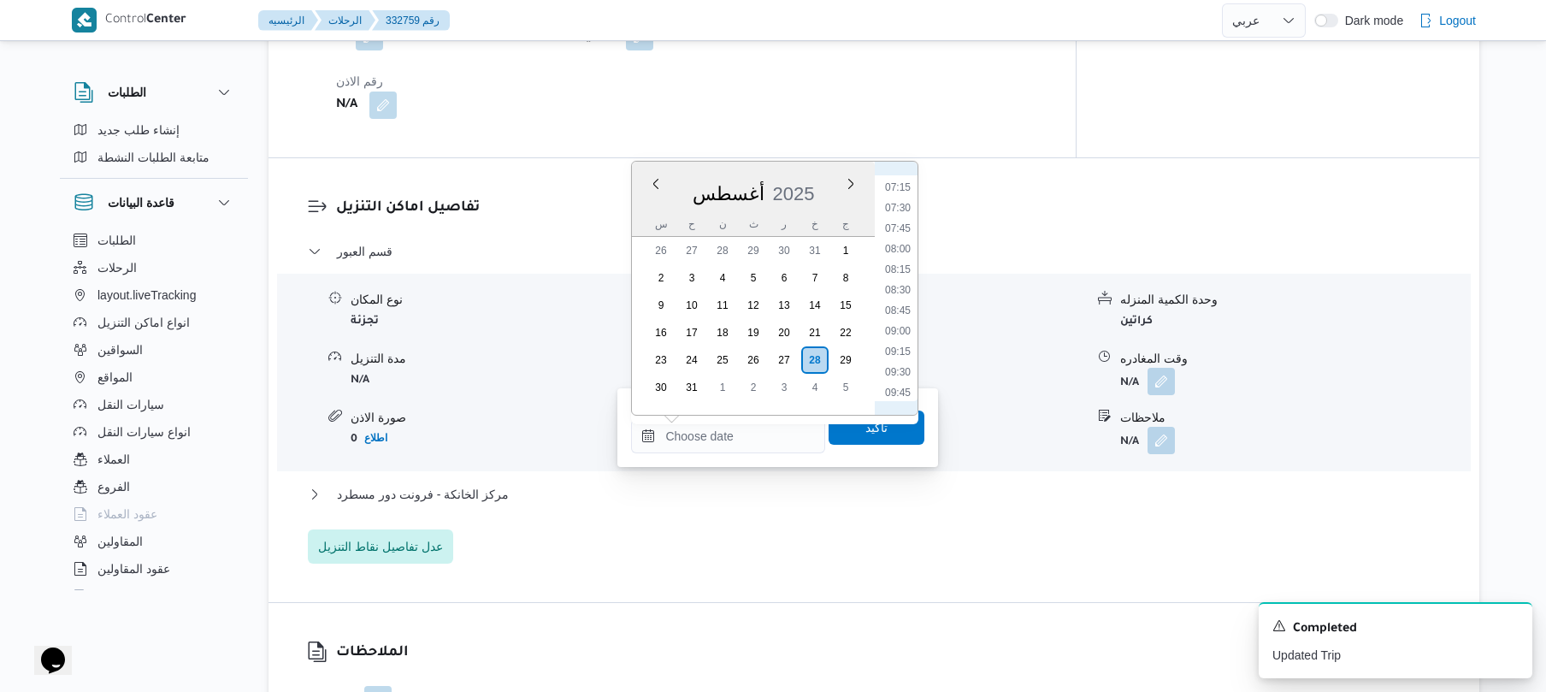
scroll to position [541, 0]
click at [908, 291] on li "08:00" at bounding box center [897, 299] width 39 height 17
type input "[DATE] ٠٨:٠٠"
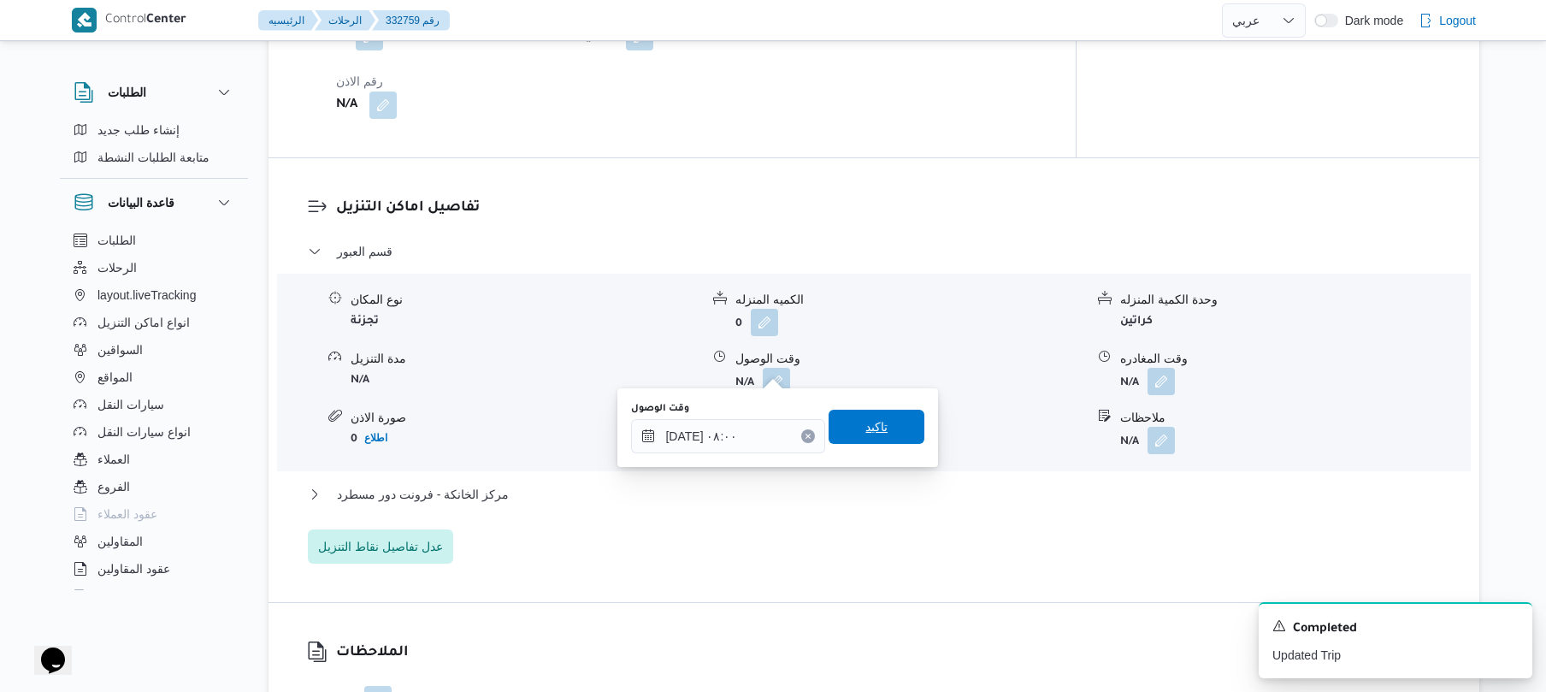
click at [869, 431] on span "تاكيد" at bounding box center [876, 426] width 22 height 21
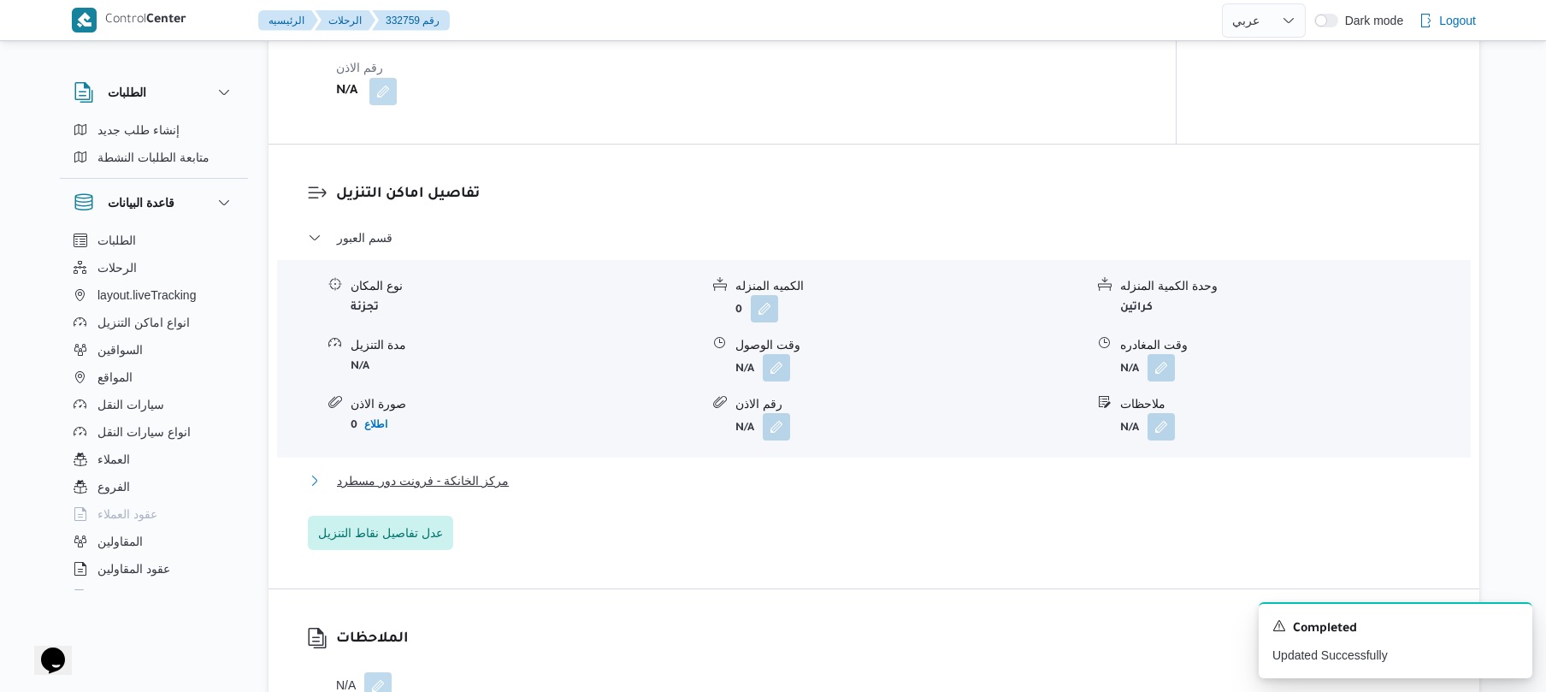
click at [776, 475] on button "مركز الخانكة - فرونت دور مسطرد" at bounding box center [874, 480] width 1133 height 21
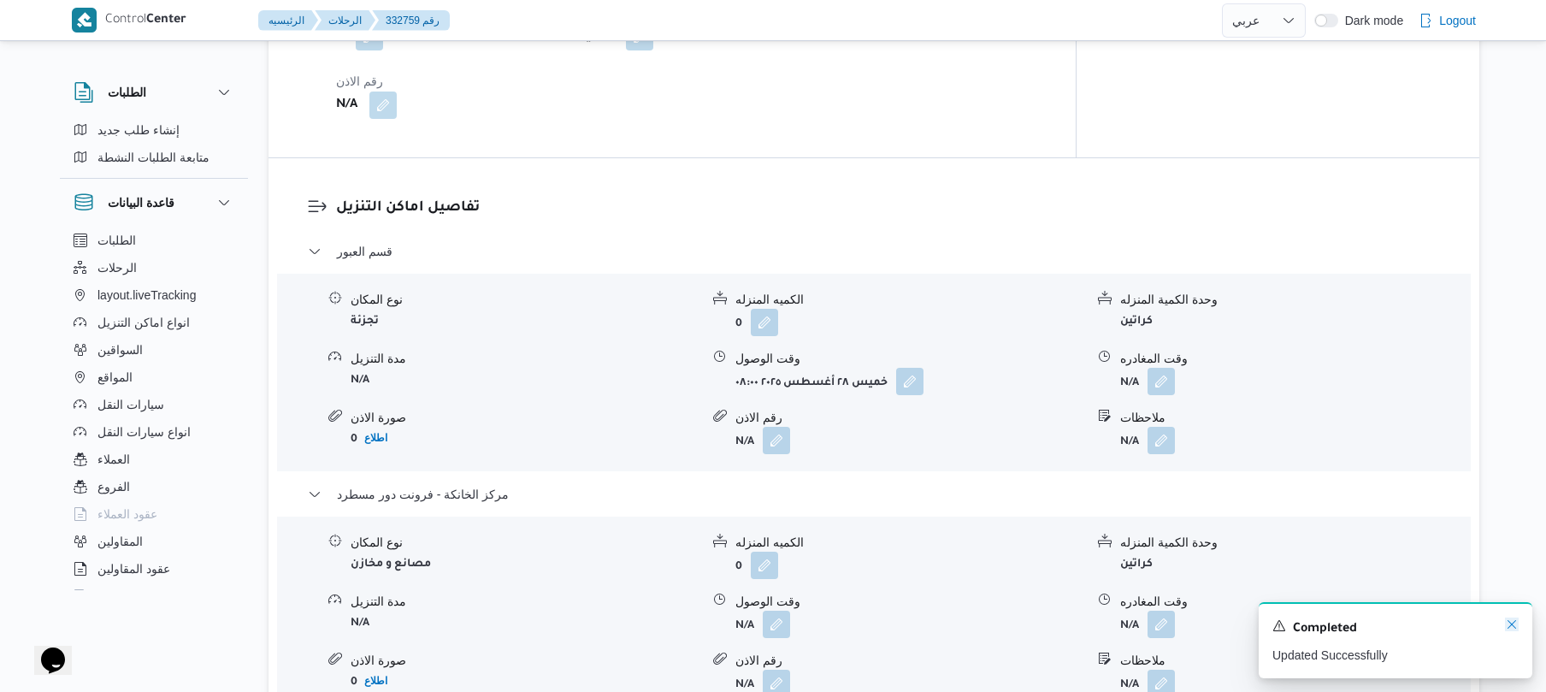
click at [1508, 627] on icon "Dismiss toast" at bounding box center [1512, 624] width 14 height 14
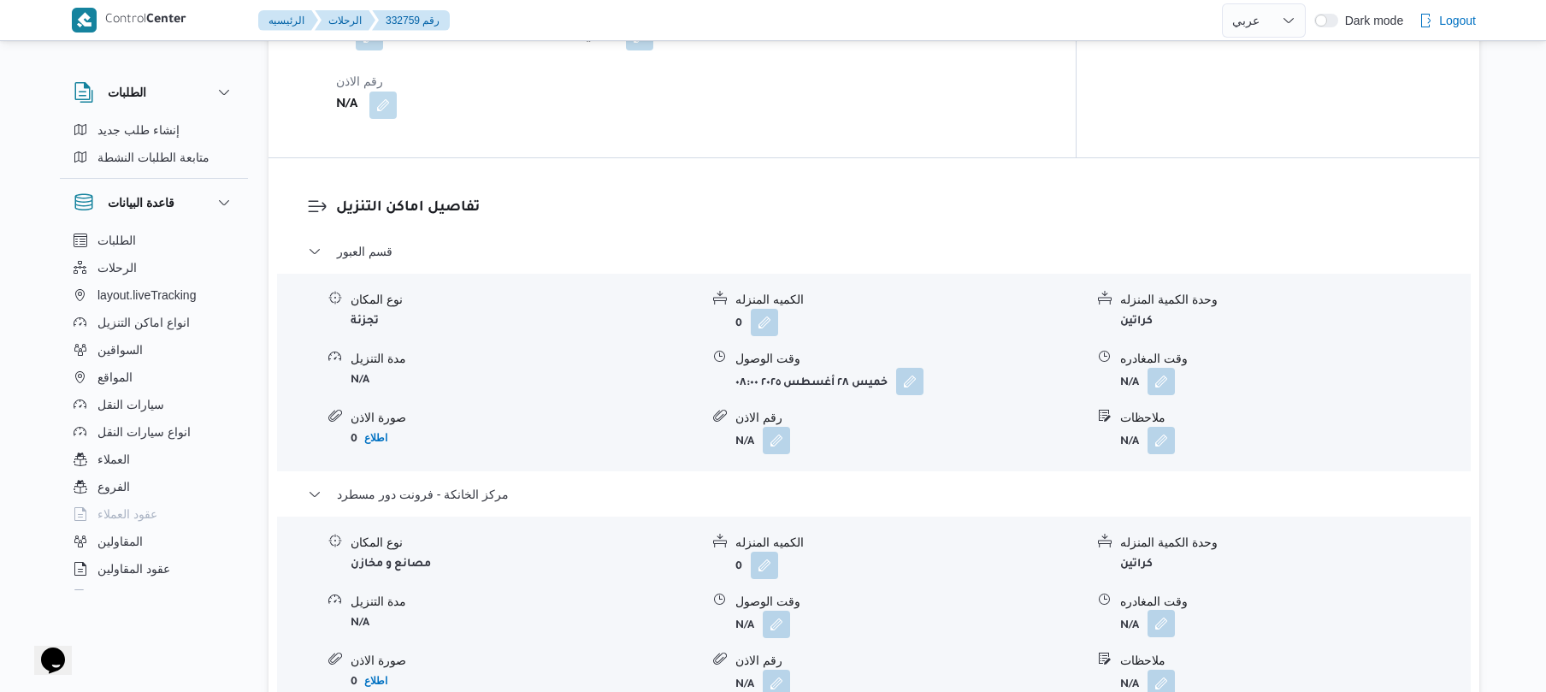
click at [1163, 612] on button "button" at bounding box center [1160, 623] width 27 height 27
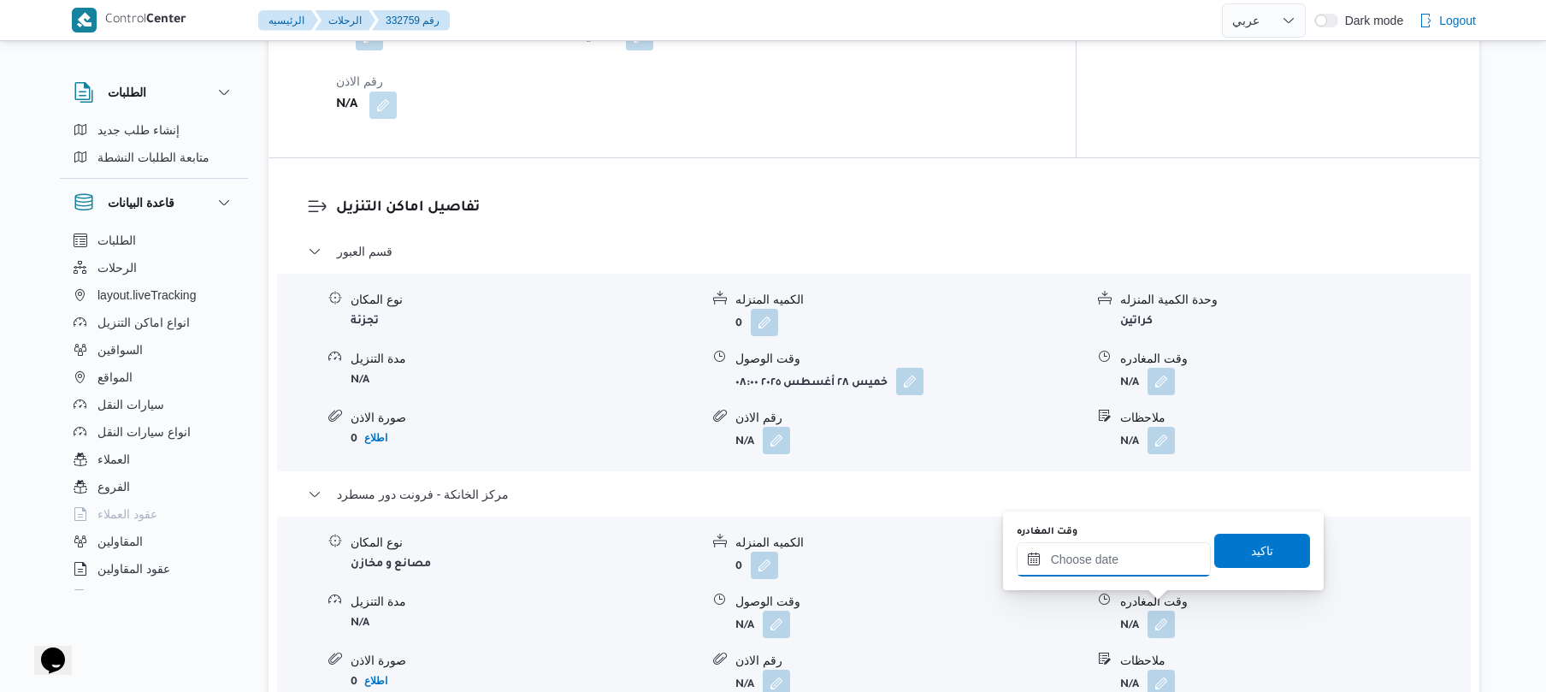
click at [1135, 558] on input "وقت المغادره" at bounding box center [1113, 559] width 194 height 34
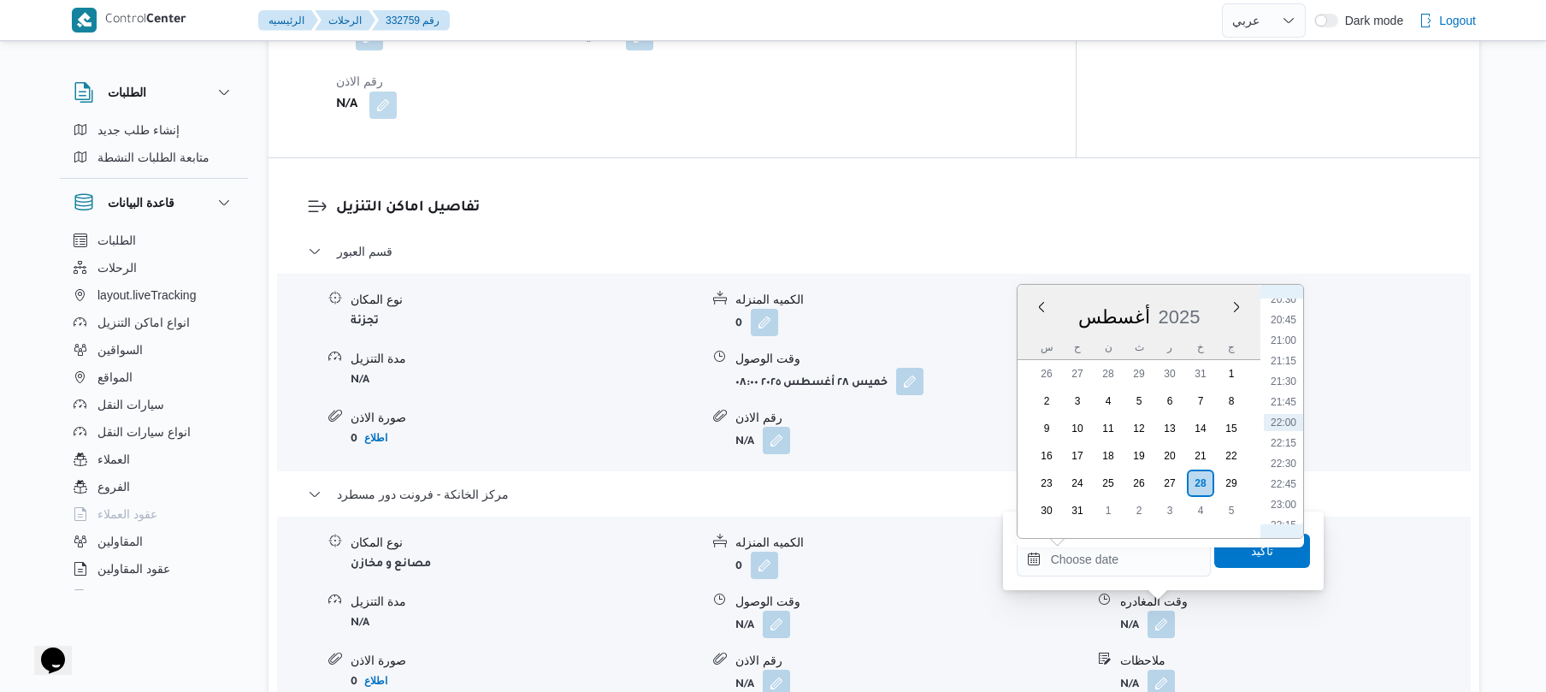
scroll to position [1499, 0]
click at [1291, 332] on li "18:30" at bounding box center [1283, 326] width 39 height 17
type input "[DATE] ١٨:٣٠"
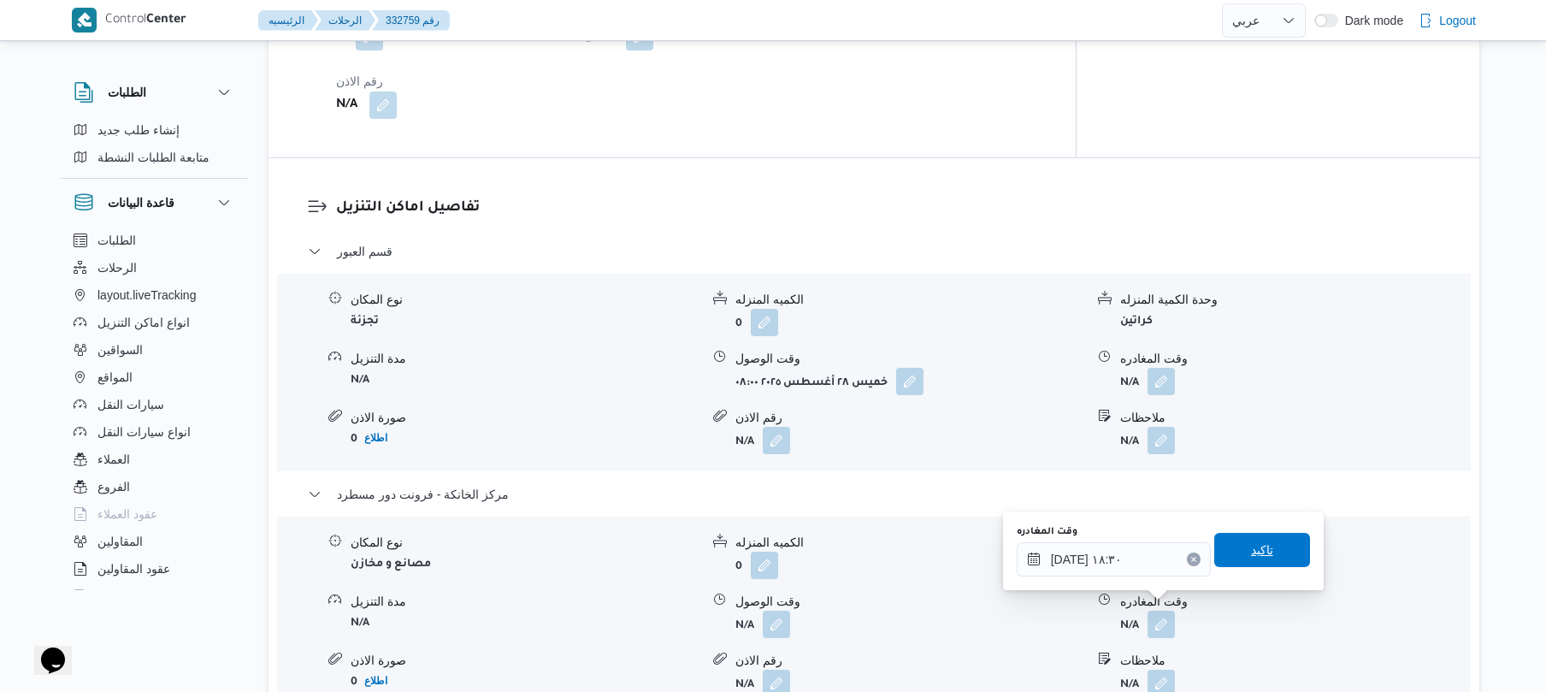
click at [1238, 545] on span "تاكيد" at bounding box center [1262, 550] width 96 height 34
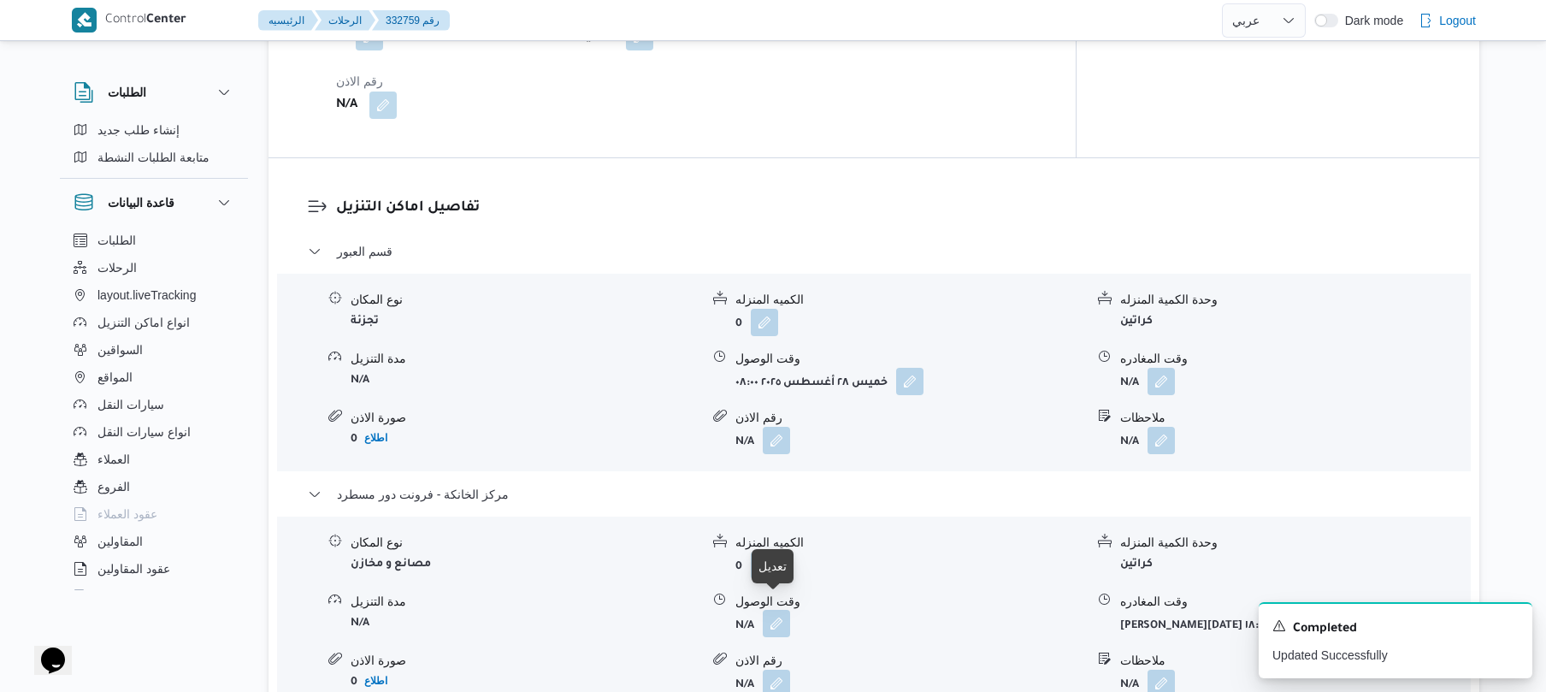
click at [775, 610] on button "button" at bounding box center [776, 623] width 27 height 27
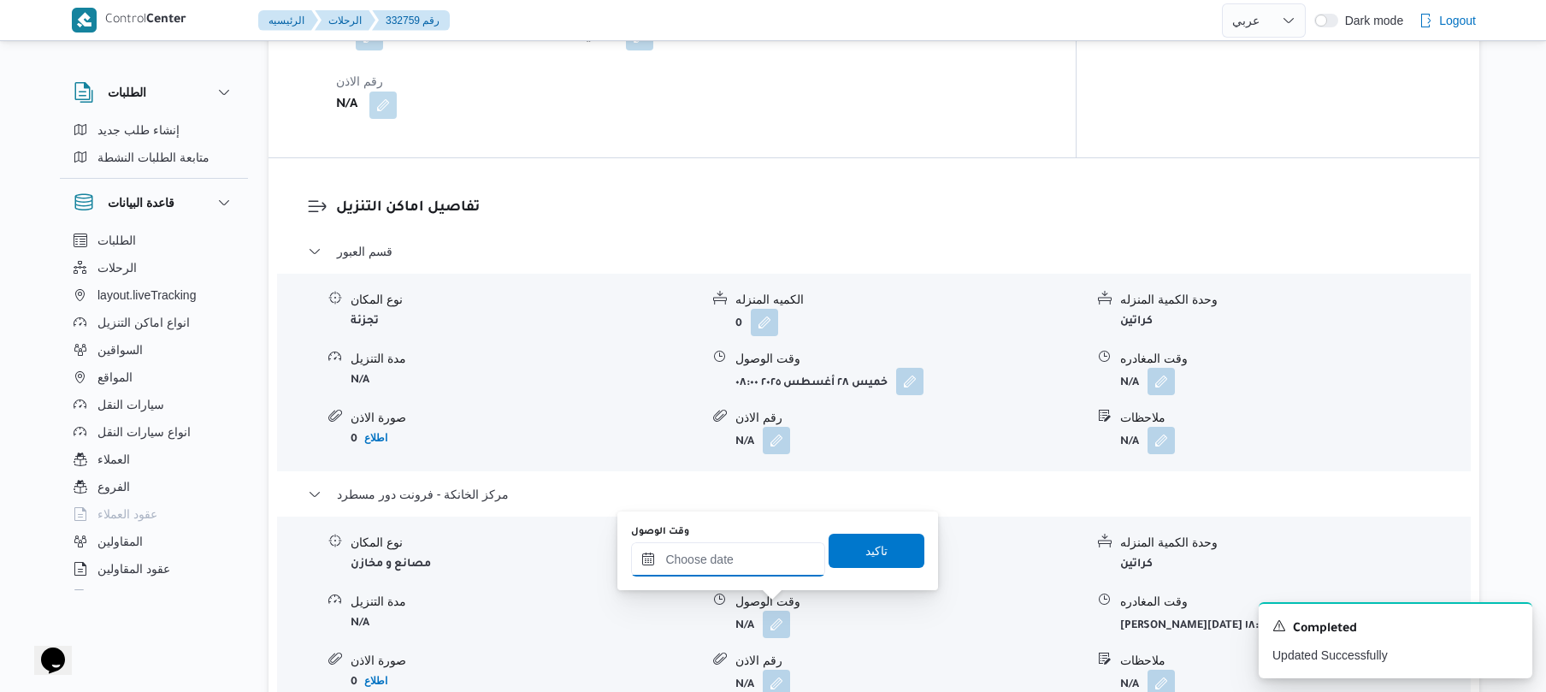
click at [761, 564] on input "وقت الوصول" at bounding box center [728, 559] width 194 height 34
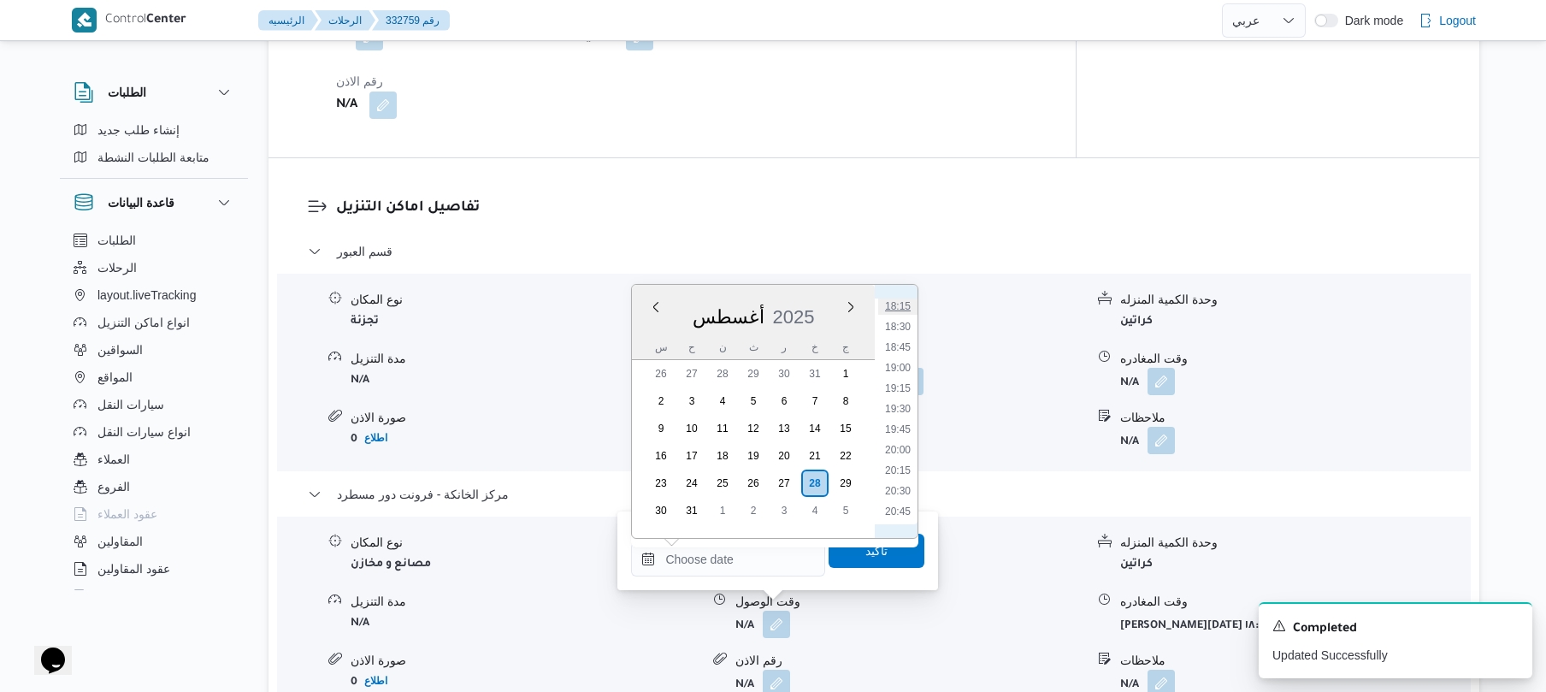
click at [904, 304] on li "18:15" at bounding box center [897, 306] width 39 height 17
type input "[DATE] ١٨:١٥"
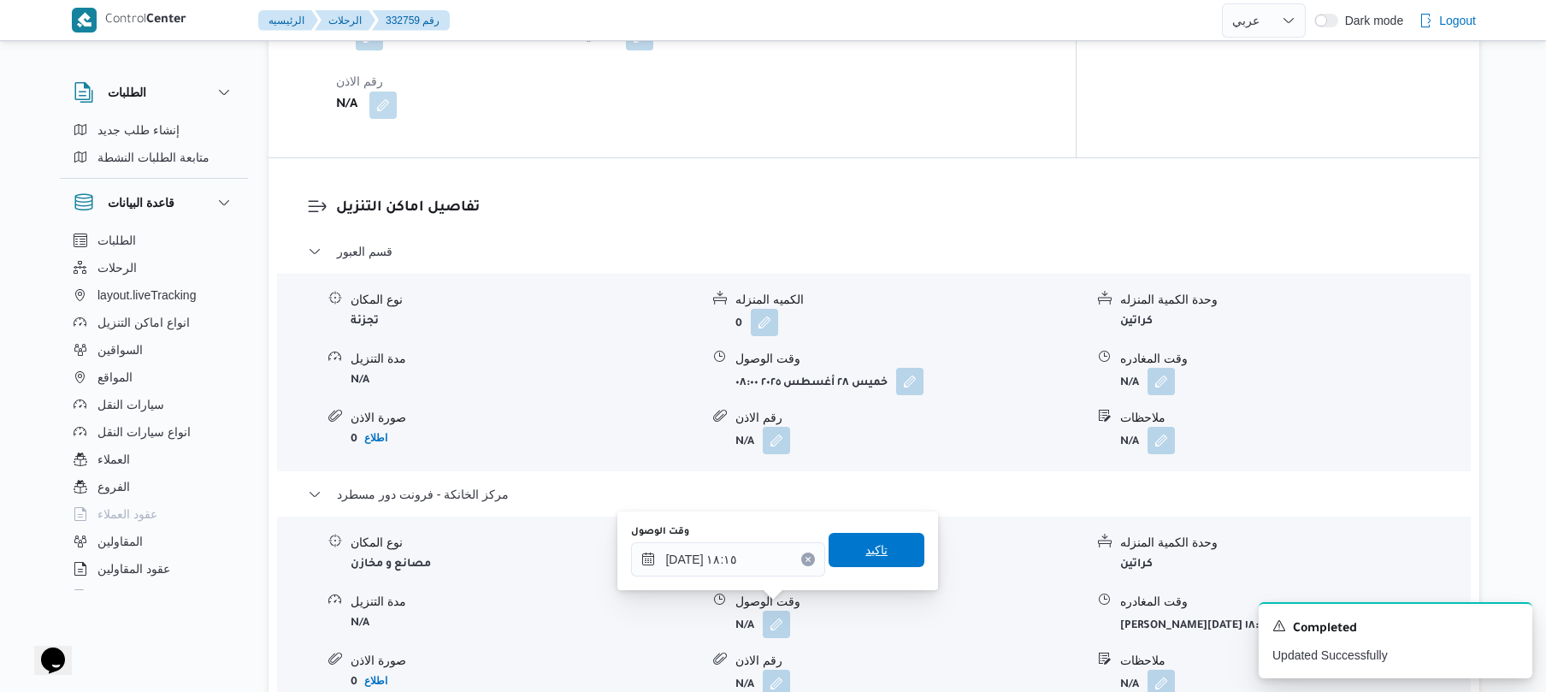
click at [869, 548] on span "تاكيد" at bounding box center [876, 549] width 22 height 21
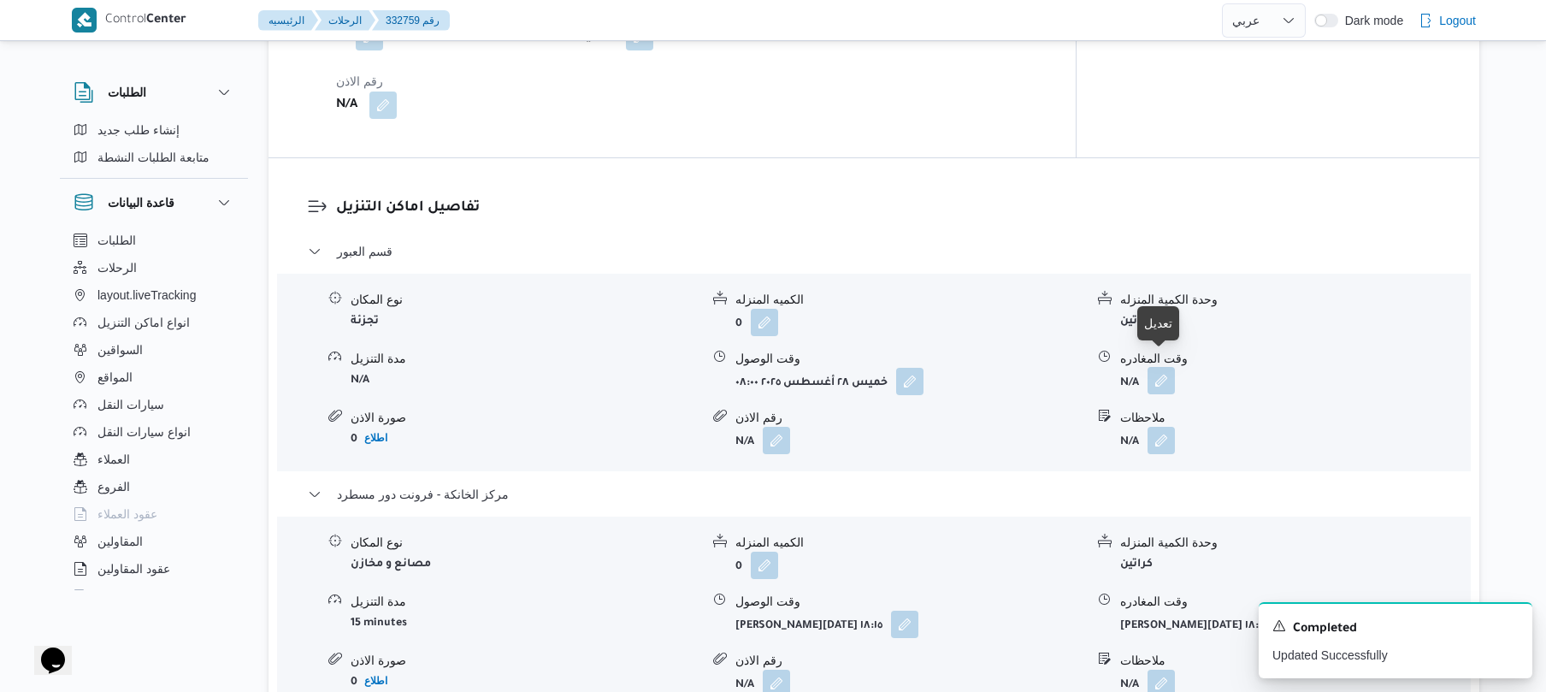
click at [1157, 367] on button "button" at bounding box center [1160, 380] width 27 height 27
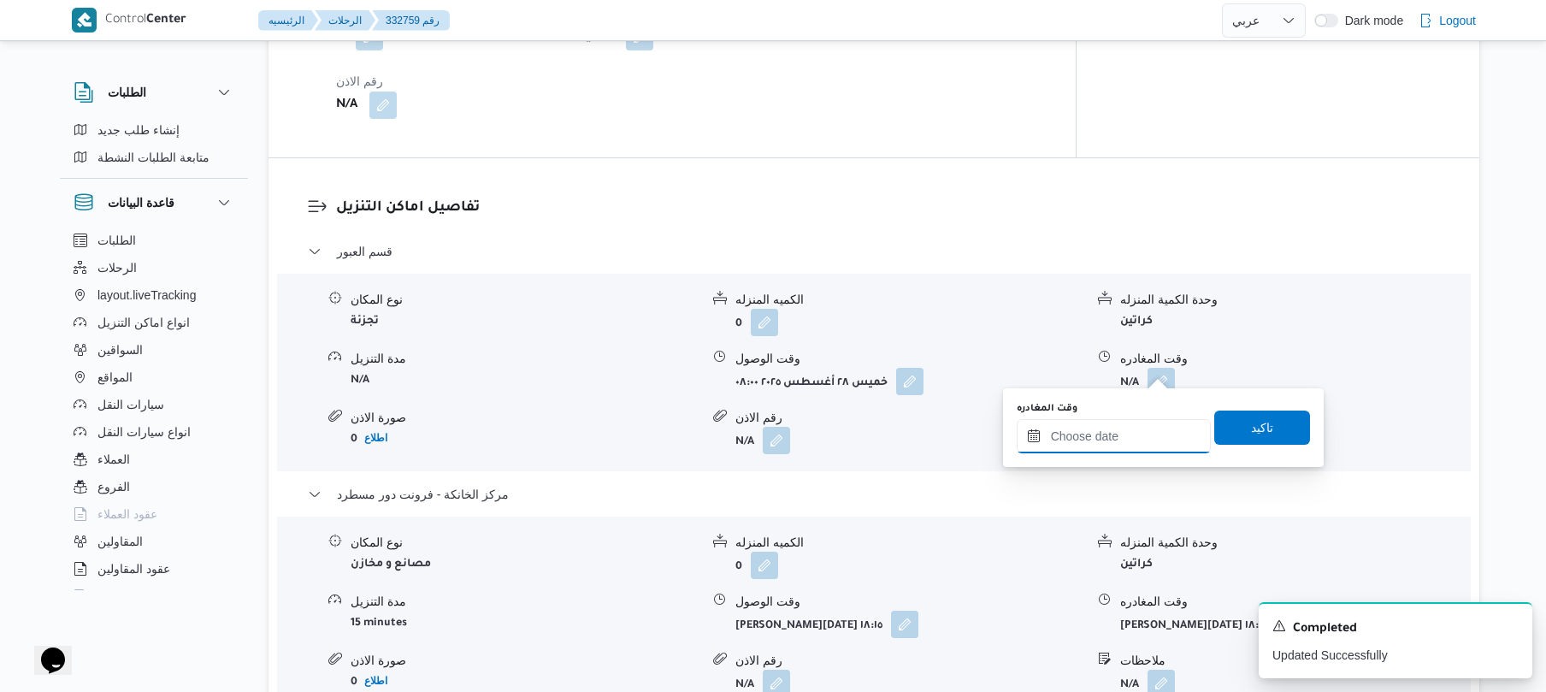
click at [1082, 429] on input "وقت المغادره" at bounding box center [1113, 436] width 194 height 34
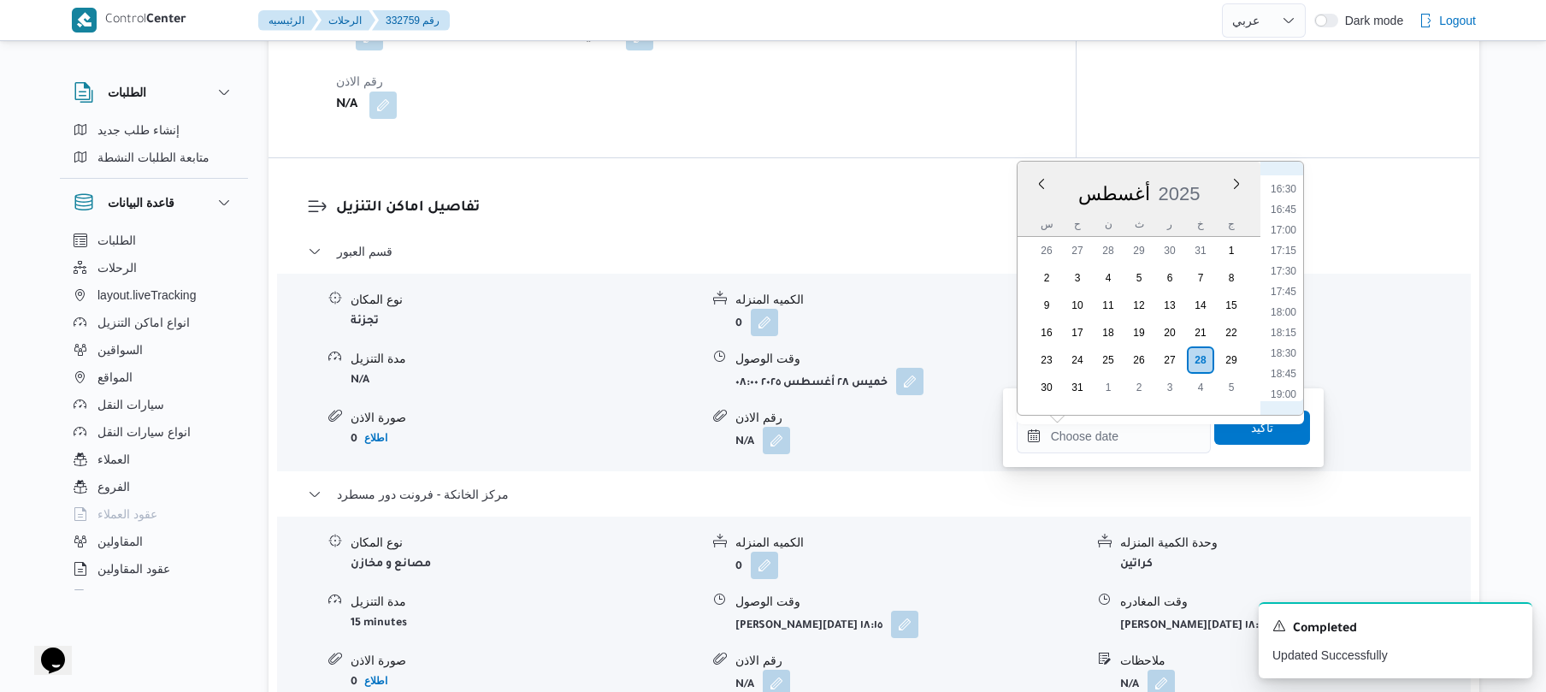
scroll to position [1307, 0]
click at [1279, 330] on li "17:45" at bounding box center [1283, 333] width 39 height 17
type input "[DATE] ١٧:٤٥"
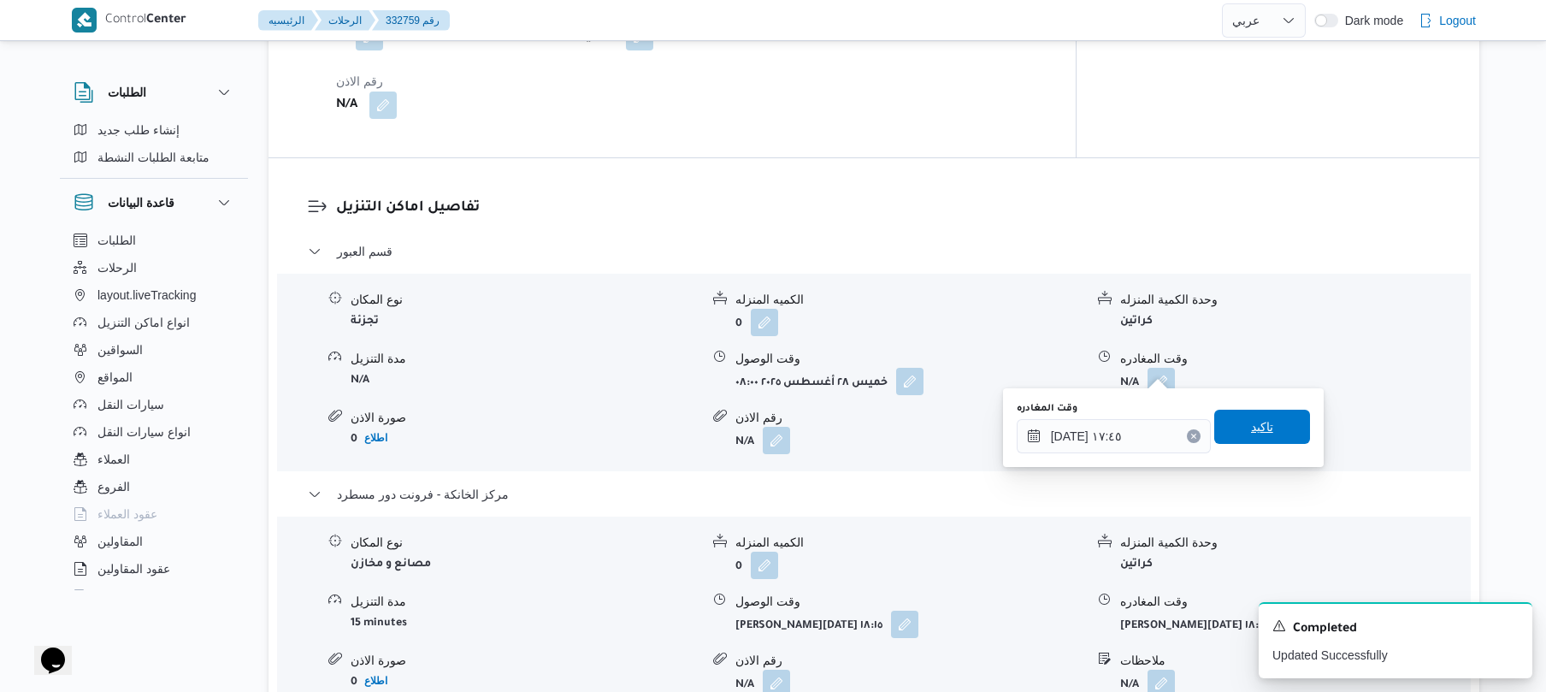
click at [1234, 421] on span "تاكيد" at bounding box center [1262, 427] width 96 height 34
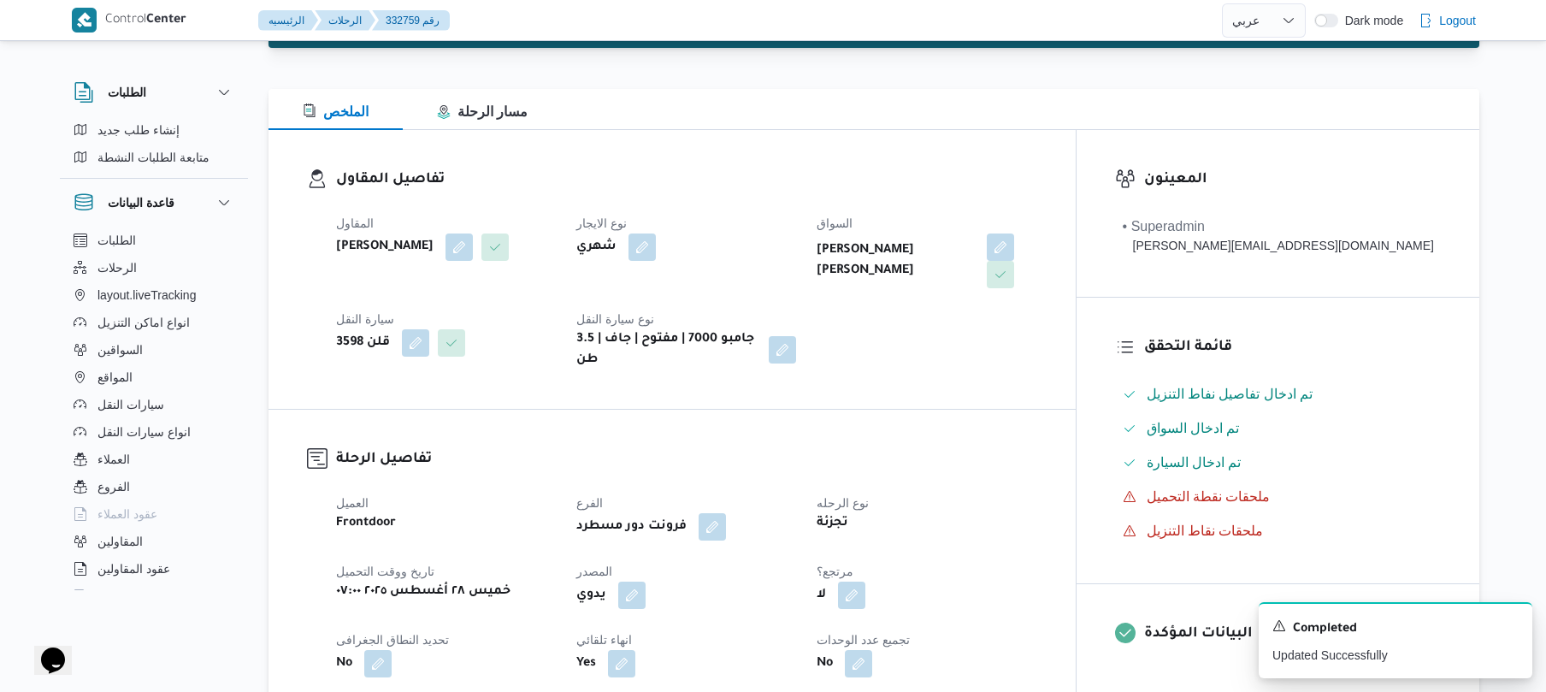
scroll to position [0, 0]
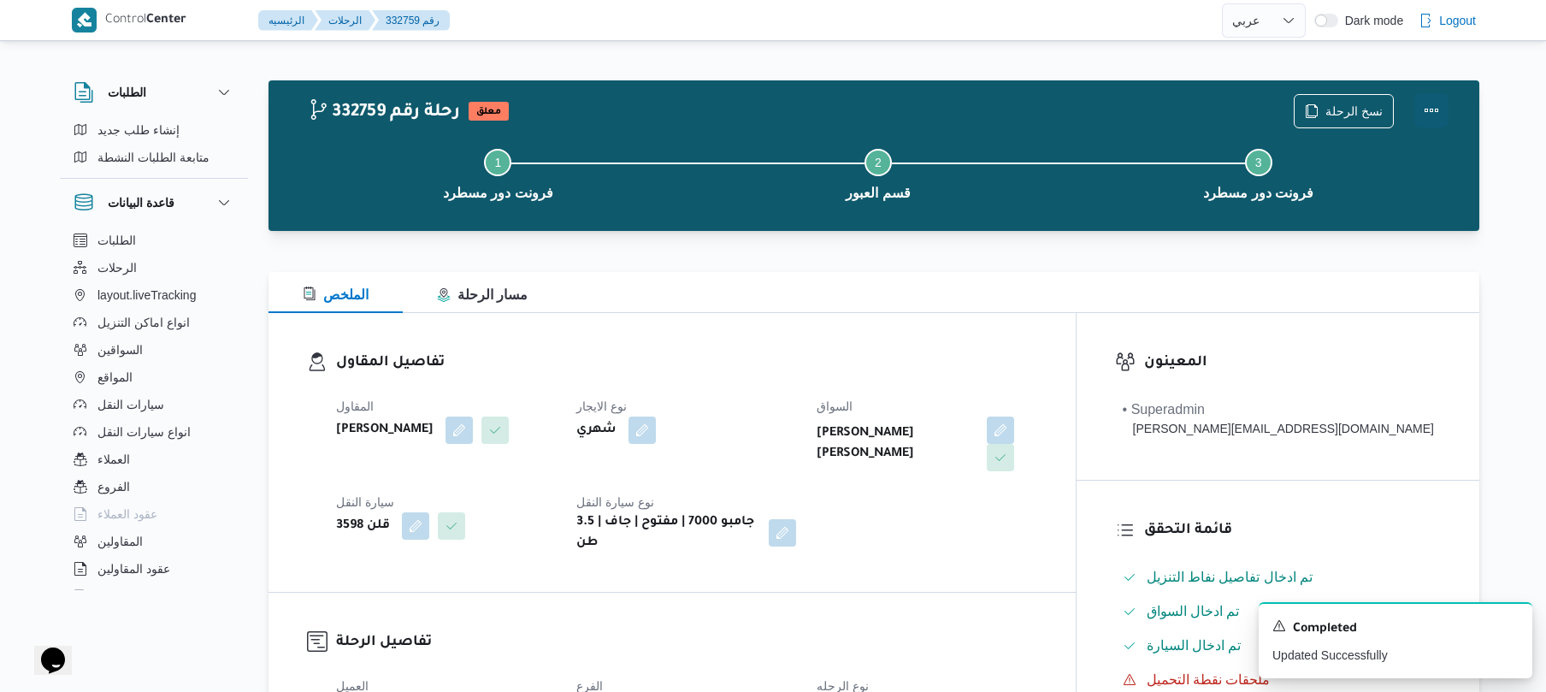
click at [1440, 100] on button "Actions" at bounding box center [1431, 110] width 34 height 34
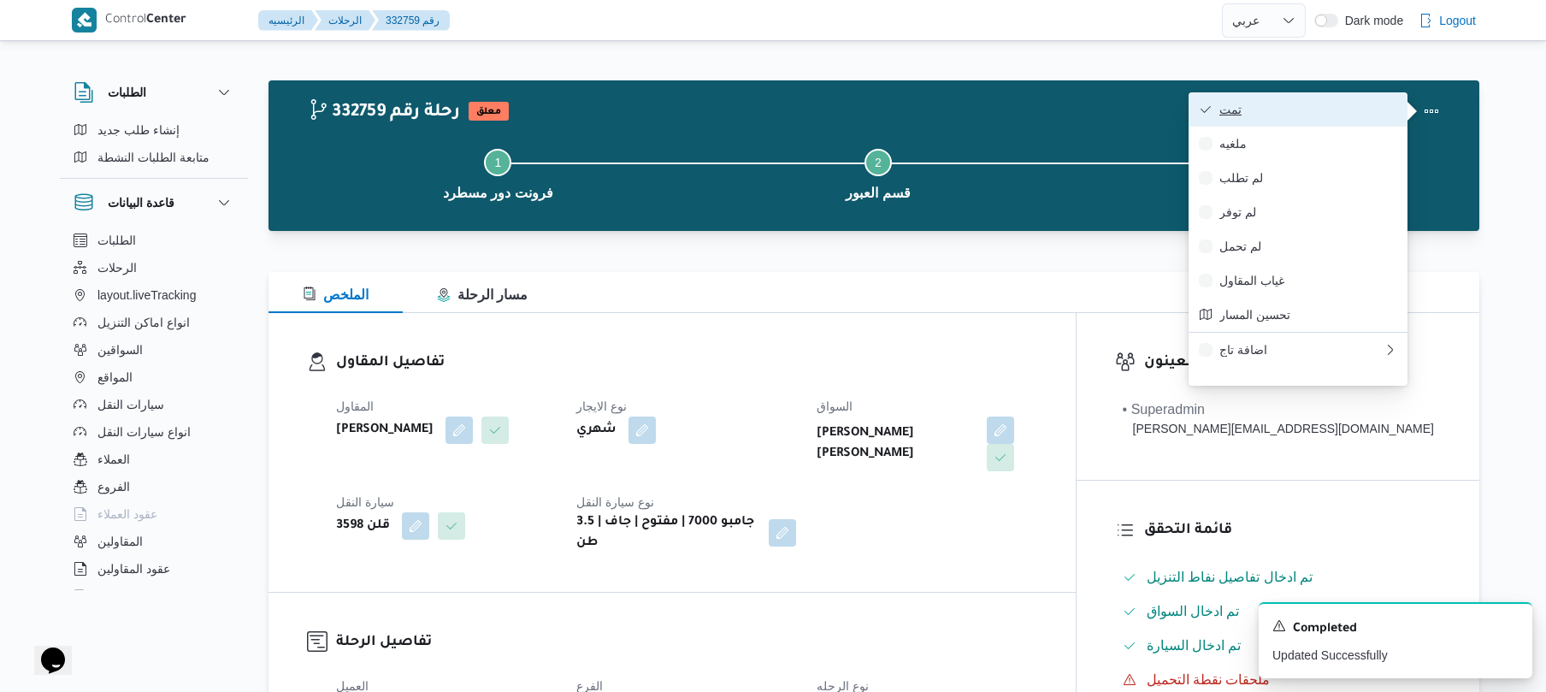
click at [1337, 109] on span "تمت" at bounding box center [1308, 110] width 178 height 14
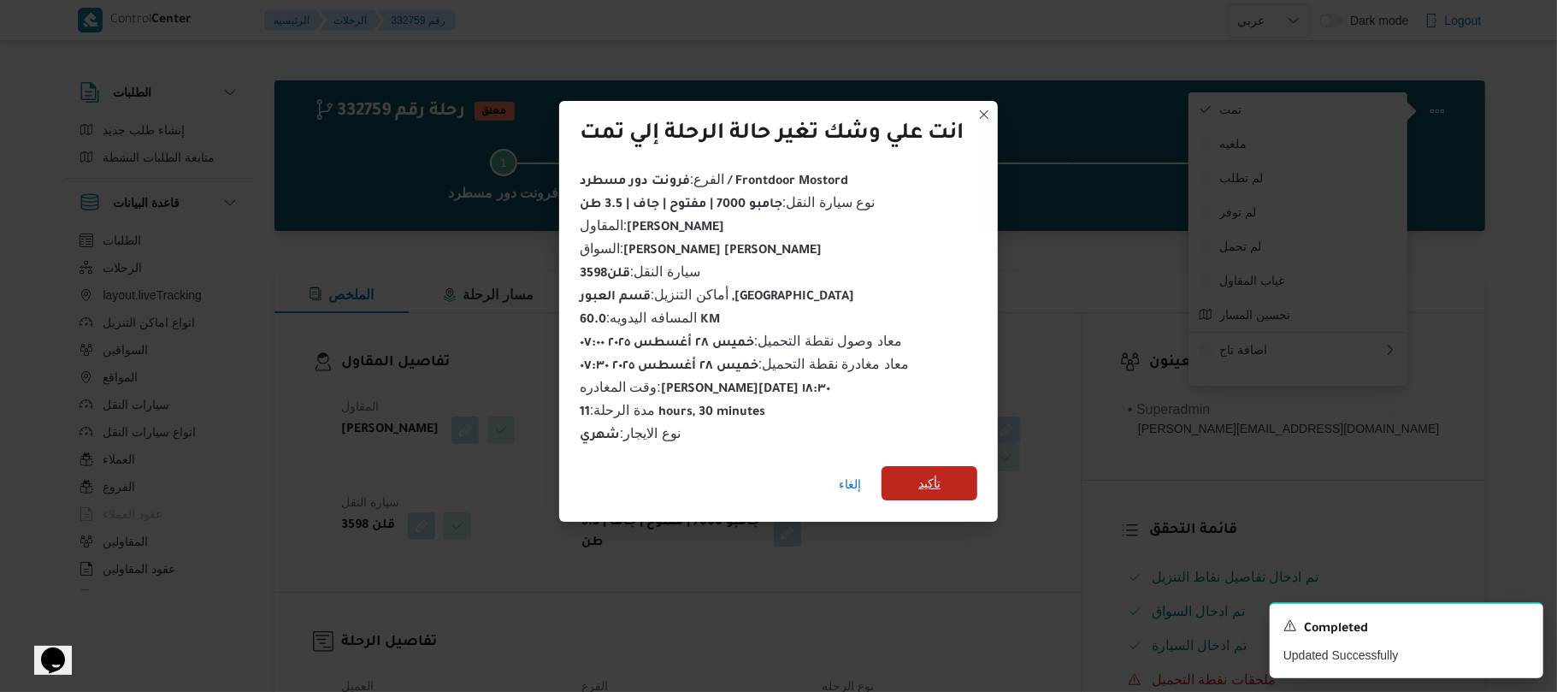
click at [934, 479] on span "تأكيد" at bounding box center [929, 483] width 22 height 21
